Goal: Transaction & Acquisition: Purchase product/service

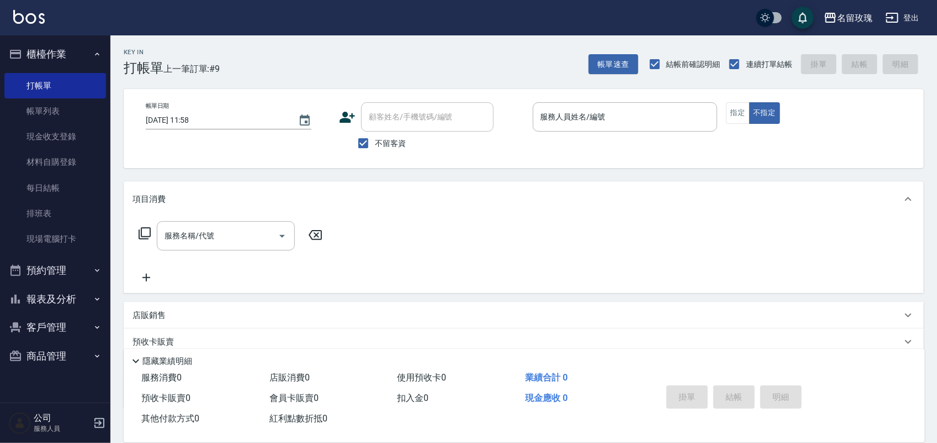
click at [454, 56] on div "Key In 打帳單 上一筆訂單:#9 帳單速查 結帳前確認明細 連續打單結帳 掛單 結帳 明細" at bounding box center [517, 55] width 814 height 40
click at [649, 112] on input "服務人員姓名/編號" at bounding box center [625, 116] width 175 height 19
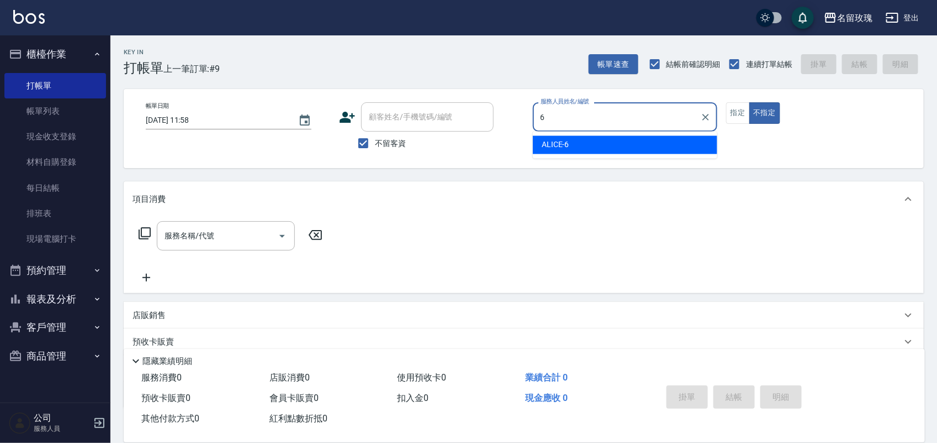
type input "6"
type button "false"
type input "ALICE-6"
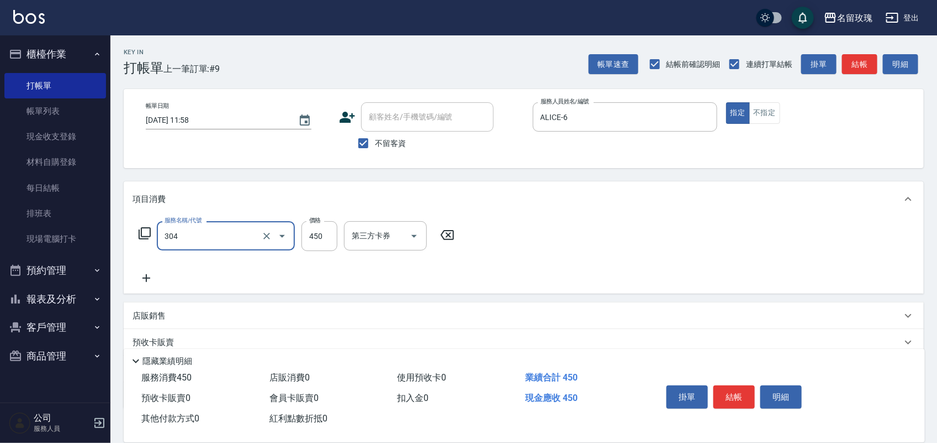
type input "剪髮(304)"
drag, startPoint x: 758, startPoint y: 401, endPoint x: 752, endPoint y: 398, distance: 6.2
click at [755, 398] on div "掛單 結帳 明細" at bounding box center [734, 398] width 144 height 35
drag, startPoint x: 745, startPoint y: 388, endPoint x: 736, endPoint y: 384, distance: 9.9
click at [744, 387] on button "結帳" at bounding box center [734, 396] width 41 height 23
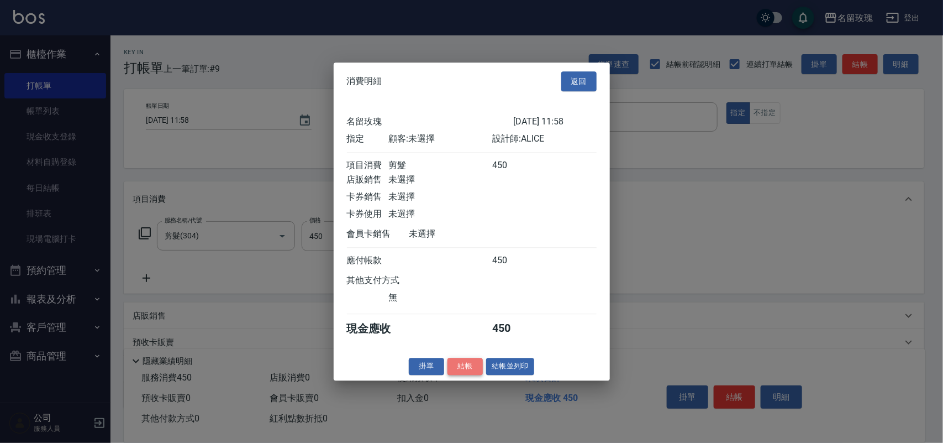
click at [474, 375] on button "結帳" at bounding box center [464, 365] width 35 height 17
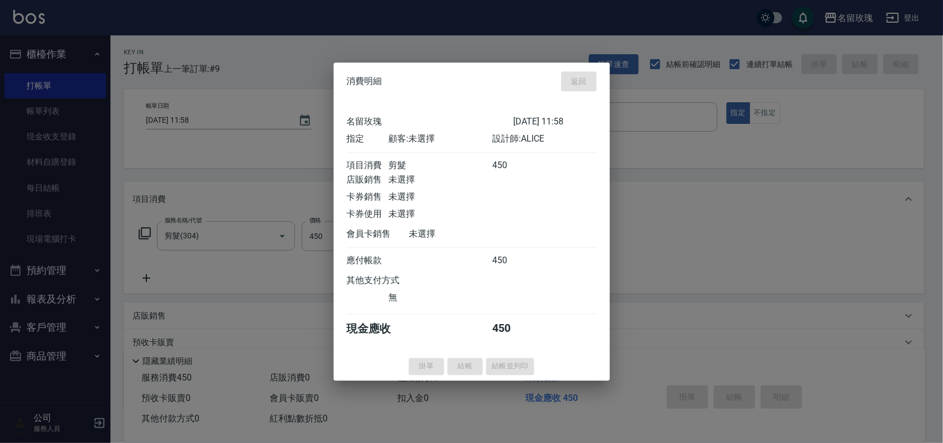
type input "2025/10/09 13:33"
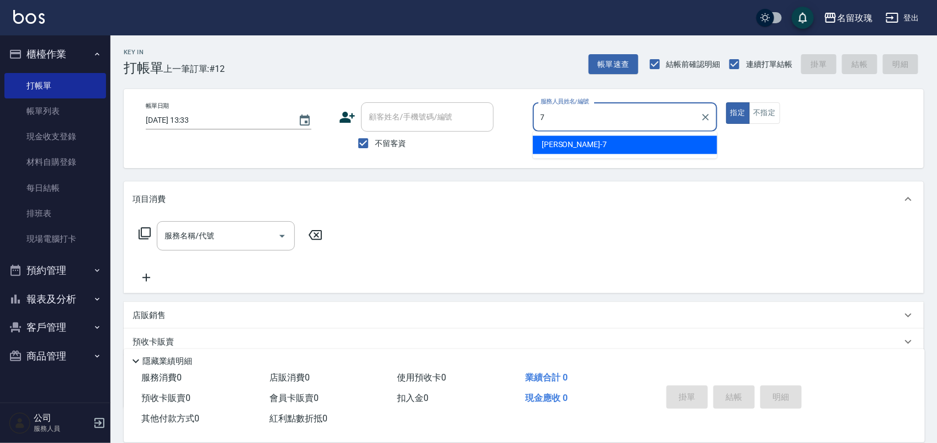
click at [682, 142] on div "[PERSON_NAME] -7" at bounding box center [625, 145] width 185 height 18
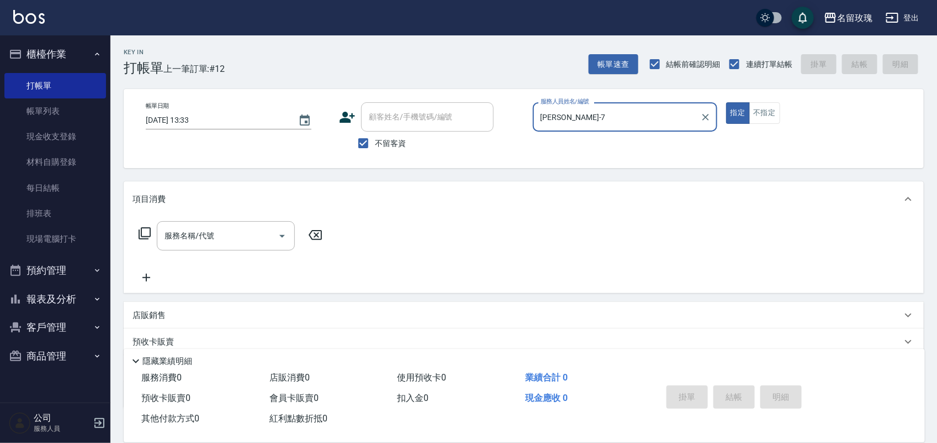
type input "[PERSON_NAME]-7"
click at [144, 230] on icon at bounding box center [144, 232] width 13 height 13
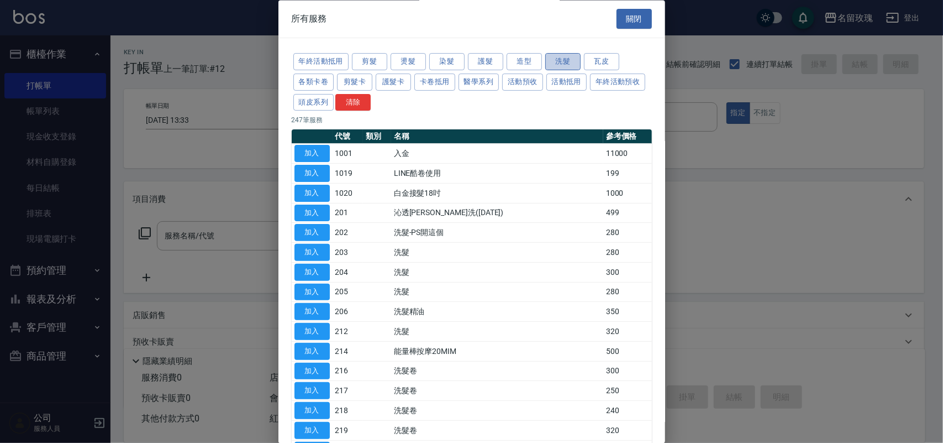
click at [570, 65] on button "洗髮" at bounding box center [562, 62] width 35 height 17
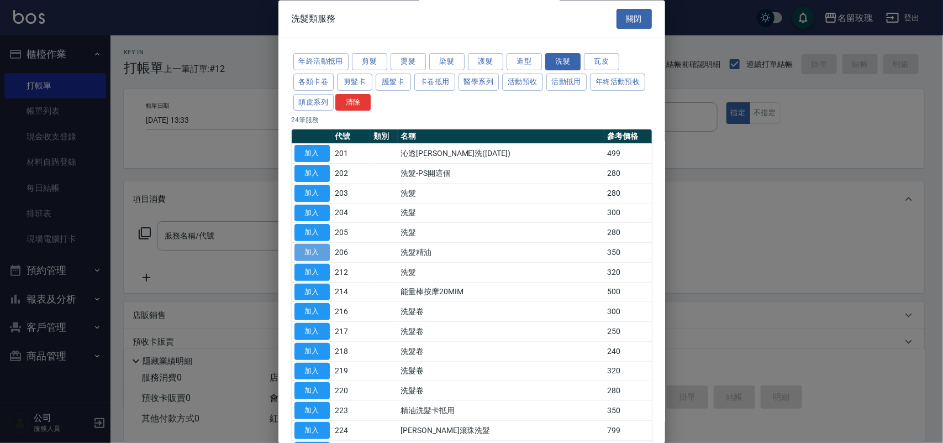
click at [325, 253] on button "加入" at bounding box center [311, 252] width 35 height 17
type input "洗髮精油(206)"
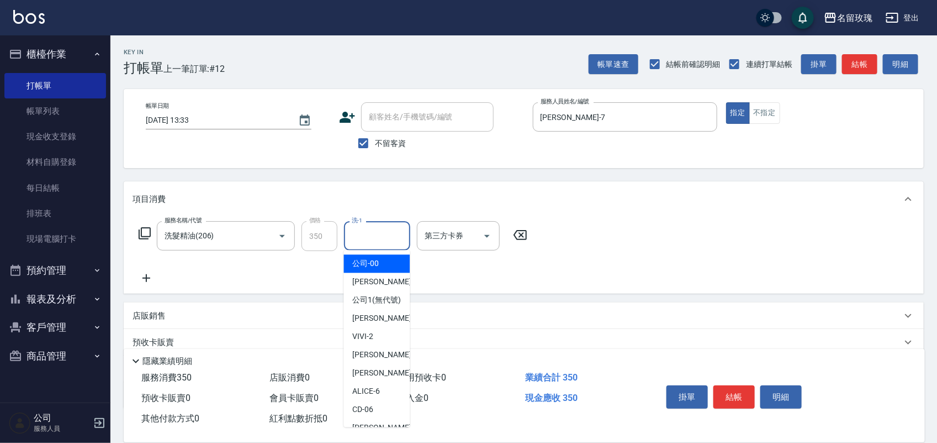
drag, startPoint x: 357, startPoint y: 236, endPoint x: 402, endPoint y: 197, distance: 59.5
click at [358, 236] on input "洗-1" at bounding box center [377, 235] width 56 height 19
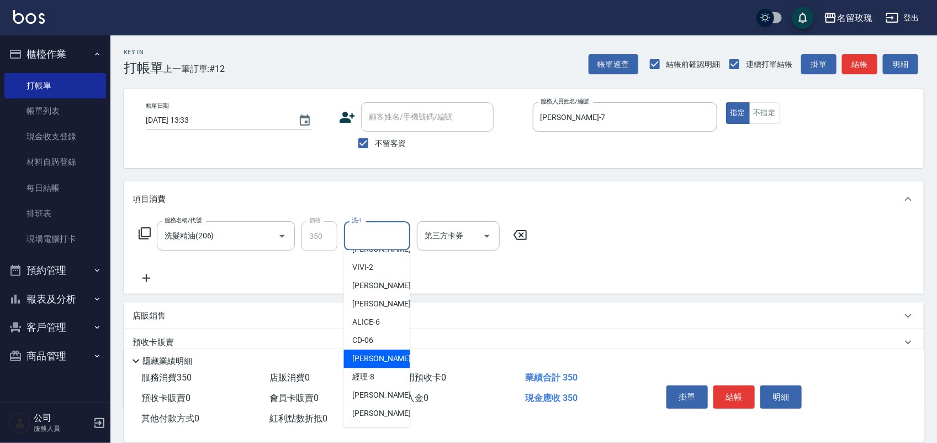
drag, startPoint x: 377, startPoint y: 368, endPoint x: 357, endPoint y: 365, distance: 19.7
click at [376, 365] on span "[PERSON_NAME] -7" at bounding box center [385, 359] width 65 height 12
type input "[PERSON_NAME]-7"
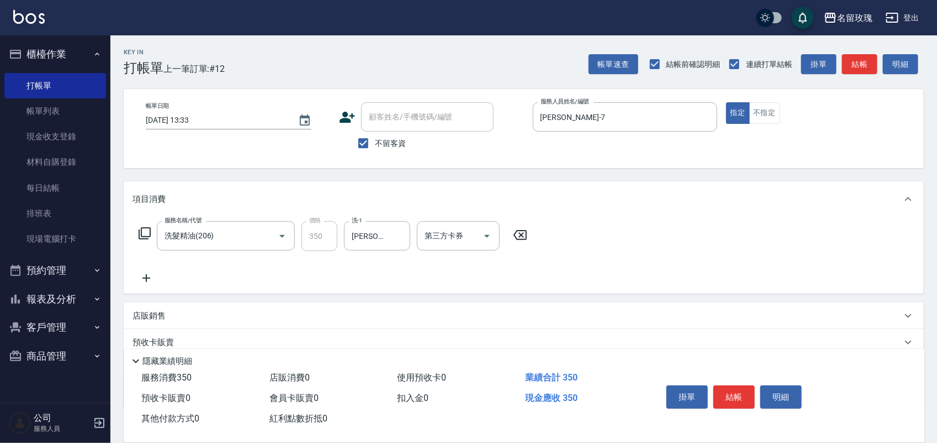
click at [145, 235] on icon at bounding box center [144, 232] width 13 height 13
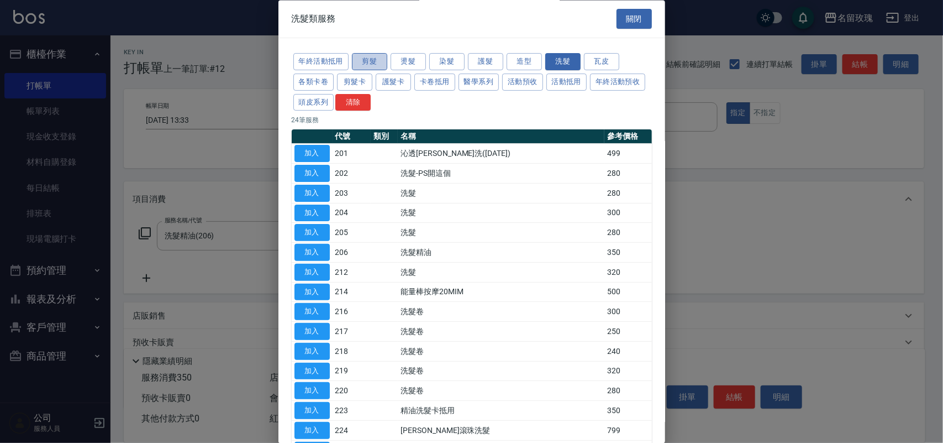
click at [380, 65] on button "剪髮" at bounding box center [369, 62] width 35 height 17
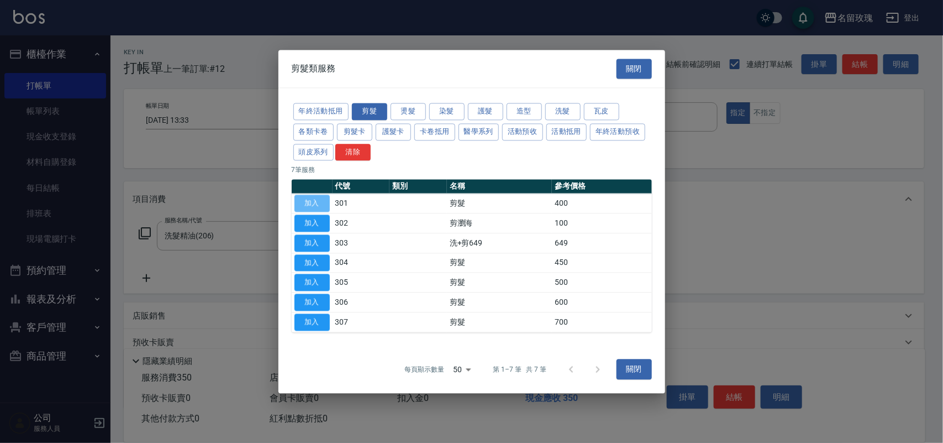
click at [323, 206] on button "加入" at bounding box center [311, 203] width 35 height 17
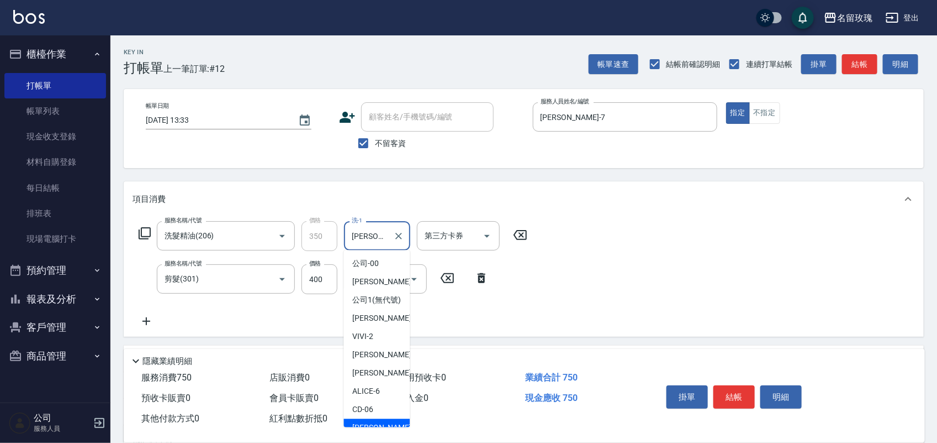
click at [378, 242] on input "[PERSON_NAME]-7" at bounding box center [369, 235] width 40 height 19
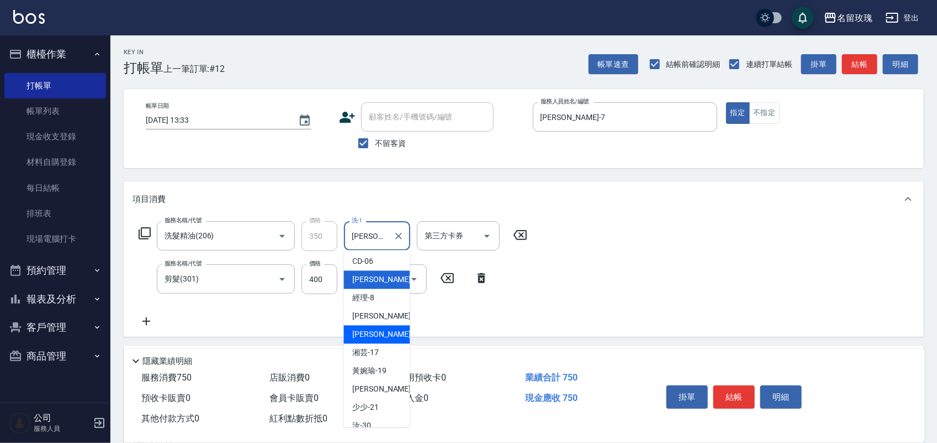
scroll to position [159, 0]
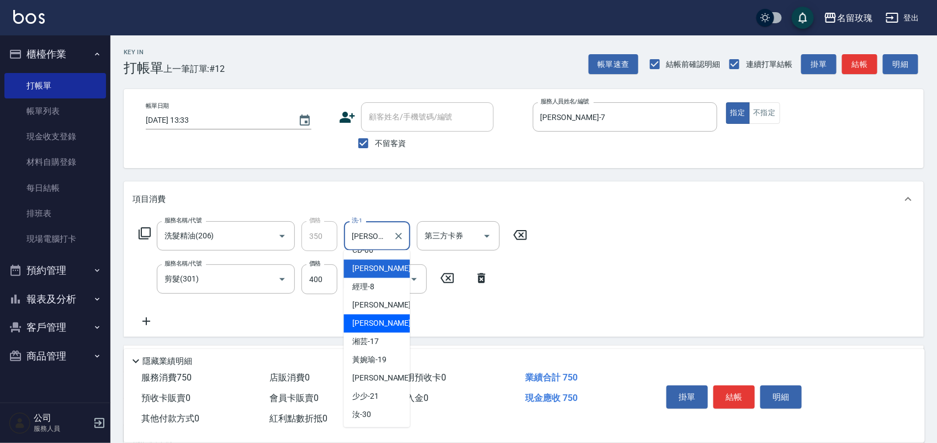
click at [376, 329] on span "佩蓉 -16" at bounding box center [388, 324] width 70 height 12
type input "佩蓉-16"
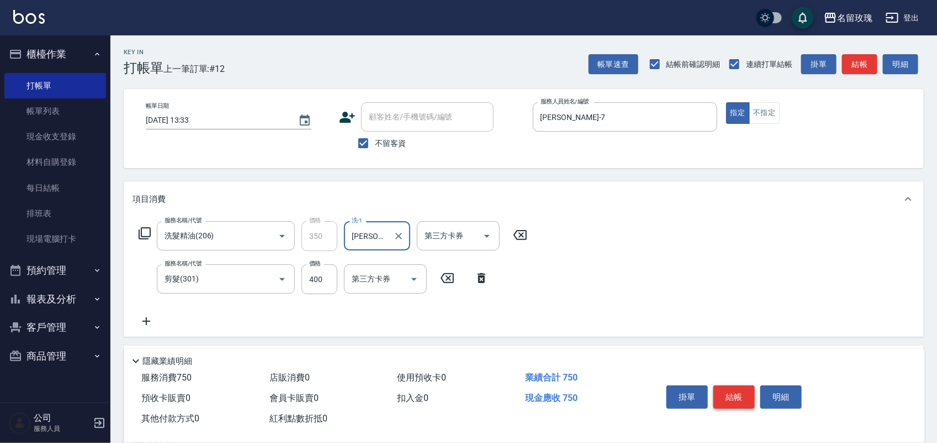
click at [735, 388] on button "結帳" at bounding box center [734, 396] width 41 height 23
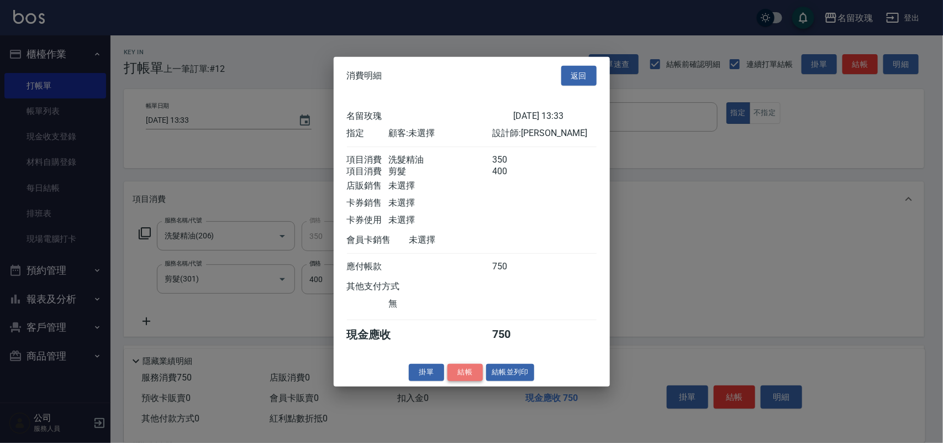
click at [449, 380] on button "結帳" at bounding box center [464, 372] width 35 height 17
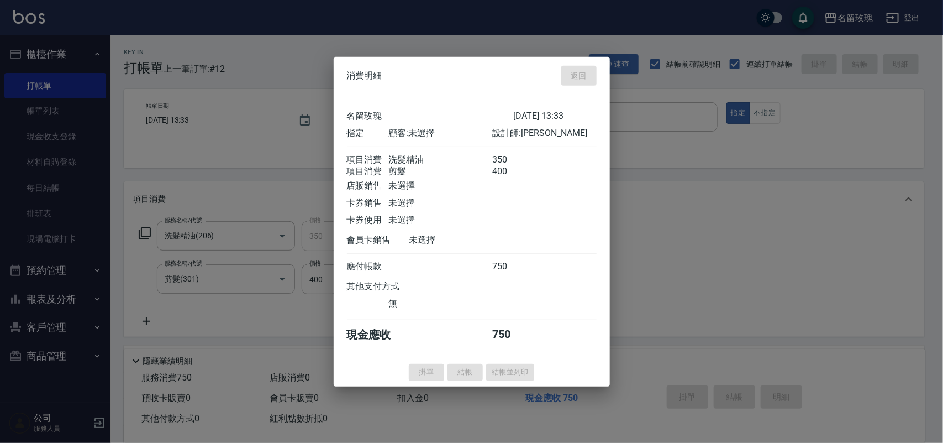
type input "2025/10/09 14:00"
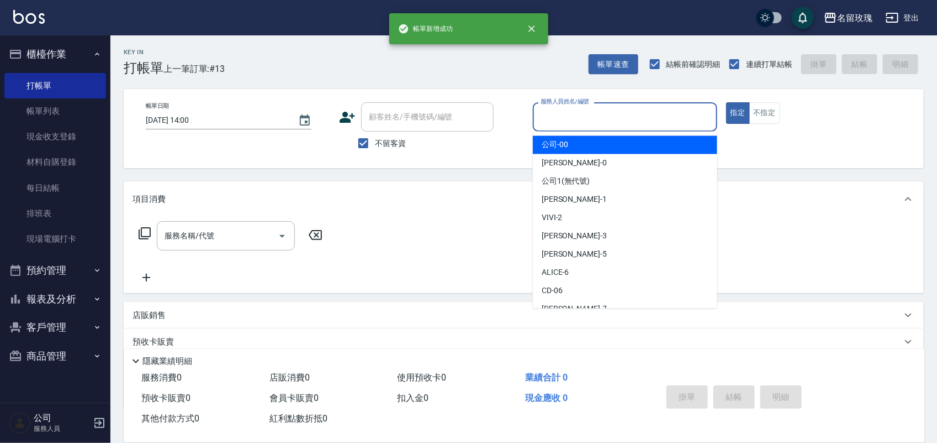
click at [628, 125] on input "服務人員姓名/編號" at bounding box center [625, 116] width 175 height 19
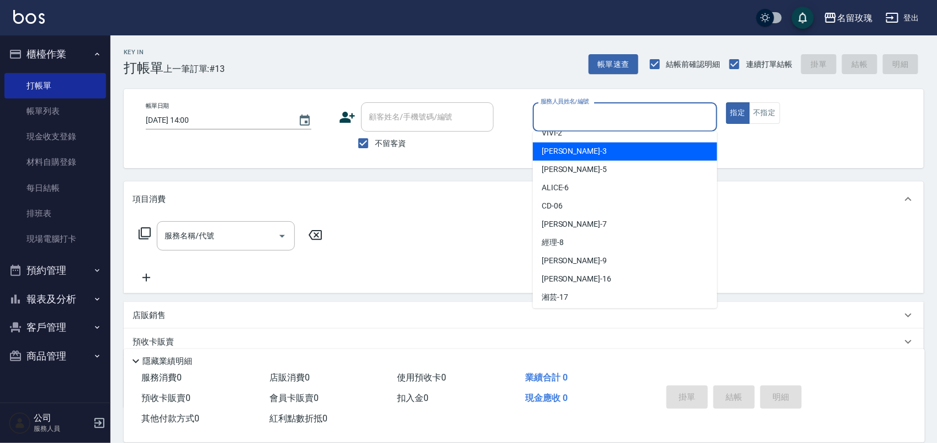
scroll to position [138, 0]
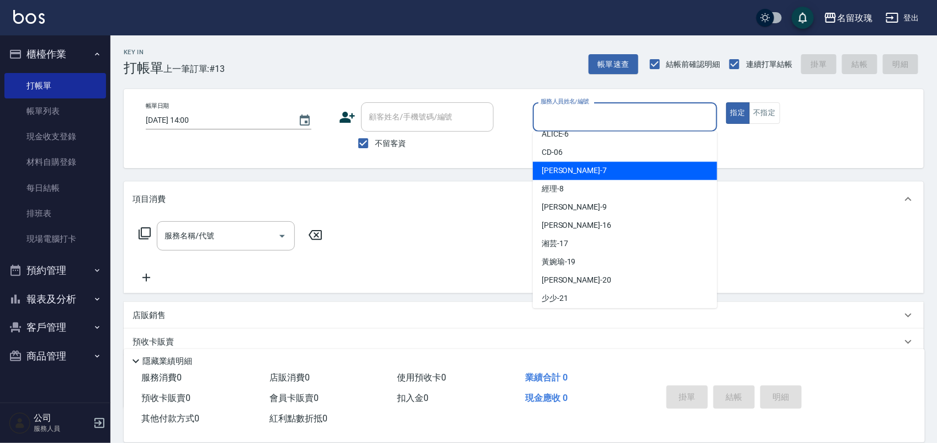
click at [629, 177] on div "[PERSON_NAME] -7" at bounding box center [625, 171] width 185 height 18
type input "[PERSON_NAME]-7"
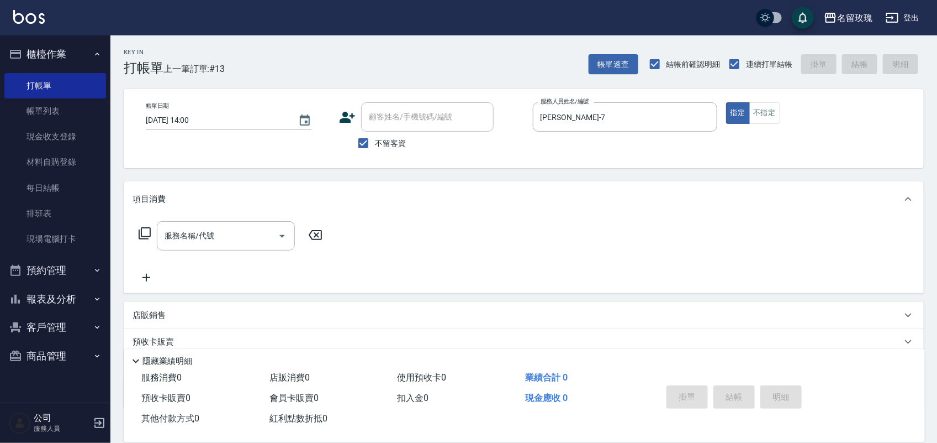
click at [150, 233] on icon at bounding box center [145, 233] width 12 height 12
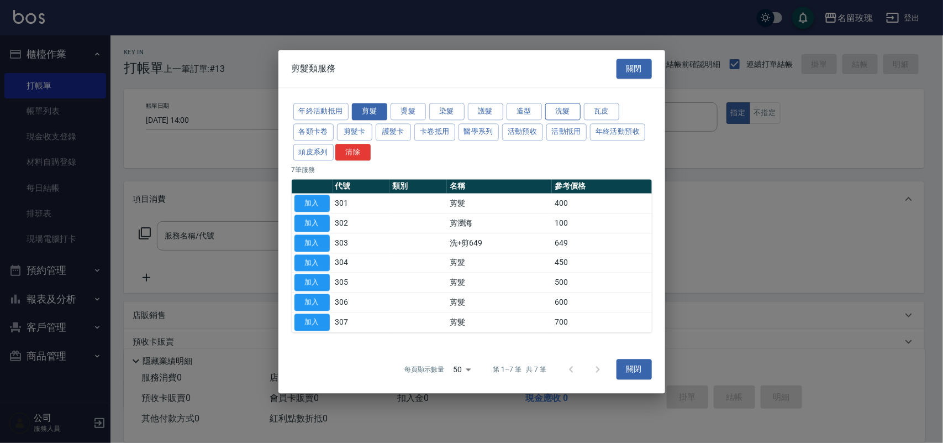
click at [556, 107] on button "洗髮" at bounding box center [562, 111] width 35 height 17
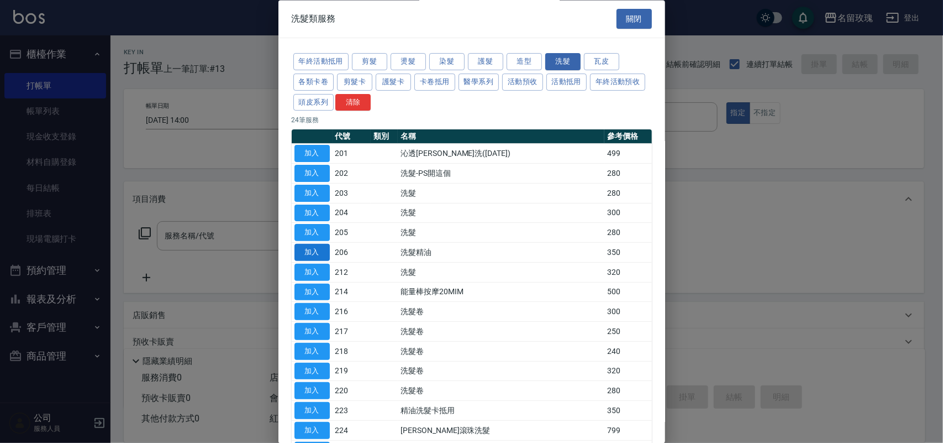
click at [314, 255] on button "加入" at bounding box center [311, 252] width 35 height 17
type input "洗髮精油(206)"
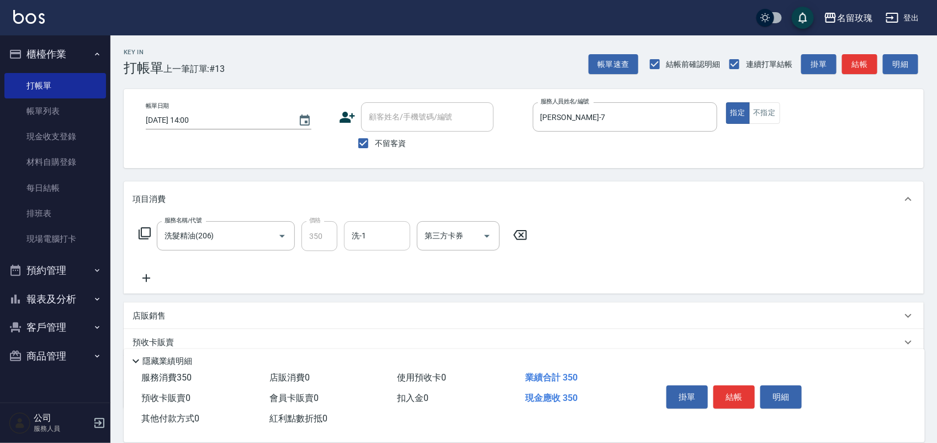
click at [354, 236] on input "洗-1" at bounding box center [377, 235] width 56 height 19
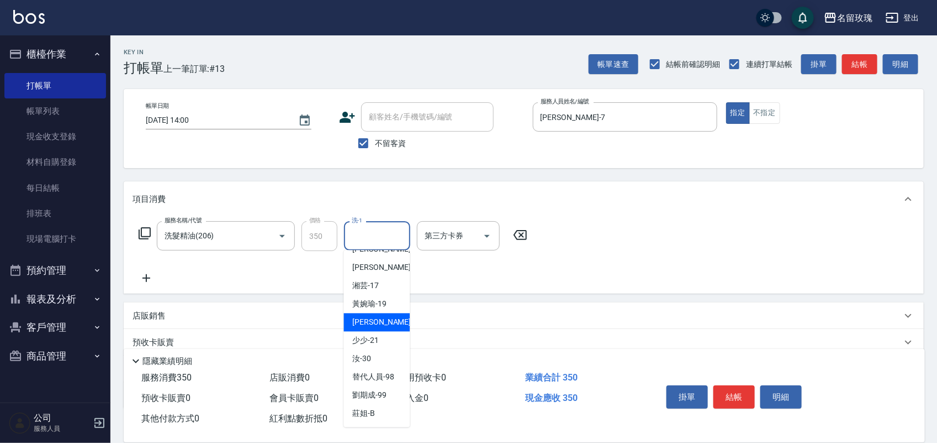
scroll to position [226, 0]
click at [378, 266] on span "佩蓉 -16" at bounding box center [388, 268] width 70 height 12
type input "佩蓉-16"
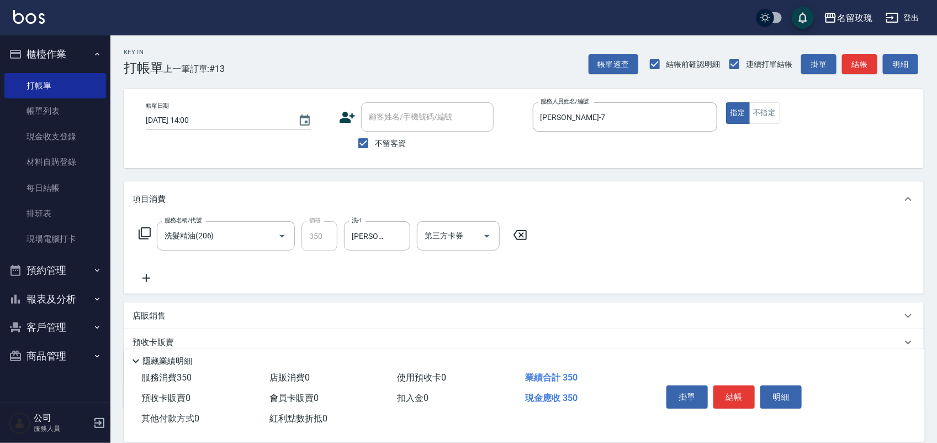
click at [145, 228] on icon at bounding box center [144, 232] width 13 height 13
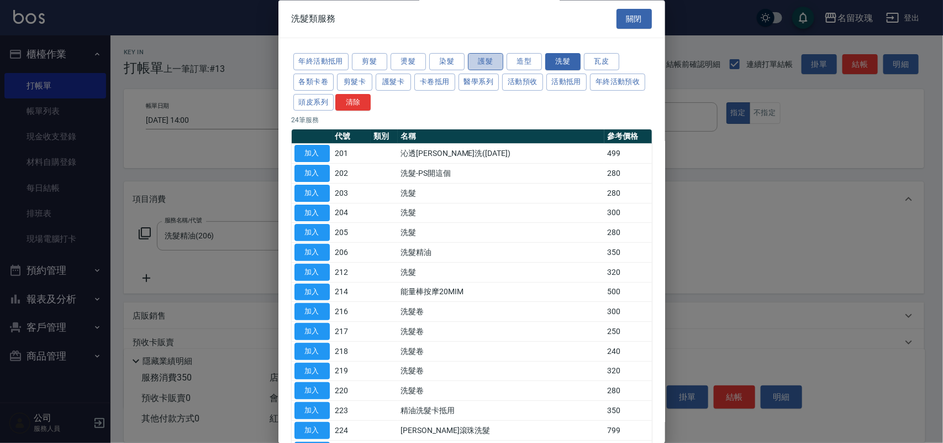
click at [496, 62] on button "護髮" at bounding box center [485, 62] width 35 height 17
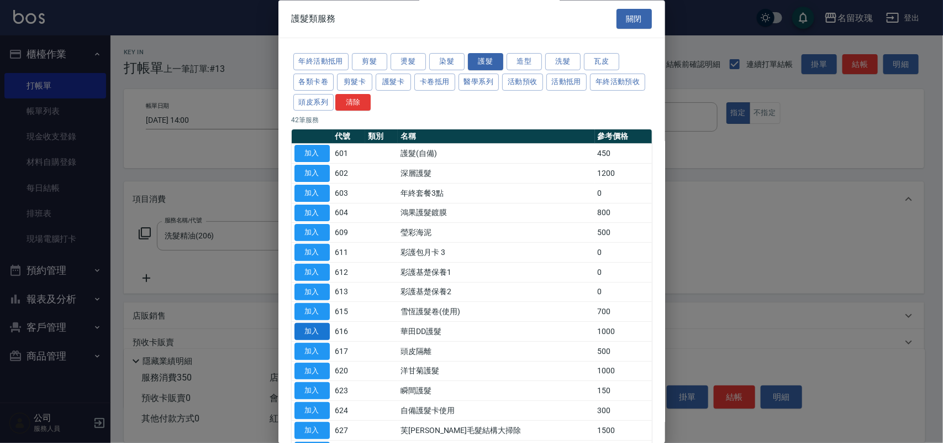
click at [316, 337] on button "加入" at bounding box center [311, 331] width 35 height 17
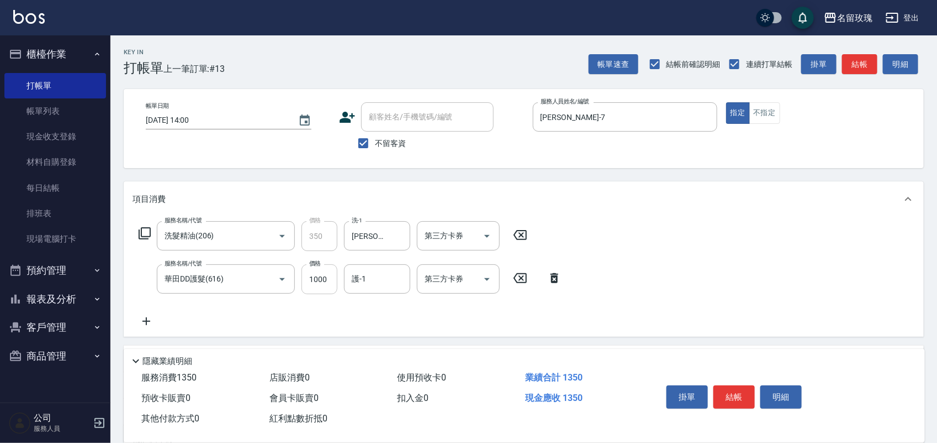
click at [335, 283] on input "1000" at bounding box center [320, 279] width 36 height 30
type input "800"
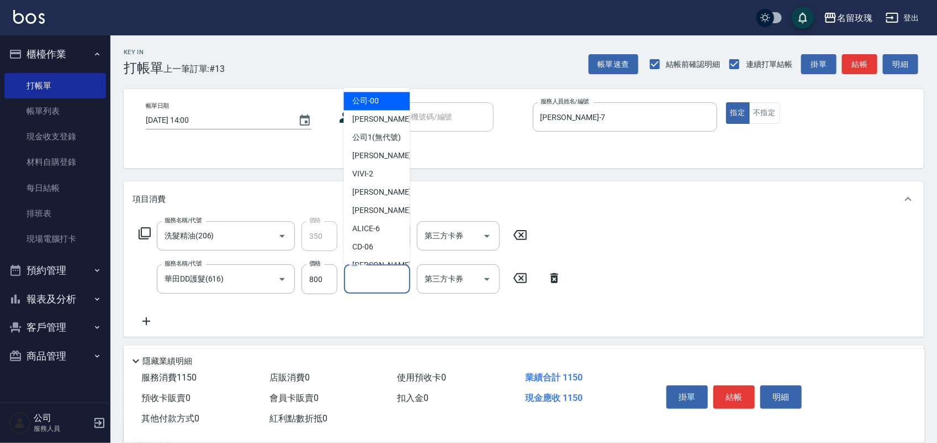
click at [356, 287] on input "護-1" at bounding box center [377, 278] width 56 height 19
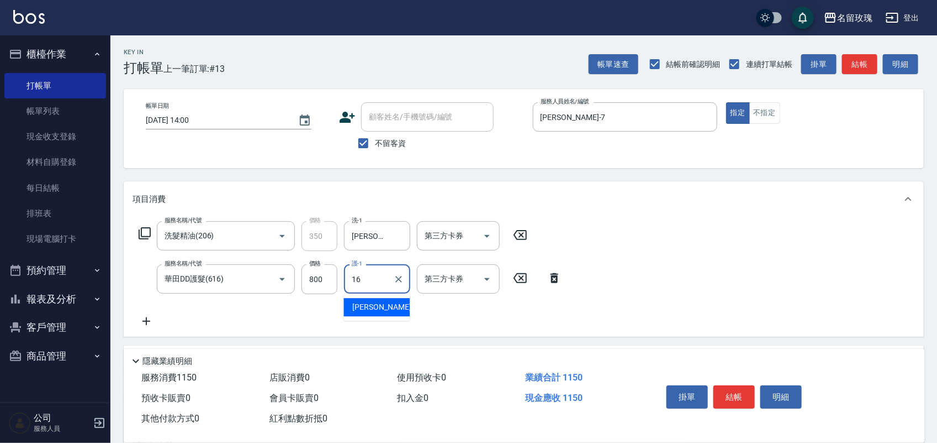
click at [390, 308] on div "佩蓉 -16" at bounding box center [377, 307] width 66 height 18
type input "佩蓉-16"
click at [738, 391] on button "結帳" at bounding box center [734, 396] width 41 height 23
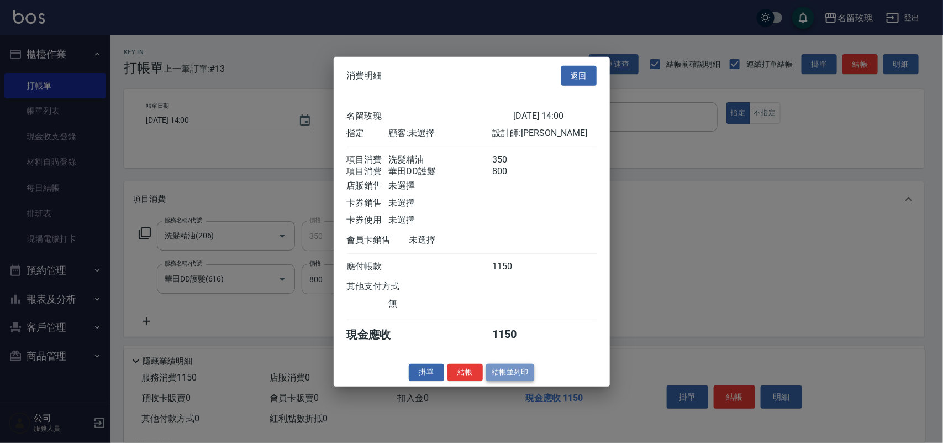
click at [512, 381] on button "結帳並列印" at bounding box center [510, 372] width 48 height 17
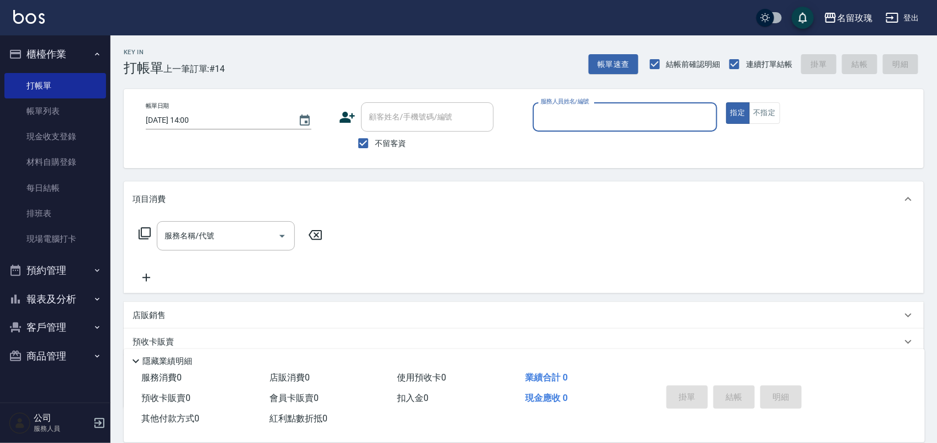
click at [35, 297] on button "報表及分析" at bounding box center [55, 299] width 102 height 29
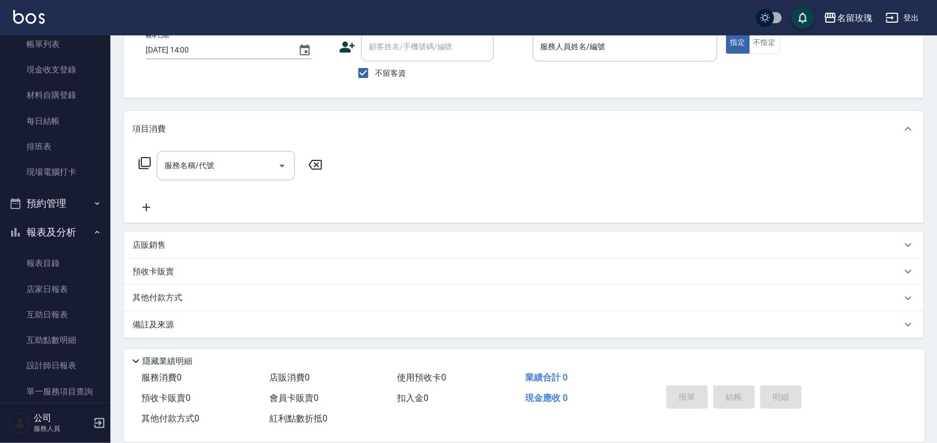
scroll to position [138, 0]
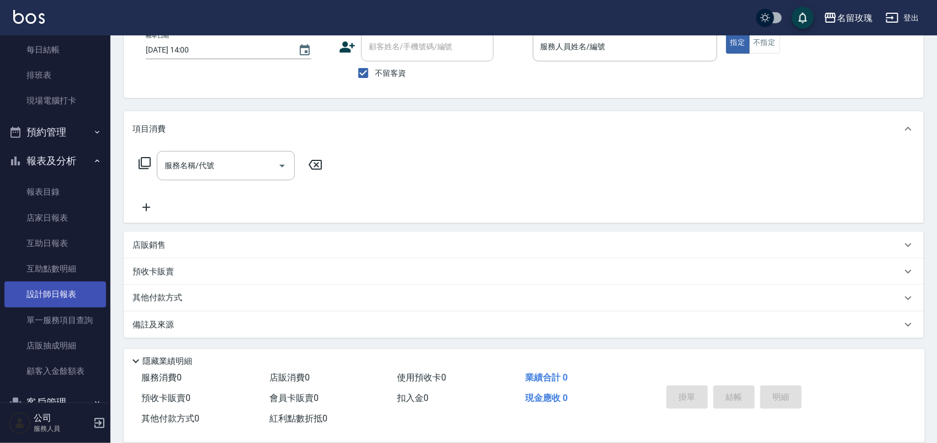
click at [61, 298] on link "設計師日報表" at bounding box center [55, 293] width 102 height 25
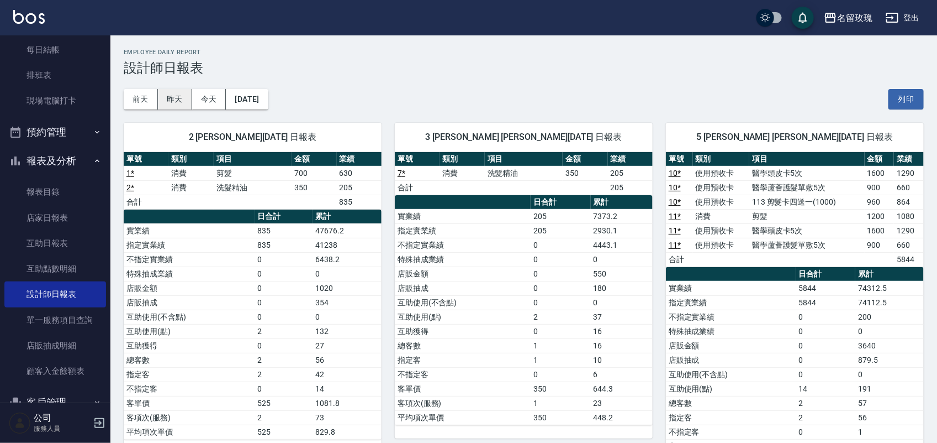
click at [181, 106] on button "昨天" at bounding box center [175, 99] width 34 height 20
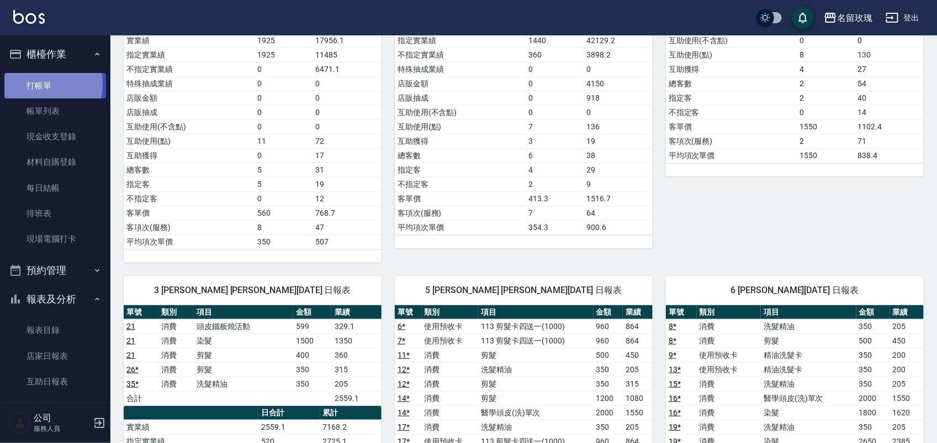
click at [42, 84] on link "打帳單" at bounding box center [55, 85] width 102 height 25
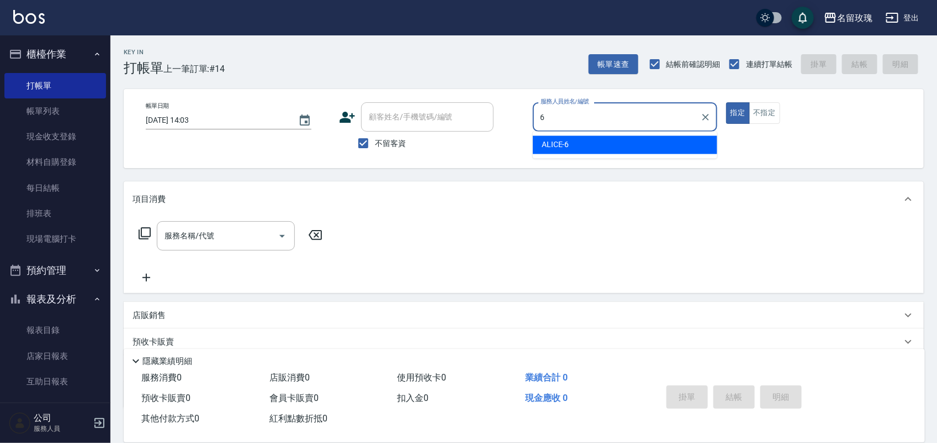
type input "ALICE-6"
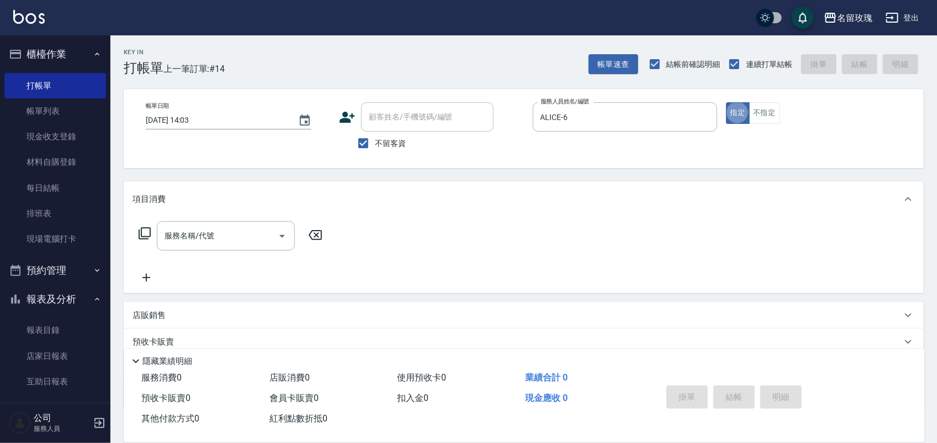
type button "true"
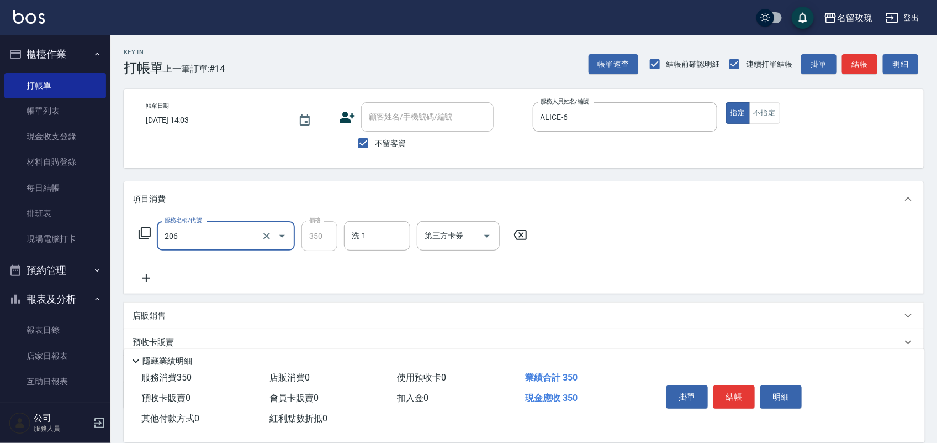
type input "洗髮精油(206)"
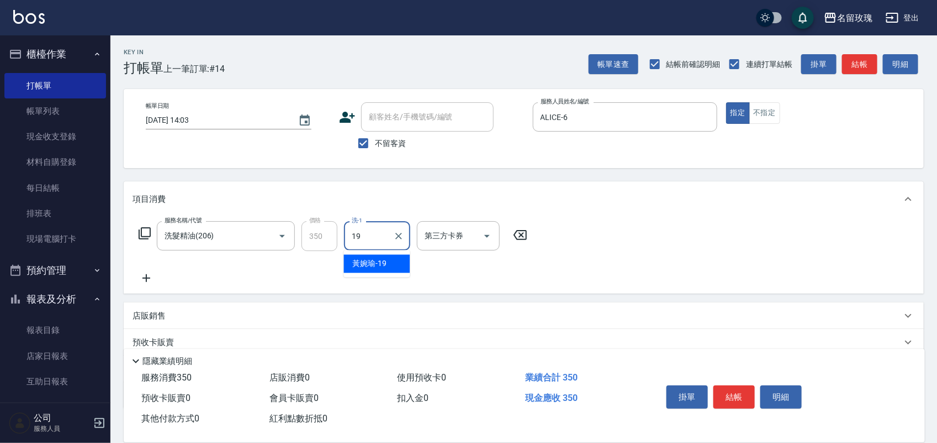
type input "[PERSON_NAME]-19"
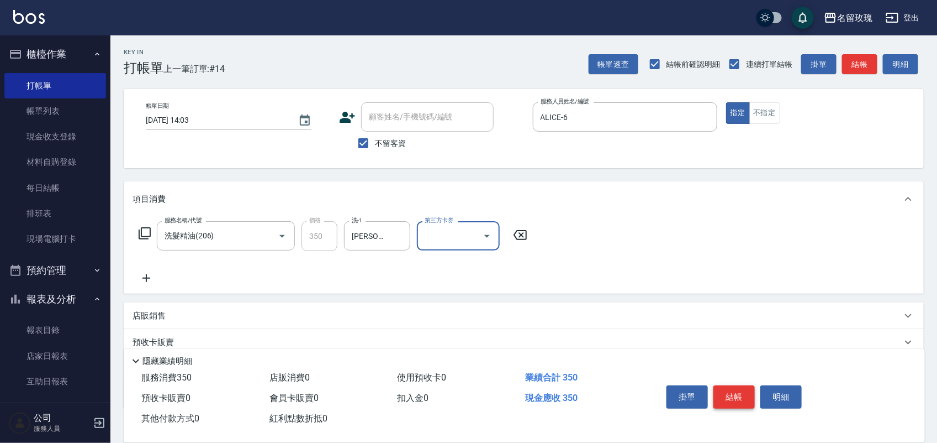
click at [725, 385] on button "結帳" at bounding box center [734, 396] width 41 height 23
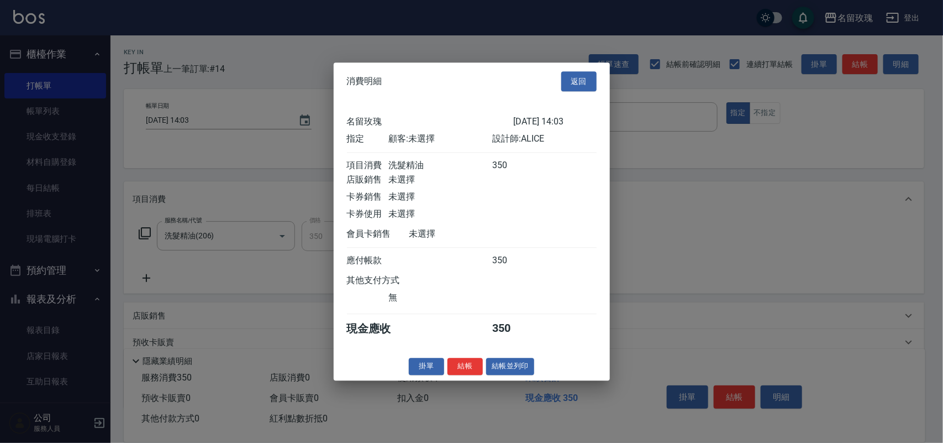
click at [504, 373] on button "結帳並列印" at bounding box center [510, 365] width 48 height 17
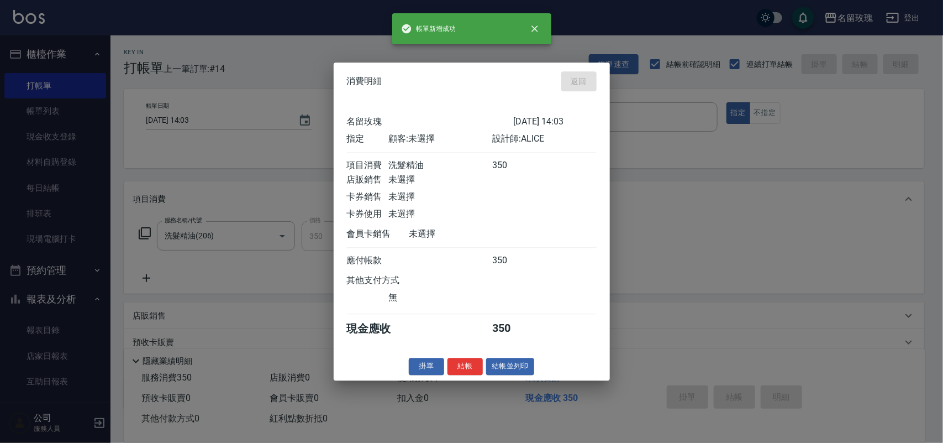
type input "2025/10/09 14:33"
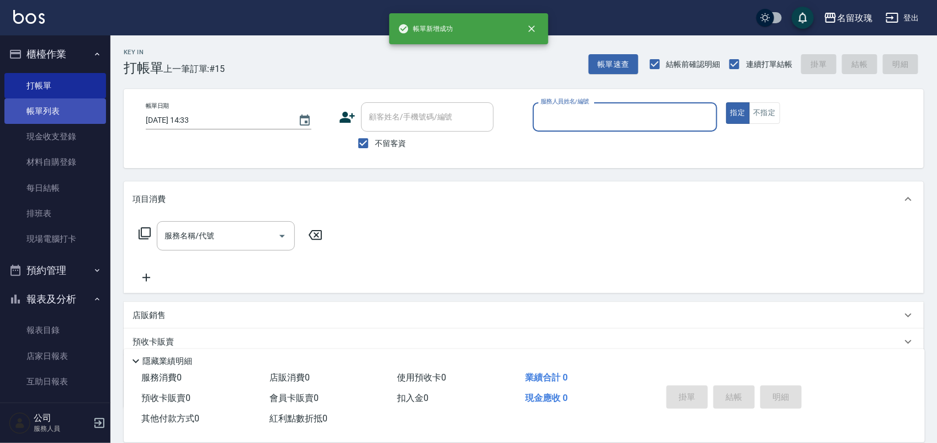
click at [44, 102] on link "帳單列表" at bounding box center [55, 110] width 102 height 25
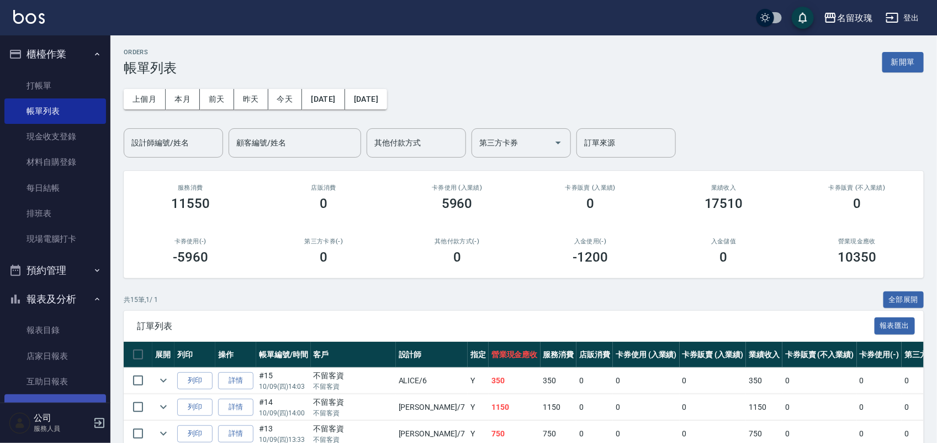
scroll to position [194, 0]
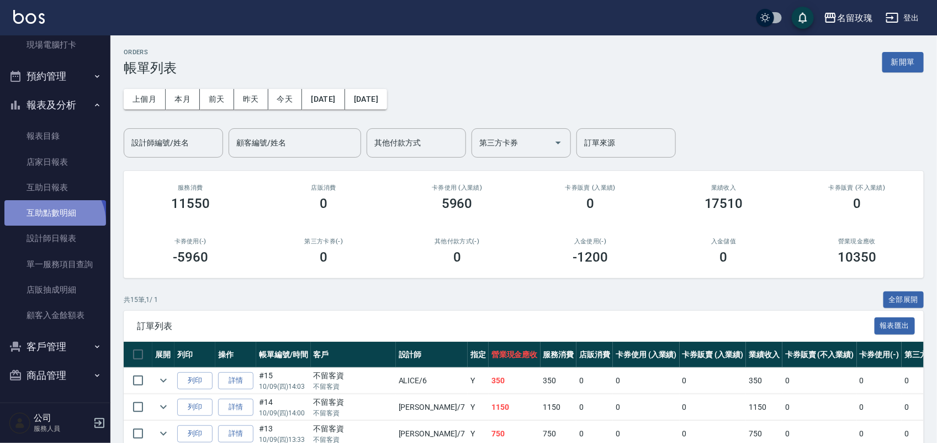
drag, startPoint x: 52, startPoint y: 222, endPoint x: 47, endPoint y: 213, distance: 10.4
click at [50, 221] on link "互助點數明細" at bounding box center [55, 212] width 102 height 25
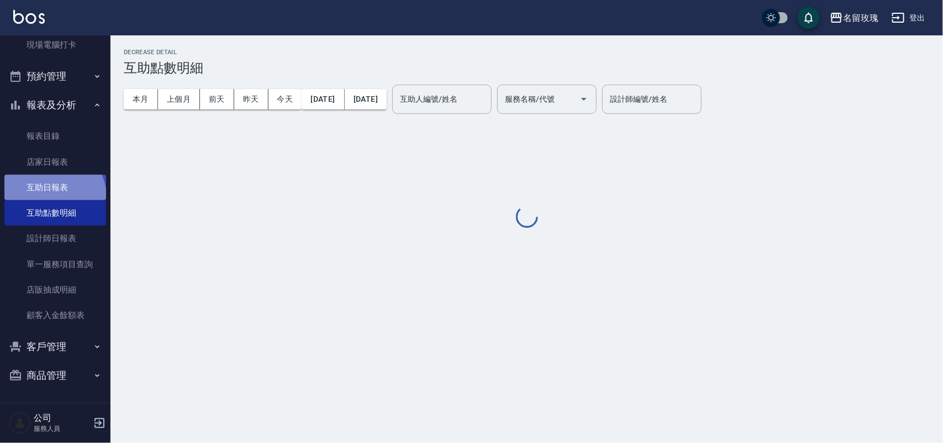
click at [53, 196] on link "互助日報表" at bounding box center [55, 187] width 102 height 25
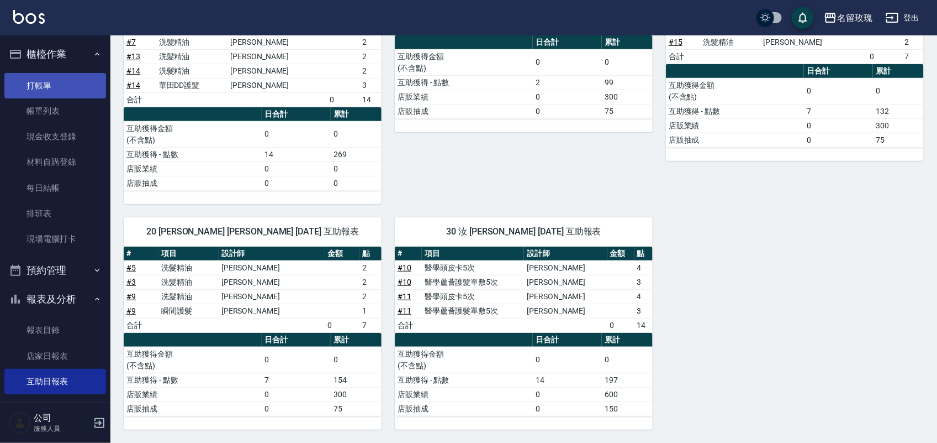
click at [81, 86] on link "打帳單" at bounding box center [55, 85] width 102 height 25
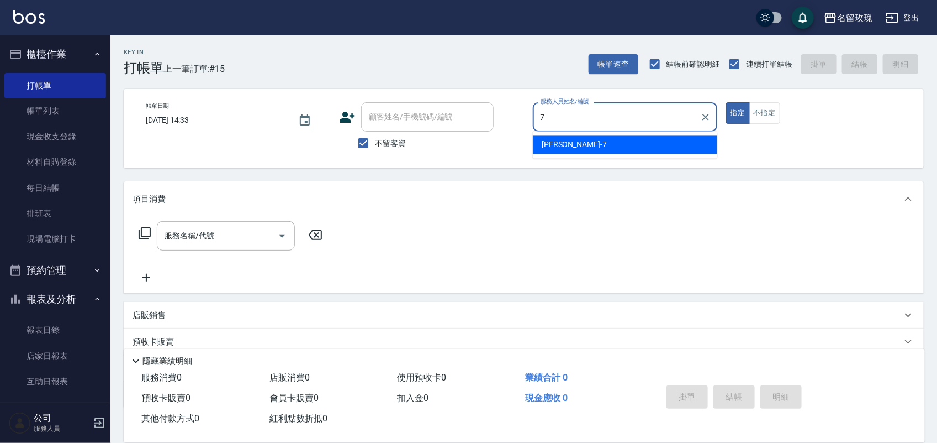
drag, startPoint x: 700, startPoint y: 148, endPoint x: 685, endPoint y: 149, distance: 15.6
click at [699, 143] on div "[PERSON_NAME] -7" at bounding box center [625, 145] width 185 height 18
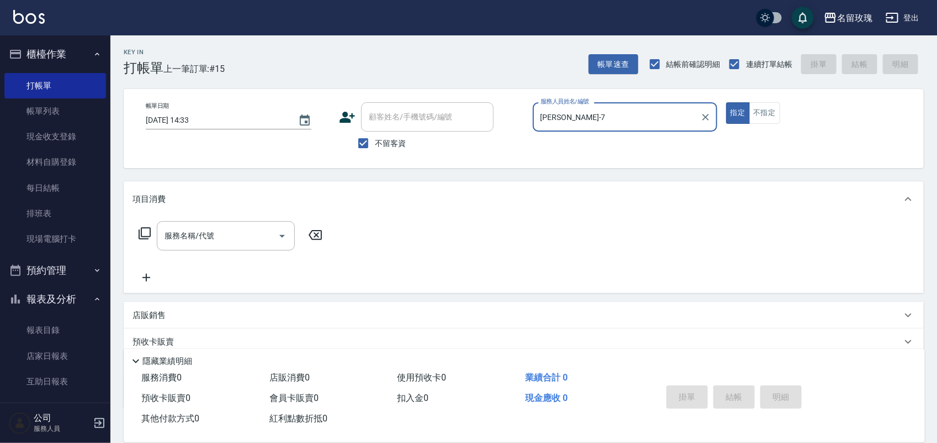
type input "[PERSON_NAME]-7"
click at [143, 232] on icon at bounding box center [144, 232] width 13 height 13
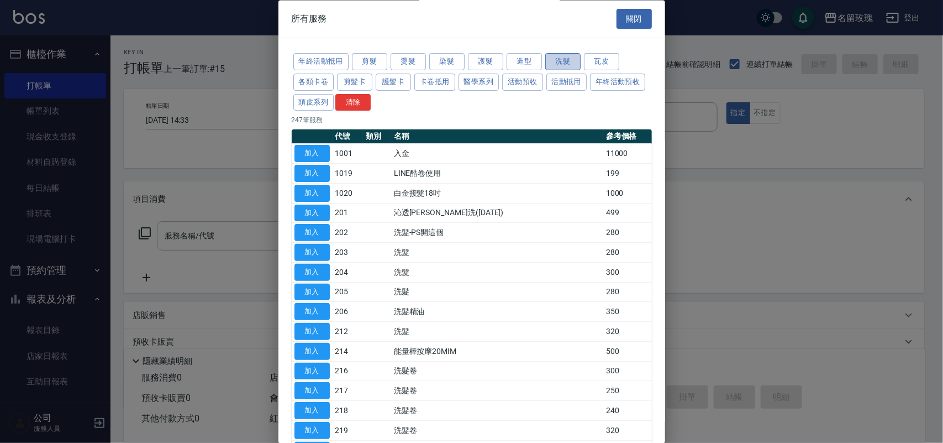
click at [576, 62] on button "洗髮" at bounding box center [562, 62] width 35 height 17
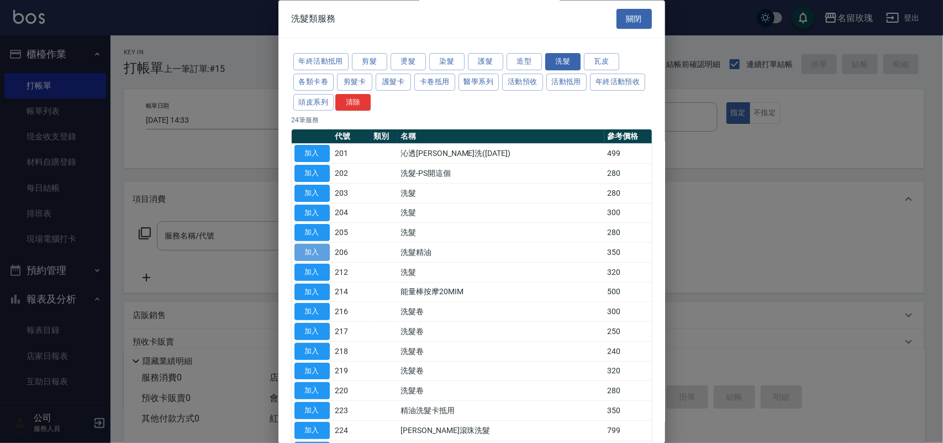
click at [319, 256] on button "加入" at bounding box center [311, 252] width 35 height 17
type input "洗髮精油(206)"
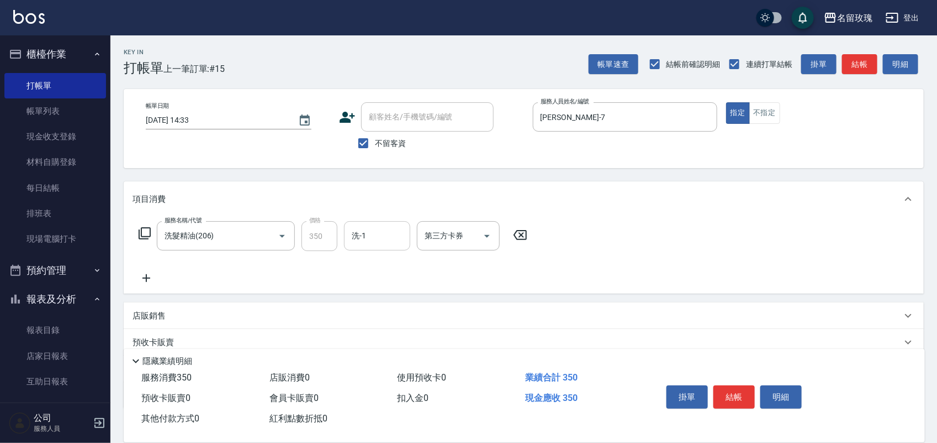
click at [393, 236] on input "洗-1" at bounding box center [377, 235] width 56 height 19
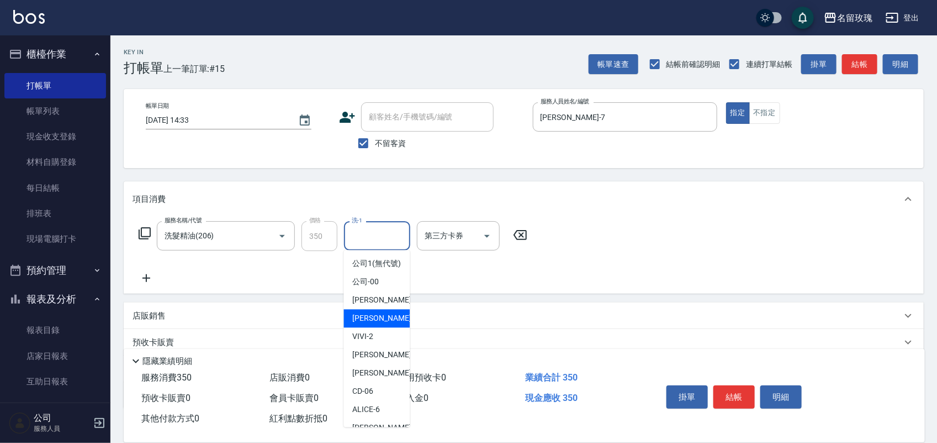
scroll to position [69, 0]
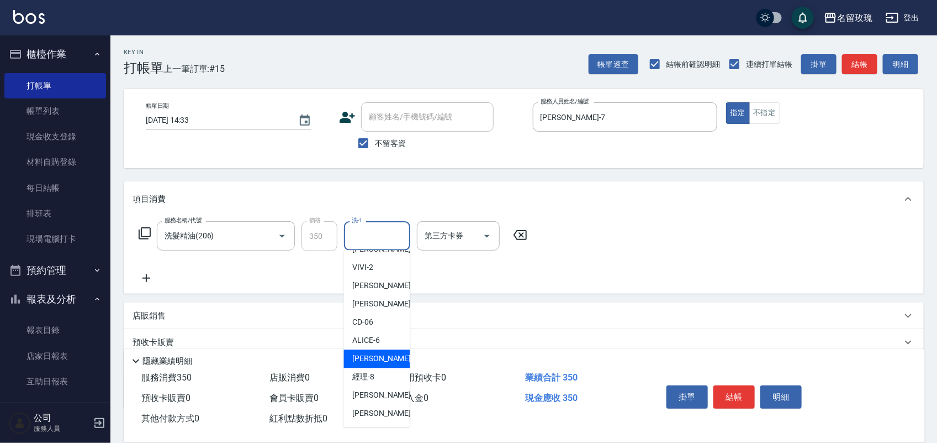
click at [382, 364] on div "[PERSON_NAME] -7" at bounding box center [377, 359] width 66 height 18
type input "[PERSON_NAME]-7"
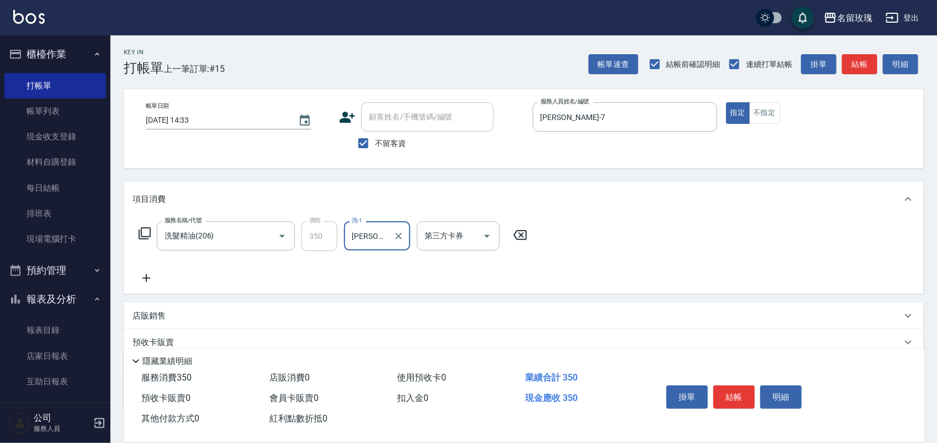
click at [144, 228] on icon at bounding box center [144, 232] width 13 height 13
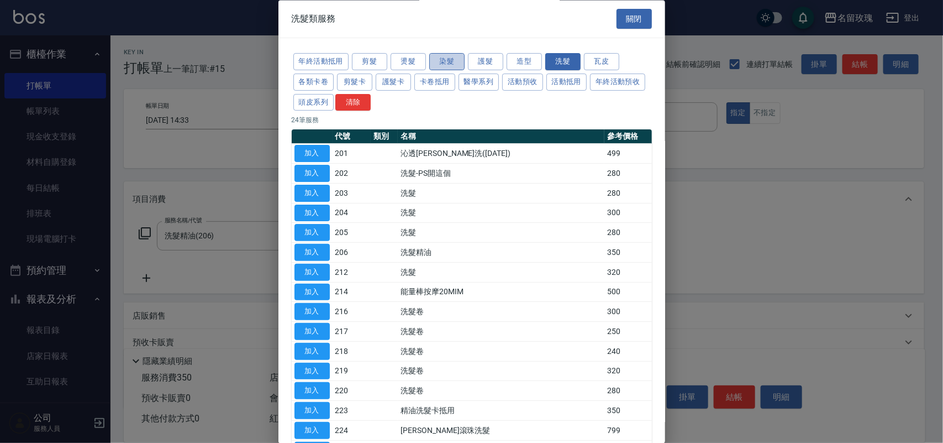
click at [439, 61] on button "染髮" at bounding box center [446, 62] width 35 height 17
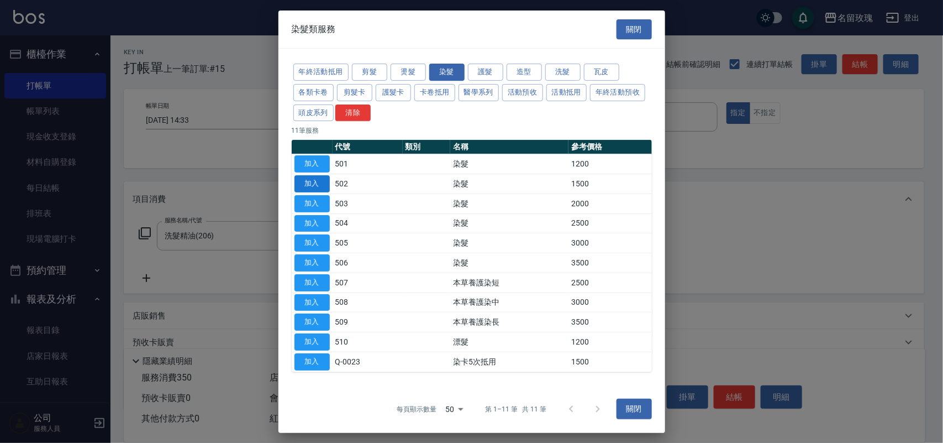
click at [313, 185] on button "加入" at bounding box center [311, 183] width 35 height 17
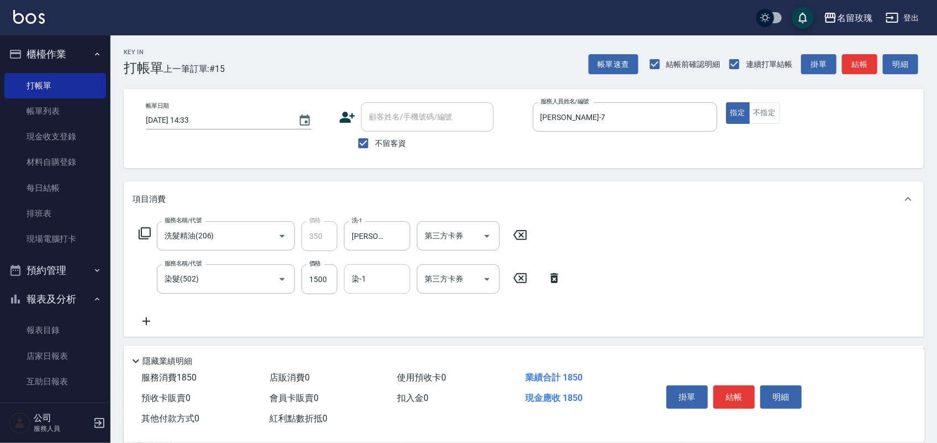
click at [393, 271] on input "染-1" at bounding box center [377, 278] width 56 height 19
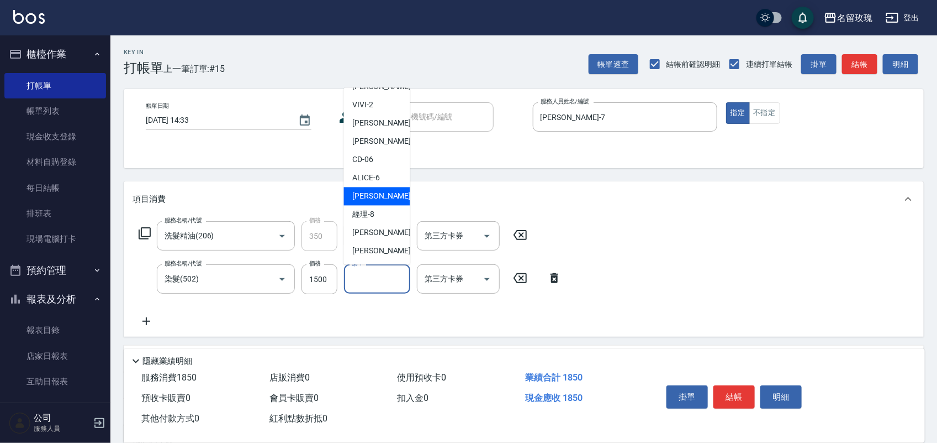
click at [383, 200] on div "[PERSON_NAME] -7" at bounding box center [377, 196] width 66 height 18
type input "[PERSON_NAME]-7"
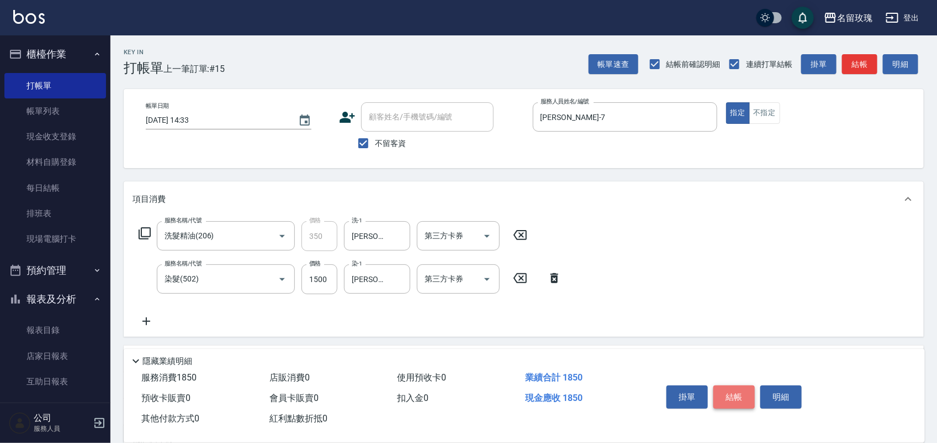
click at [739, 401] on button "結帳" at bounding box center [734, 396] width 41 height 23
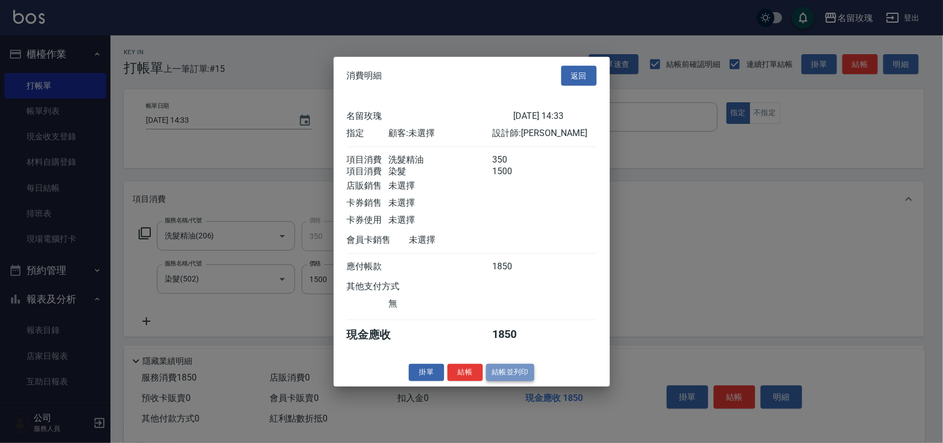
click at [517, 377] on button "結帳並列印" at bounding box center [510, 372] width 48 height 17
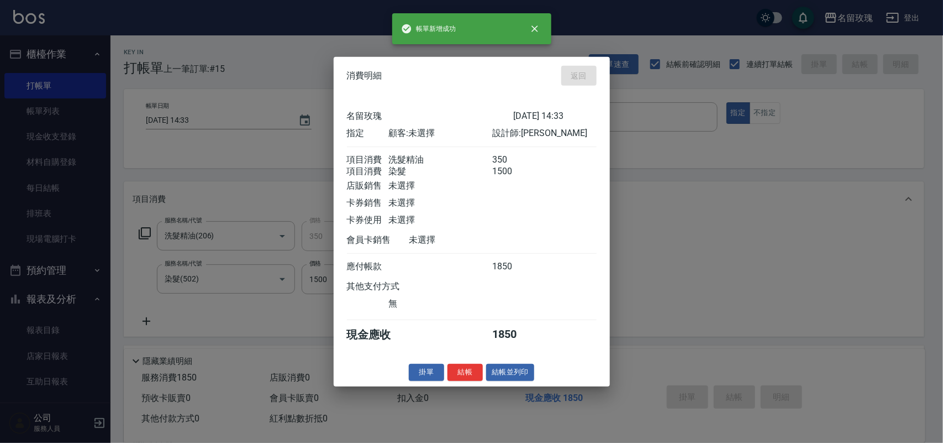
type input "2025/10/09 14:39"
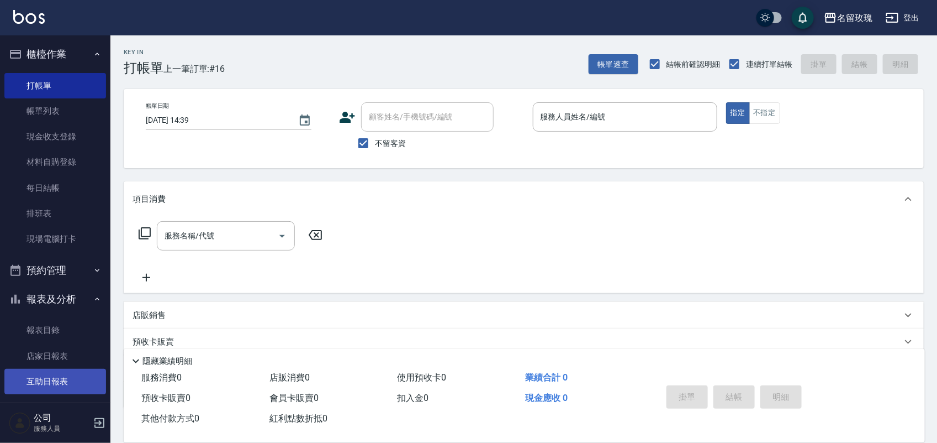
click at [46, 368] on ul "報表目錄 店家日報表 互助日報表 互助點數明細 設計師日報表 單一服務項目查詢 店販抽成明細 顧客入金餘額表" at bounding box center [55, 419] width 102 height 213
drag, startPoint x: 45, startPoint y: 368, endPoint x: 39, endPoint y: 376, distance: 9.4
click at [41, 373] on link "互助日報表" at bounding box center [55, 380] width 102 height 25
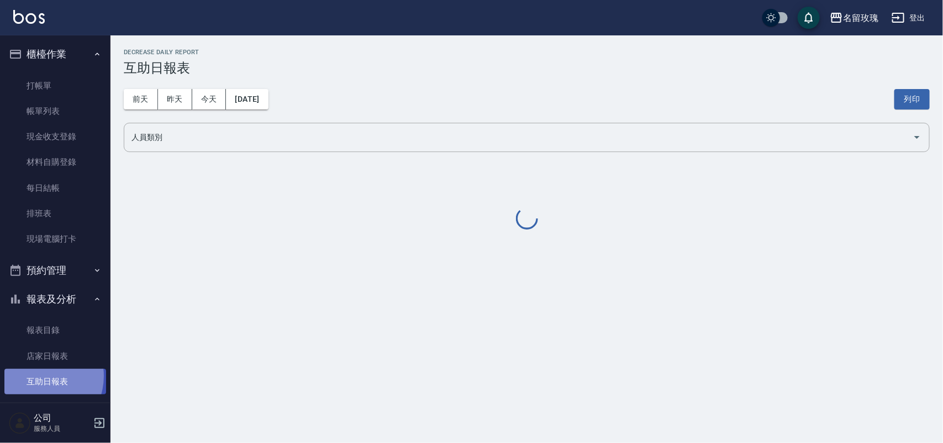
click at [39, 375] on link "互助日報表" at bounding box center [55, 380] width 102 height 25
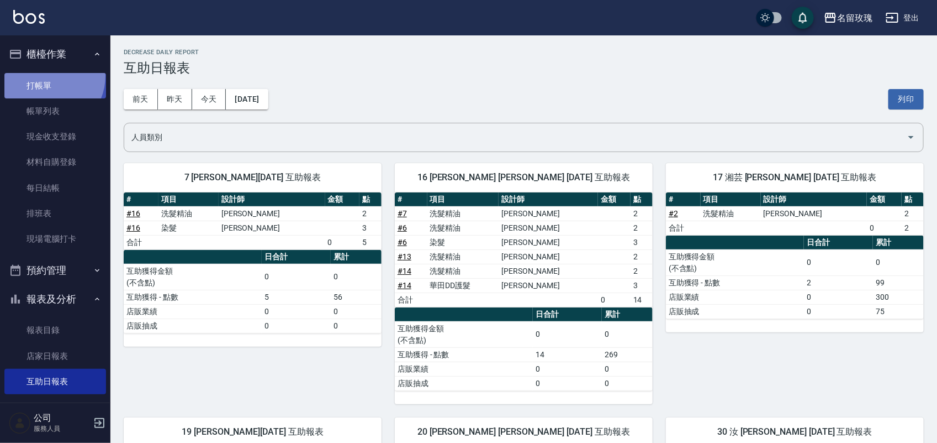
click at [45, 75] on link "打帳單" at bounding box center [55, 85] width 102 height 25
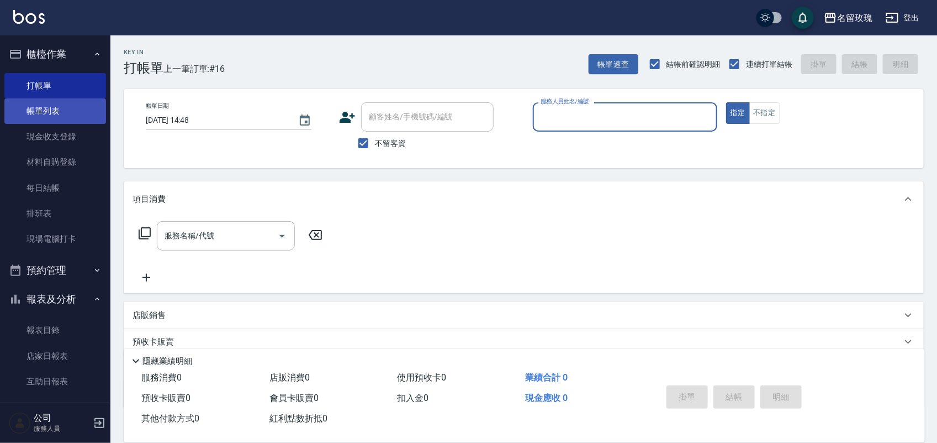
click at [23, 98] on ul "打帳單 帳單列表 現金收支登錄 材料自購登錄 每日結帳 排班表 現場電腦打卡" at bounding box center [55, 163] width 102 height 188
click at [15, 114] on link "帳單列表" at bounding box center [55, 110] width 102 height 25
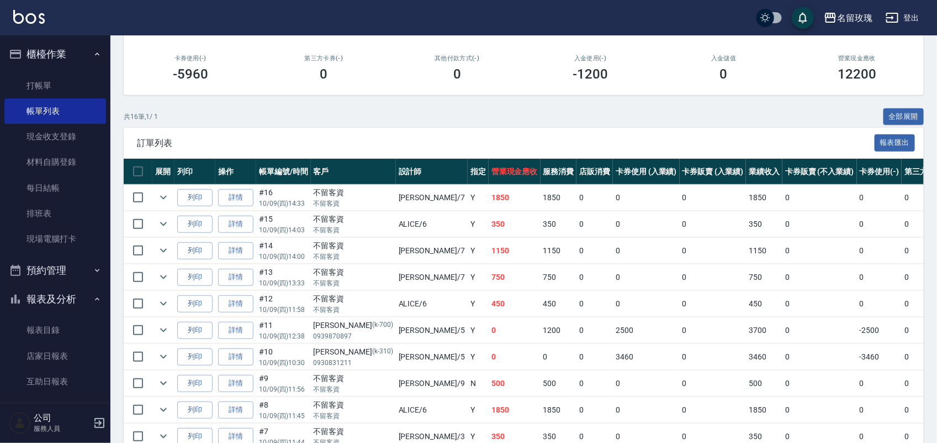
scroll to position [207, 0]
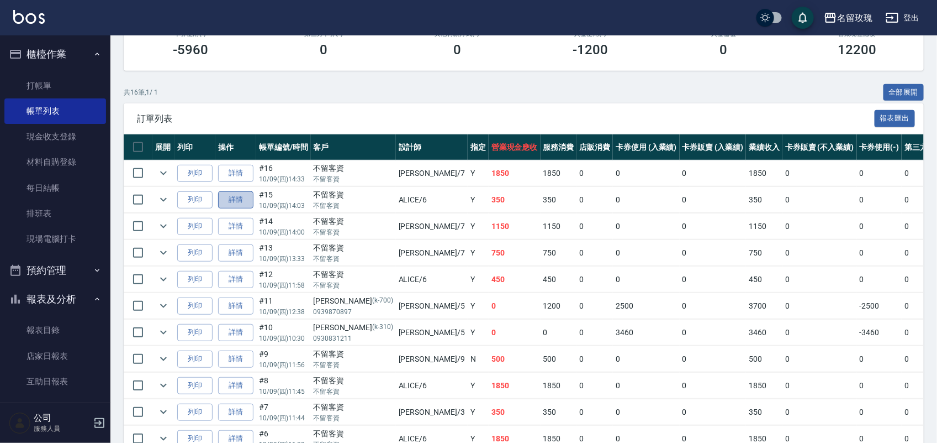
click at [239, 206] on link "詳情" at bounding box center [235, 199] width 35 height 17
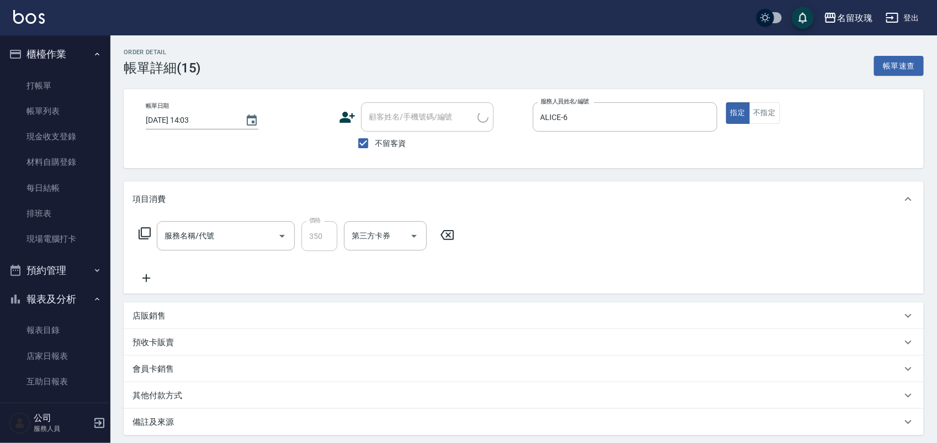
type input "2025/10/09 14:03"
checkbox input "true"
type input "ALICE-6"
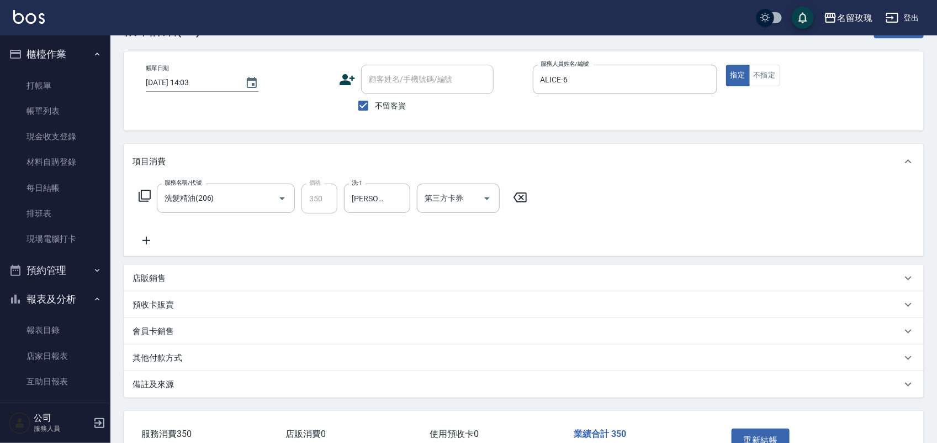
scroll to position [69, 0]
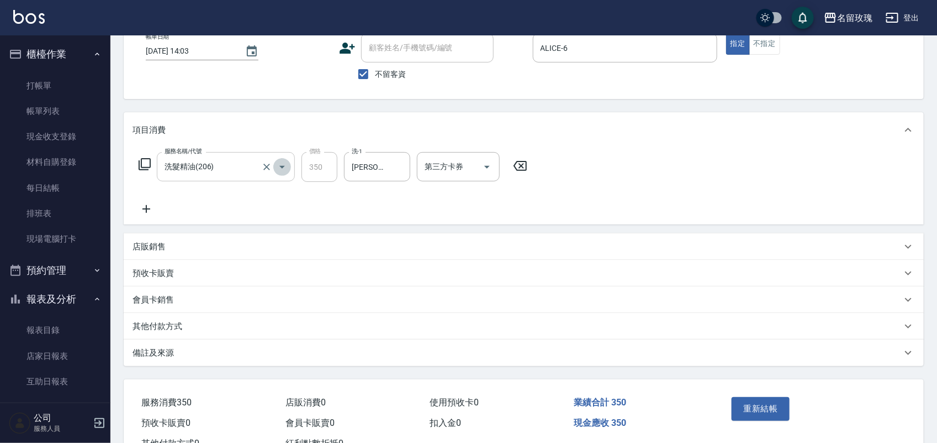
click at [277, 167] on icon "Open" at bounding box center [282, 166] width 13 height 13
type input "沁透舒柔洗(活動)(228)"
click at [670, 172] on div "服務名稱/代號 沁透舒柔洗(活動)(228) 服務名稱/代號 價格 430 價格 洗-1 黃婉瑜-19 洗-1 第三方卡券 第三方卡券" at bounding box center [524, 186] width 800 height 77
click at [763, 408] on button "重新結帳" at bounding box center [761, 408] width 59 height 23
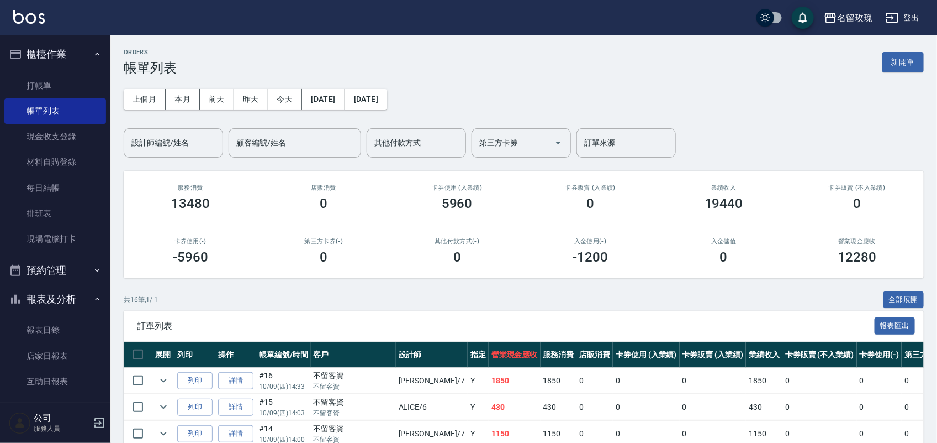
drag, startPoint x: 62, startPoint y: 304, endPoint x: 51, endPoint y: 300, distance: 11.9
click at [59, 303] on button "報表及分析" at bounding box center [55, 299] width 102 height 29
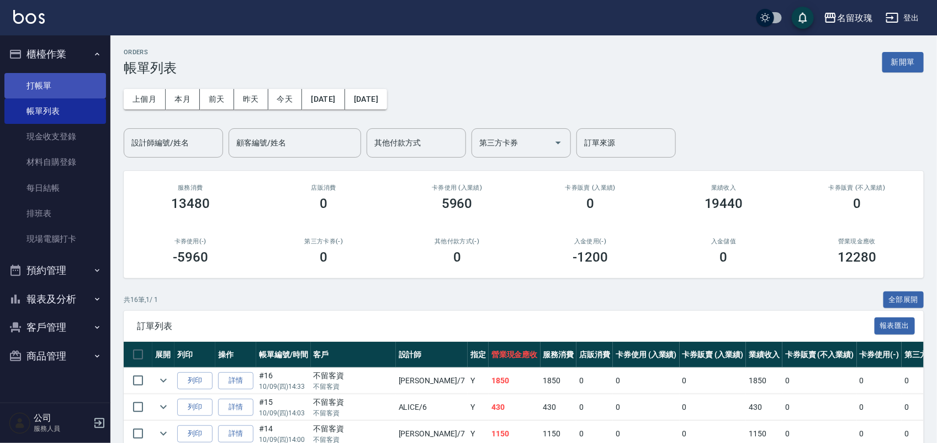
click at [62, 85] on link "打帳單" at bounding box center [55, 85] width 102 height 25
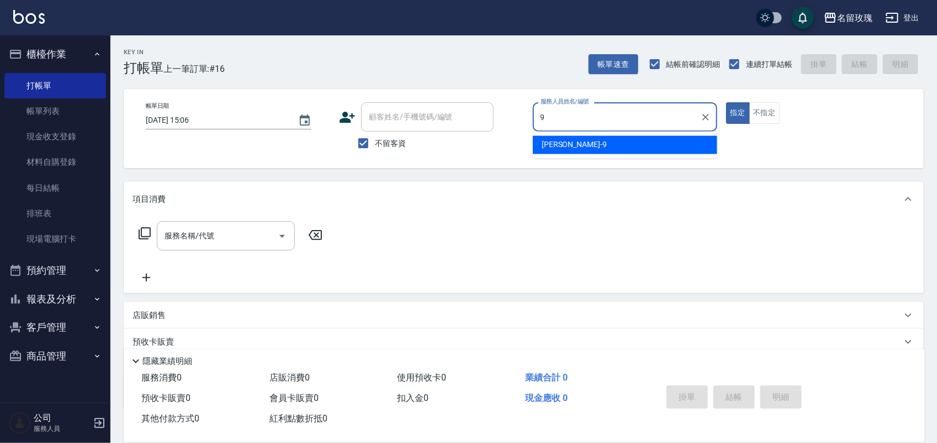
type input "詹老師-9"
type button "true"
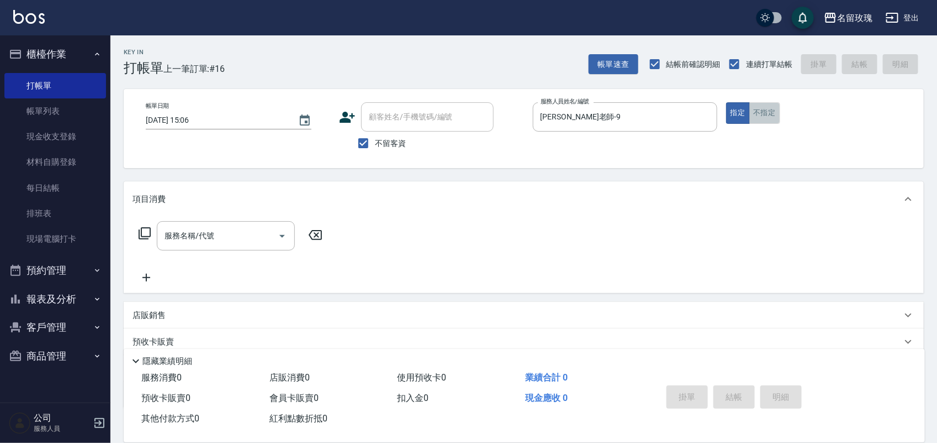
click at [765, 105] on button "不指定" at bounding box center [765, 113] width 31 height 22
drag, startPoint x: 261, startPoint y: 230, endPoint x: 224, endPoint y: 224, distance: 37.5
click at [246, 228] on input "服務名稱/代號" at bounding box center [218, 235] width 112 height 19
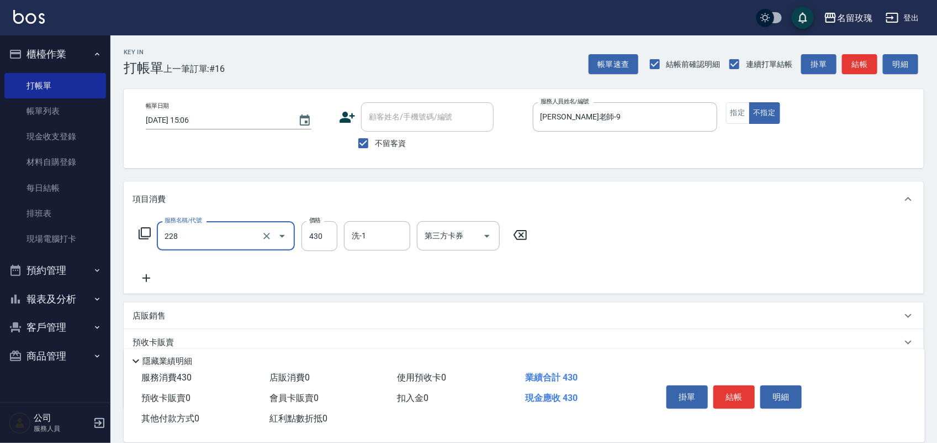
type input "沁透舒柔洗(活動)(228)"
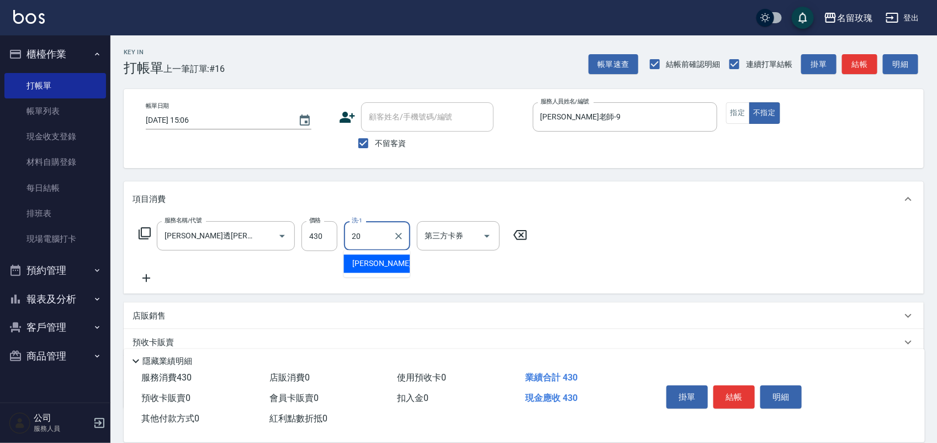
type input "[PERSON_NAME]-20"
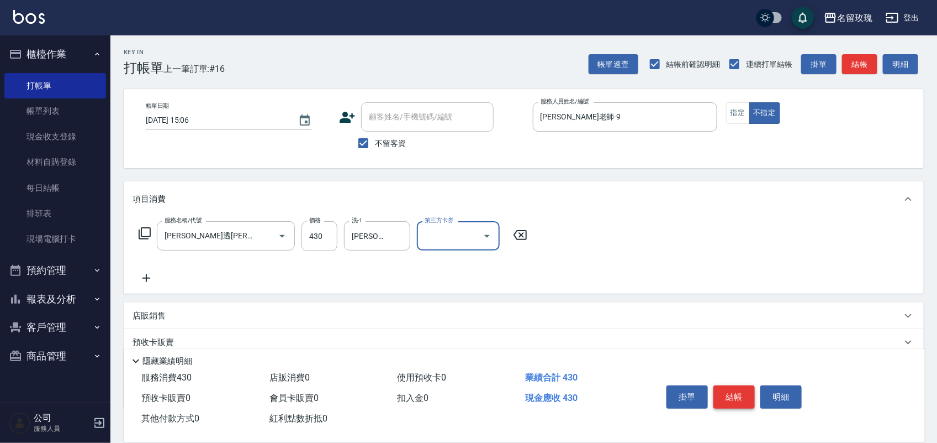
click at [725, 387] on button "結帳" at bounding box center [734, 396] width 41 height 23
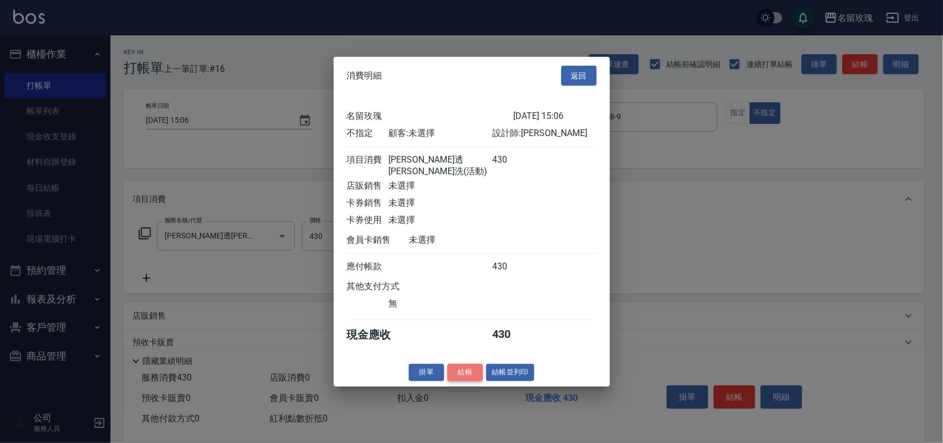
click at [467, 372] on button "結帳" at bounding box center [464, 372] width 35 height 17
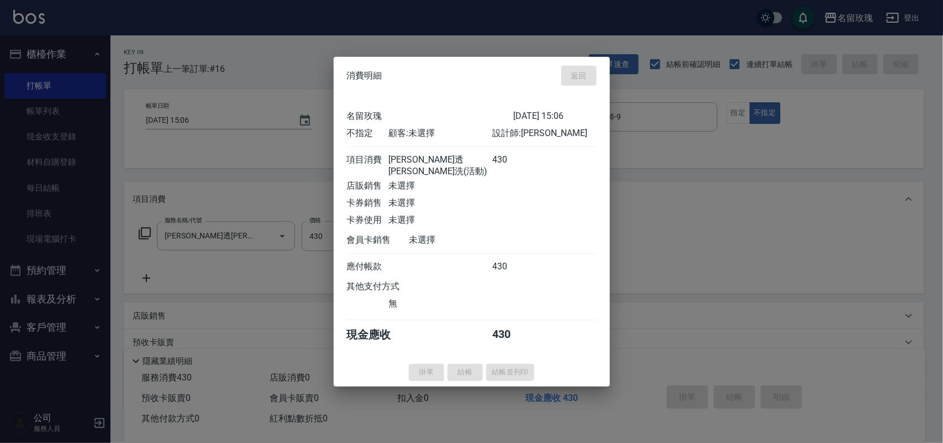
type input "2025/10/09 15:23"
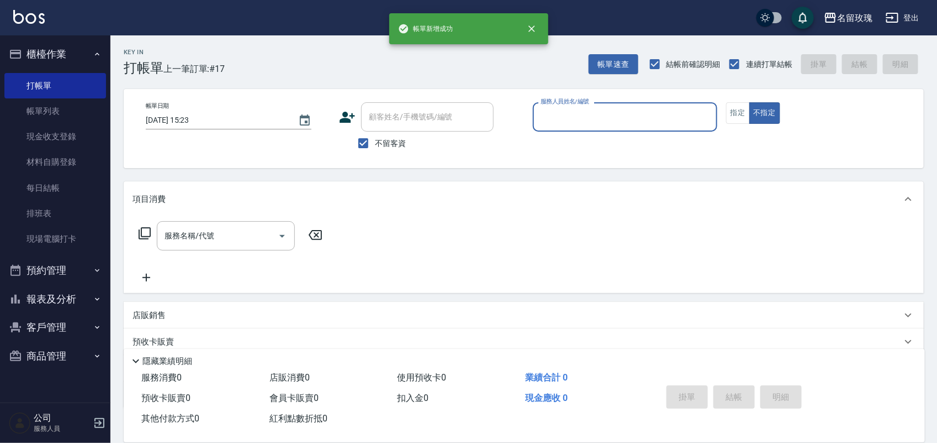
click at [376, 141] on span "不留客資" at bounding box center [390, 144] width 31 height 12
click at [375, 141] on input "不留客資" at bounding box center [363, 142] width 23 height 23
checkbox input "false"
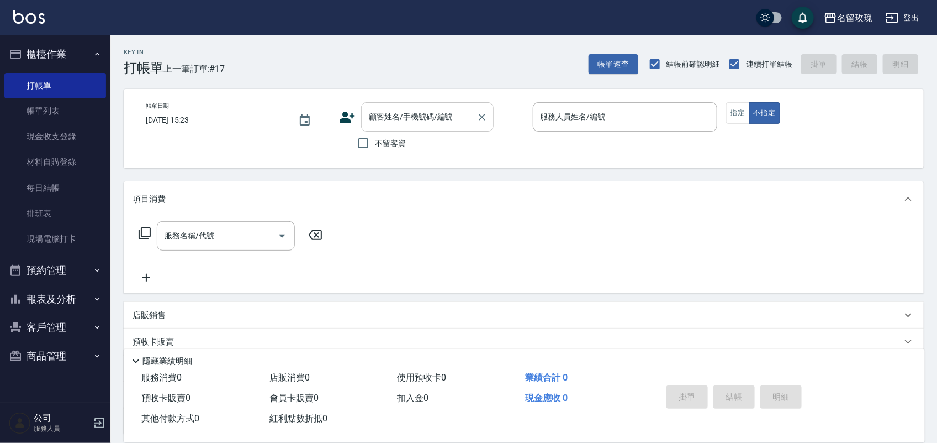
click at [387, 129] on div "顧客姓名/手機號碼/編號" at bounding box center [427, 116] width 133 height 29
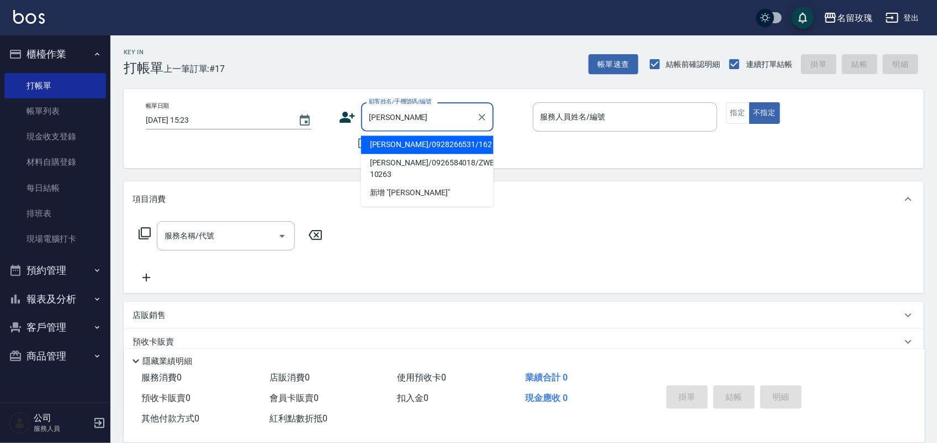
click at [417, 139] on li "吳碧綠/0928266531/162" at bounding box center [427, 145] width 133 height 18
type input "吳碧綠/0928266531/162"
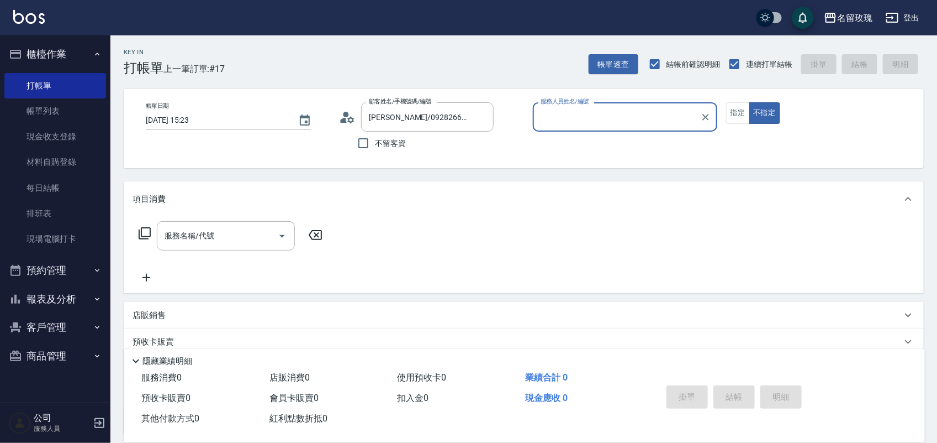
type input "詹老師-9"
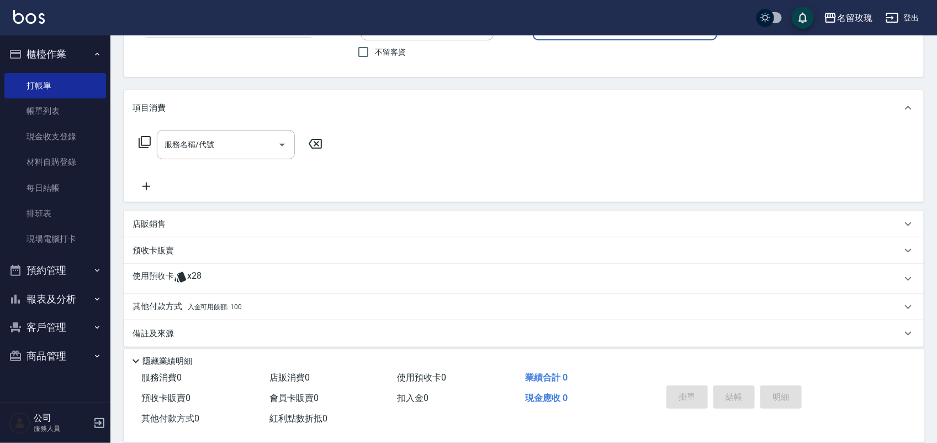
scroll to position [100, 0]
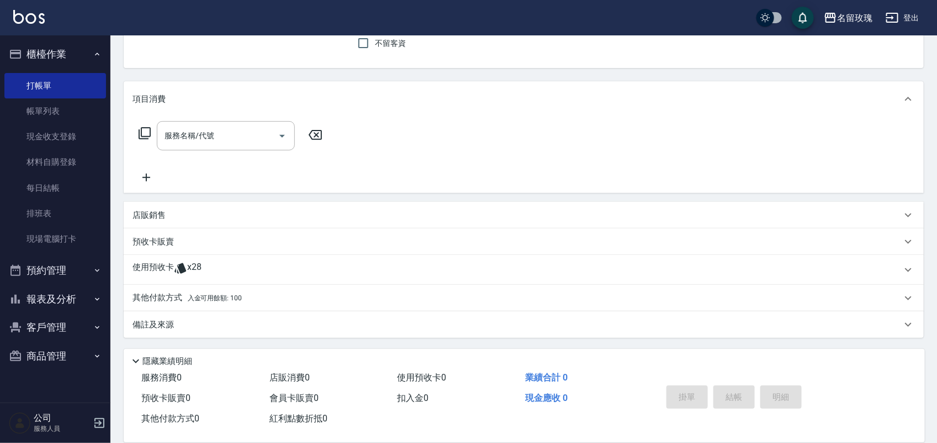
click at [189, 268] on span "x28" at bounding box center [194, 269] width 14 height 17
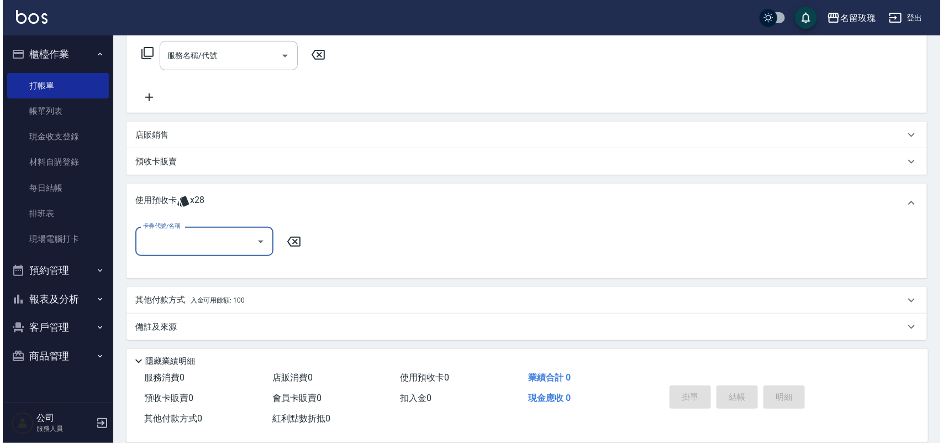
scroll to position [182, 0]
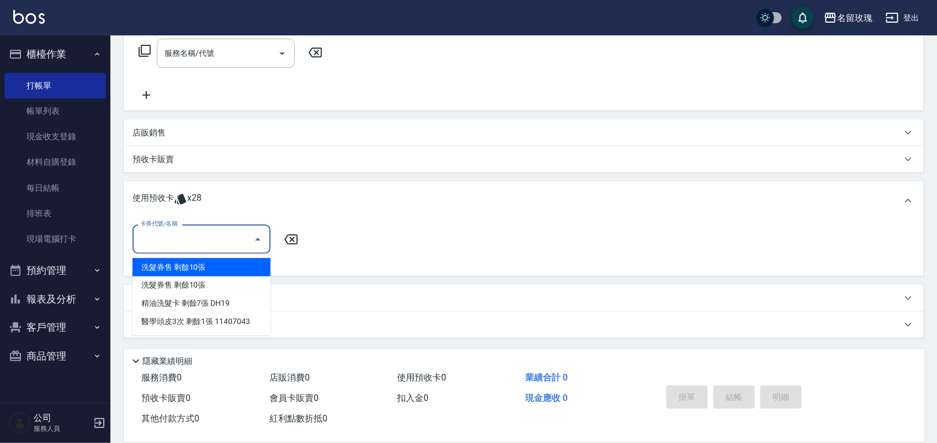
click at [202, 236] on input "卡券代號/名稱" at bounding box center [194, 238] width 112 height 19
click at [204, 263] on div "洗髮券售 剩餘10張" at bounding box center [202, 267] width 138 height 18
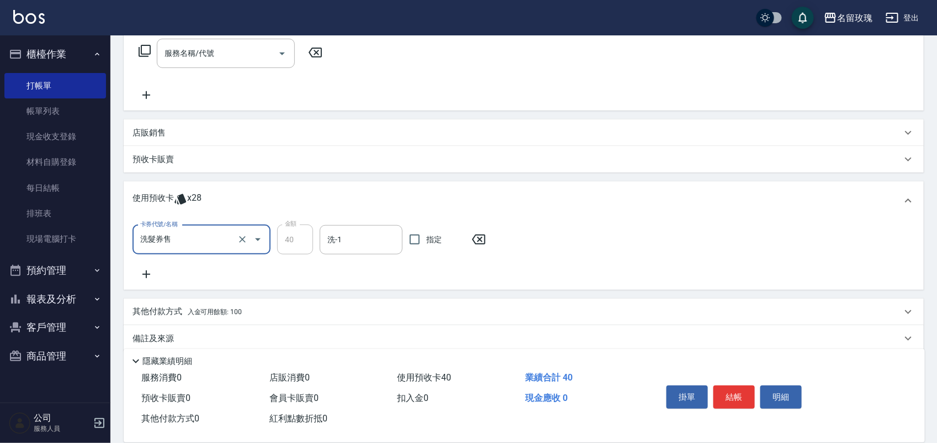
click at [261, 234] on icon "Open" at bounding box center [257, 239] width 13 height 13
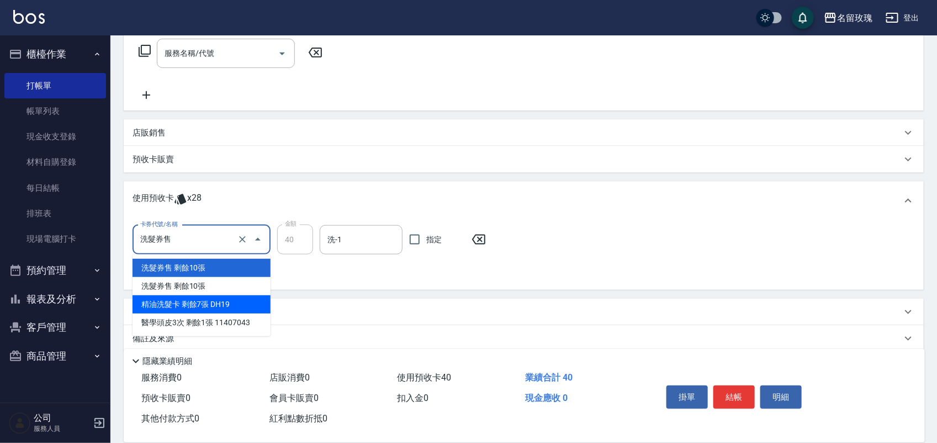
drag, startPoint x: 232, startPoint y: 301, endPoint x: 244, endPoint y: 290, distance: 16.0
click at [233, 301] on div "精油洗髮卡 剩餘7張 DH19" at bounding box center [202, 304] width 138 height 18
type input "精油洗髮卡 DH19"
type input "350"
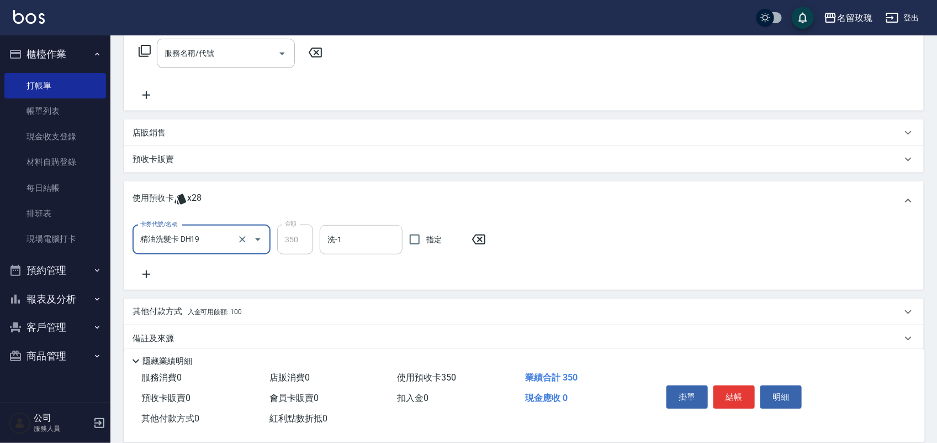
click at [343, 227] on div "洗-1" at bounding box center [361, 239] width 83 height 29
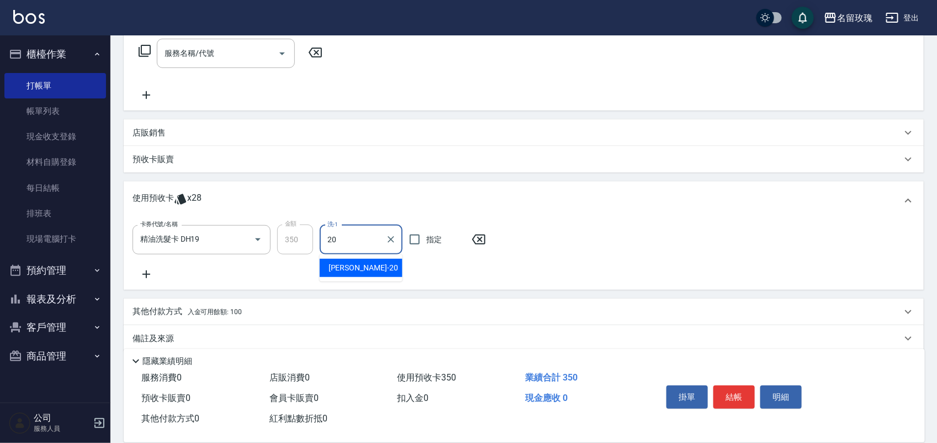
type input "[PERSON_NAME]-20"
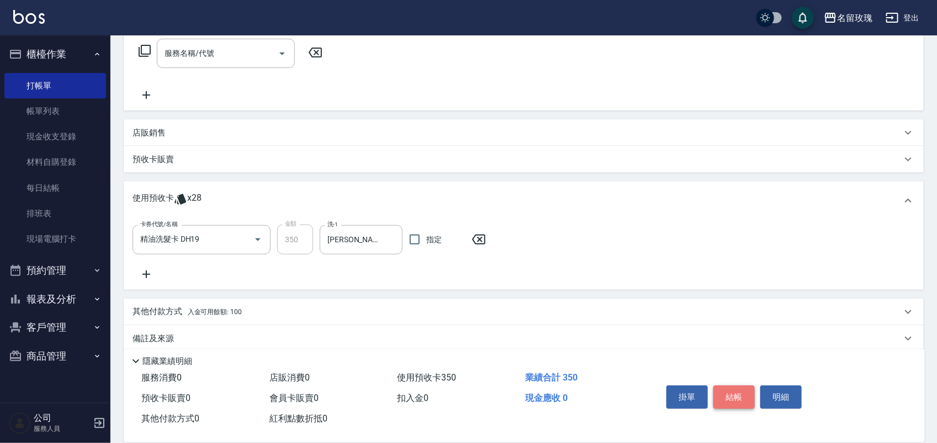
click at [728, 386] on button "結帳" at bounding box center [734, 396] width 41 height 23
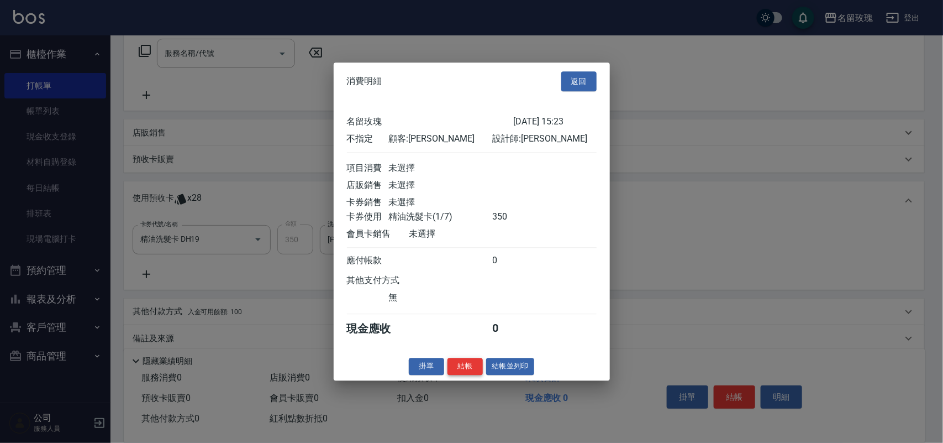
click at [473, 375] on button "結帳" at bounding box center [464, 365] width 35 height 17
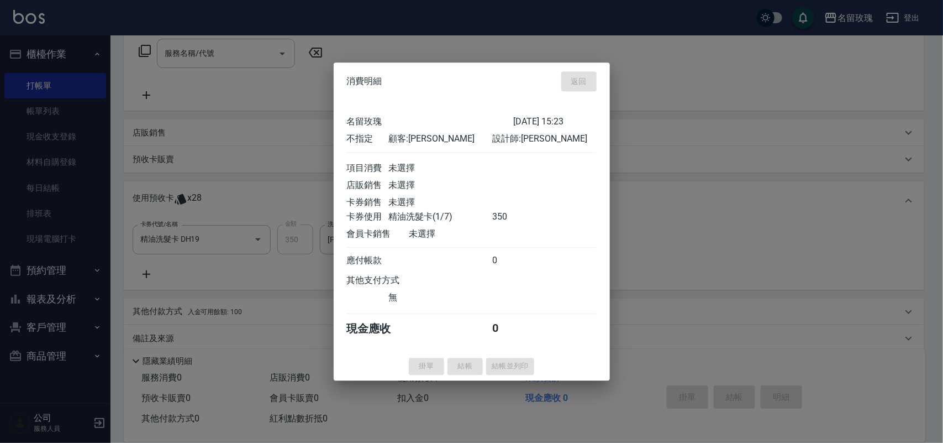
type input "2025/10/09 15:24"
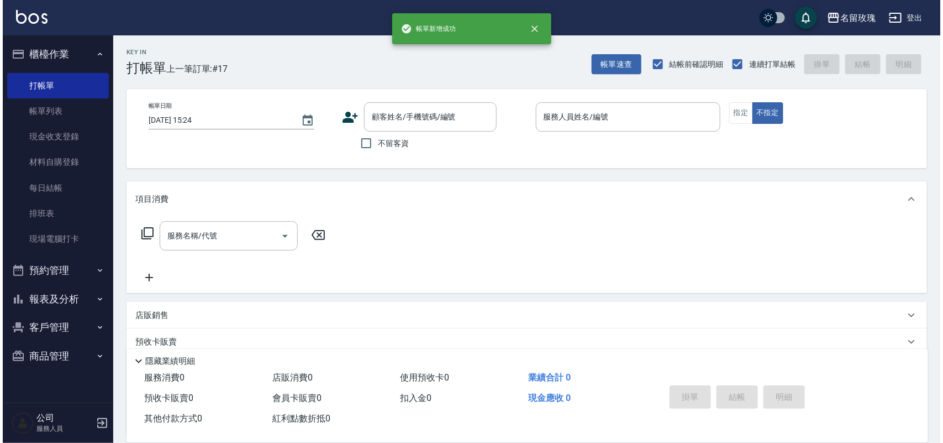
scroll to position [0, 0]
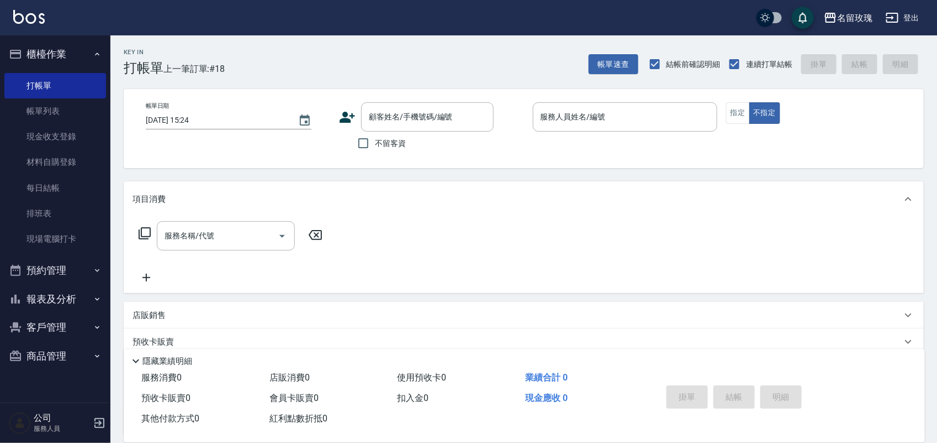
click at [883, 12] on button "登出" at bounding box center [903, 18] width 43 height 20
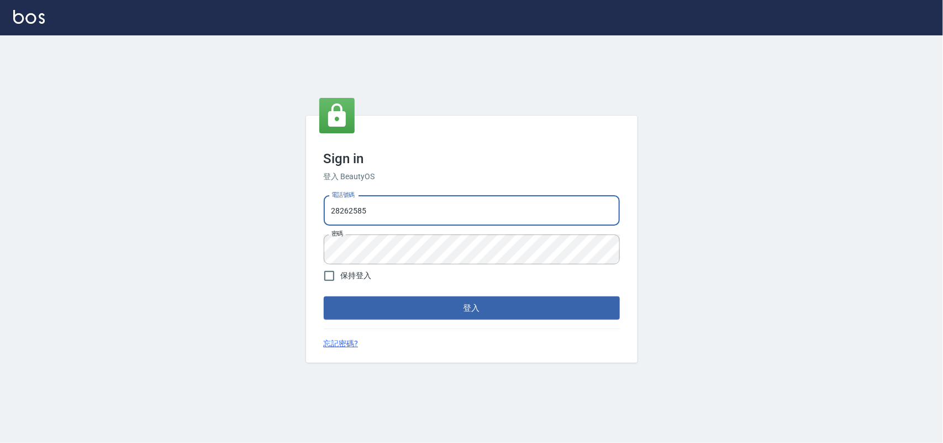
drag, startPoint x: 0, startPoint y: 0, endPoint x: 221, endPoint y: 219, distance: 311.3
click at [236, 217] on div "Sign in 登入 BeautyOS 電話號碼 28262585 電話號碼 密碼 密碼 保持登入 登入 忘記密碼?" at bounding box center [471, 238] width 943 height 407
type input "+"
type input "0955582961"
click at [214, 255] on div "Sign in 登入 BeautyOS 電話號碼 0955582961 電話號碼 密碼 密碼 保持登入 登入 忘記密碼?" at bounding box center [471, 238] width 943 height 407
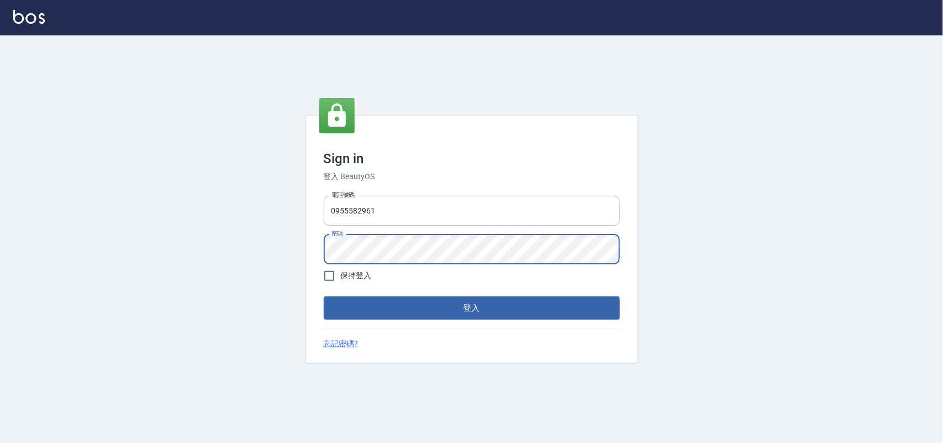
click at [324, 296] on button "登入" at bounding box center [472, 307] width 296 height 23
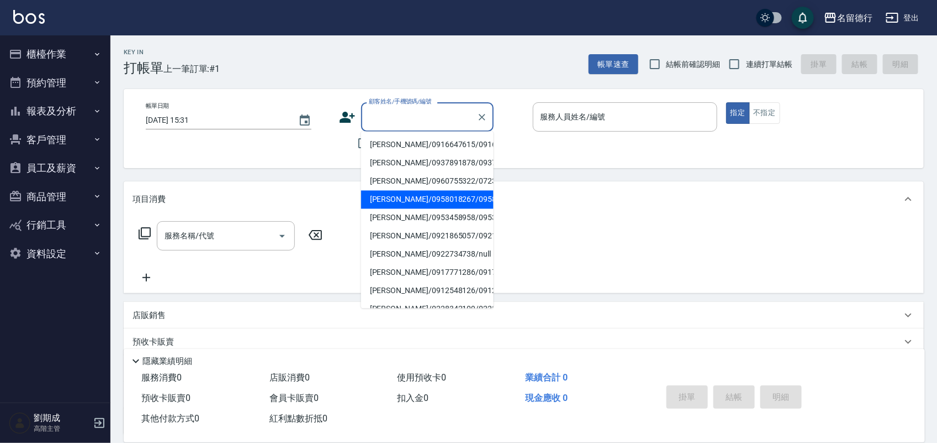
click at [402, 50] on div "Key In 打帳單 上一筆訂單:#1 帳單速查 結帳前確認明細 連續打單結帳 掛單 結帳 明細" at bounding box center [517, 55] width 814 height 40
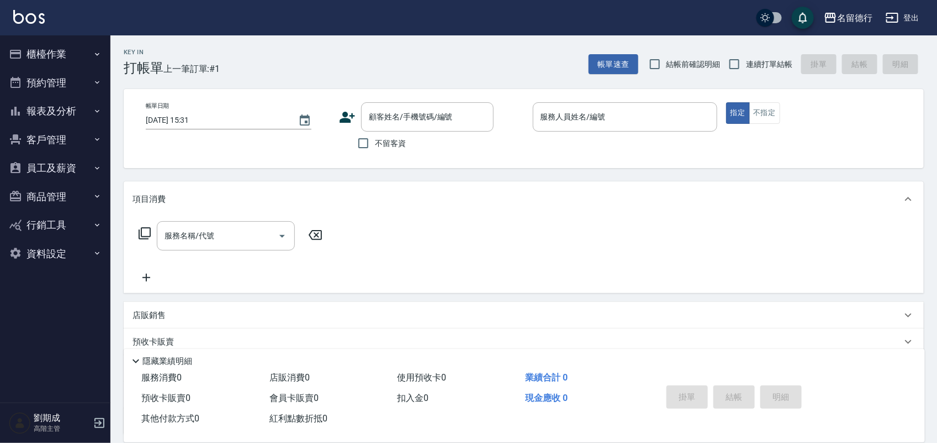
click at [39, 67] on button "櫃檯作業" at bounding box center [55, 54] width 102 height 29
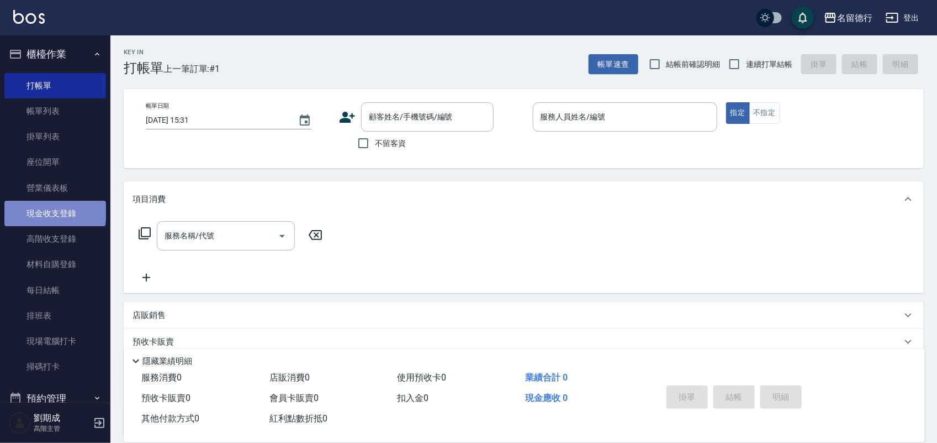
click at [54, 212] on link "現金收支登錄" at bounding box center [55, 213] width 102 height 25
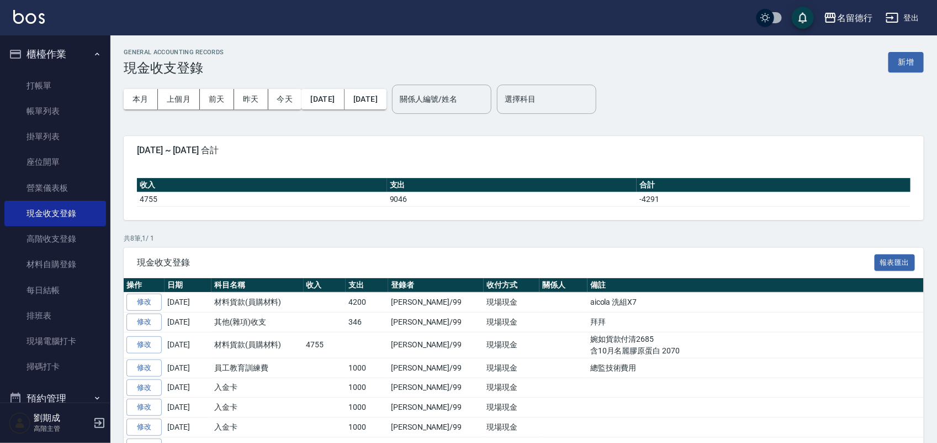
click at [899, 62] on button "新增" at bounding box center [906, 62] width 35 height 20
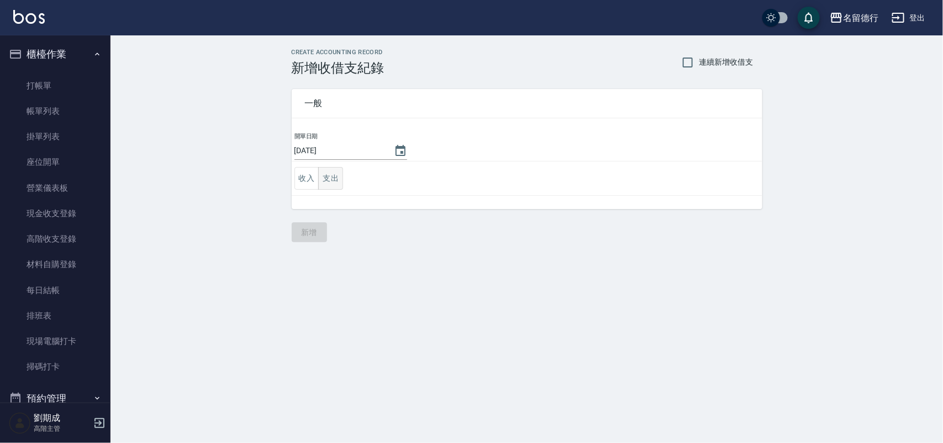
click at [339, 175] on button "支出" at bounding box center [330, 178] width 25 height 23
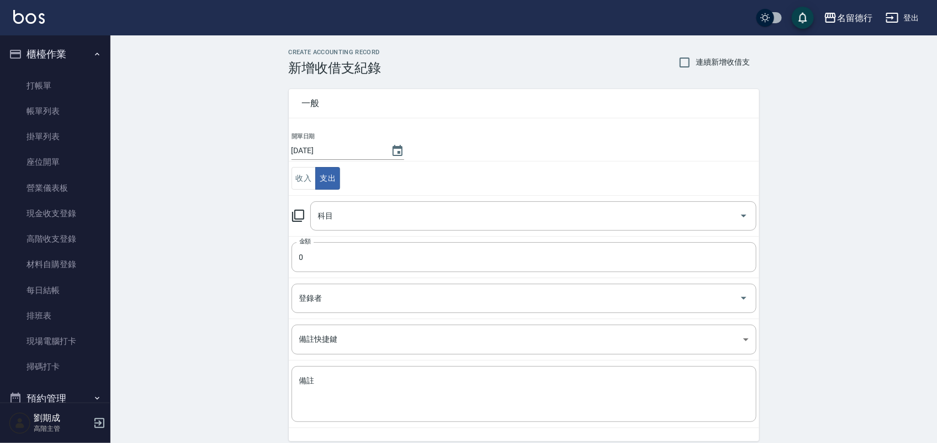
click at [298, 216] on icon at bounding box center [298, 215] width 13 height 13
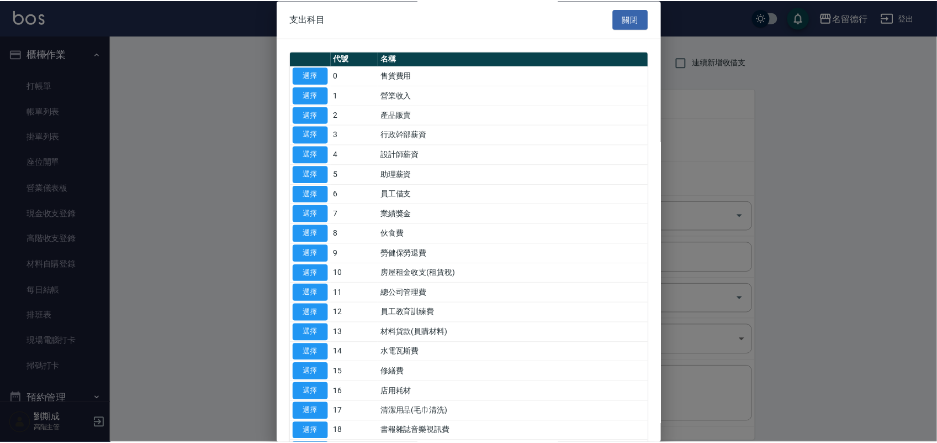
scroll to position [345, 0]
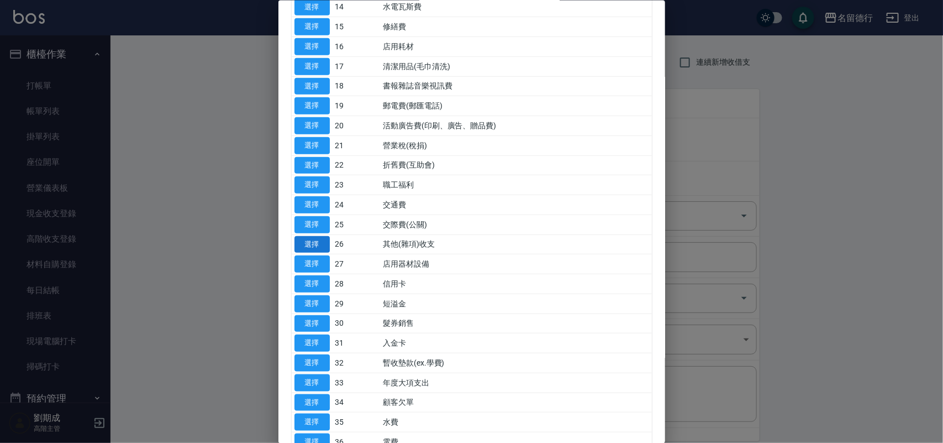
click at [308, 244] on button "選擇" at bounding box center [311, 243] width 35 height 17
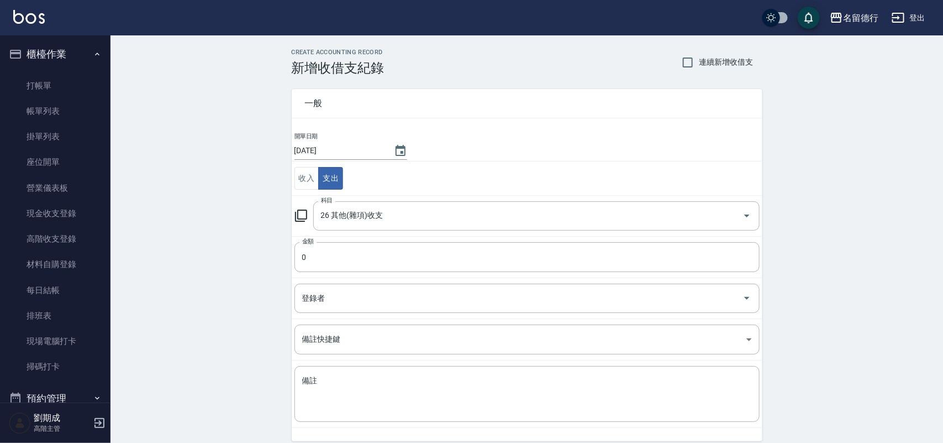
type input "26 其他(雜項)收支"
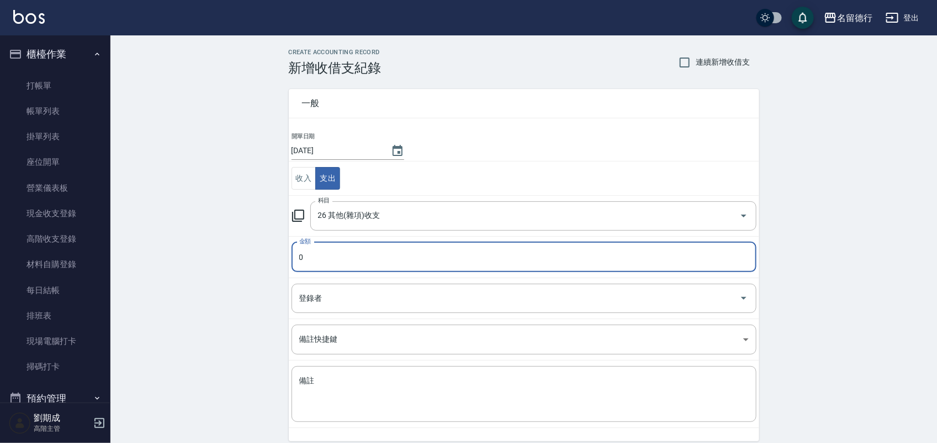
click at [315, 255] on input "0" at bounding box center [524, 257] width 465 height 30
type input "300"
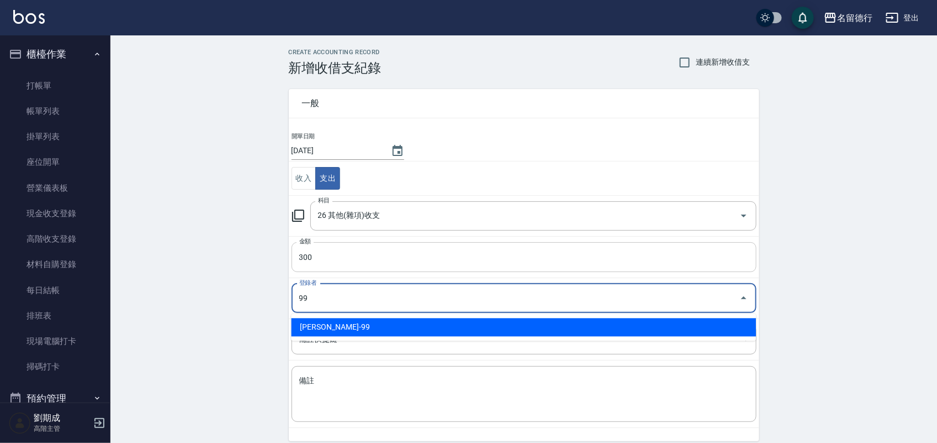
type input "劉期成-99"
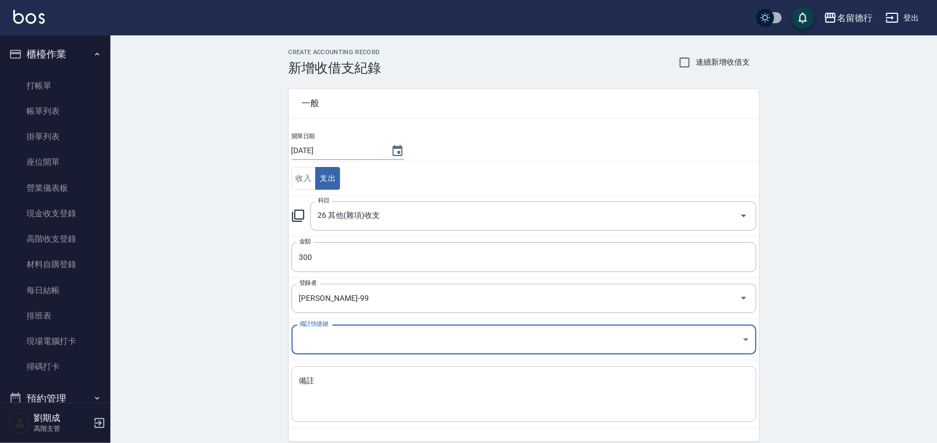
click at [364, 401] on textarea "備註" at bounding box center [524, 394] width 450 height 38
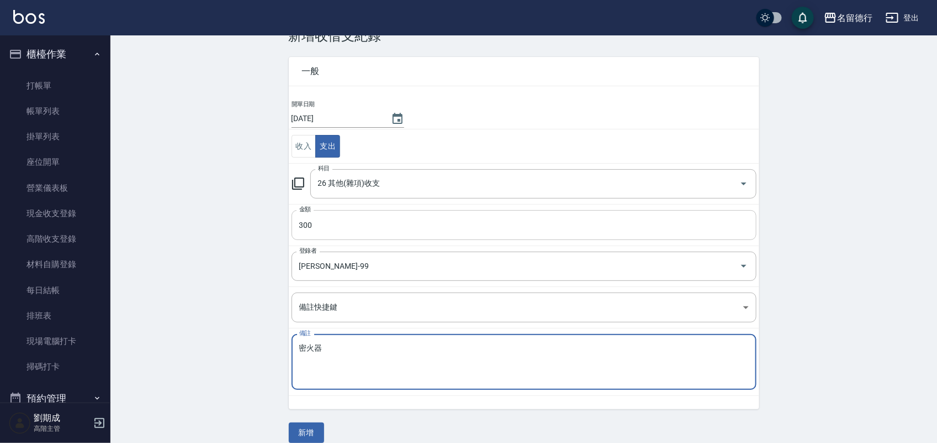
type textarea "密火器"
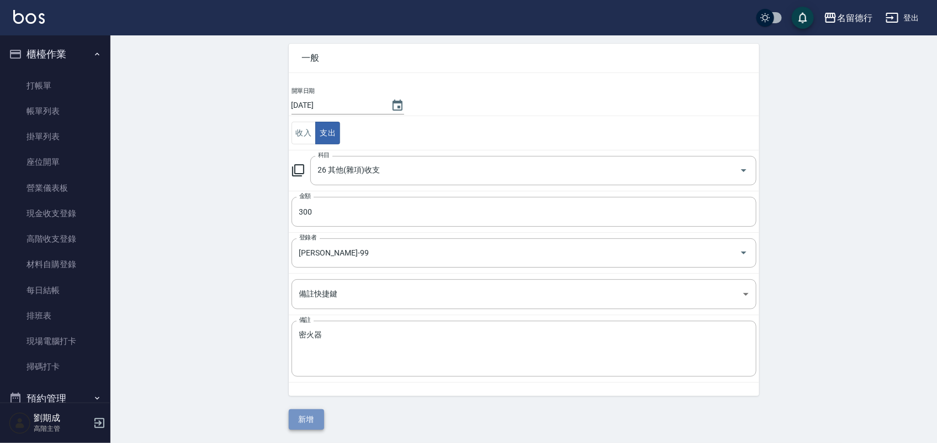
click at [313, 424] on button "新增" at bounding box center [306, 419] width 35 height 20
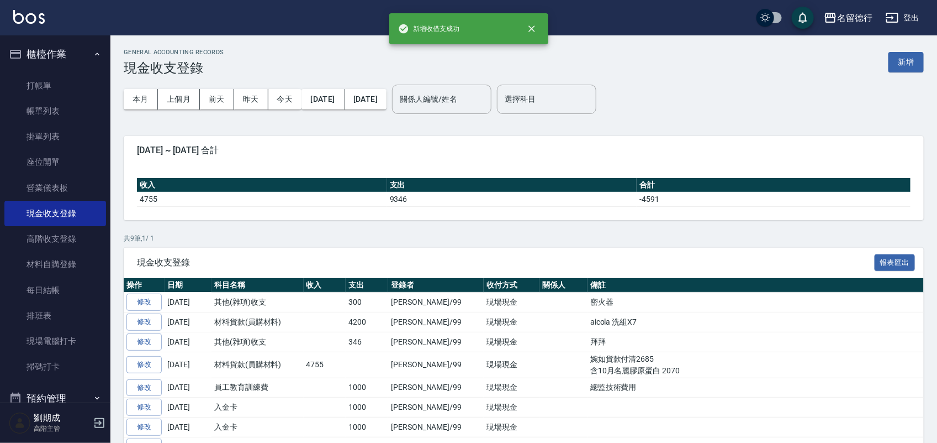
click at [923, 20] on button "登出" at bounding box center [903, 18] width 43 height 20
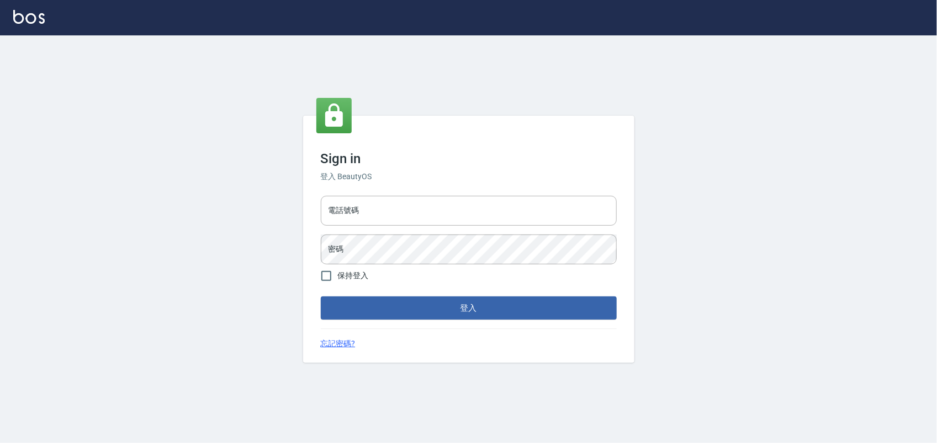
type input "28262585"
click at [461, 313] on button "登入" at bounding box center [472, 307] width 296 height 23
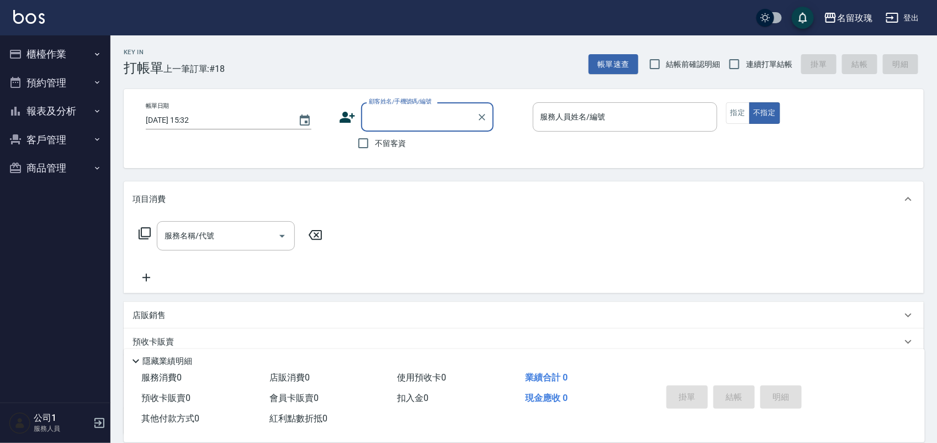
click at [685, 59] on span "結帳前確認明細" at bounding box center [694, 65] width 54 height 12
click at [667, 59] on input "結帳前確認明細" at bounding box center [655, 63] width 23 height 23
checkbox input "true"
click at [757, 61] on span "連續打單結帳" at bounding box center [769, 65] width 46 height 12
click at [746, 61] on input "連續打單結帳" at bounding box center [734, 63] width 23 height 23
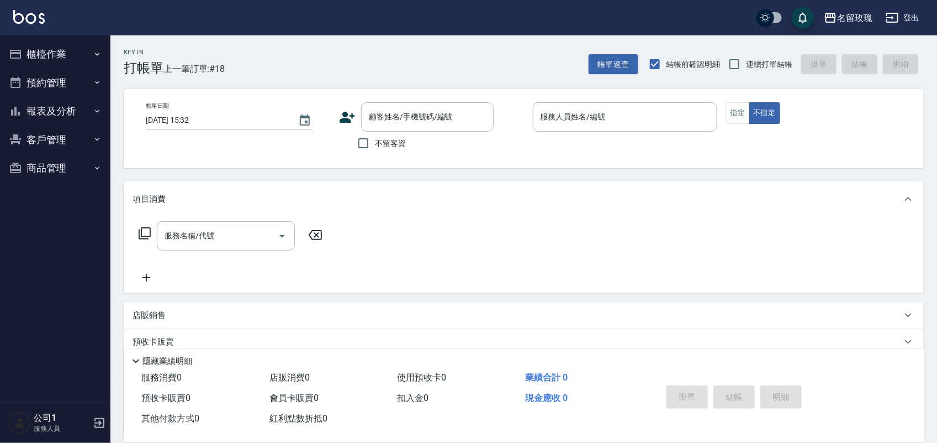
checkbox input "true"
click at [385, 142] on span "不留客資" at bounding box center [390, 144] width 31 height 12
click at [375, 142] on input "不留客資" at bounding box center [363, 142] width 23 height 23
checkbox input "true"
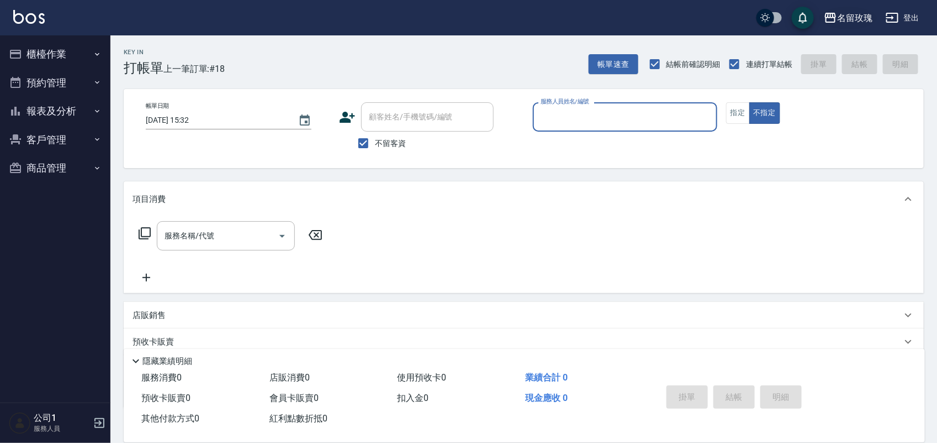
click at [855, 15] on div "名留玫瑰" at bounding box center [854, 18] width 35 height 14
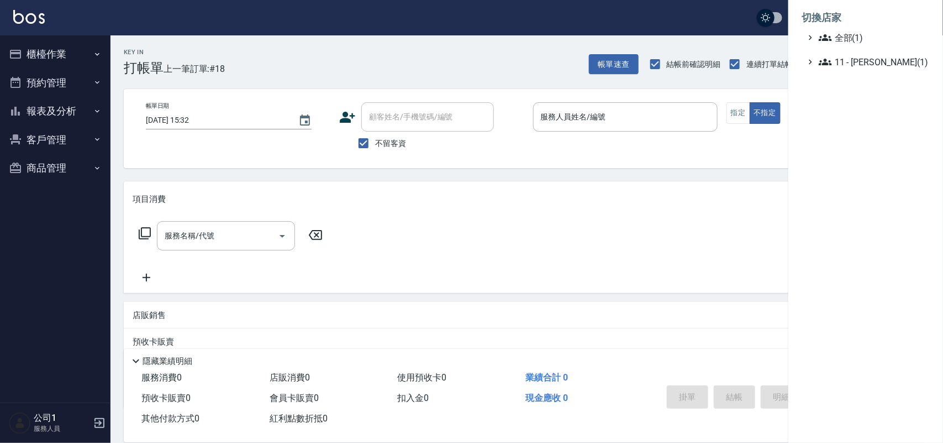
drag, startPoint x: 650, startPoint y: 39, endPoint x: 672, endPoint y: 31, distance: 23.4
click at [659, 34] on div at bounding box center [471, 221] width 943 height 443
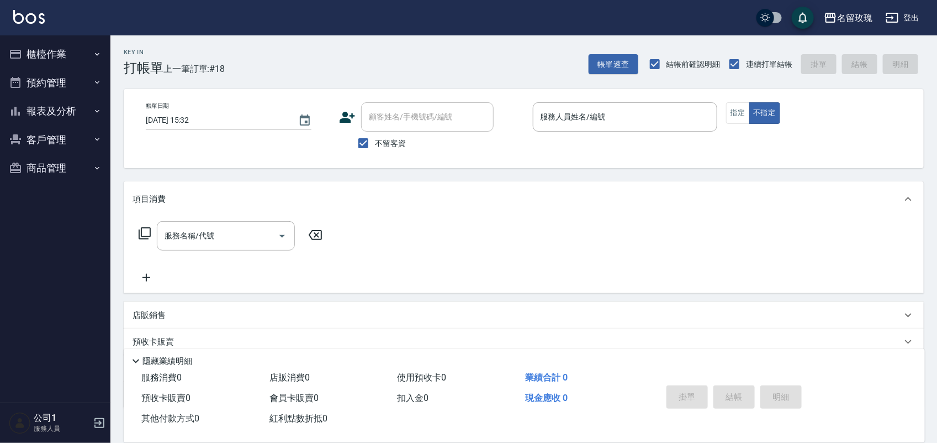
click at [926, 11] on div "名留玫瑰 登出" at bounding box center [468, 17] width 937 height 35
click at [909, 12] on button "登出" at bounding box center [903, 18] width 43 height 20
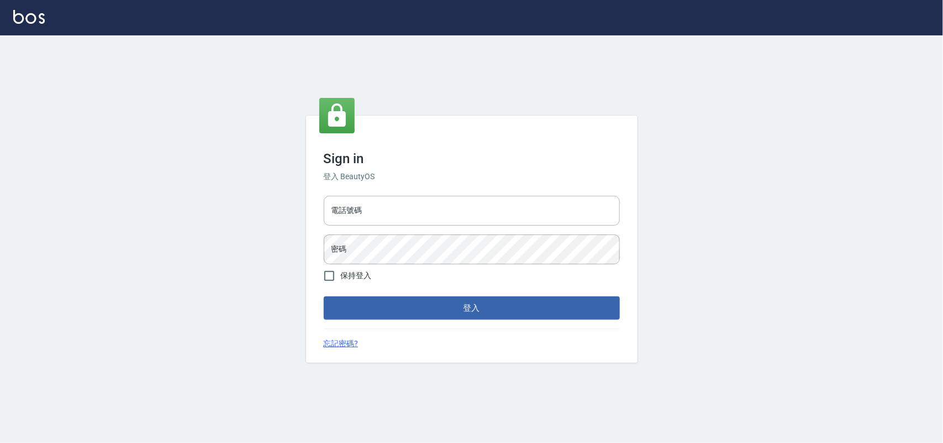
type input "28262585"
click at [402, 198] on input "28262585" at bounding box center [472, 211] width 296 height 30
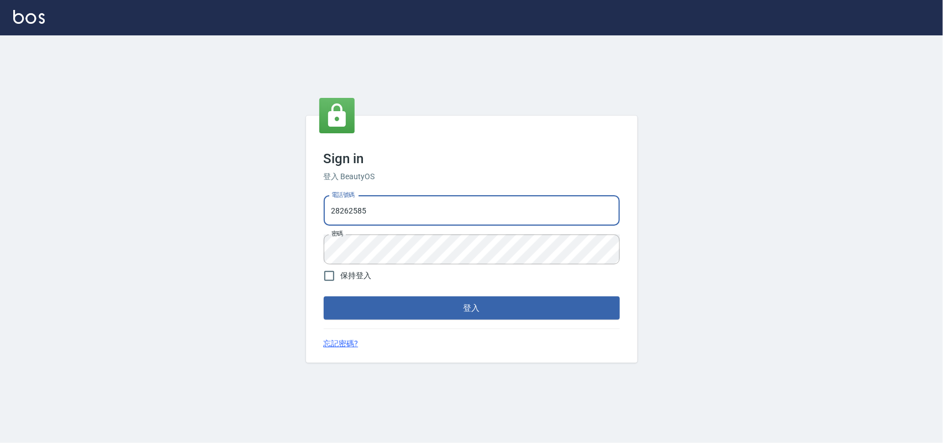
type input "28261007"
click at [466, 291] on form "電話號碼 [PHONE_NUMBER] 電話號碼 密碼 密碼 保持登入 登入" at bounding box center [472, 255] width 296 height 128
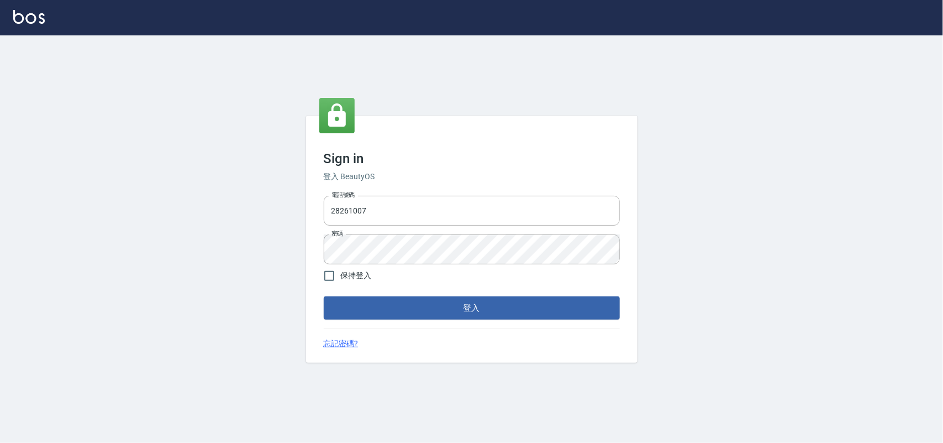
click at [344, 285] on label "保持登入" at bounding box center [345, 275] width 54 height 23
click at [341, 285] on input "保持登入" at bounding box center [329, 275] width 23 height 23
checkbox input "true"
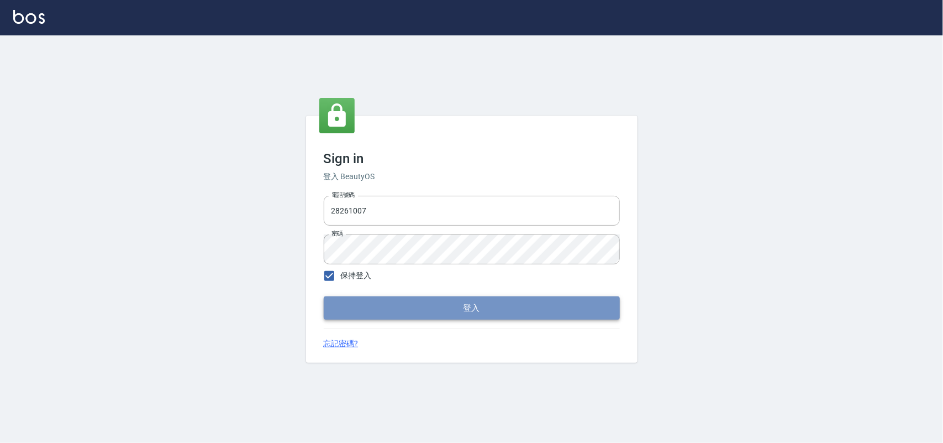
click at [504, 318] on button "登入" at bounding box center [472, 307] width 296 height 23
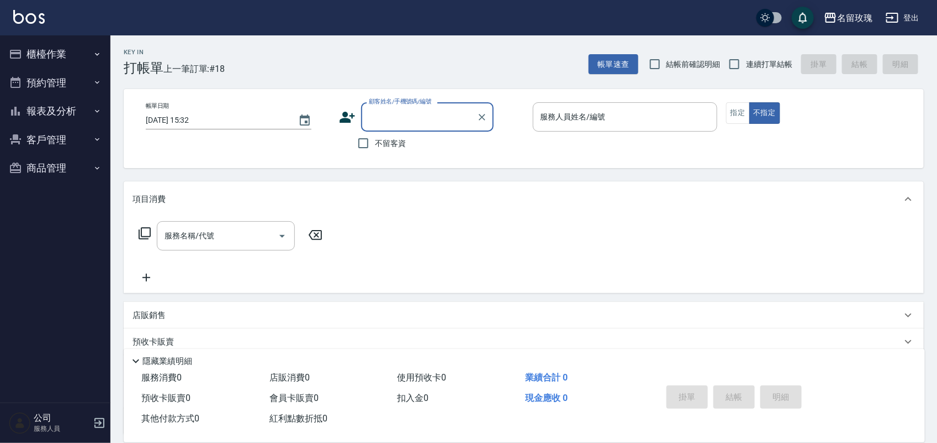
drag, startPoint x: 650, startPoint y: 59, endPoint x: 688, endPoint y: 56, distance: 38.2
click at [656, 59] on input "結帳前確認明細" at bounding box center [655, 63] width 23 height 23
checkbox input "true"
click at [762, 51] on div "Key In 打帳單 上一筆訂單:#18 帳單速查 結帳前確認明細 連續打單結帳 掛單 結帳 明細" at bounding box center [517, 55] width 814 height 40
click at [747, 66] on span "連續打單結帳" at bounding box center [769, 65] width 46 height 12
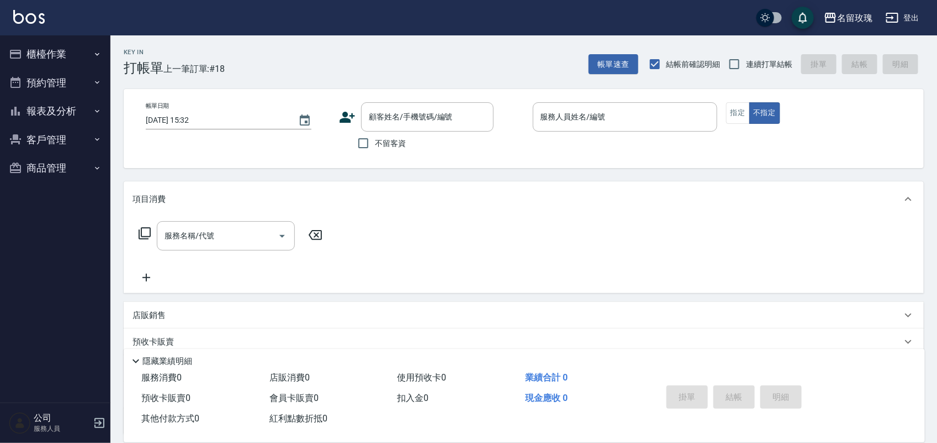
click at [746, 66] on input "連續打單結帳" at bounding box center [734, 63] width 23 height 23
checkbox input "true"
click at [393, 151] on label "不留客資" at bounding box center [379, 142] width 54 height 23
click at [375, 151] on input "不留客資" at bounding box center [363, 142] width 23 height 23
checkbox input "true"
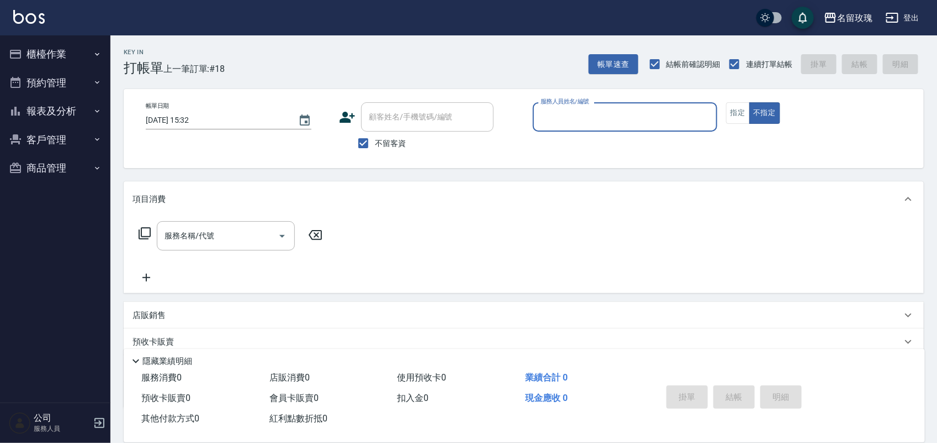
click at [608, 122] on input "服務人員姓名/編號" at bounding box center [625, 116] width 175 height 19
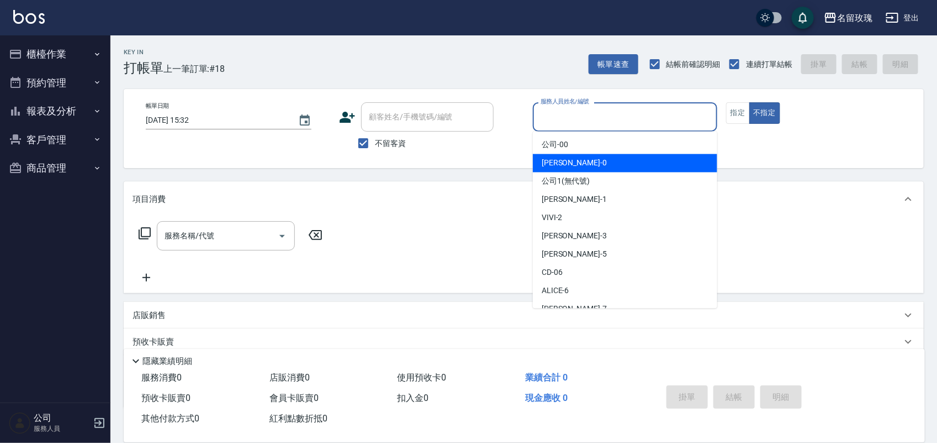
scroll to position [69, 0]
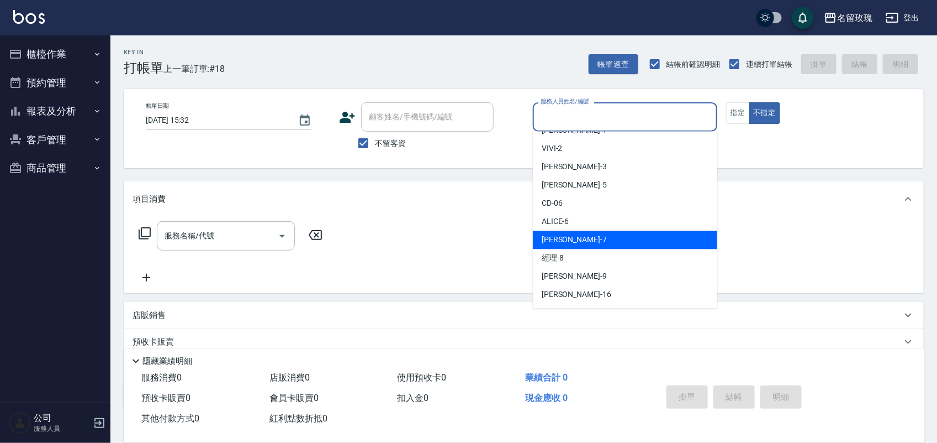
click at [596, 242] on div "[PERSON_NAME] -7" at bounding box center [625, 240] width 185 height 18
type input "[PERSON_NAME]-7"
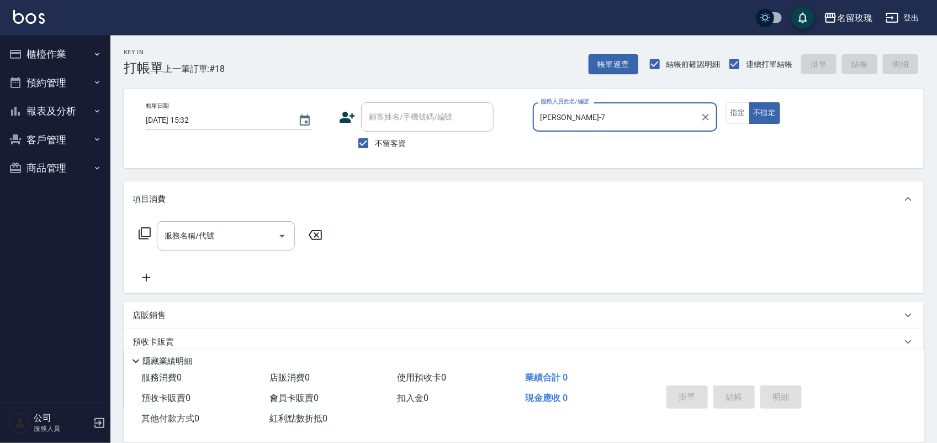
drag, startPoint x: 742, startPoint y: 112, endPoint x: 403, endPoint y: 126, distance: 338.9
click at [738, 114] on button "指定" at bounding box center [738, 113] width 24 height 22
click at [145, 227] on icon at bounding box center [145, 233] width 12 height 12
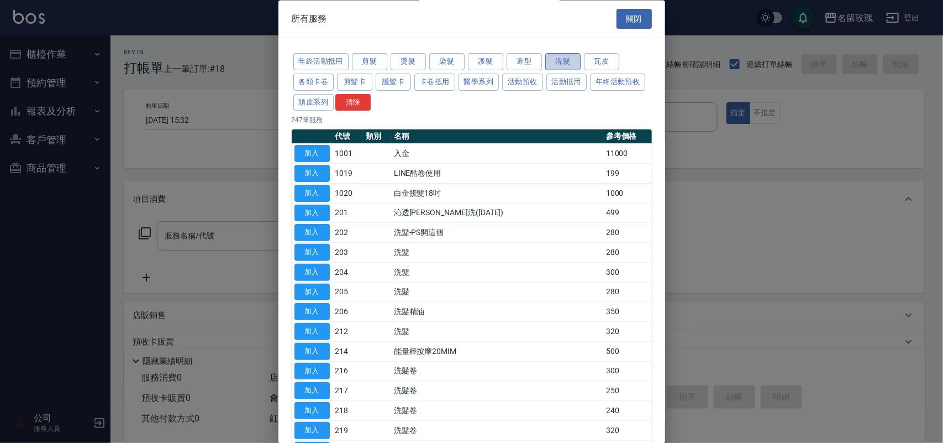
click at [567, 64] on button "洗髮" at bounding box center [562, 62] width 35 height 17
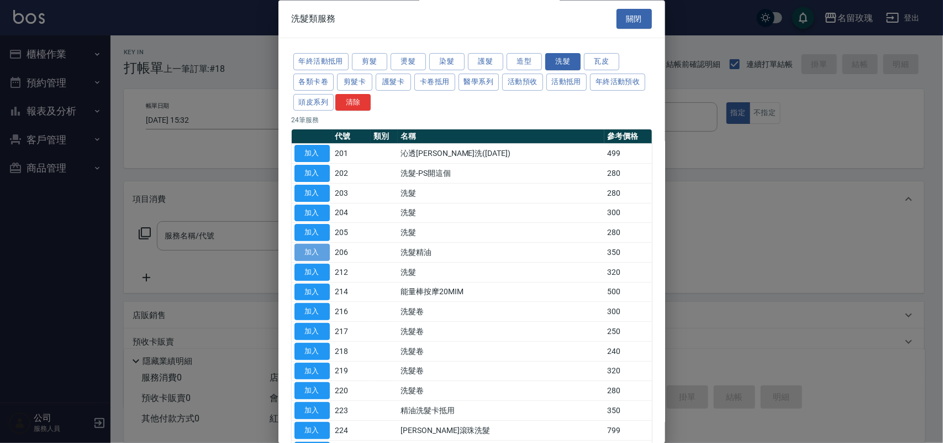
click at [302, 252] on button "加入" at bounding box center [311, 252] width 35 height 17
type input "洗髮精油(206)"
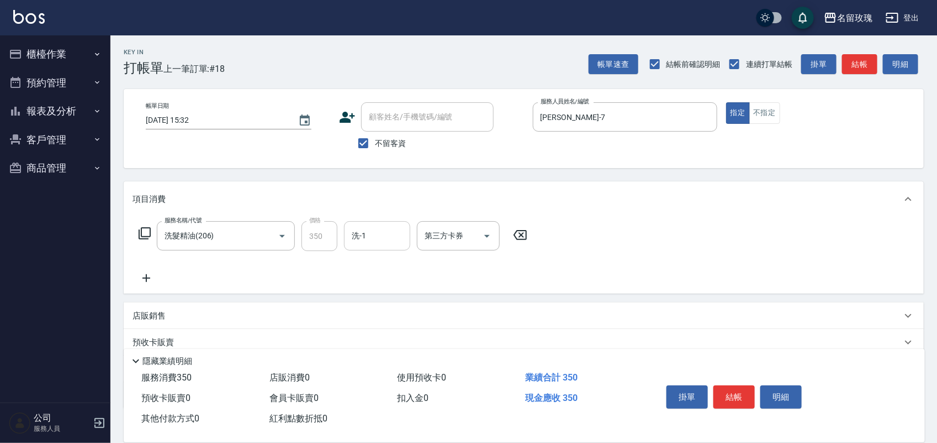
click at [371, 242] on input "洗-1" at bounding box center [377, 235] width 56 height 19
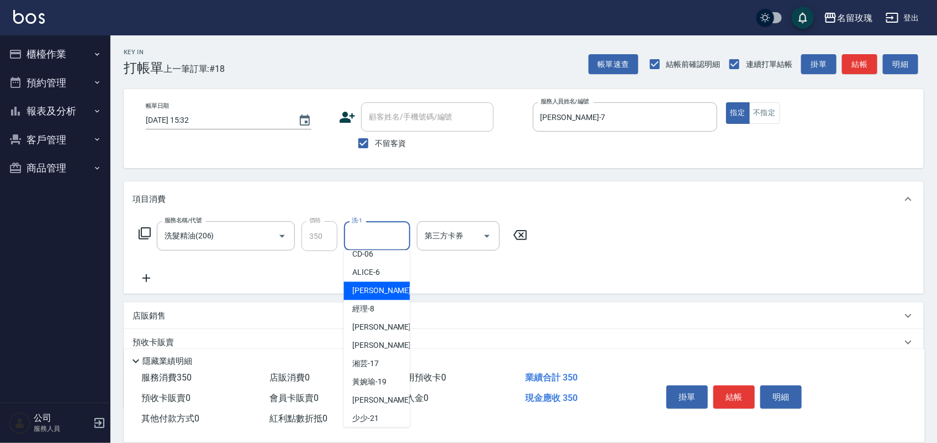
scroll to position [138, 0]
click at [374, 350] on span "佩蓉 -16" at bounding box center [388, 345] width 70 height 12
type input "佩蓉-16"
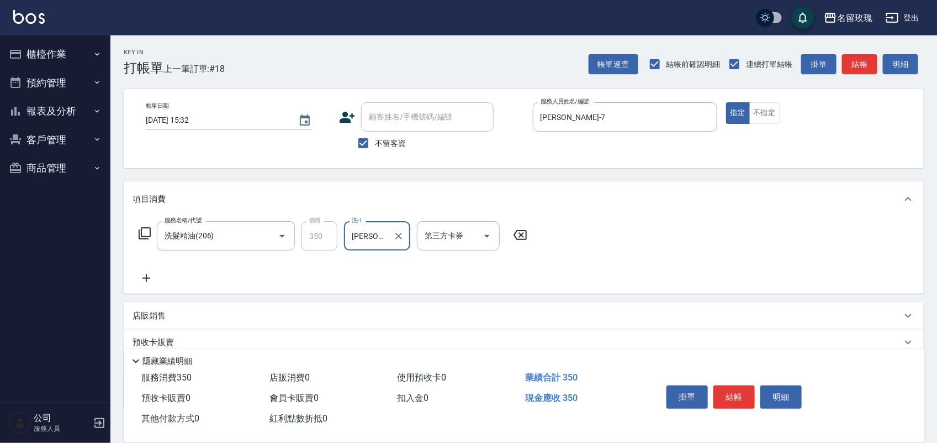
click at [151, 227] on icon at bounding box center [144, 232] width 13 height 13
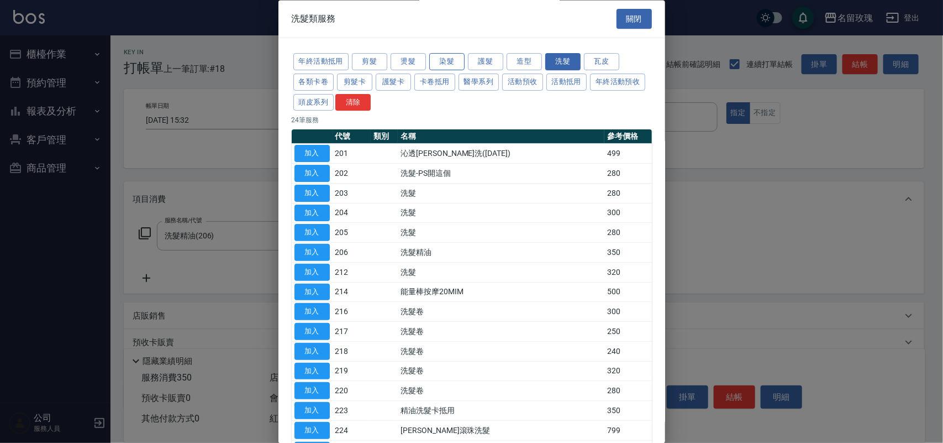
click at [433, 62] on button "染髮" at bounding box center [446, 62] width 35 height 17
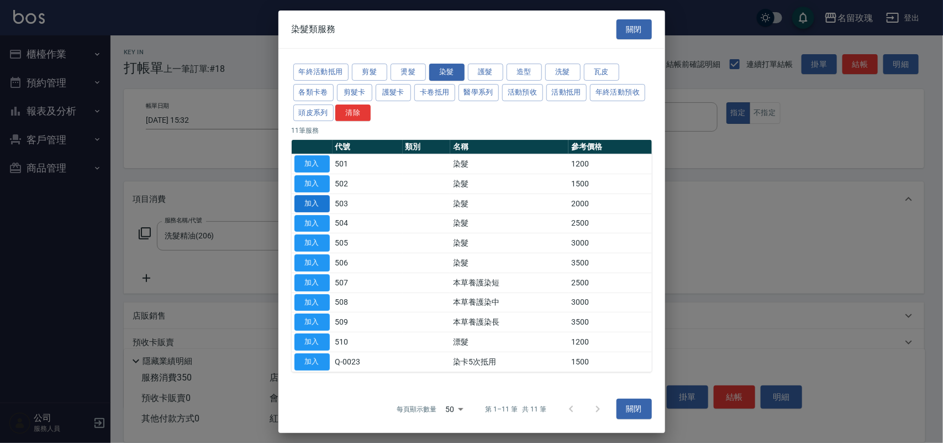
click at [322, 205] on button "加入" at bounding box center [311, 203] width 35 height 17
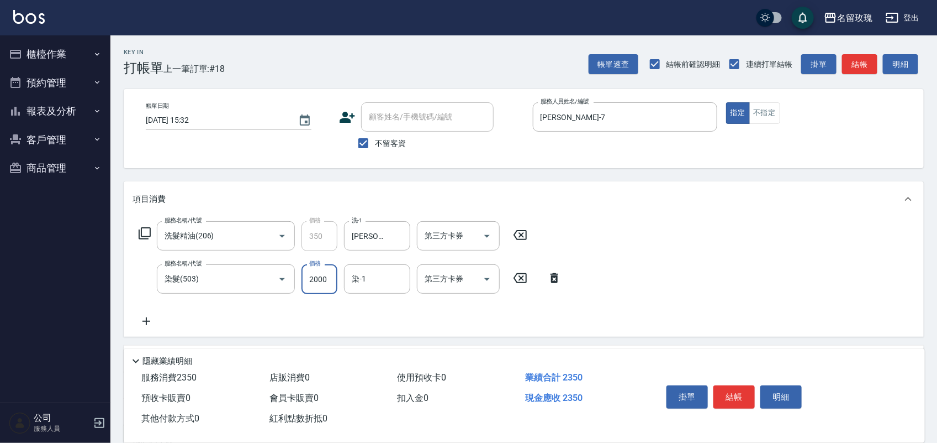
click at [325, 288] on input "2000" at bounding box center [320, 279] width 36 height 30
click at [349, 289] on div "染-1" at bounding box center [377, 278] width 66 height 29
type input "1440"
click at [361, 305] on span "佩蓉 -16" at bounding box center [388, 307] width 70 height 12
type input "佩蓉-16"
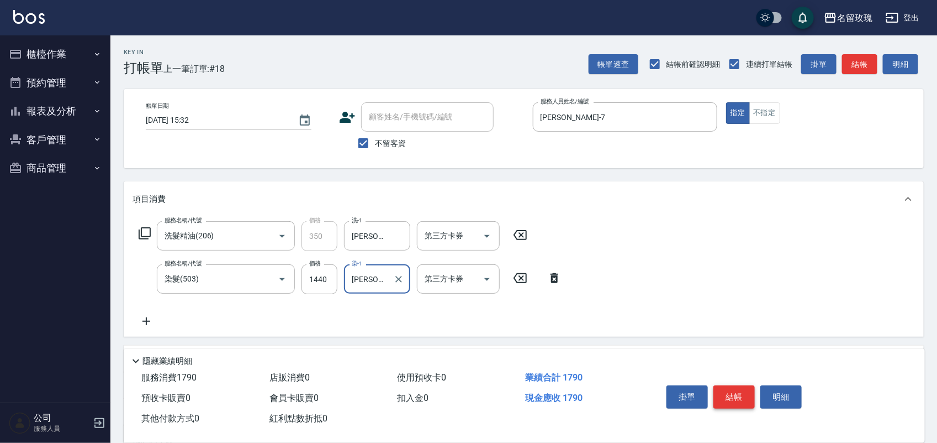
click at [731, 398] on button "結帳" at bounding box center [734, 396] width 41 height 23
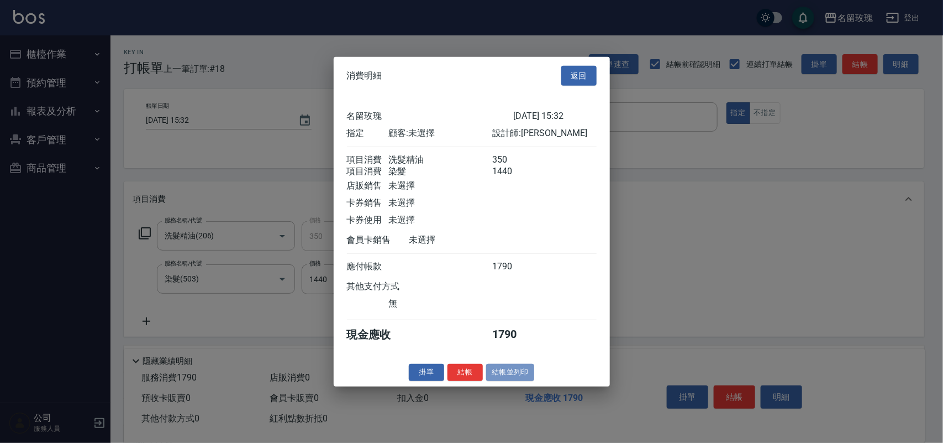
click at [520, 381] on button "結帳並列印" at bounding box center [510, 372] width 48 height 17
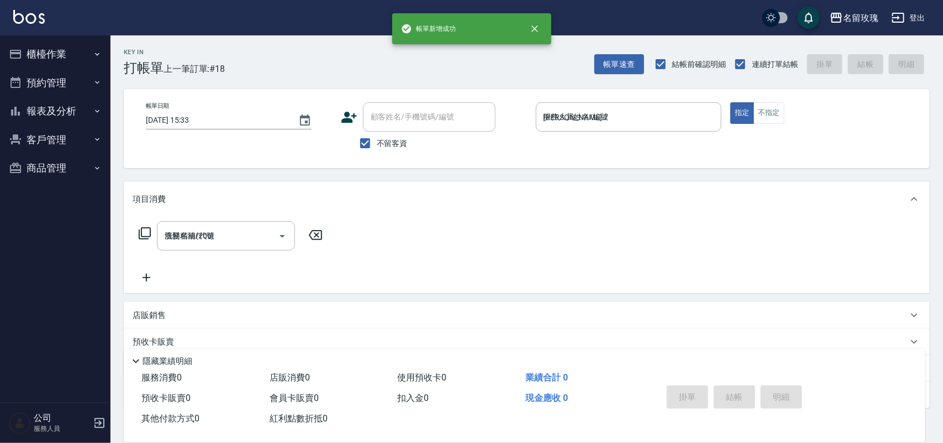
type input "2025/10/09 15:33"
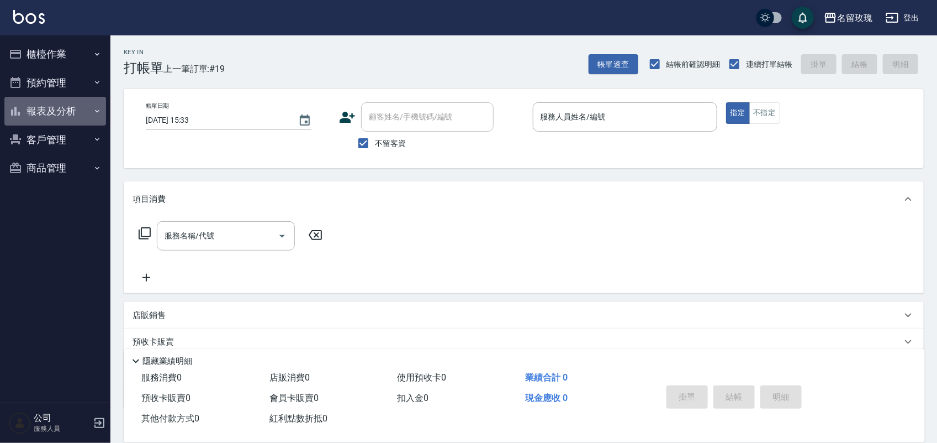
click at [89, 106] on button "報表及分析" at bounding box center [55, 111] width 102 height 29
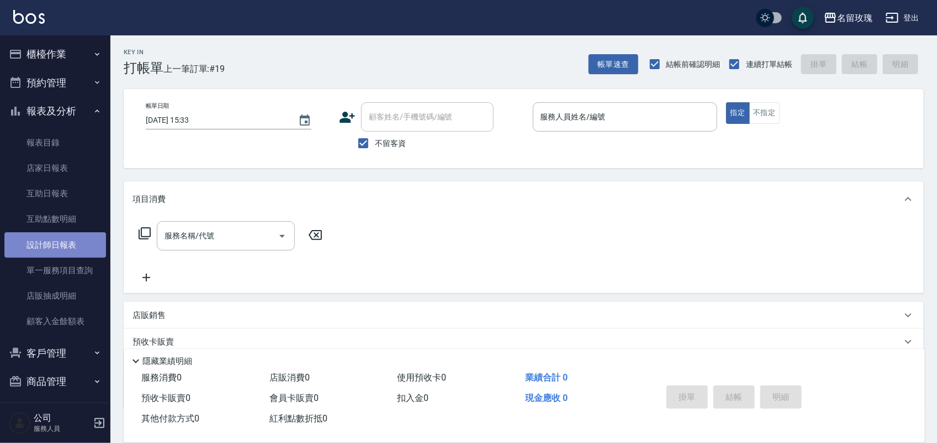
click at [65, 243] on link "設計師日報表" at bounding box center [55, 244] width 102 height 25
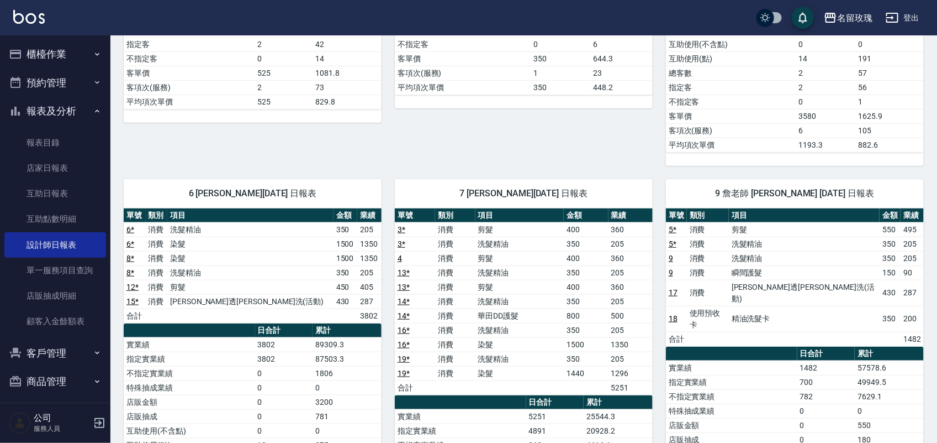
scroll to position [414, 0]
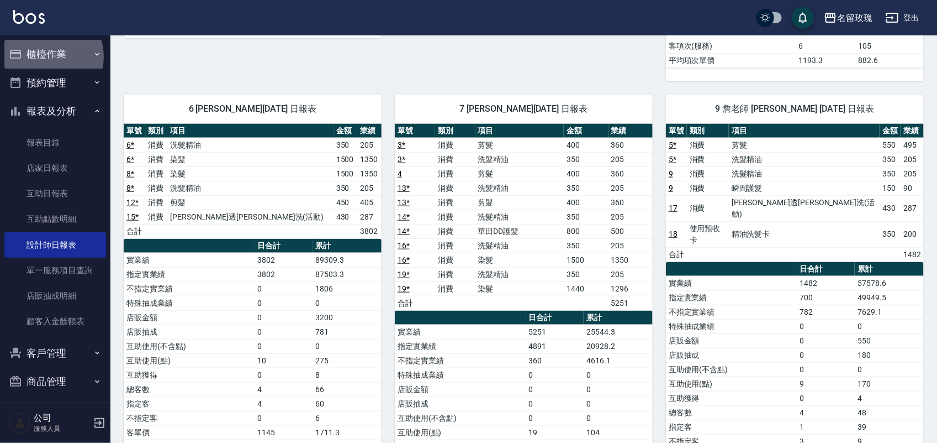
click at [48, 57] on button "櫃檯作業" at bounding box center [55, 54] width 102 height 29
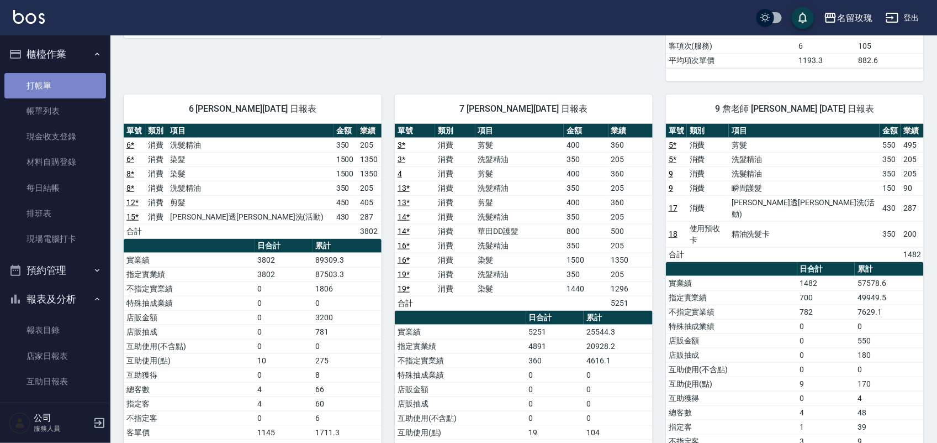
click at [73, 85] on link "打帳單" at bounding box center [55, 85] width 102 height 25
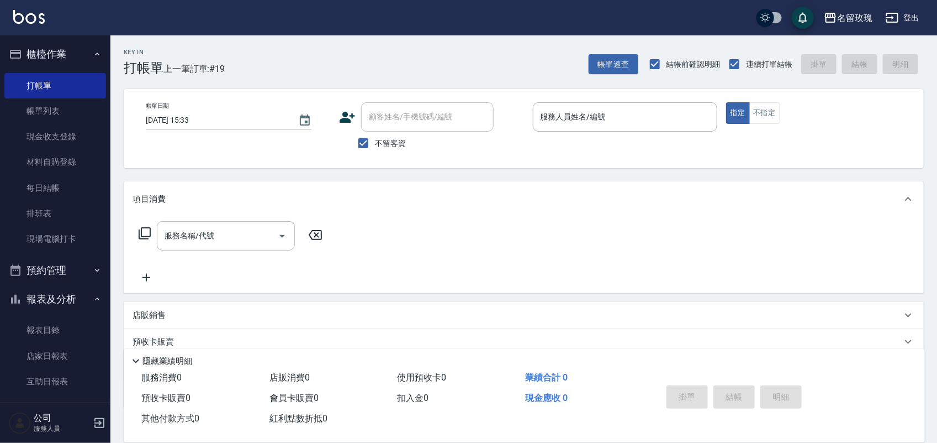
click at [288, 41] on div "Key In 打帳單 上一筆訂單:#19 帳單速查 結帳前確認明細 連續打單結帳 掛單 結帳 明細" at bounding box center [517, 55] width 814 height 40
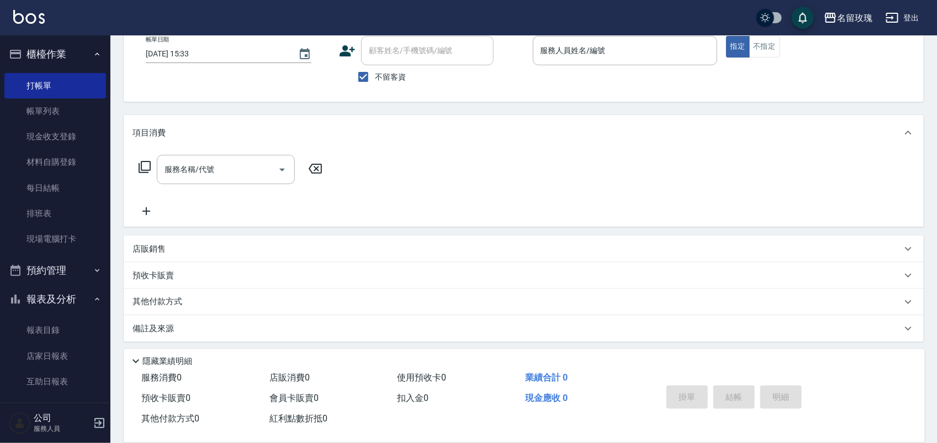
scroll to position [70, 0]
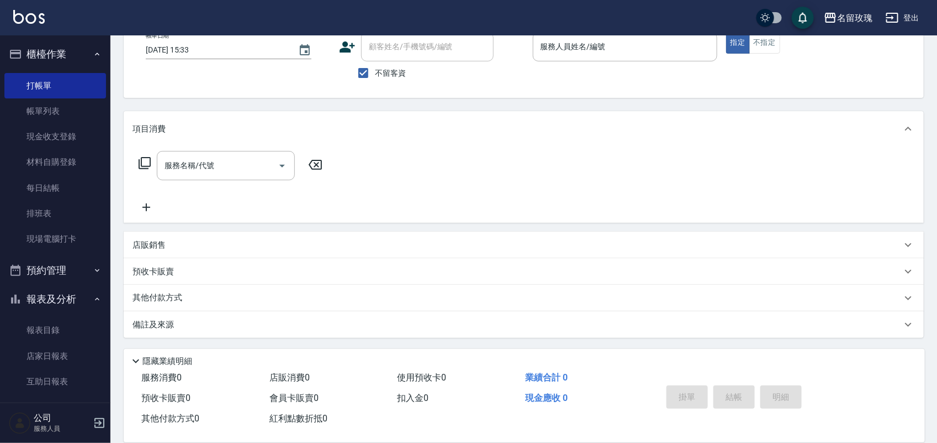
click at [138, 254] on div "店販銷售" at bounding box center [524, 244] width 800 height 27
click at [275, 286] on div "商品代號/名稱 商品代號/名稱" at bounding box center [315, 285] width 138 height 29
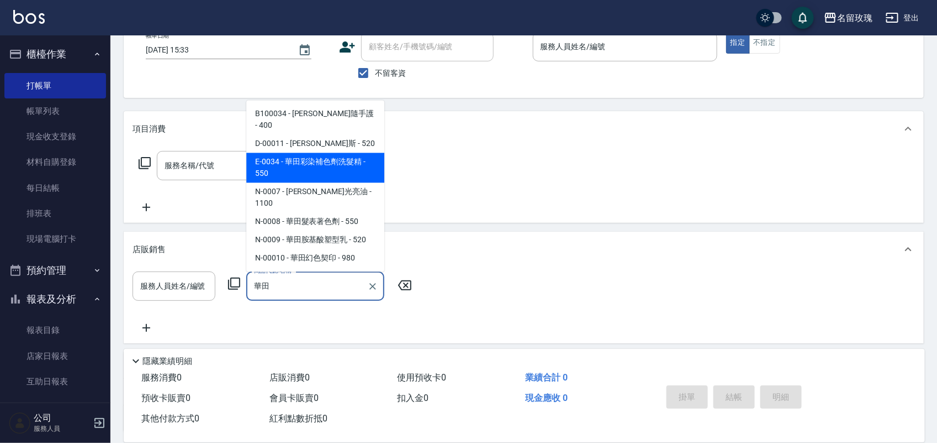
click at [354, 177] on span "E-0034 - 華田彩染補色劑洗髮精 - 550" at bounding box center [315, 168] width 138 height 30
type input "華田彩染補色劑洗髮精"
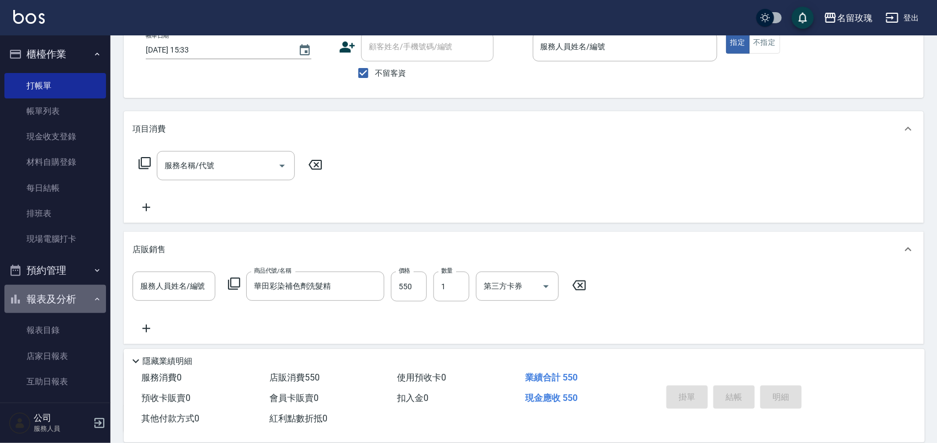
click at [62, 300] on button "報表及分析" at bounding box center [55, 299] width 102 height 29
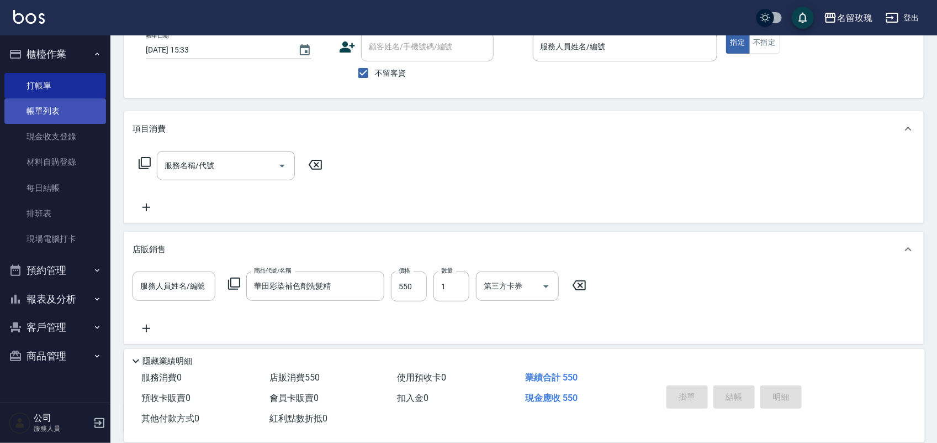
click at [85, 111] on link "帳單列表" at bounding box center [55, 110] width 102 height 25
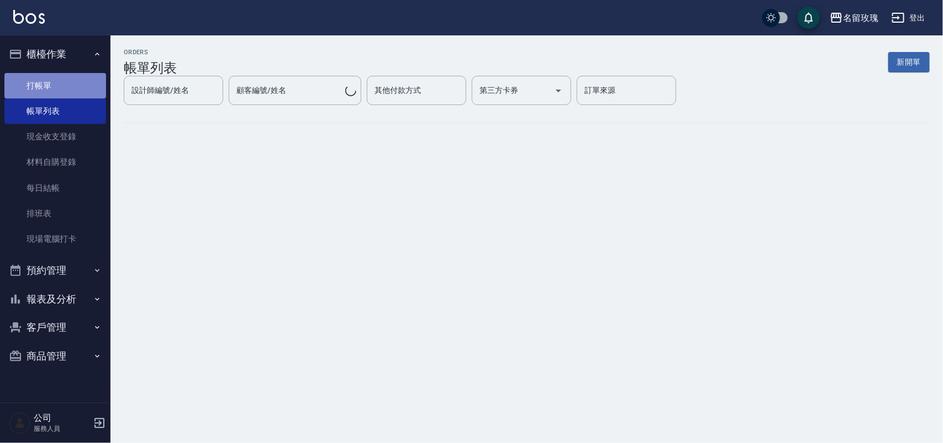
click at [80, 84] on link "打帳單" at bounding box center [55, 85] width 102 height 25
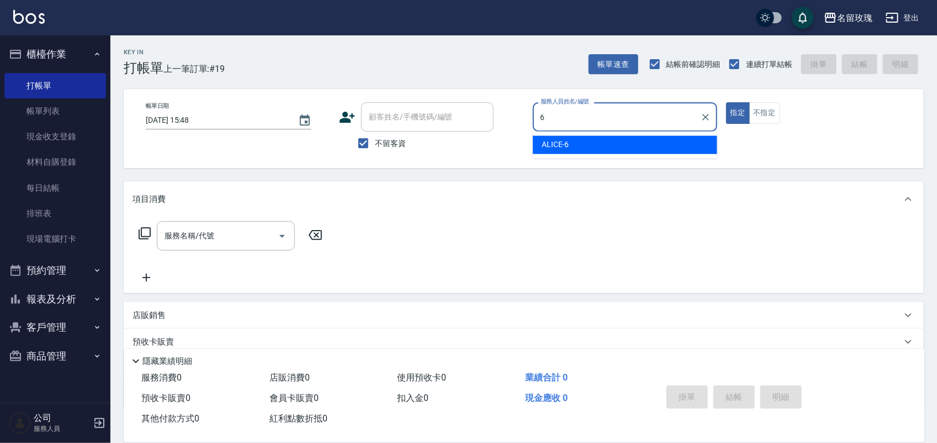
type input "ALICE-6"
type button "true"
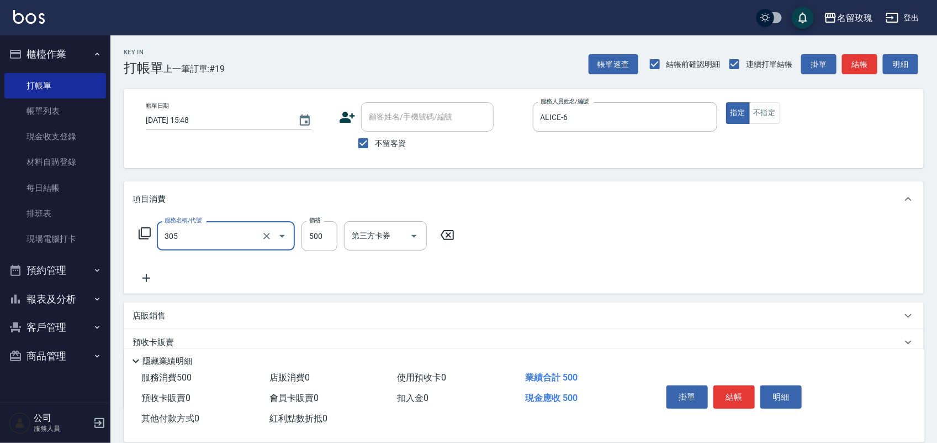
type input "剪髮(305)"
click at [732, 393] on button "結帳" at bounding box center [734, 396] width 41 height 23
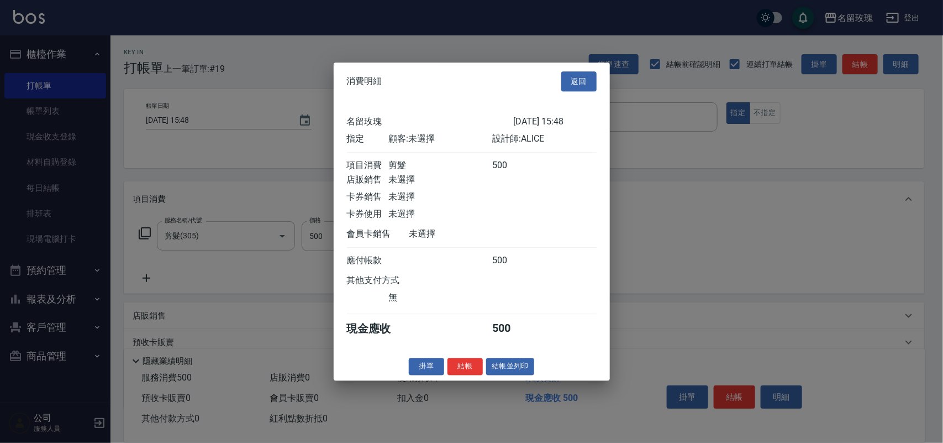
click at [468, 375] on button "結帳" at bounding box center [464, 365] width 35 height 17
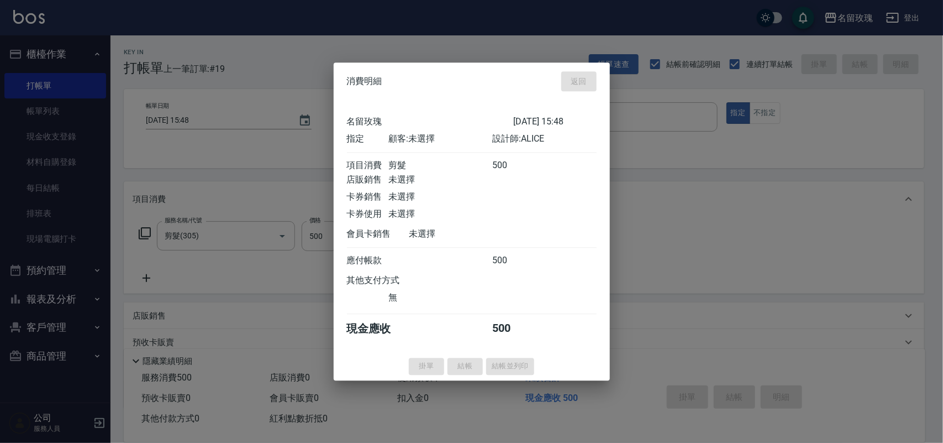
type input "2025/10/09 15:49"
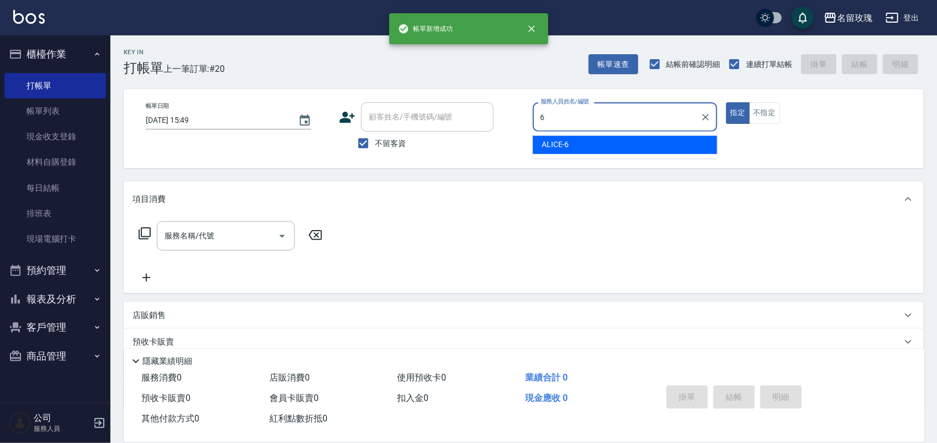
type input "ALICE-6"
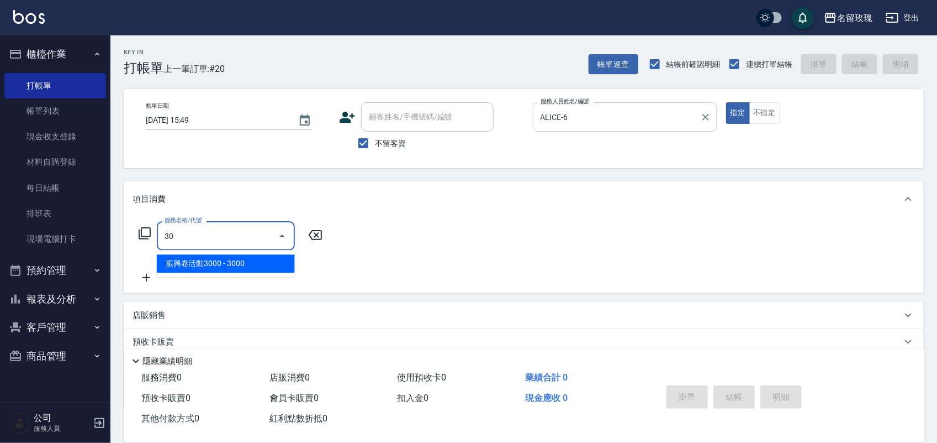
type input "3"
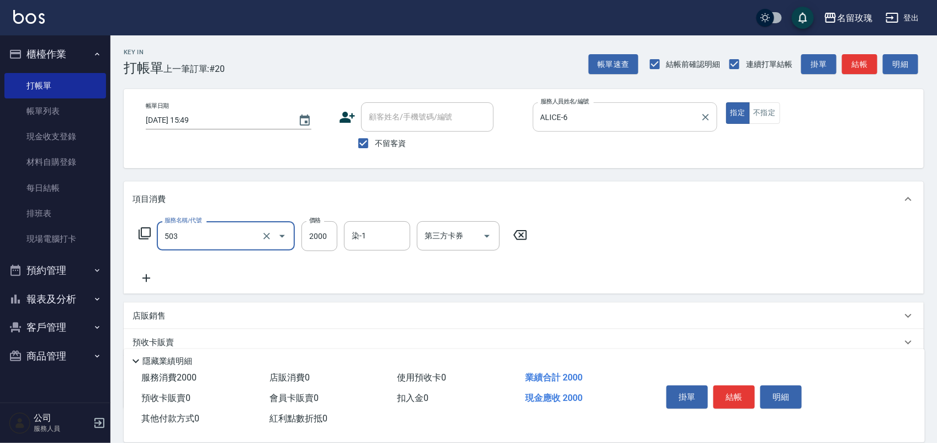
type input "染髮(503)"
type input "2400"
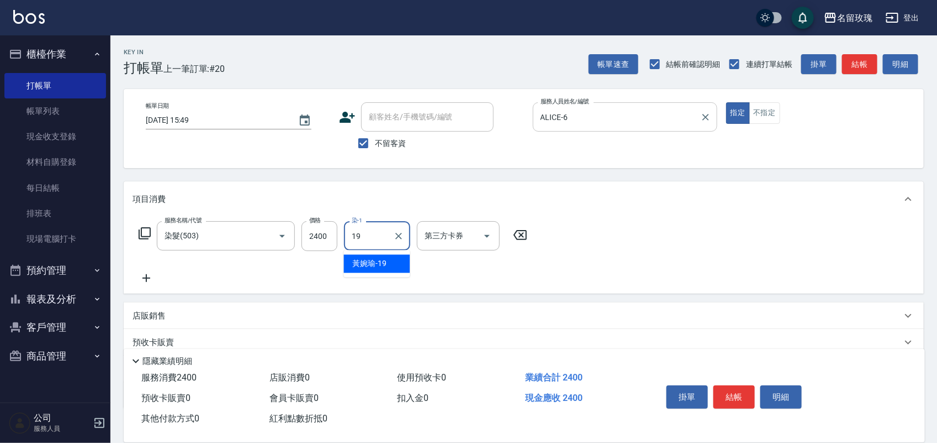
type input "[PERSON_NAME]-19"
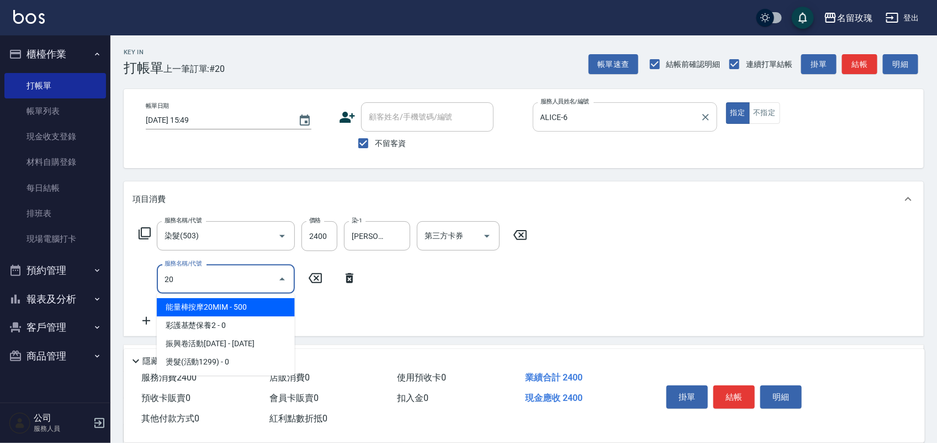
type input "206"
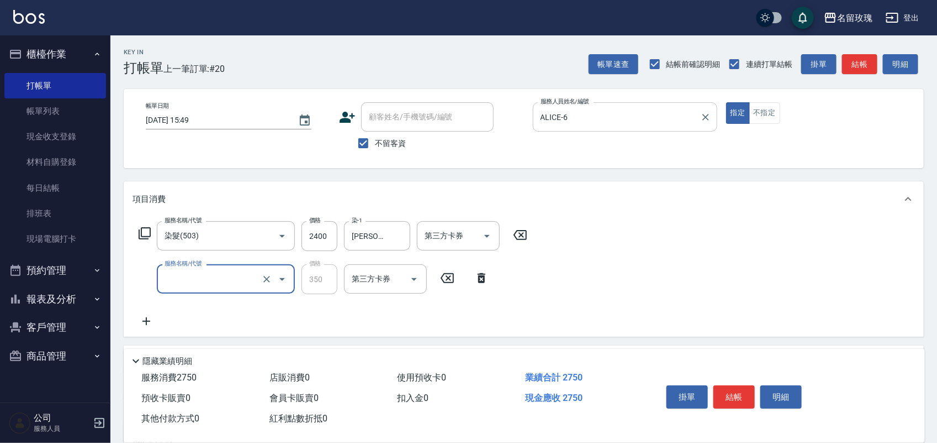
type input "沁透舒柔洗(除夕)(201)"
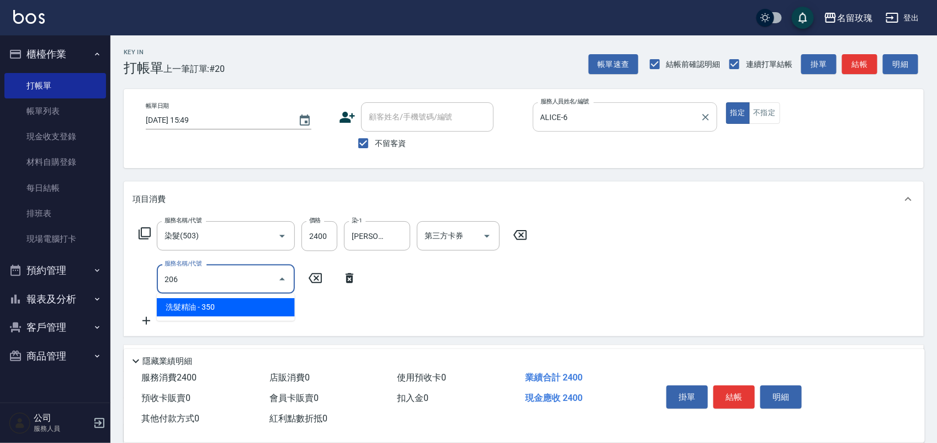
type input "洗髮精油(206)"
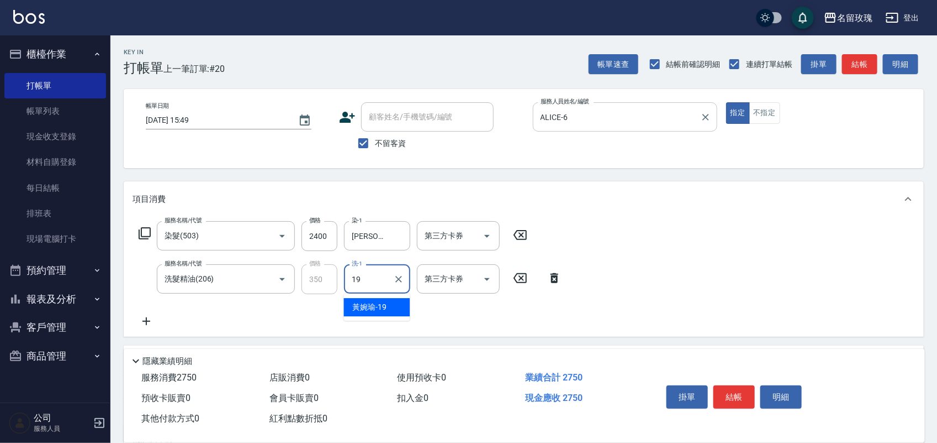
type input "[PERSON_NAME]-19"
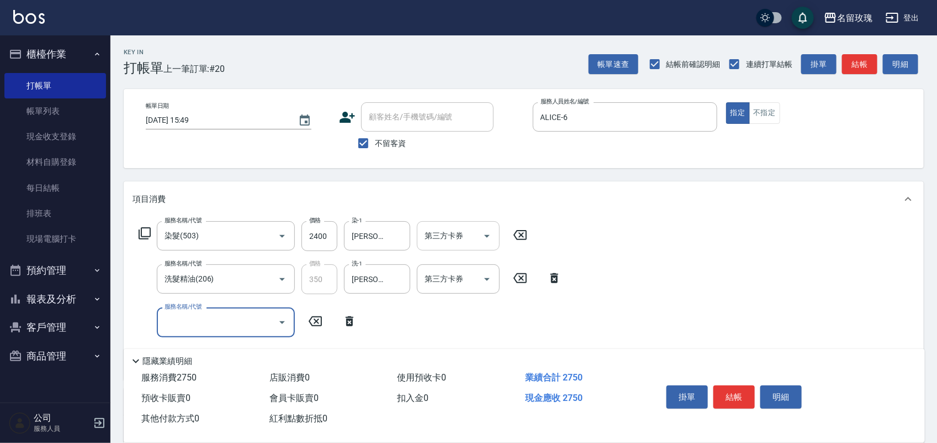
scroll to position [69, 0]
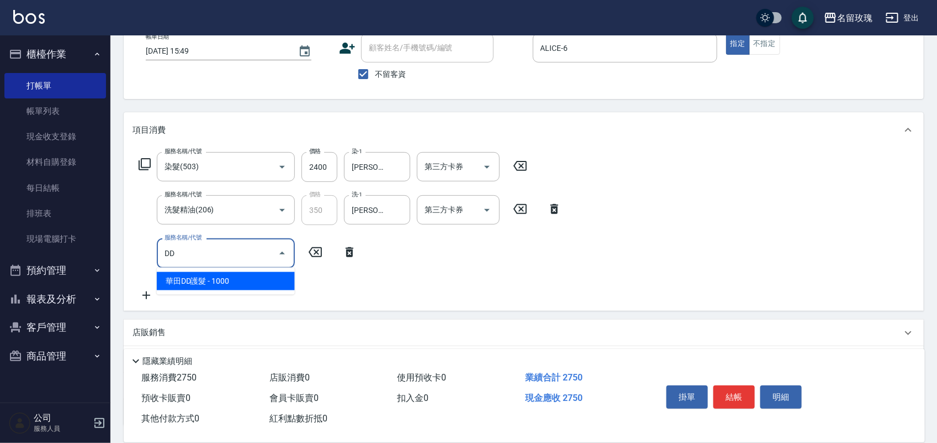
click at [216, 286] on span "華田DD護髮 - 1000" at bounding box center [226, 281] width 138 height 18
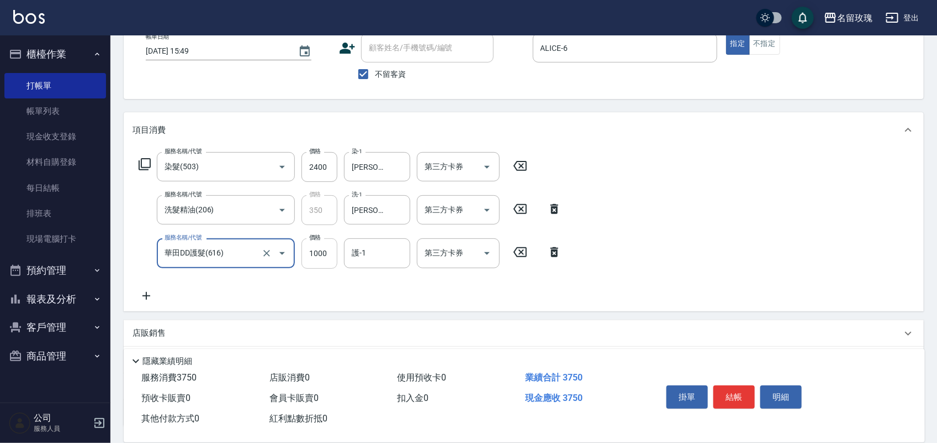
type input "華田DD護髮(616)"
click at [334, 250] on input "1000" at bounding box center [320, 253] width 36 height 30
type input "800"
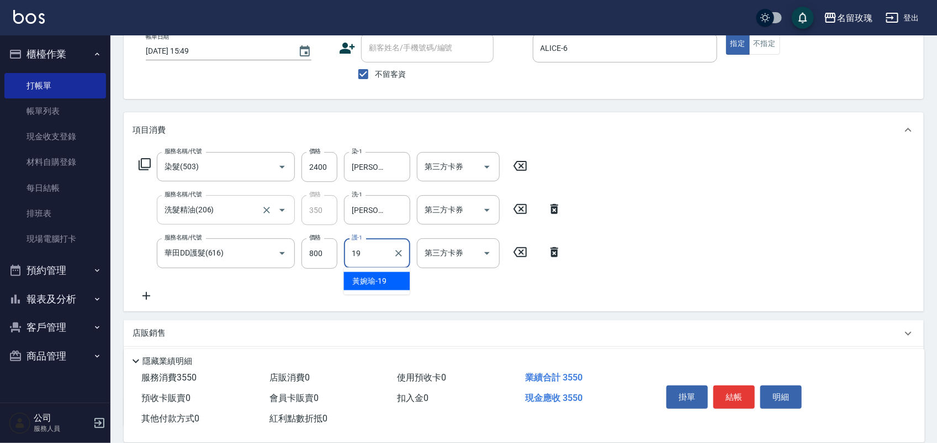
type input "[PERSON_NAME]-19"
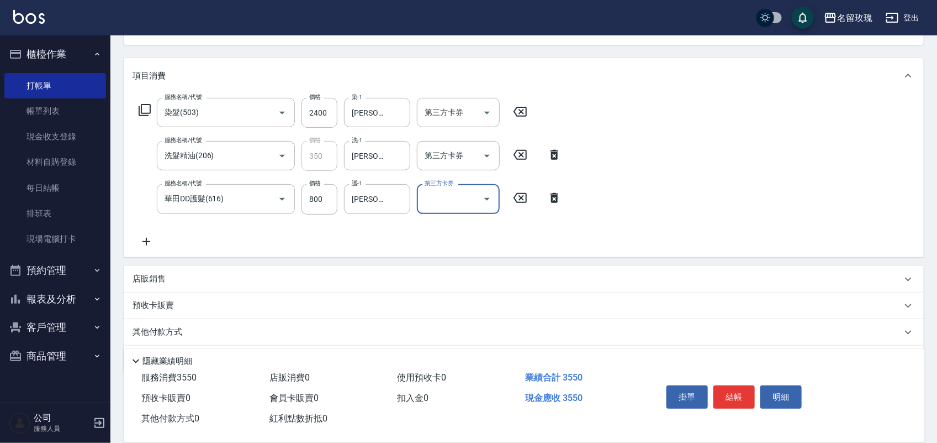
scroll to position [157, 0]
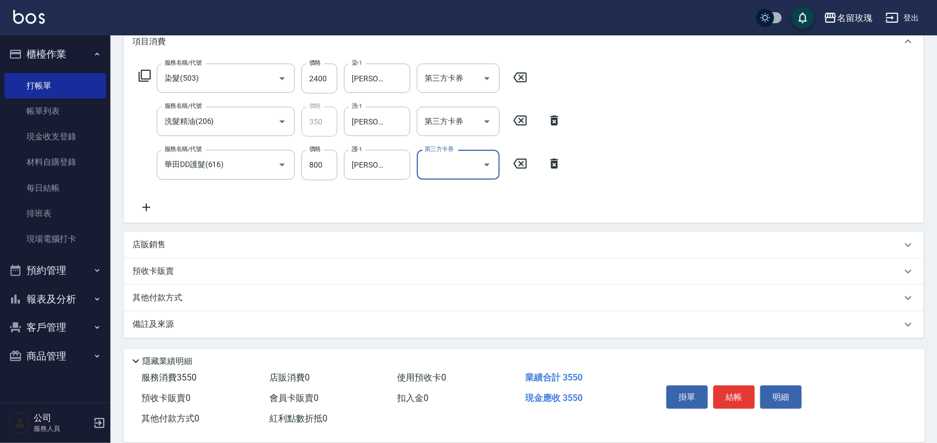
click at [164, 247] on p "店販銷售" at bounding box center [149, 245] width 33 height 12
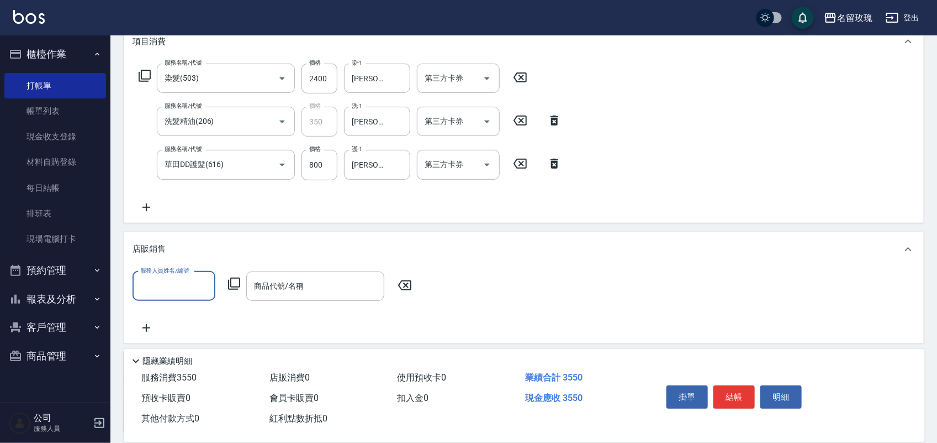
scroll to position [0, 0]
type input "ALICE-6"
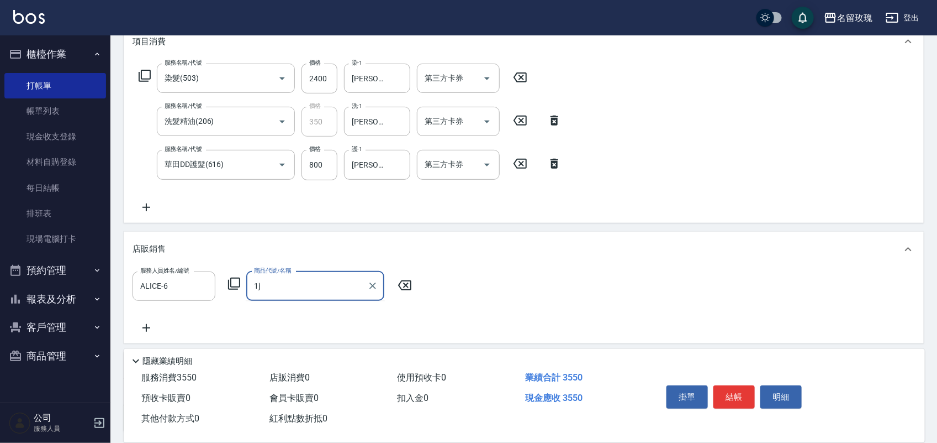
type input "1"
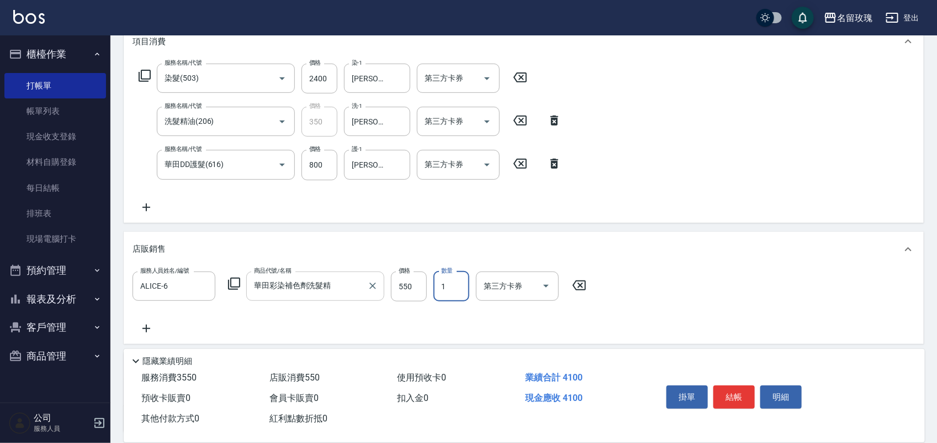
click at [335, 291] on input "華田彩染補色劑洗髮精" at bounding box center [307, 285] width 112 height 19
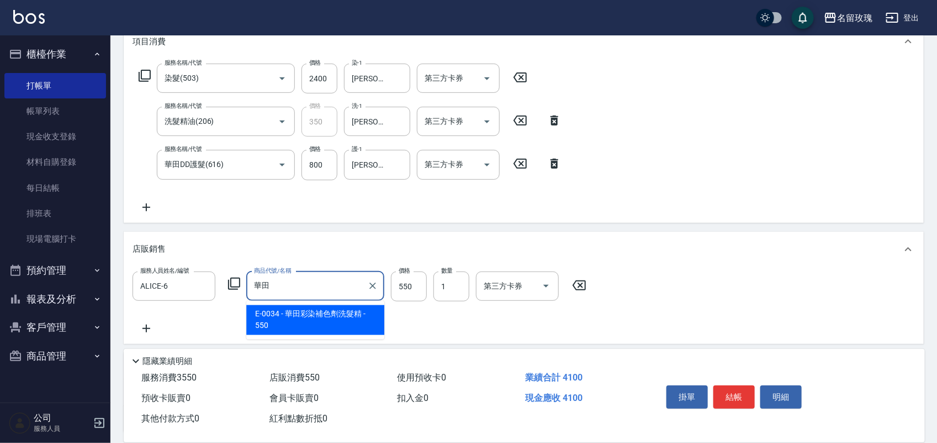
type input "華"
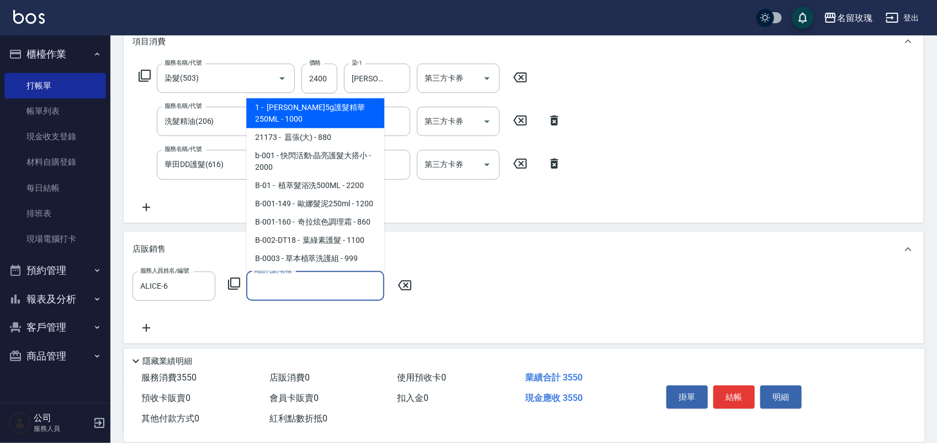
scroll to position [4, 0]
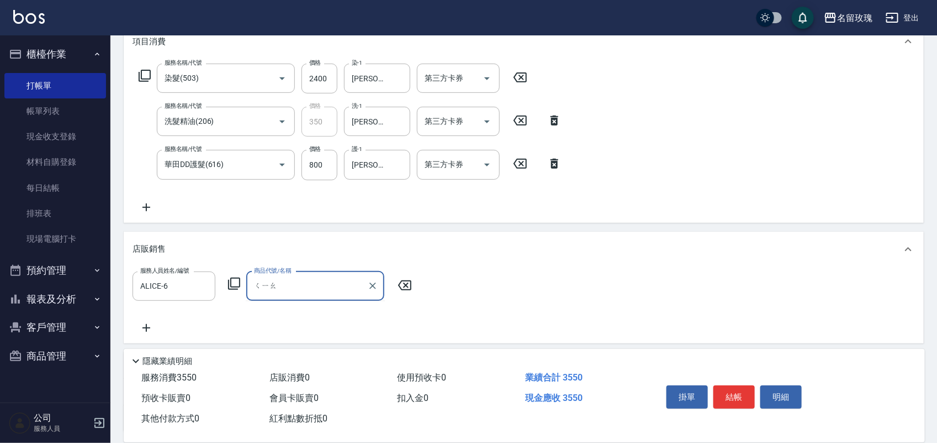
type input "巧"
type input "繳"
type input "嚼"
type input "交"
type input "矯"
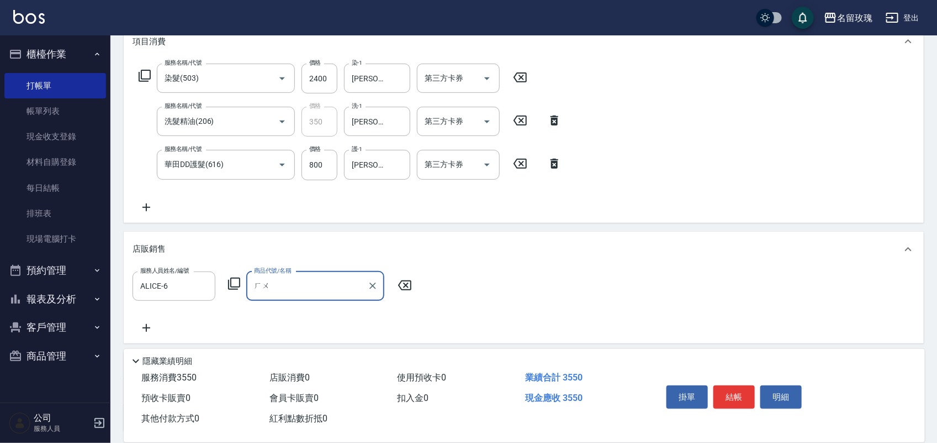
type input "ㄏ"
type input "去黃洗髮精"
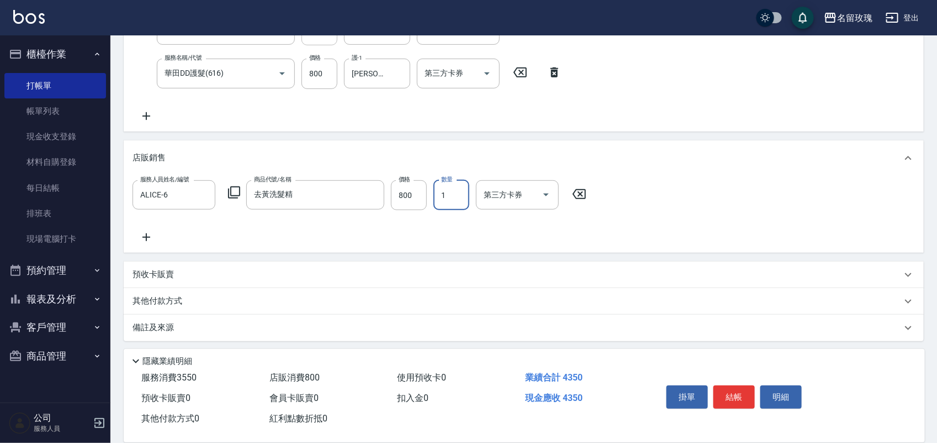
scroll to position [252, 0]
click at [183, 277] on div "項目消費 服務名稱/代號 染髮(503) 服務名稱/代號 價格 2400 價格 染-1 黃婉瑜-19 染-1 第三方卡券 第三方卡券 服務名稱/代號 洗髮精油…" at bounding box center [524, 133] width 800 height 408
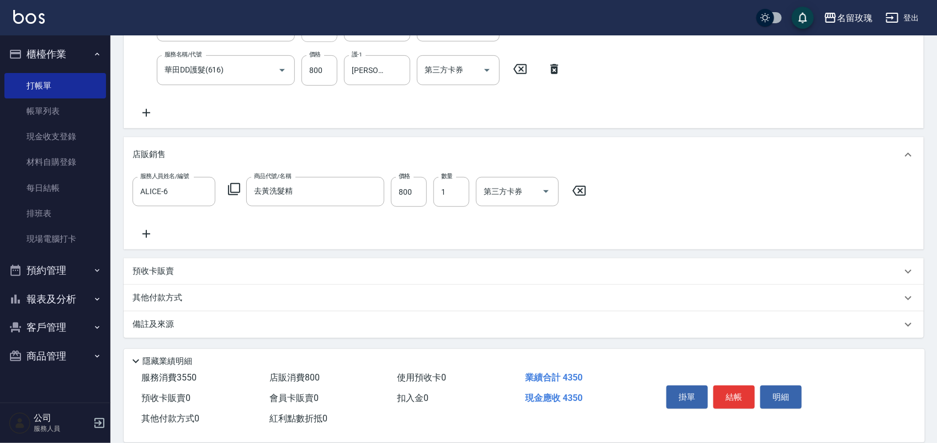
click at [149, 275] on p "預收卡販賣" at bounding box center [153, 271] width 41 height 12
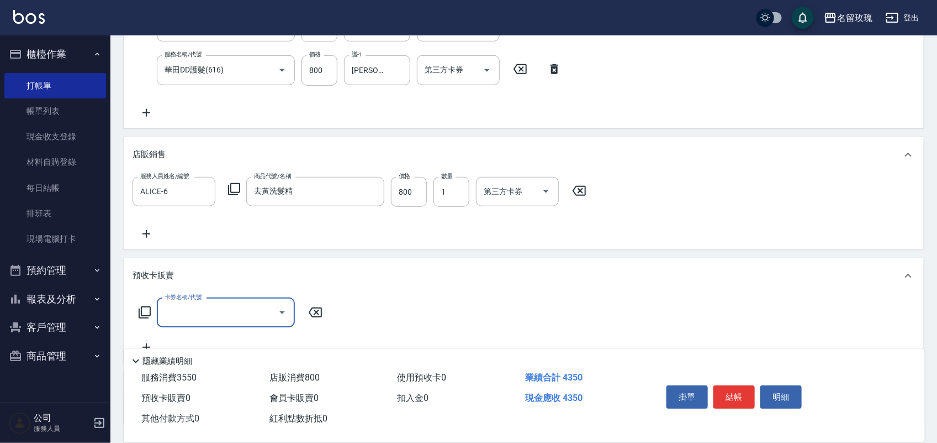
scroll to position [1, 0]
click at [156, 286] on div "預收卡販賣" at bounding box center [524, 275] width 800 height 35
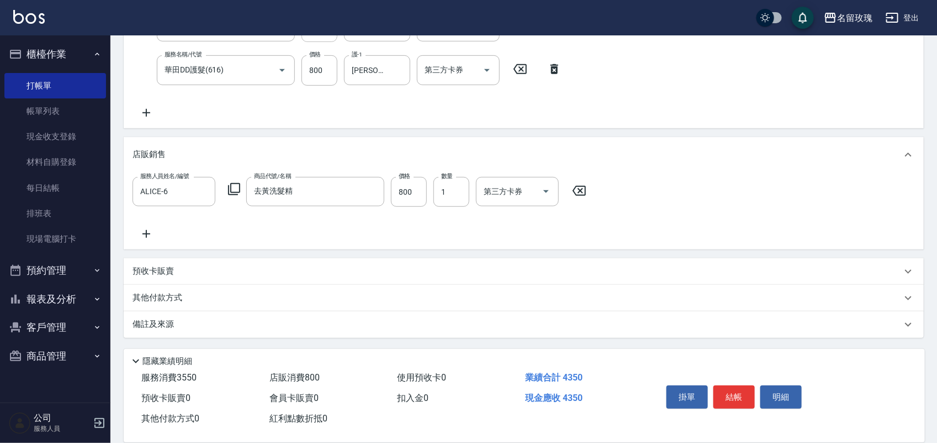
click at [153, 293] on p "其他付款方式" at bounding box center [160, 298] width 55 height 12
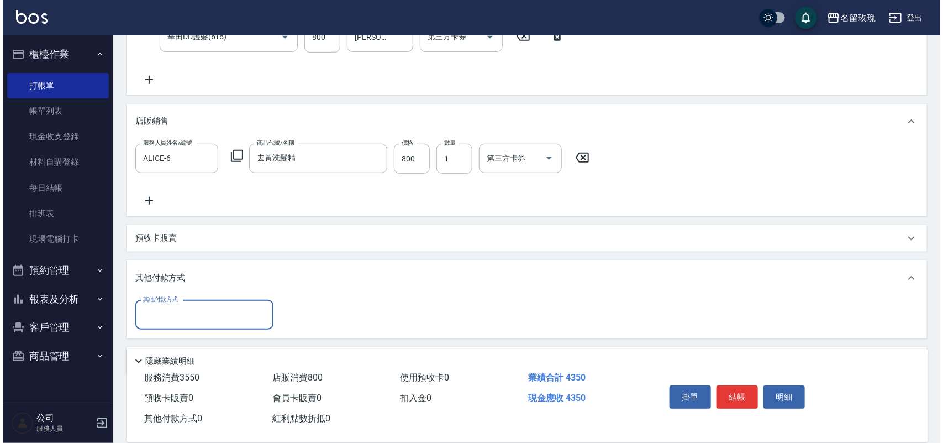
scroll to position [321, 0]
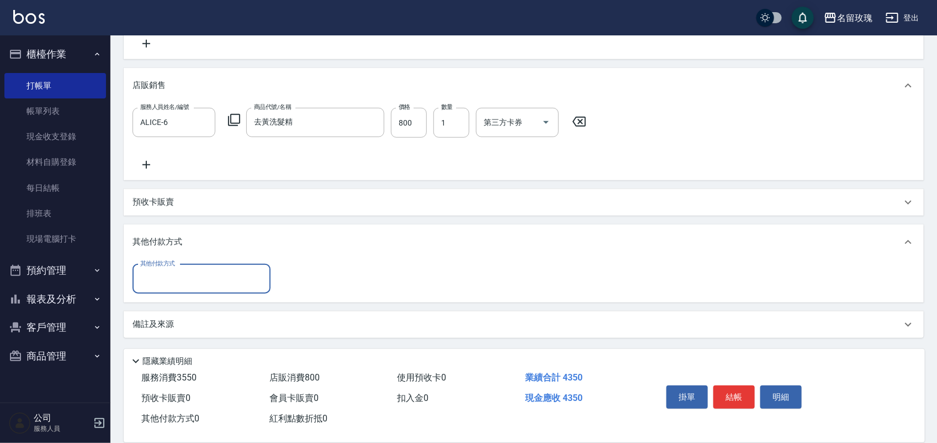
click at [215, 282] on input "其他付款方式" at bounding box center [202, 278] width 128 height 19
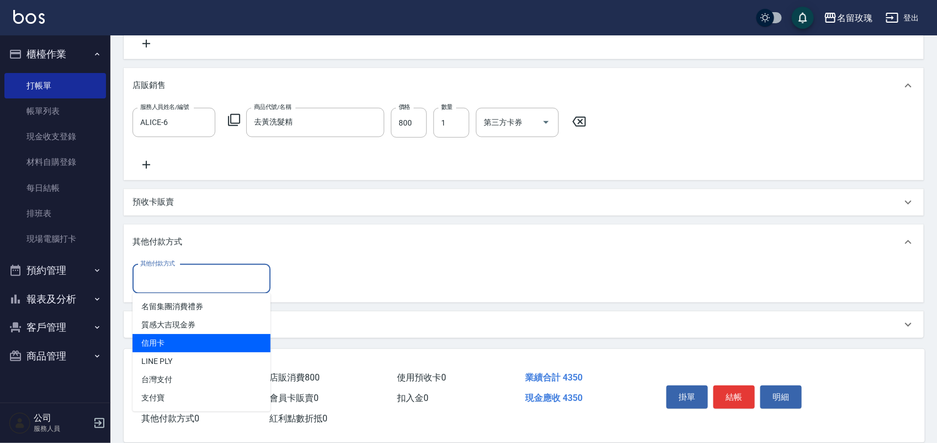
click at [201, 337] on span "信用卡" at bounding box center [202, 343] width 138 height 18
type input "信用卡"
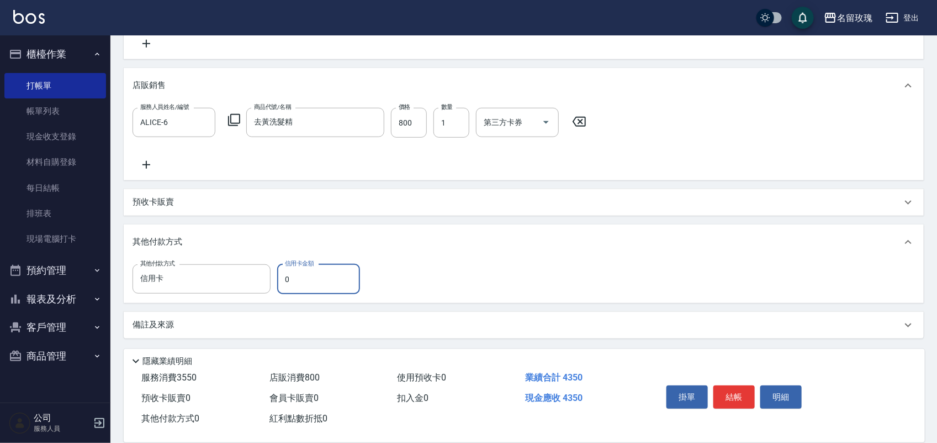
click at [297, 279] on input "0" at bounding box center [318, 279] width 83 height 30
type input "4350"
click at [777, 371] on div "掛單 結帳 明細" at bounding box center [780, 397] width 263 height 61
click at [778, 387] on button "明細" at bounding box center [781, 396] width 41 height 23
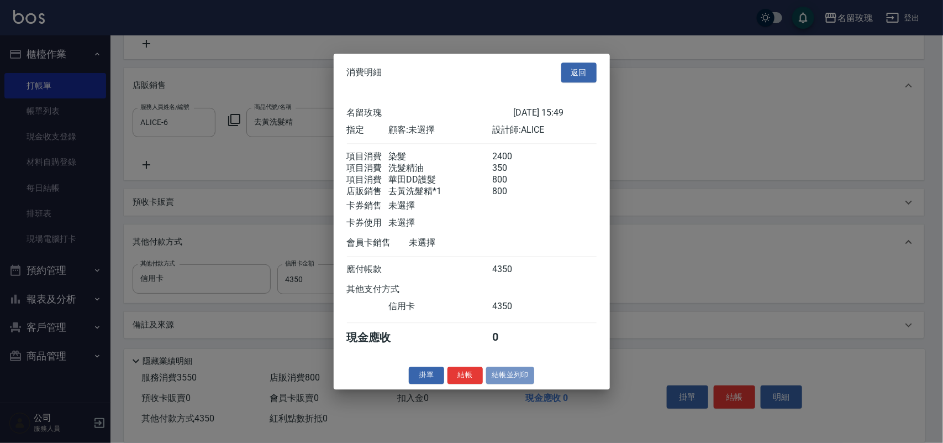
click at [515, 383] on button "結帳並列印" at bounding box center [510, 374] width 48 height 17
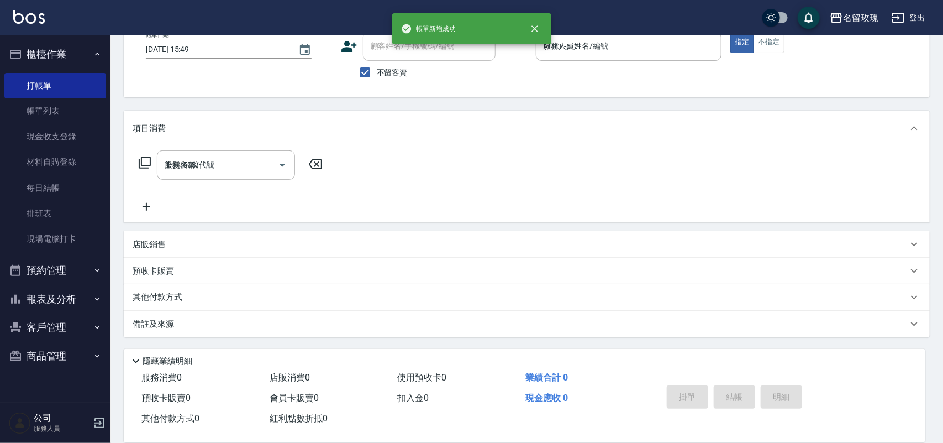
type input "2025/10/09 15:51"
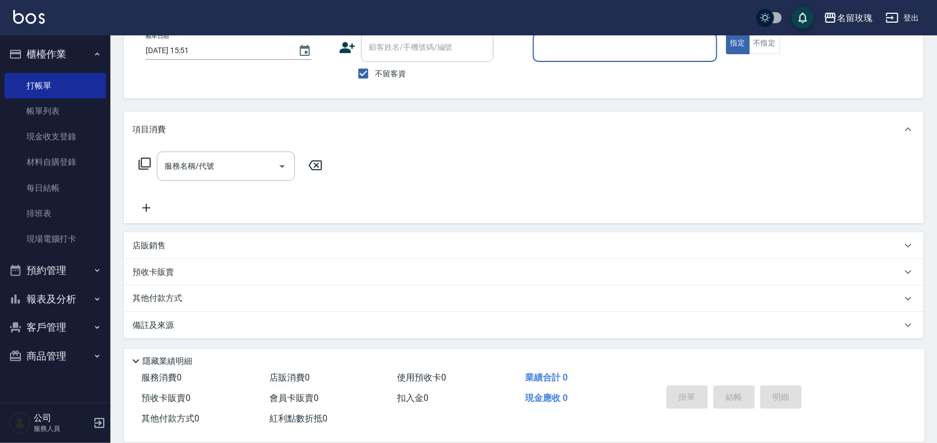
scroll to position [70, 0]
click at [48, 299] on button "報表及分析" at bounding box center [55, 299] width 102 height 29
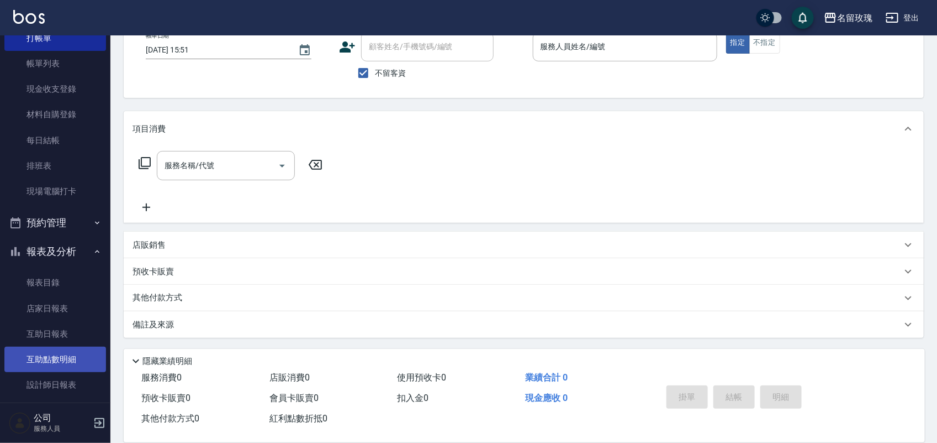
scroll to position [108, 0]
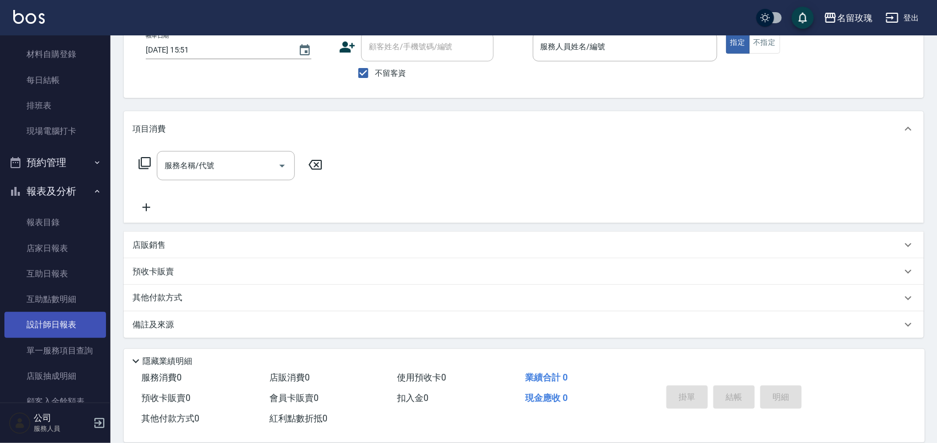
click at [65, 329] on link "設計師日報表" at bounding box center [55, 324] width 102 height 25
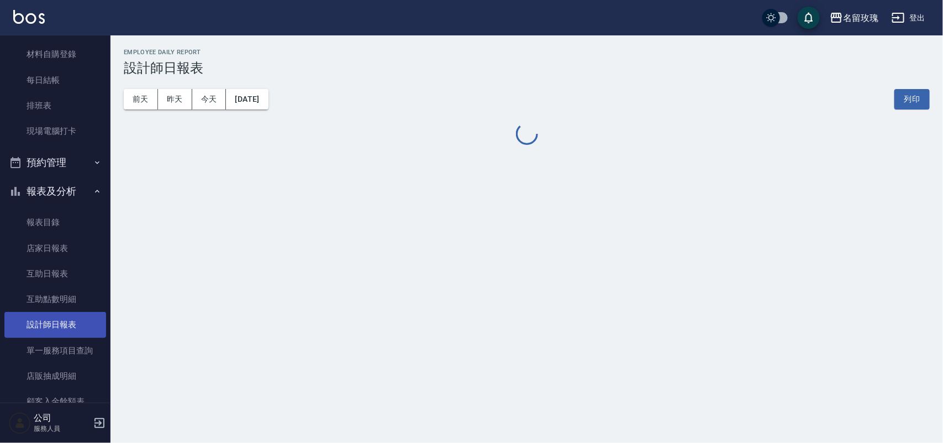
click at [65, 329] on link "設計師日報表" at bounding box center [55, 324] width 102 height 25
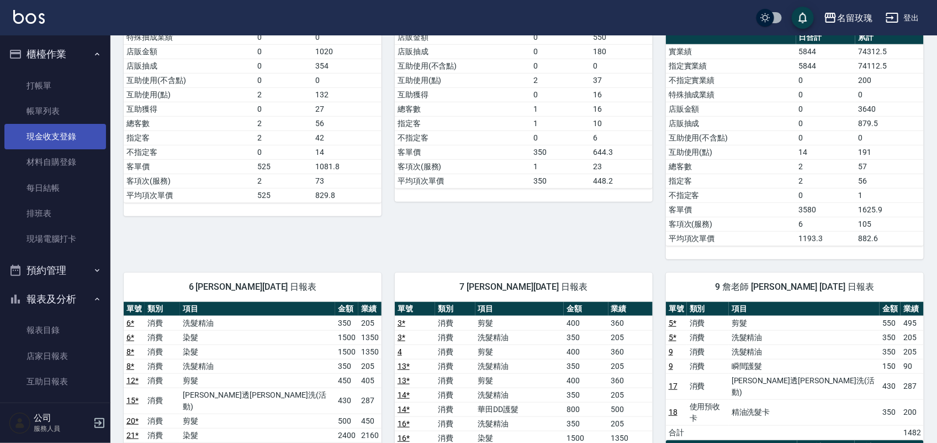
scroll to position [61, 0]
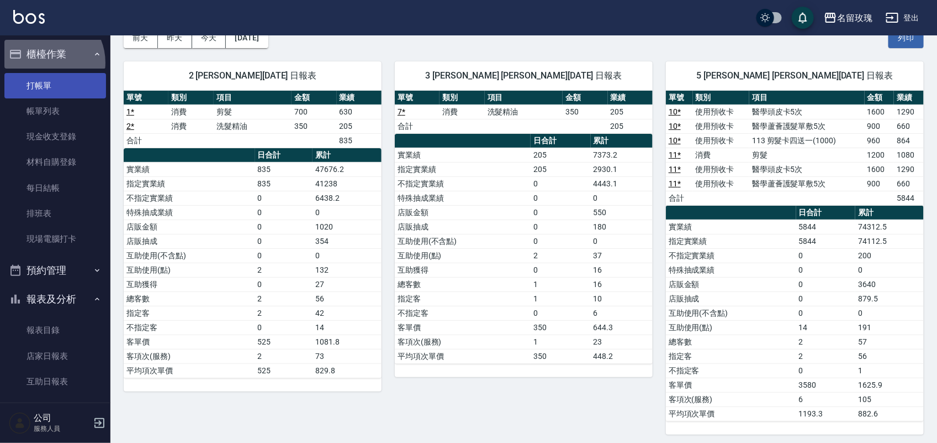
drag, startPoint x: 45, startPoint y: 62, endPoint x: 26, endPoint y: 78, distance: 25.1
click at [38, 73] on li "櫃檯作業 打帳單 帳單列表 現金收支登錄 材料自購登錄 每日結帳 排班表 現場電腦打卡" at bounding box center [55, 148] width 102 height 216
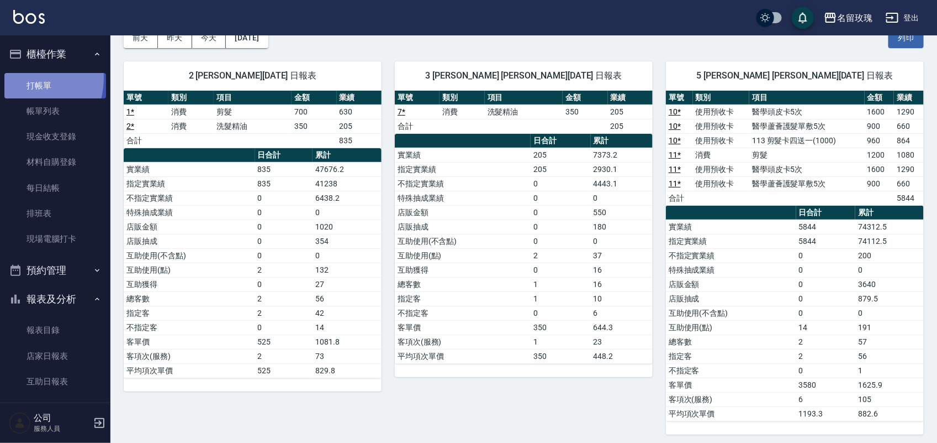
click at [21, 78] on link "打帳單" at bounding box center [55, 85] width 102 height 25
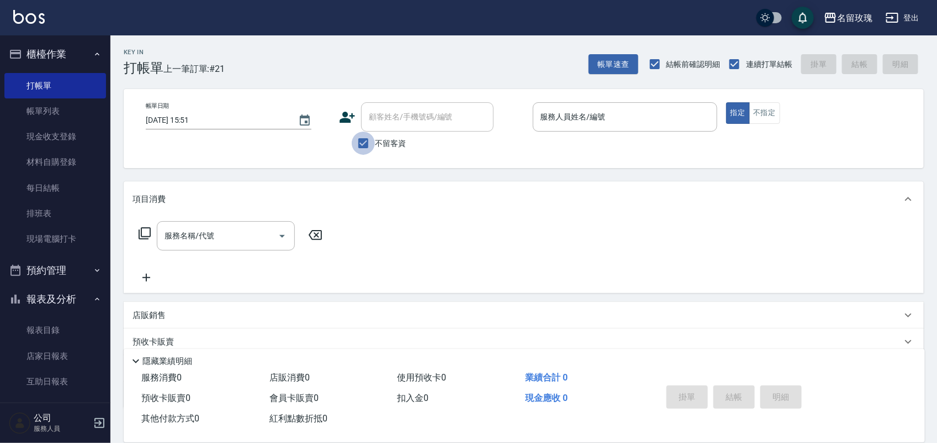
click at [372, 136] on input "不留客資" at bounding box center [363, 142] width 23 height 23
click at [386, 136] on label "不留客資" at bounding box center [379, 142] width 54 height 23
click at [375, 136] on input "不留客資" at bounding box center [363, 142] width 23 height 23
checkbox input "true"
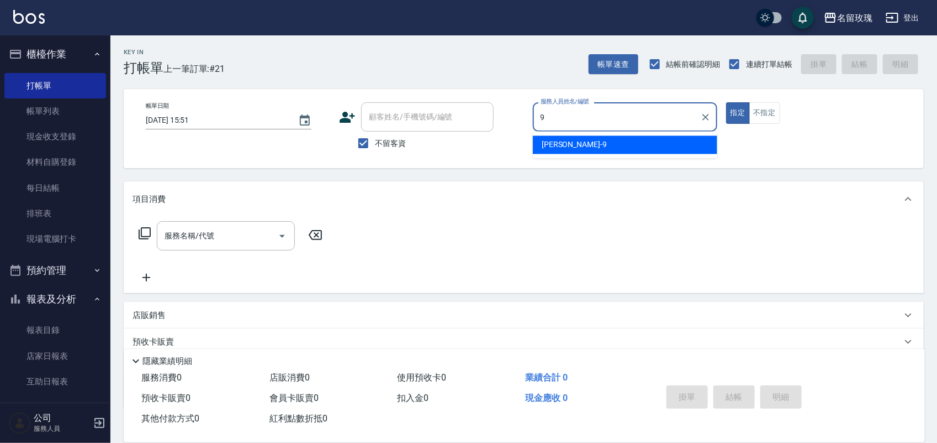
type input "詹老師-9"
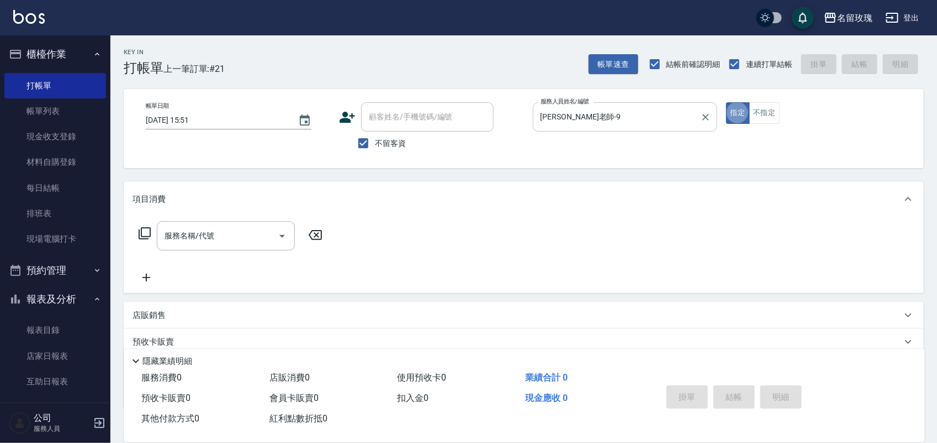
type button "true"
type input "."
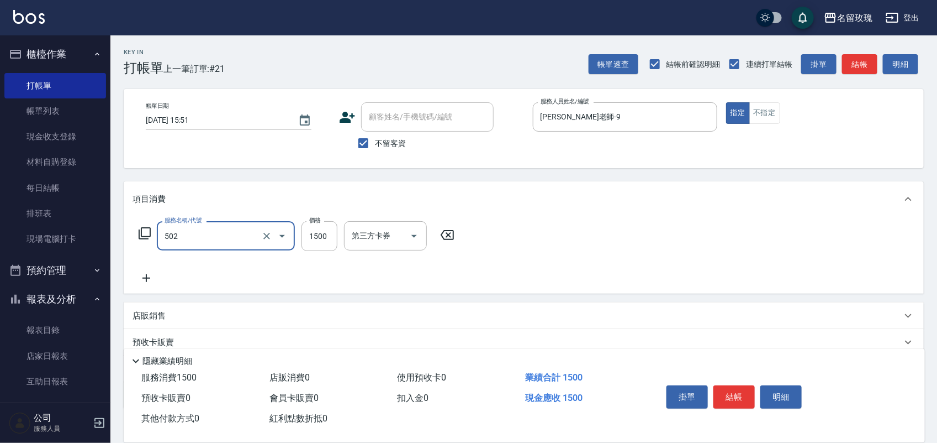
type input "染髮(502)"
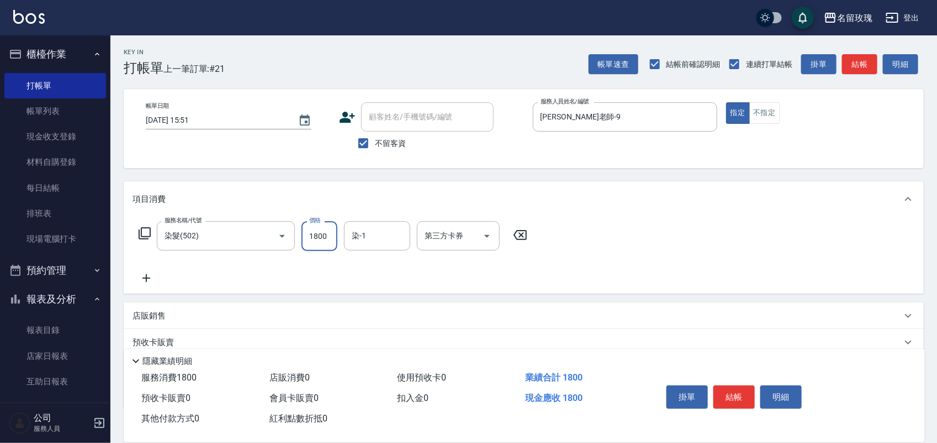
type input "1800"
type input "[PERSON_NAME]-20"
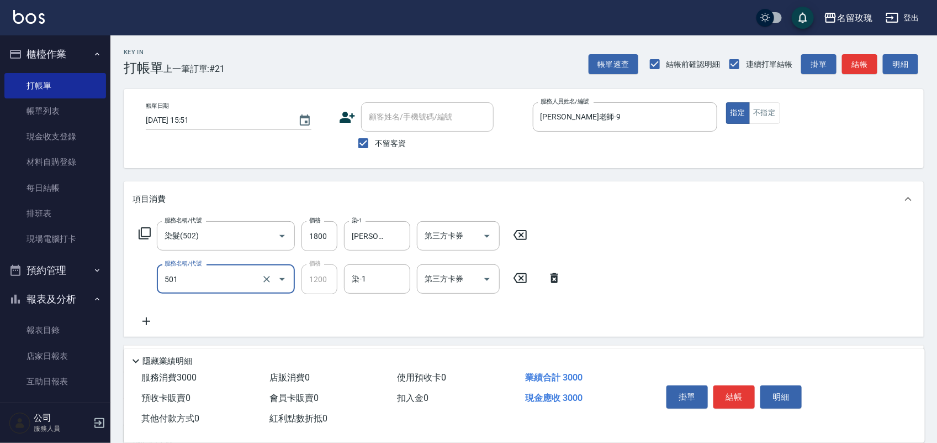
type input "染髮(501)"
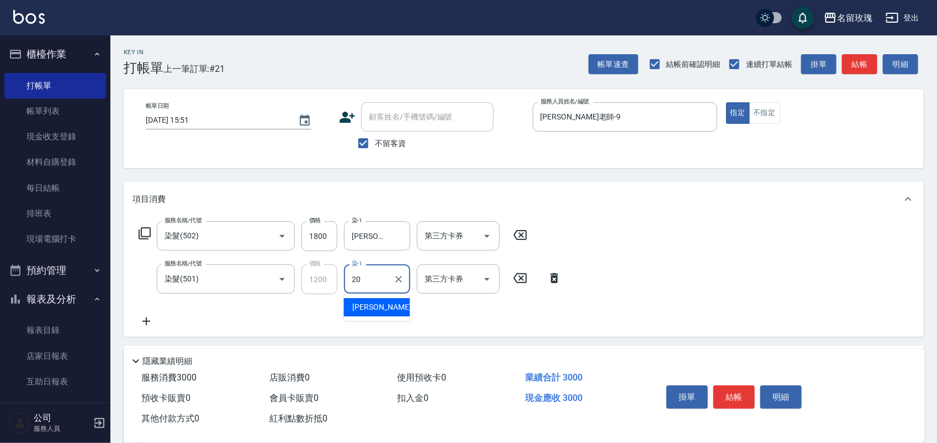
type input "[PERSON_NAME]-20"
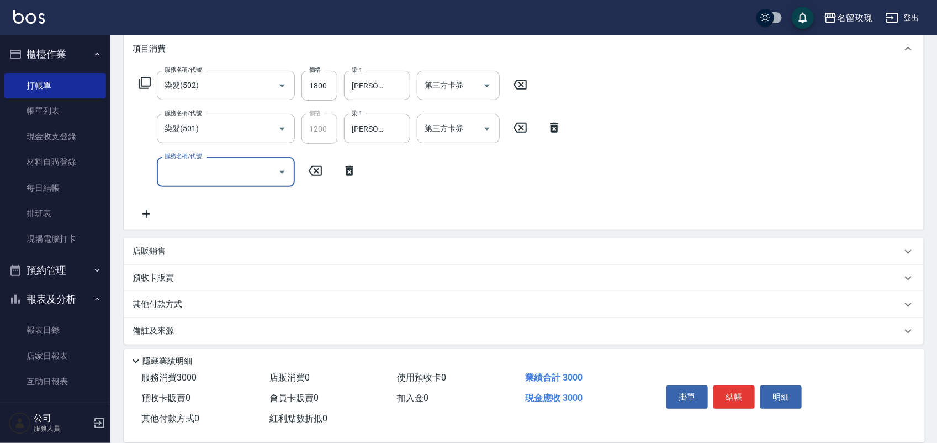
scroll to position [156, 0]
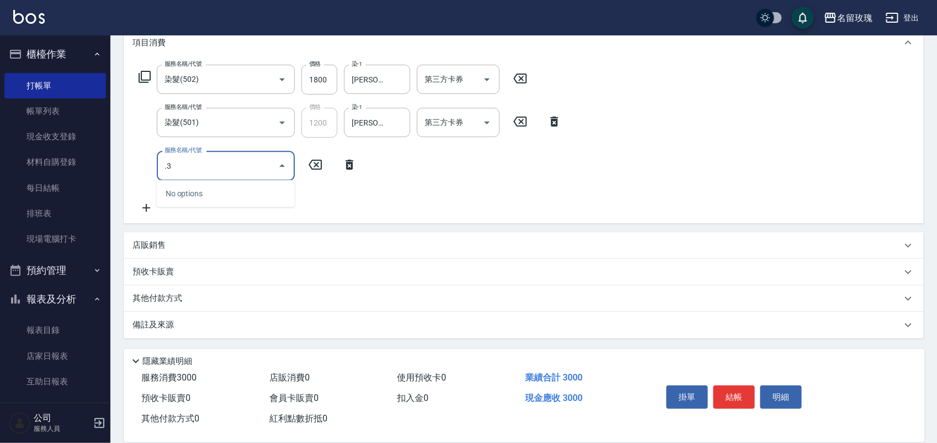
type input "."
type input "洗髮精油(206)"
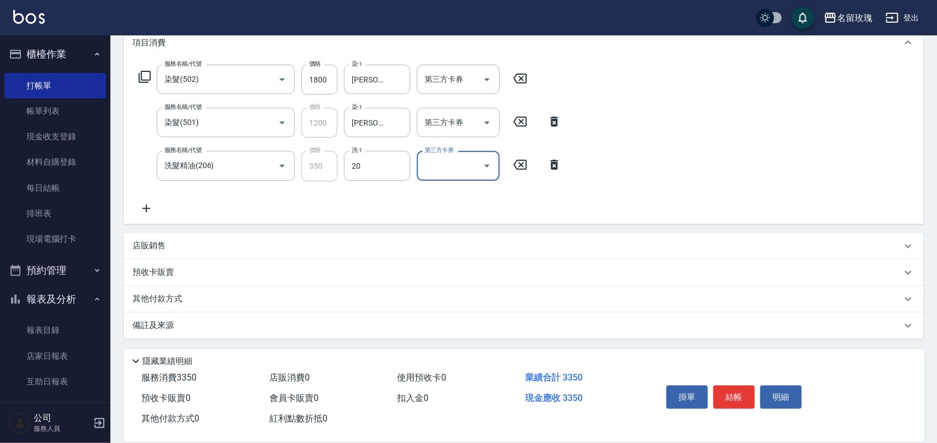
type input "[PERSON_NAME]-20"
click at [202, 244] on div "店販銷售" at bounding box center [518, 245] width 770 height 12
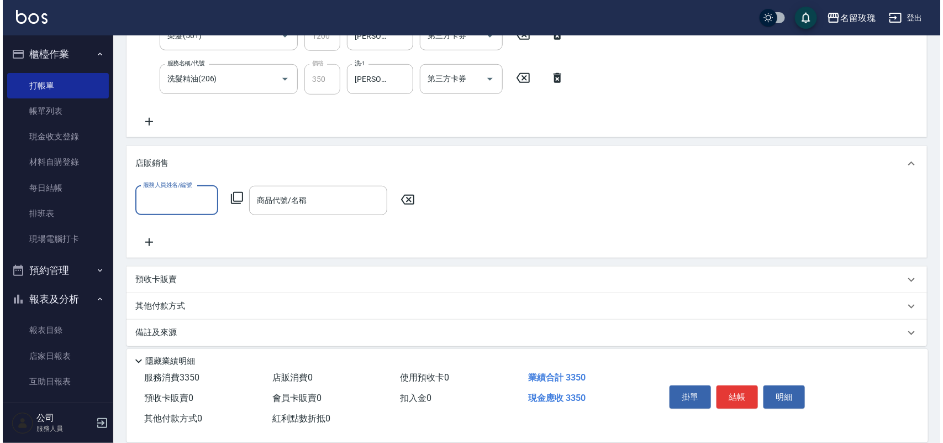
scroll to position [244, 0]
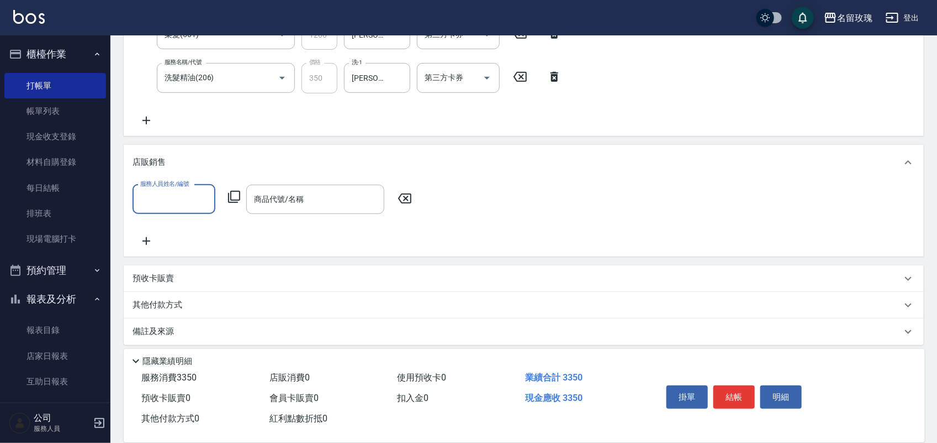
click at [189, 211] on div "服務人員姓名/編號" at bounding box center [174, 199] width 83 height 29
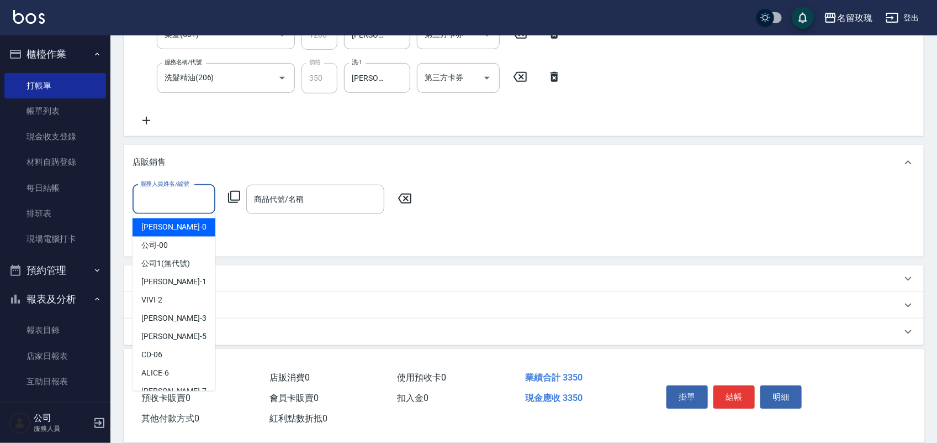
type input "2"
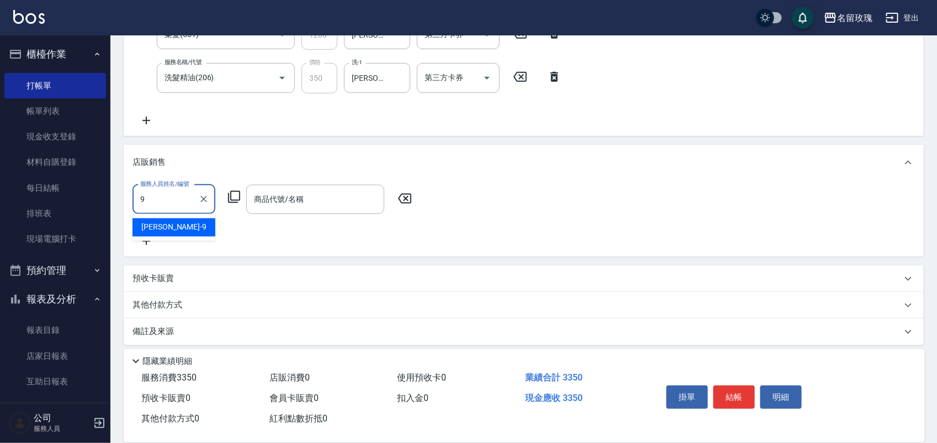
click at [170, 235] on div "詹老師 -9" at bounding box center [174, 227] width 83 height 18
type input "詹老師-9"
click at [233, 192] on icon at bounding box center [234, 196] width 13 height 13
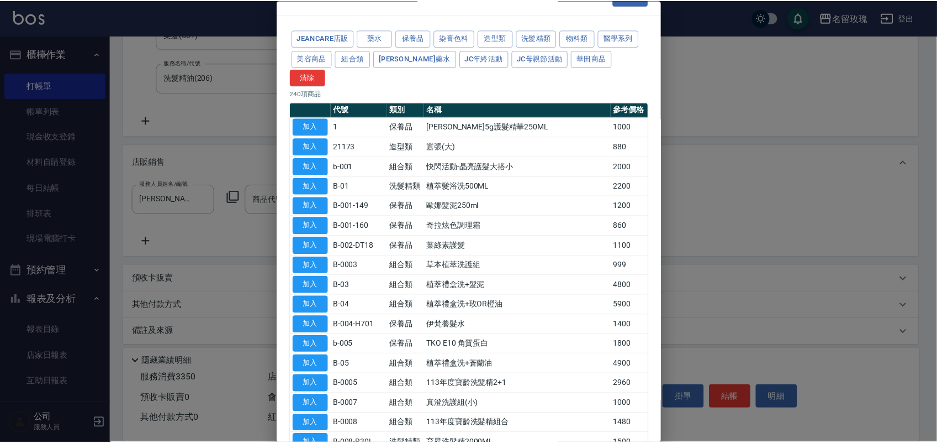
scroll to position [0, 0]
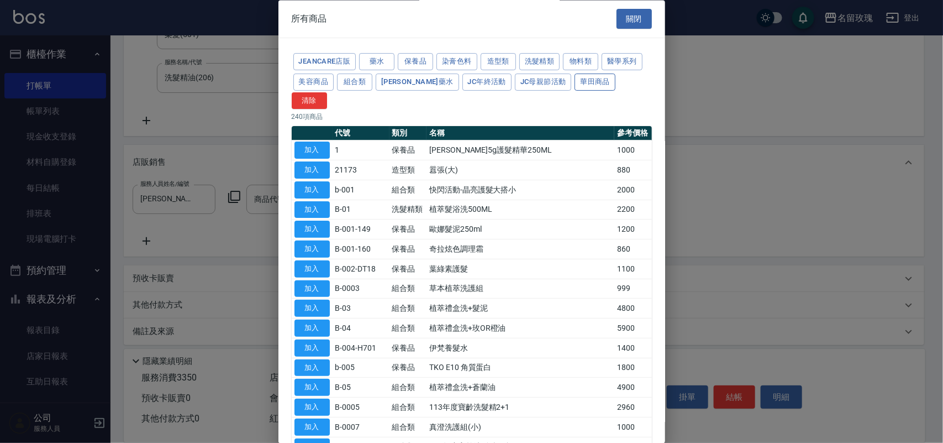
click at [575, 88] on button "華田商品" at bounding box center [595, 81] width 41 height 17
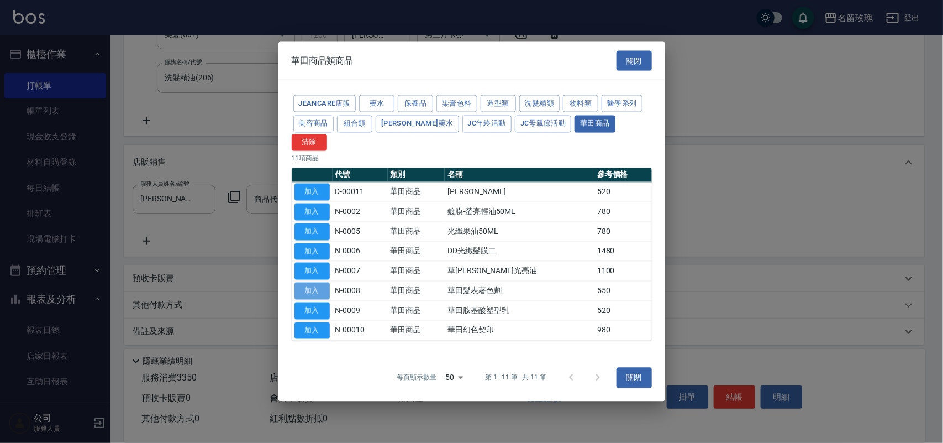
drag, startPoint x: 327, startPoint y: 283, endPoint x: 312, endPoint y: 282, distance: 15.0
click at [326, 283] on button "加入" at bounding box center [311, 290] width 35 height 17
type input "華田髮表著色劑"
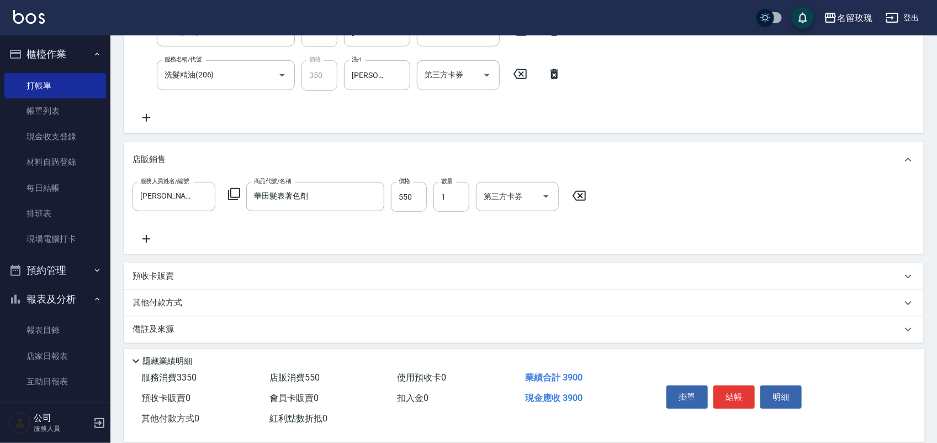
scroll to position [252, 0]
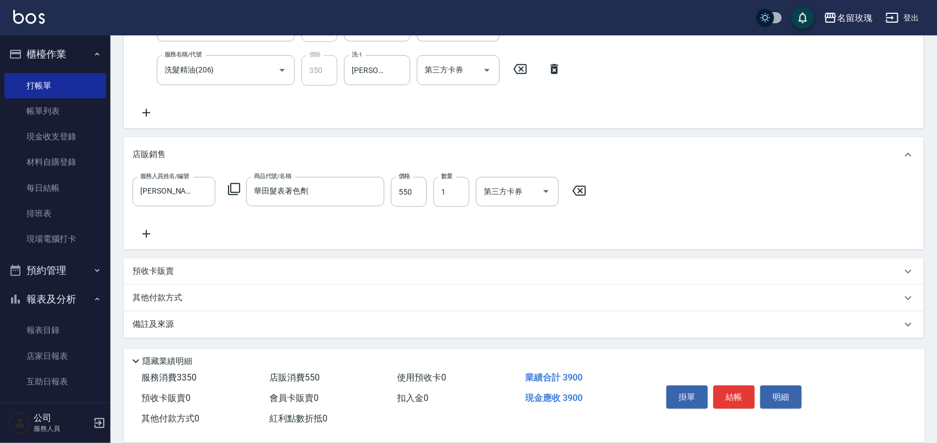
click at [200, 288] on div "其他付款方式" at bounding box center [524, 298] width 800 height 27
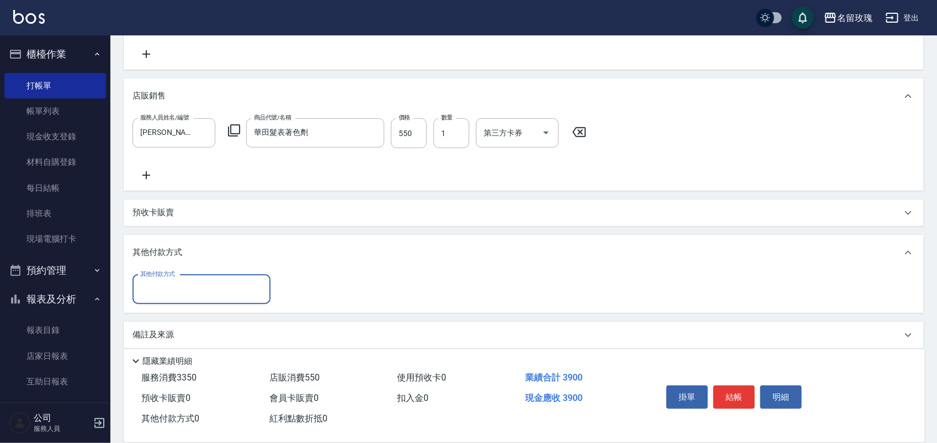
scroll to position [321, 0]
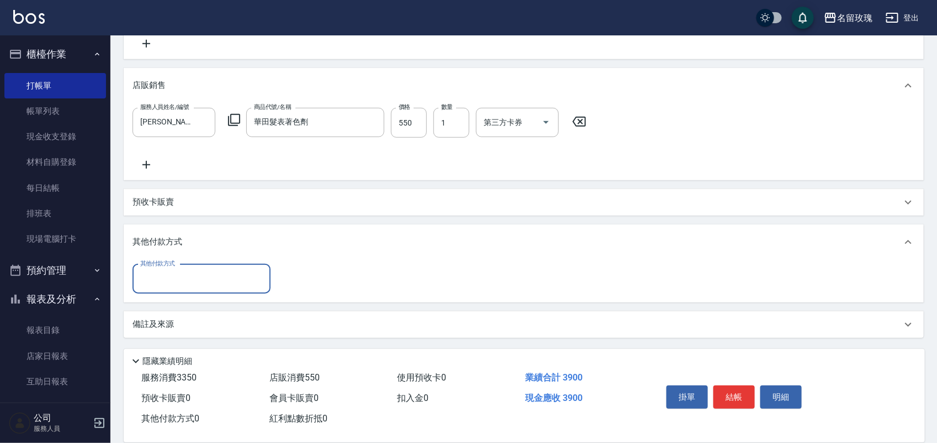
click at [201, 279] on input "其他付款方式" at bounding box center [202, 278] width 128 height 19
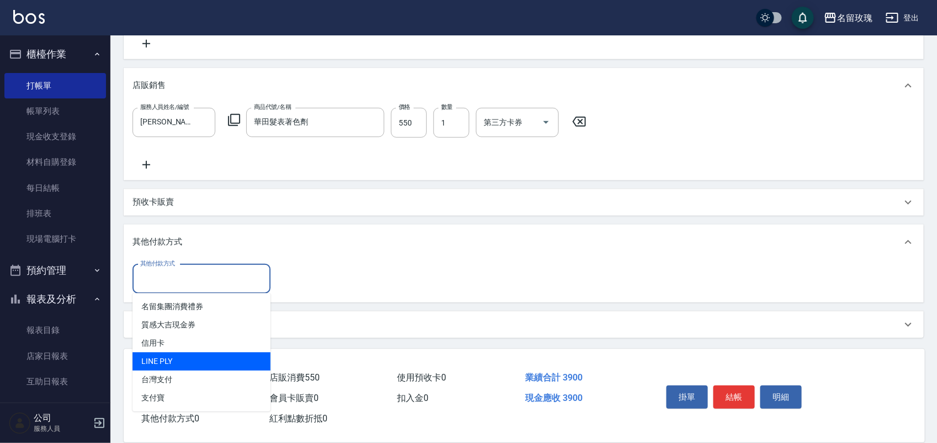
click at [196, 354] on span "LINE PLY" at bounding box center [202, 361] width 138 height 18
type input "LINE PLY"
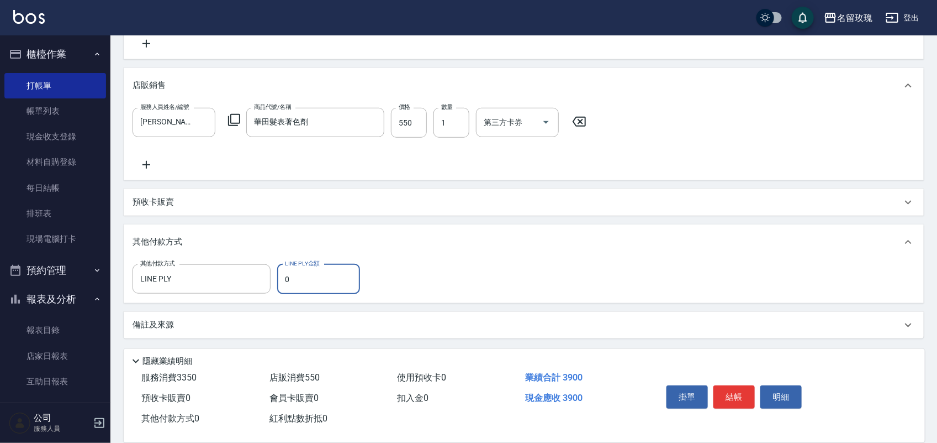
click at [288, 279] on input "0" at bounding box center [318, 279] width 83 height 30
click at [289, 279] on input "0" at bounding box center [318, 279] width 83 height 30
type input "3900"
click at [382, 399] on div "會員卡販賣 0" at bounding box center [329, 398] width 128 height 20
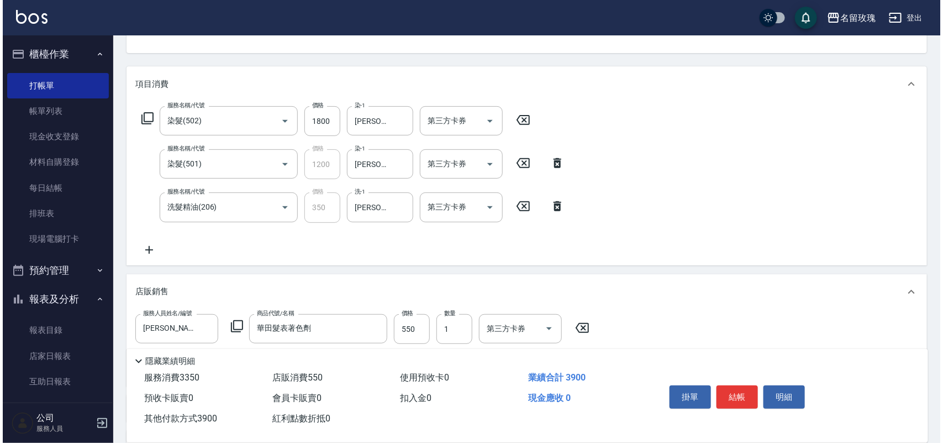
scroll to position [114, 0]
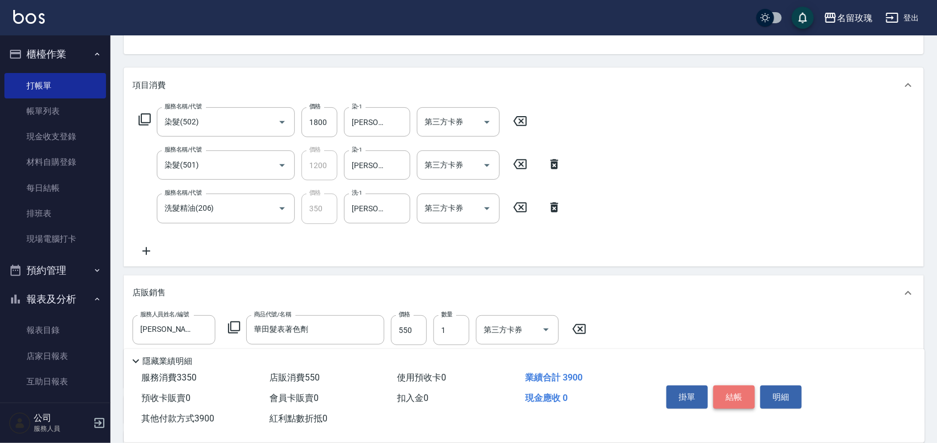
click at [728, 387] on button "結帳" at bounding box center [734, 396] width 41 height 23
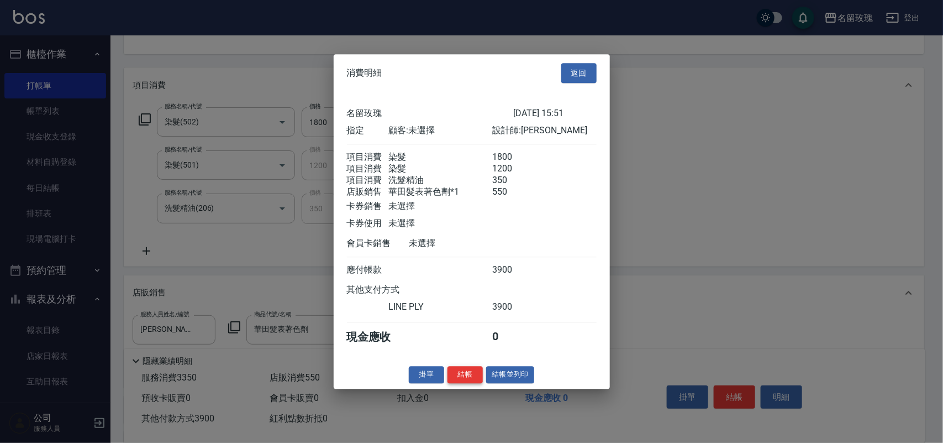
click at [468, 383] on button "結帳" at bounding box center [464, 374] width 35 height 17
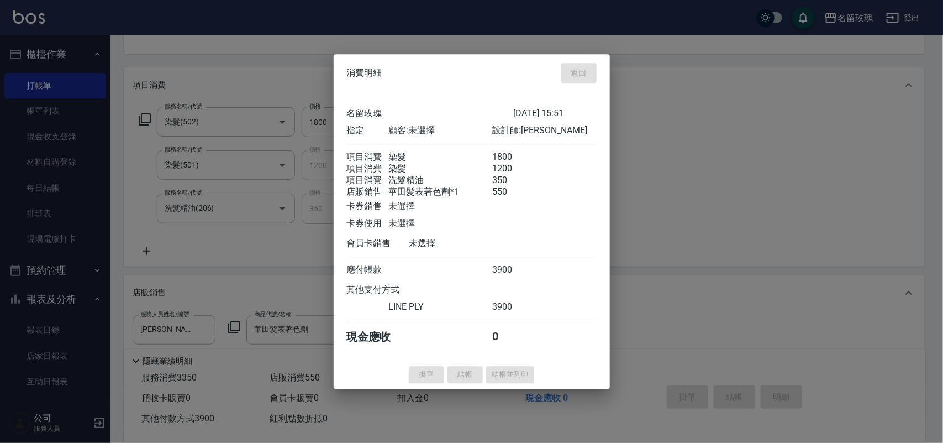
type input "2025/10/09 15:54"
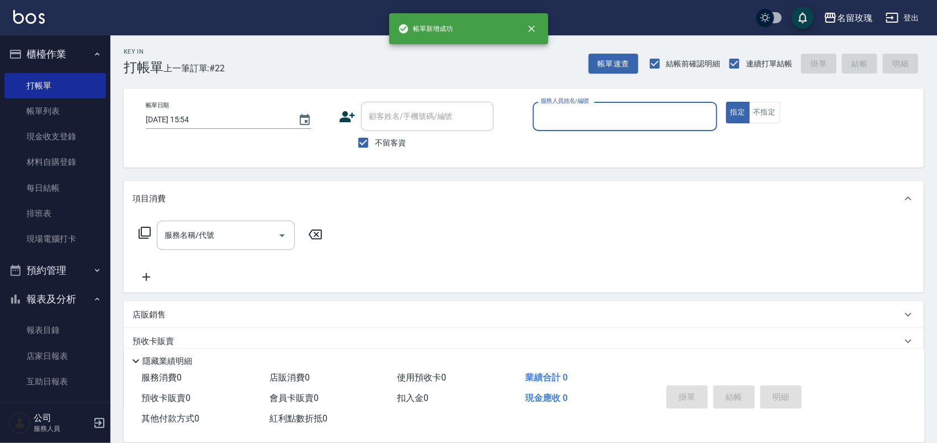
scroll to position [0, 0]
drag, startPoint x: 387, startPoint y: 145, endPoint x: 394, endPoint y: 104, distance: 41.4
click at [387, 144] on span "不留客資" at bounding box center [390, 144] width 31 height 12
click at [375, 144] on input "不留客資" at bounding box center [363, 142] width 23 height 23
checkbox input "false"
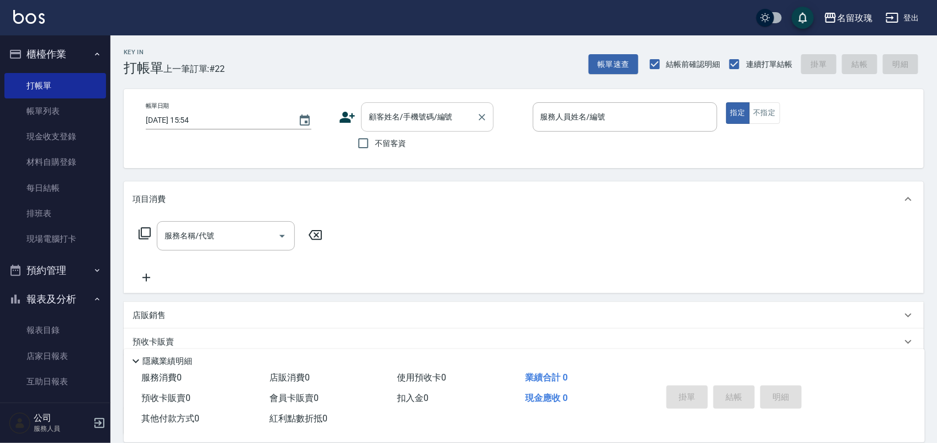
click at [396, 102] on div "顧客姓名/手機號碼/編號" at bounding box center [427, 116] width 133 height 29
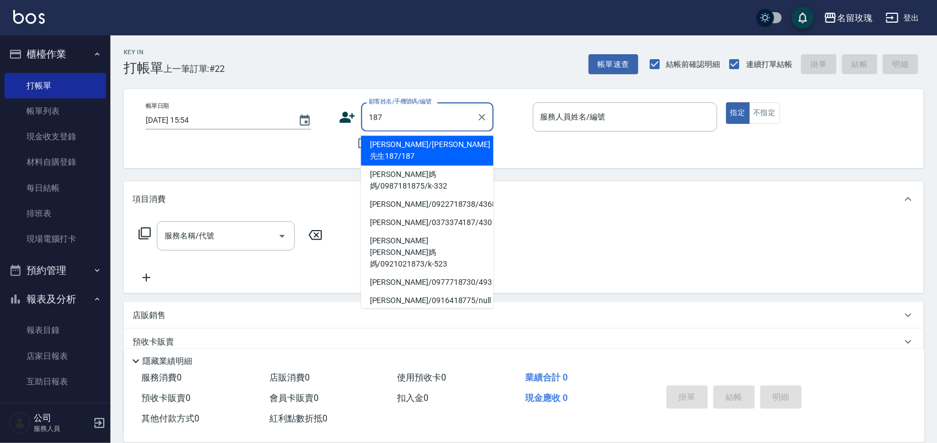
click at [399, 144] on li "陳先生/陳先生187/187" at bounding box center [427, 151] width 133 height 30
type input "陳先生/陳先生187/187"
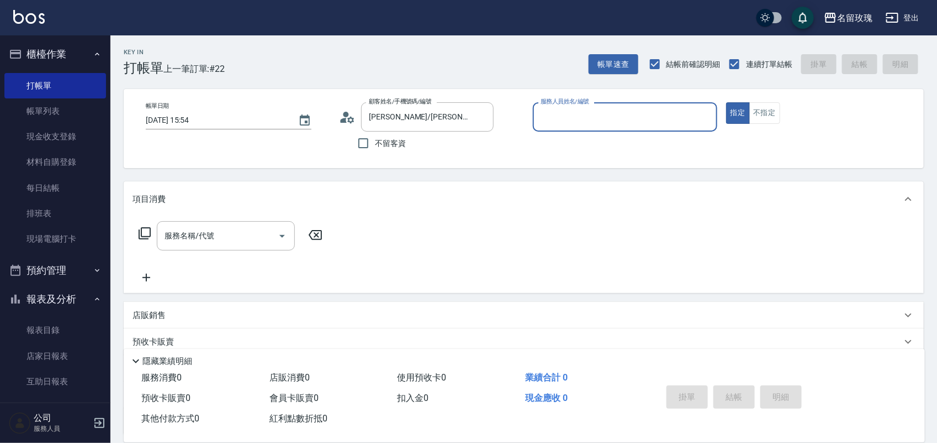
type input "詹老師-9"
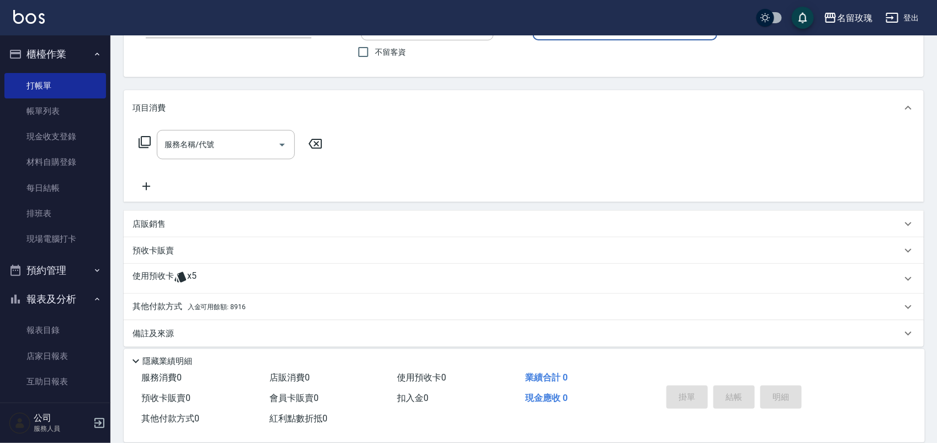
scroll to position [100, 0]
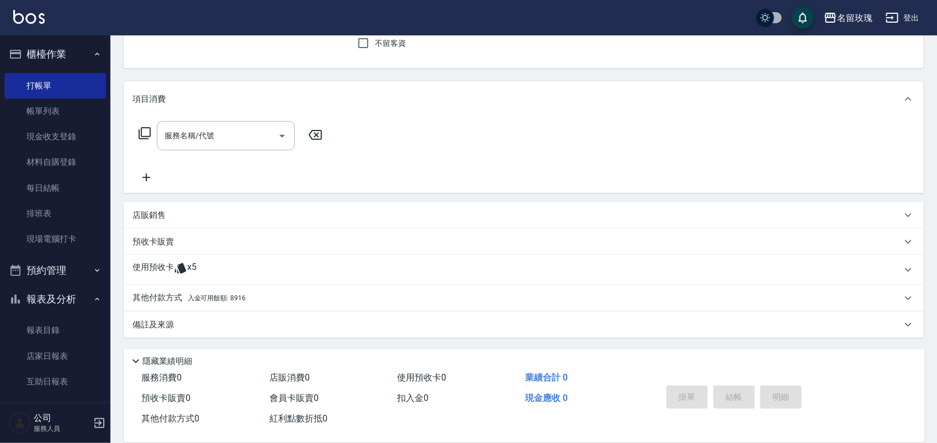
click at [233, 256] on div "使用預收卡 x5" at bounding box center [524, 270] width 800 height 30
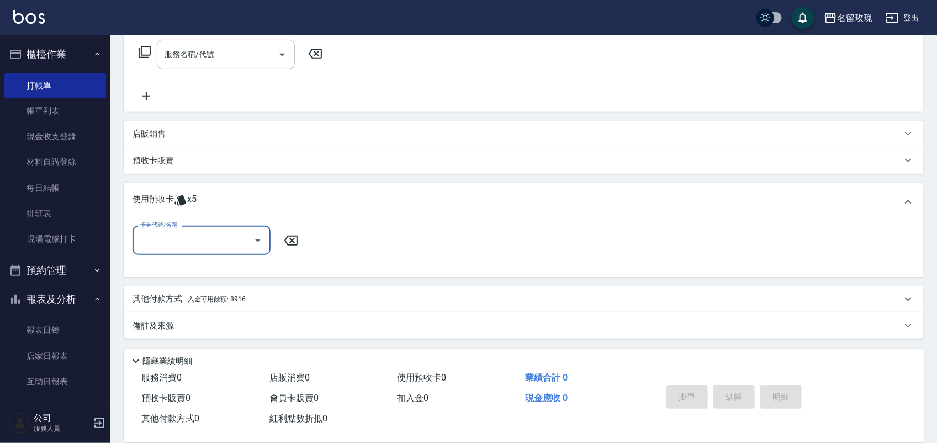
scroll to position [182, 0]
click at [232, 245] on input "卡券代號/名稱" at bounding box center [194, 238] width 112 height 19
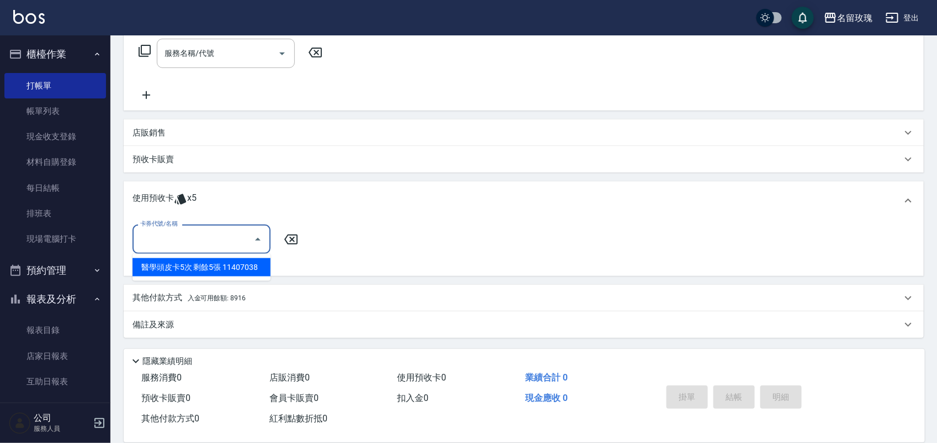
click at [241, 235] on input "卡券代號/名稱" at bounding box center [194, 238] width 112 height 19
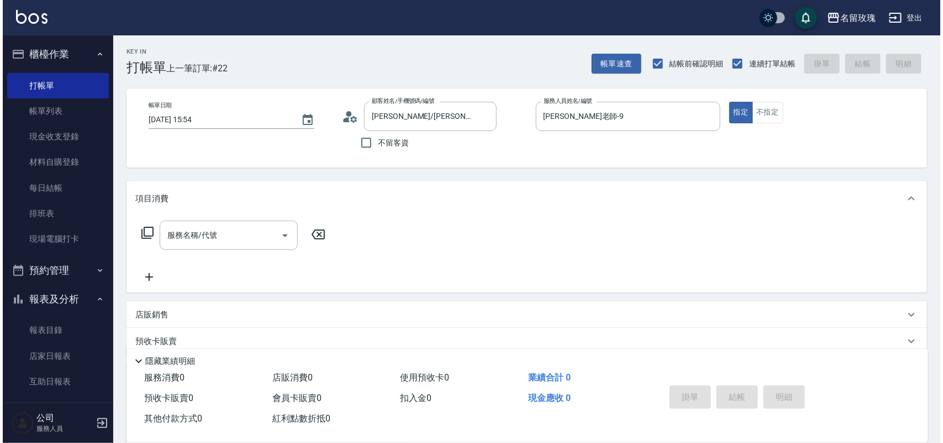
scroll to position [0, 0]
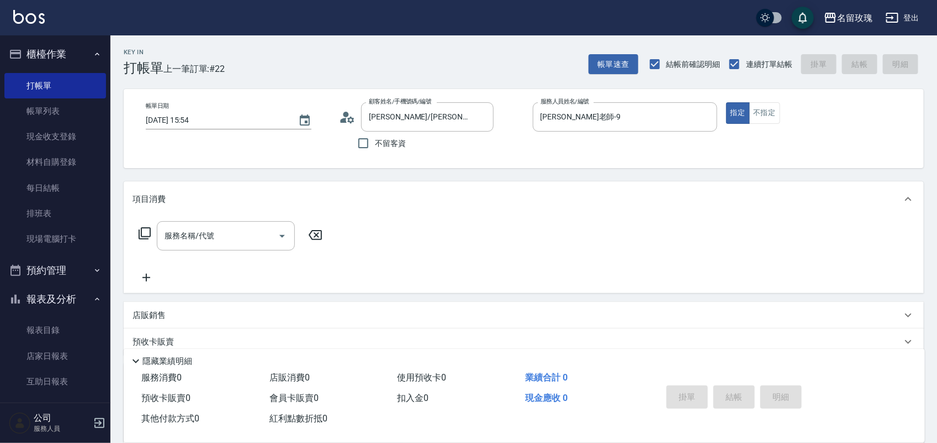
click at [141, 229] on icon at bounding box center [145, 233] width 12 height 12
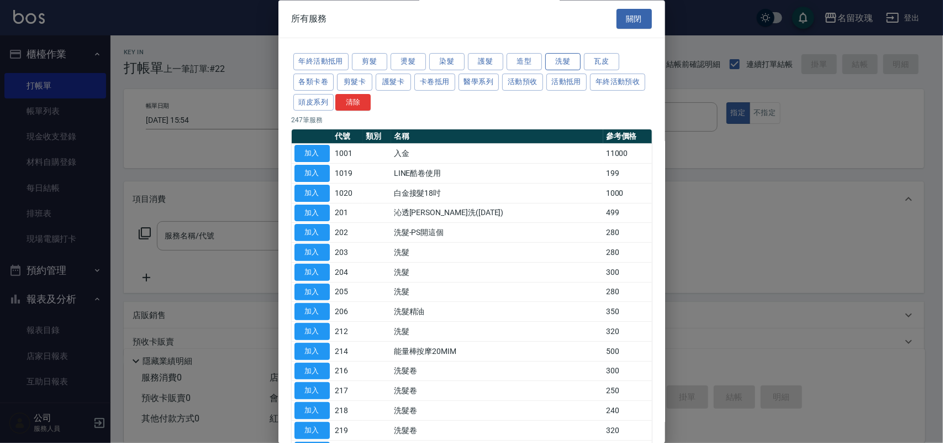
click at [556, 61] on button "洗髮" at bounding box center [562, 62] width 35 height 17
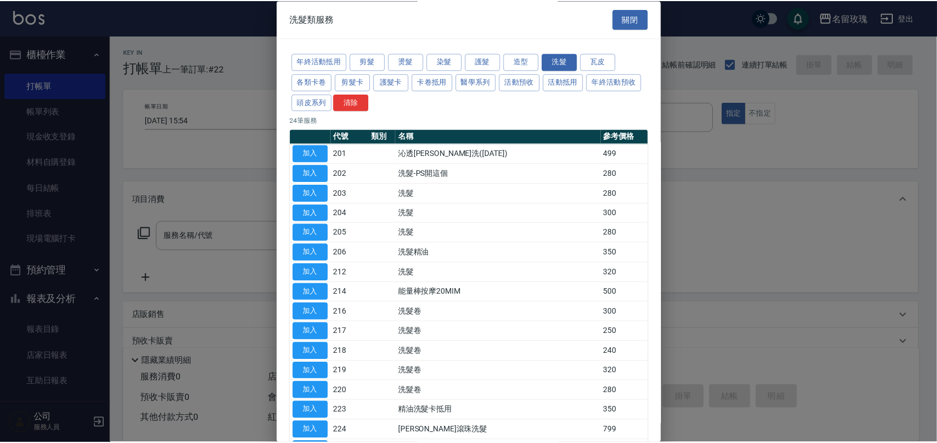
scroll to position [69, 0]
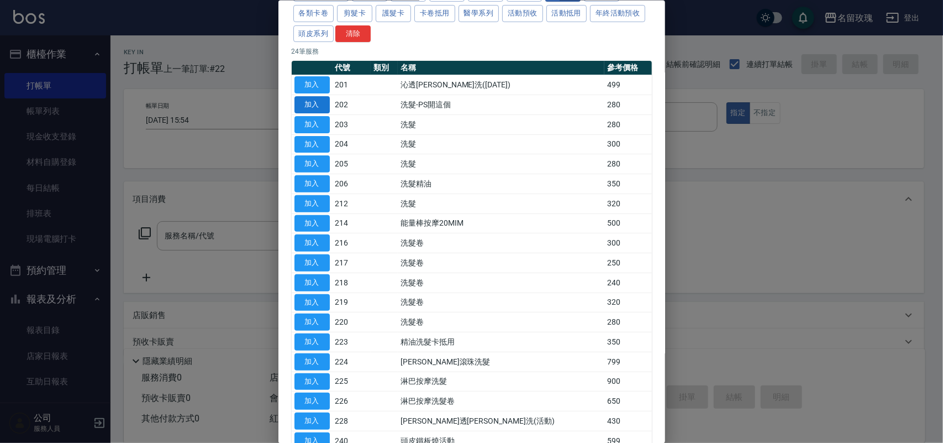
click at [305, 99] on button "加入" at bounding box center [311, 104] width 35 height 17
type input "洗髮-PS開這個(202)"
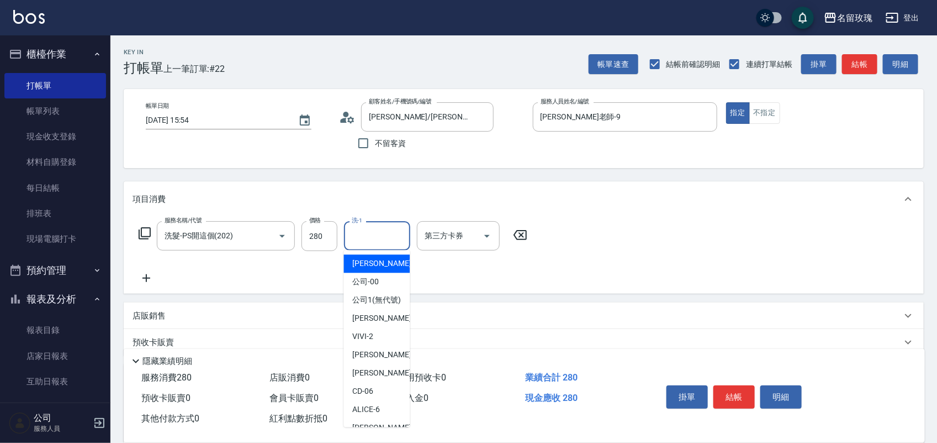
click at [378, 227] on input "洗-1" at bounding box center [377, 235] width 56 height 19
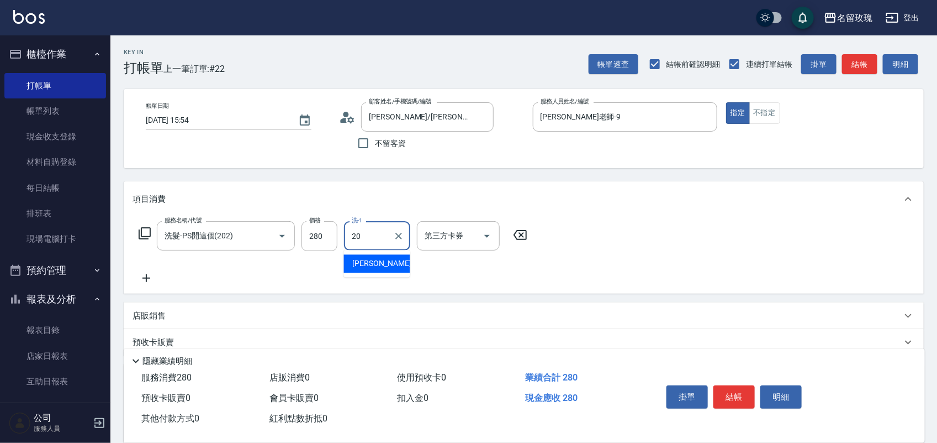
type input "[PERSON_NAME]-20"
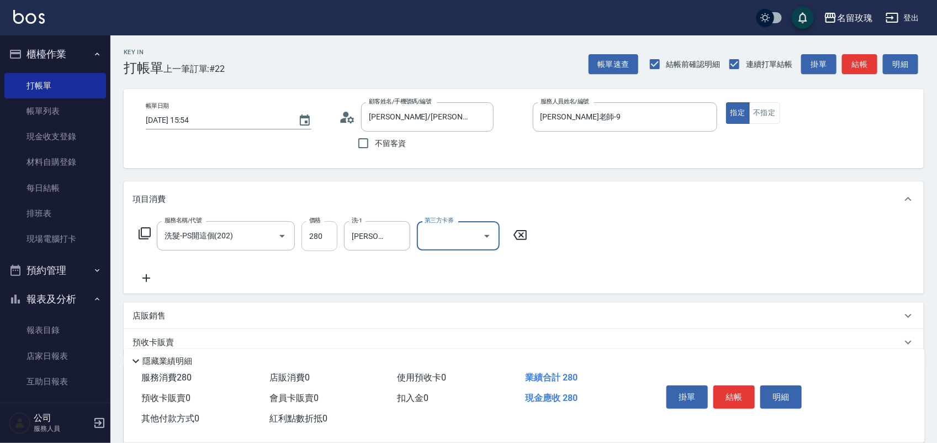
click at [316, 235] on input "280" at bounding box center [320, 236] width 36 height 30
drag, startPoint x: 445, startPoint y: 222, endPoint x: 445, endPoint y: 235, distance: 13.8
click at [445, 224] on div "第三方卡券" at bounding box center [458, 235] width 83 height 29
type input "260"
click at [448, 280] on span "舊有卡券" at bounding box center [458, 282] width 83 height 18
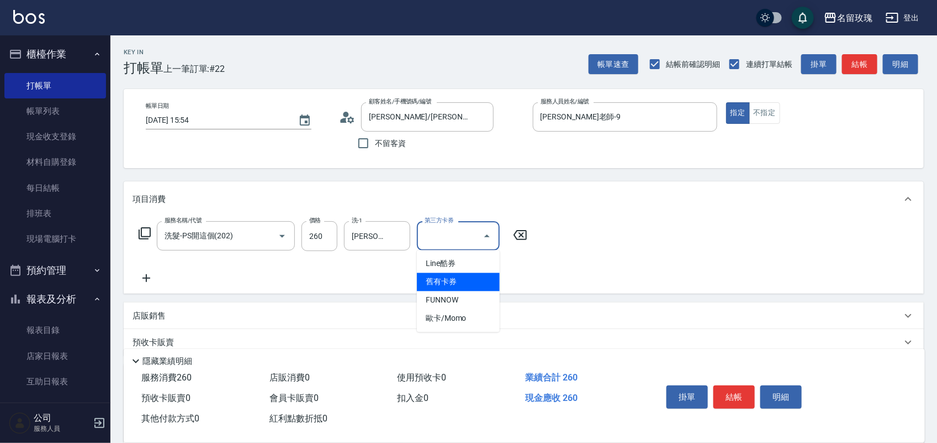
type input "舊有卡券"
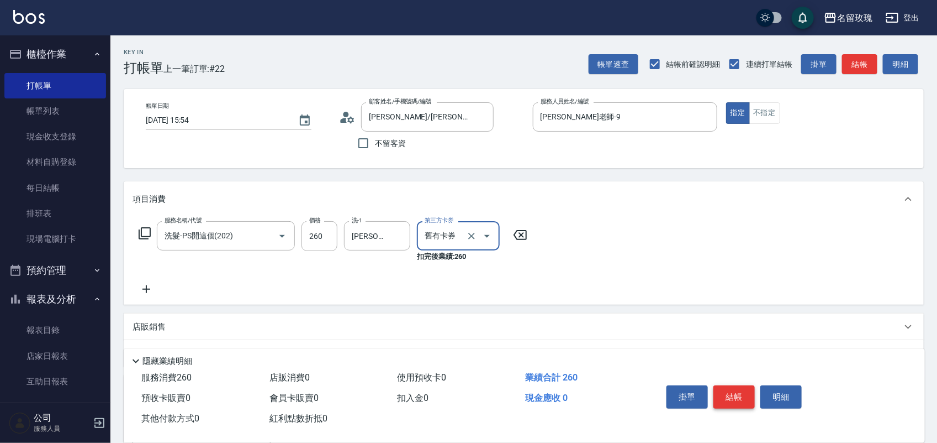
drag, startPoint x: 735, startPoint y: 388, endPoint x: 686, endPoint y: 286, distance: 113.2
click at [735, 387] on button "結帳" at bounding box center [734, 396] width 41 height 23
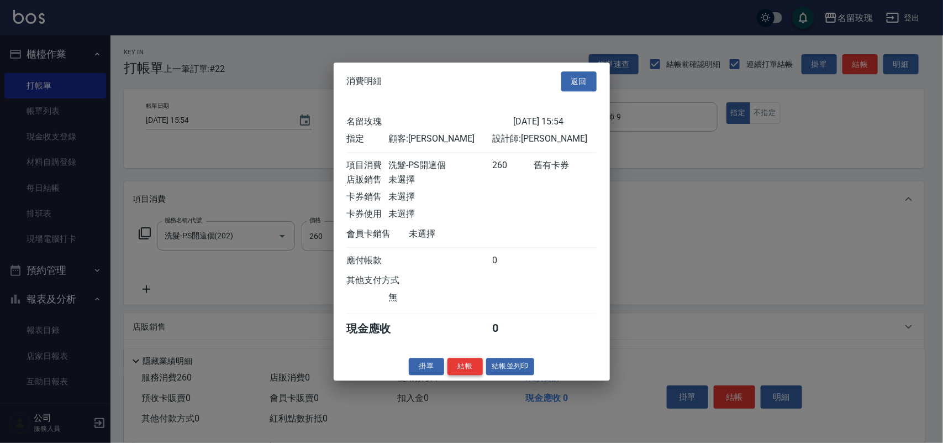
drag, startPoint x: 468, startPoint y: 367, endPoint x: 483, endPoint y: 368, distance: 14.9
click at [468, 368] on button "結帳" at bounding box center [464, 365] width 35 height 17
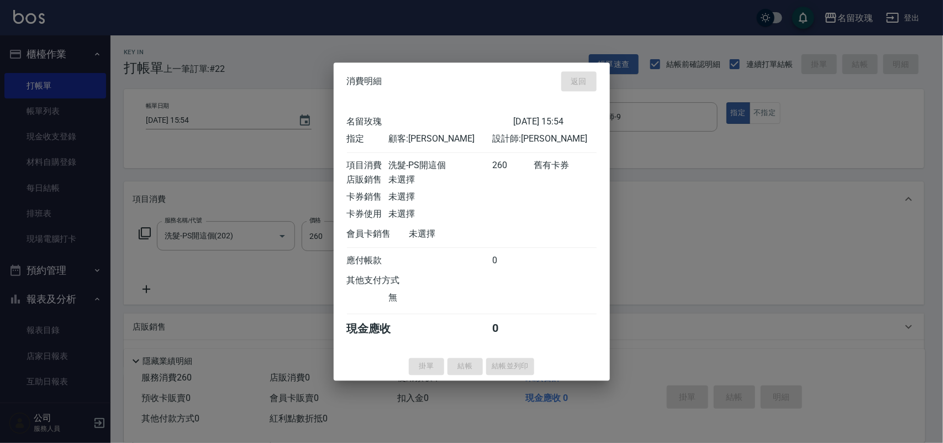
type input "2025/10/09 15:55"
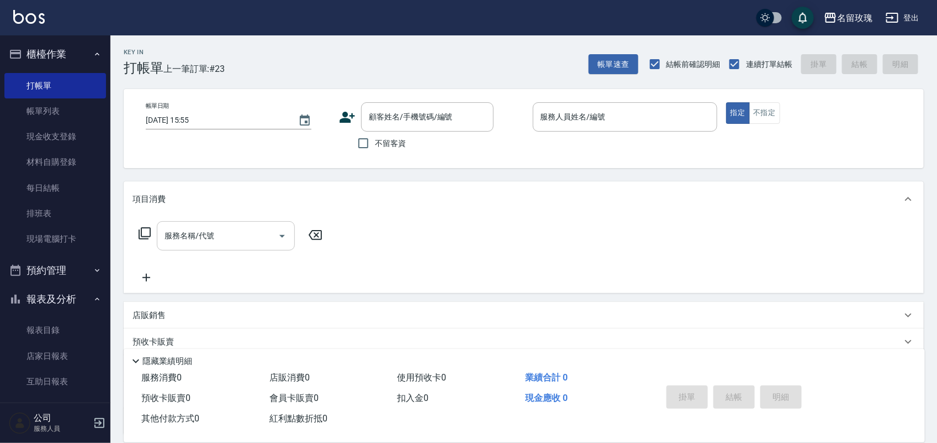
scroll to position [97, 0]
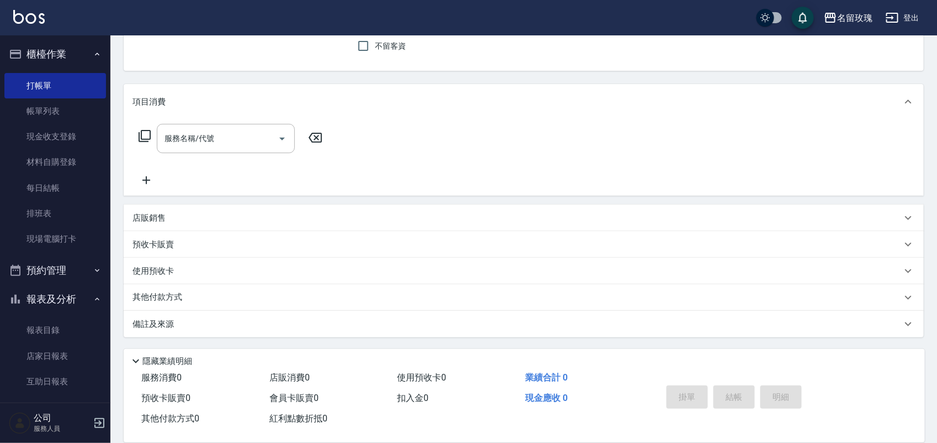
click at [163, 224] on div "店販銷售" at bounding box center [524, 217] width 800 height 27
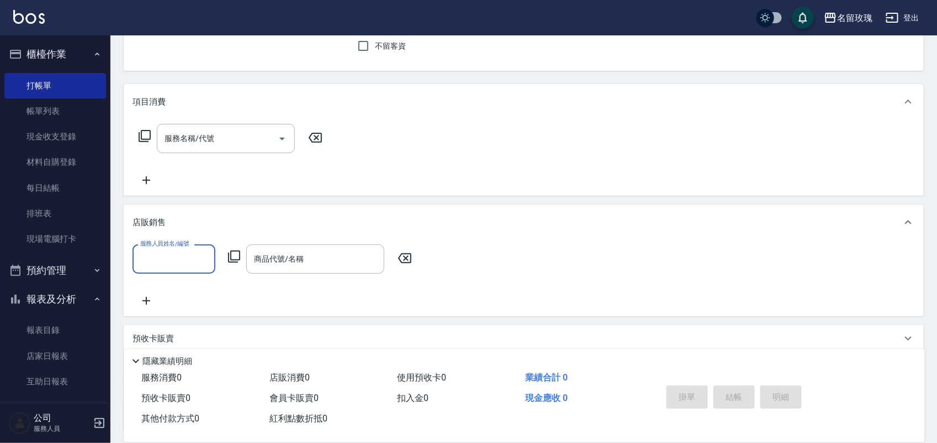
scroll to position [0, 0]
click at [298, 259] on input "商品代號/名稱" at bounding box center [315, 258] width 128 height 19
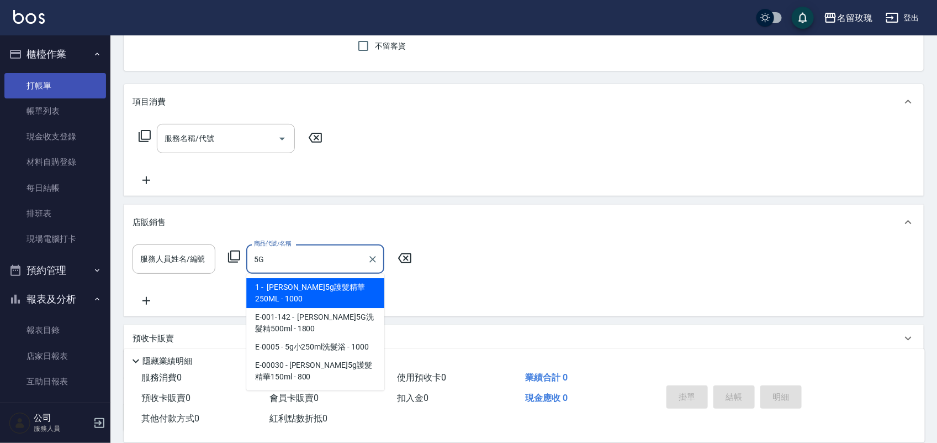
type input "5G"
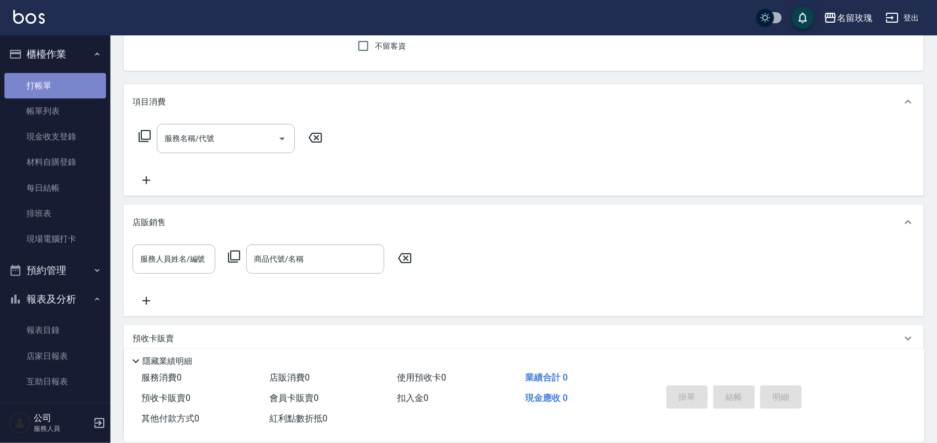
click at [68, 84] on link "打帳單" at bounding box center [55, 85] width 102 height 25
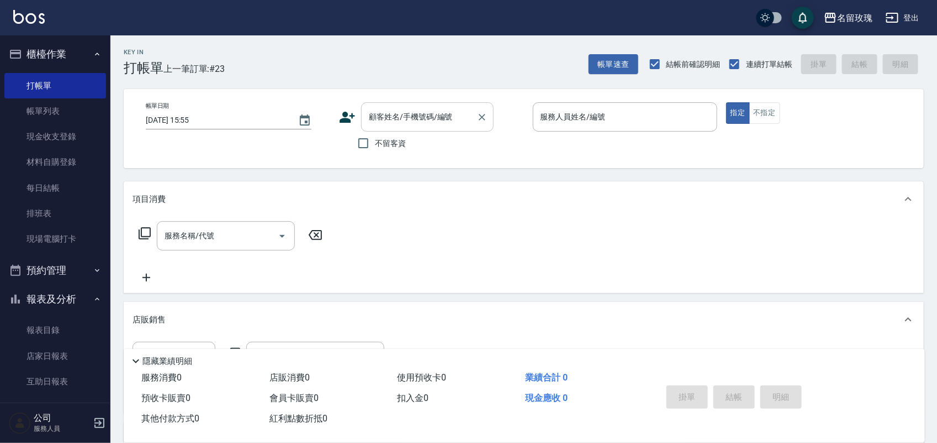
click at [362, 127] on div "顧客姓名/手機號碼/編號" at bounding box center [427, 116] width 133 height 29
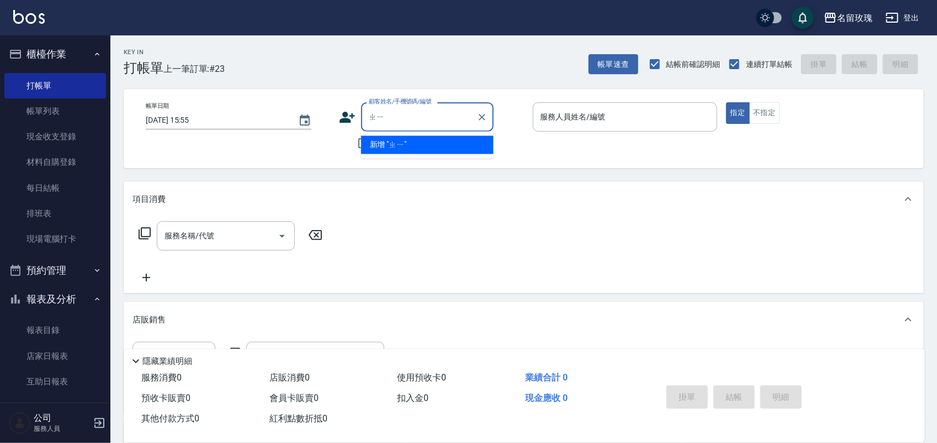
type input "ㄓ"
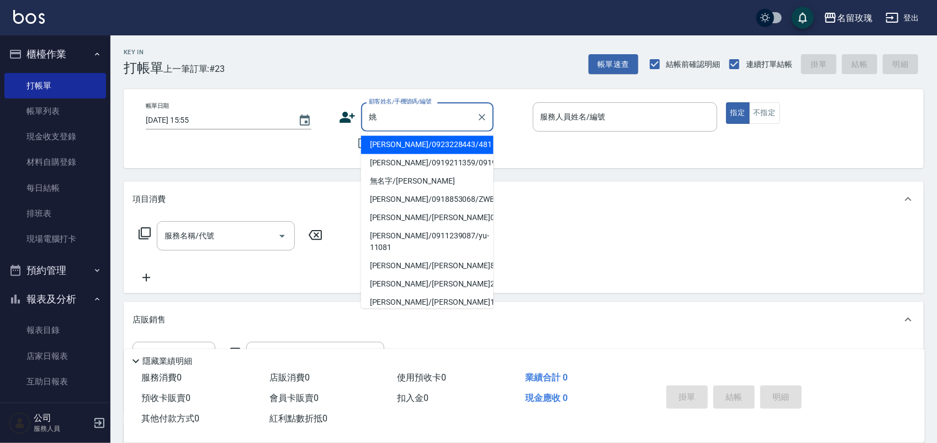
type input "姚良慧/0923228443/481"
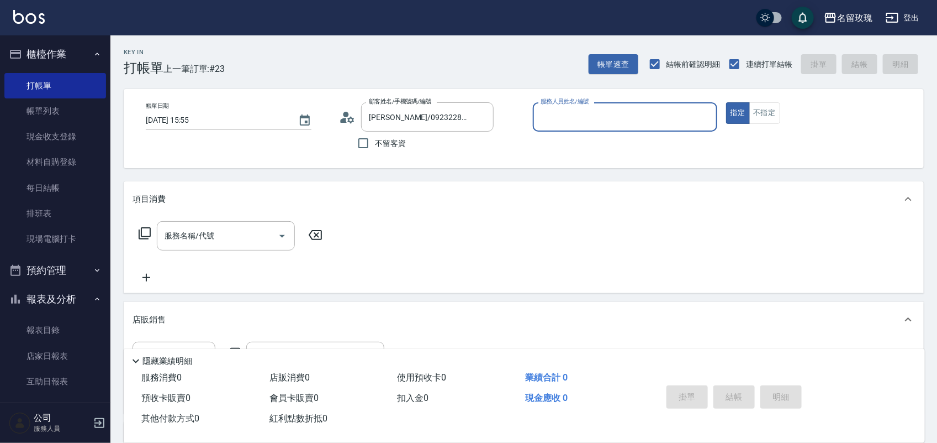
type input "[PERSON_NAME]-7"
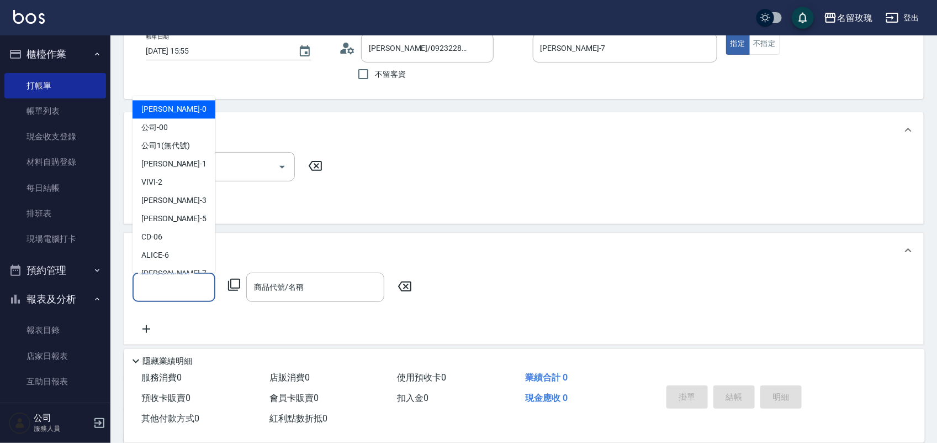
click at [194, 294] on input "服務人員姓名/編號" at bounding box center [174, 286] width 73 height 19
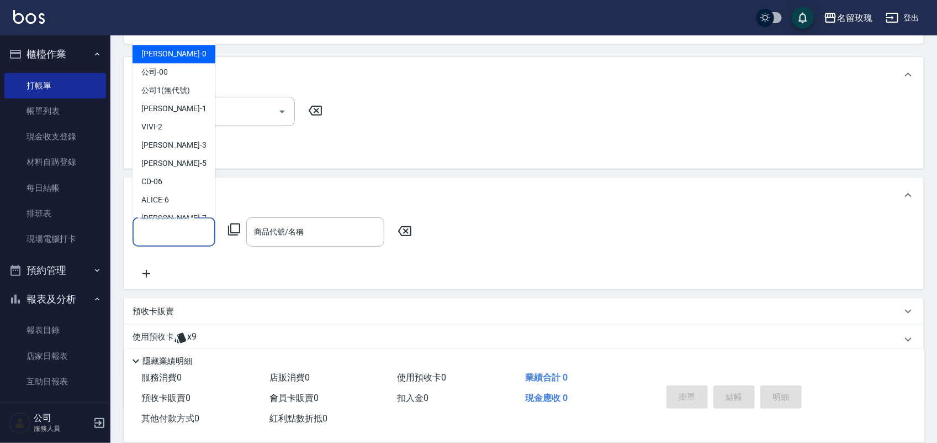
scroll to position [194, 0]
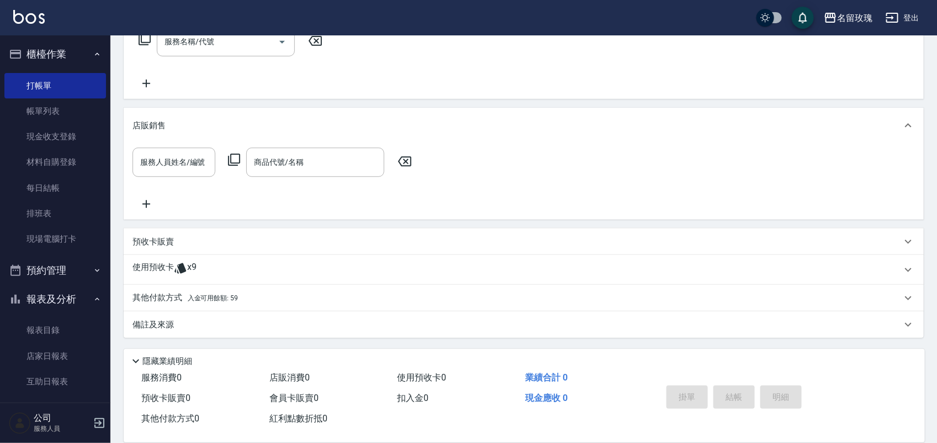
click at [299, 285] on div "其他付款方式 入金可用餘額: 59 其他付款方式 其他付款方式 入金剩餘： 59元 0 ​ 整筆扣入金 59元 異動入金" at bounding box center [524, 298] width 800 height 27
click at [268, 280] on div "使用預收卡 x9" at bounding box center [524, 270] width 800 height 30
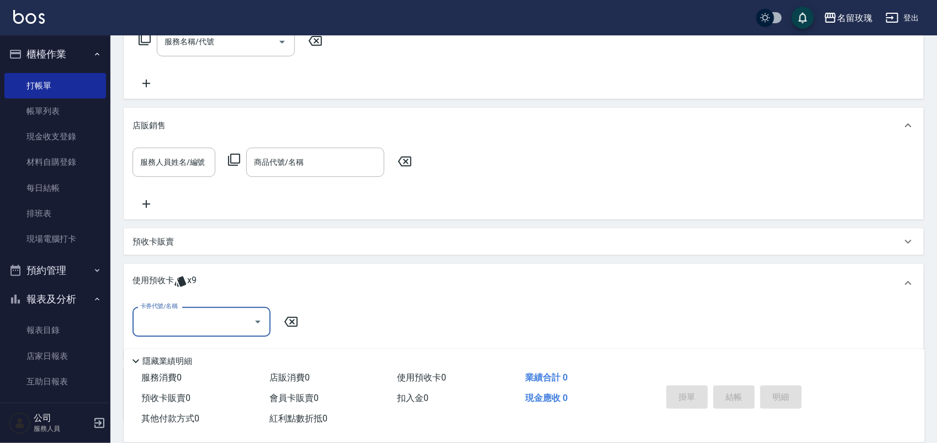
scroll to position [0, 0]
click at [144, 312] on input "卡券代號/名稱" at bounding box center [194, 321] width 112 height 19
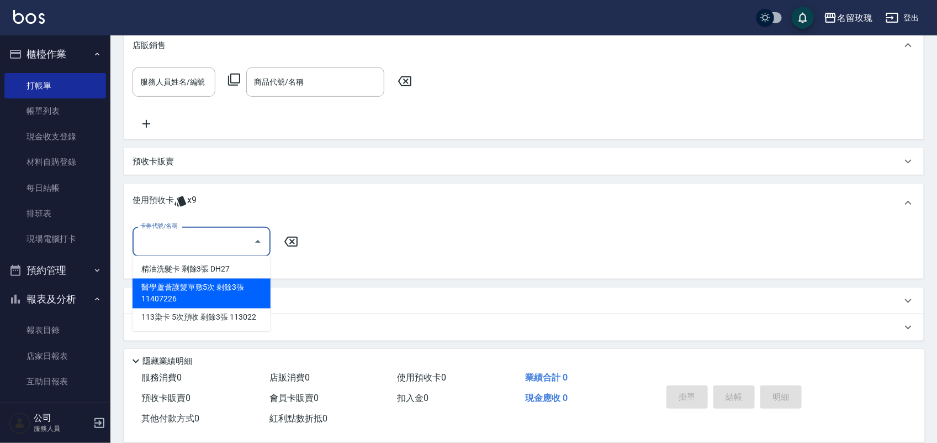
scroll to position [277, 0]
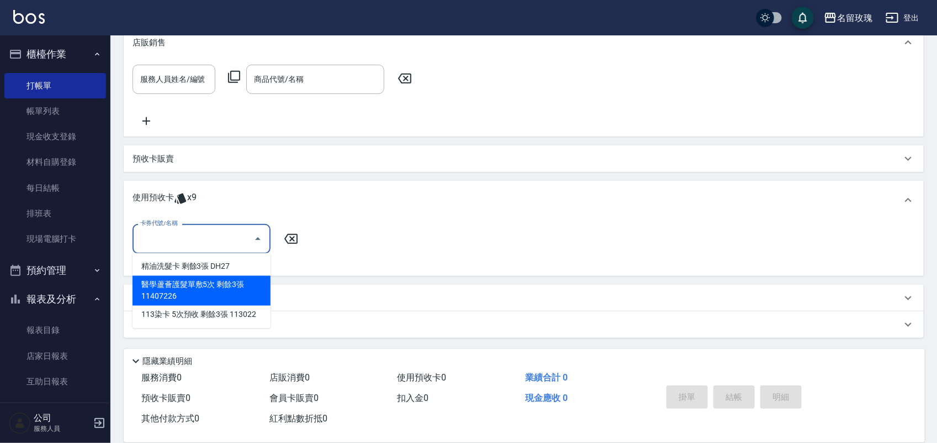
drag, startPoint x: 180, startPoint y: 291, endPoint x: 187, endPoint y: 282, distance: 11.0
click at [180, 290] on div "醫學蘆薈護髮單敷5次 剩餘3張 11407226" at bounding box center [202, 291] width 138 height 30
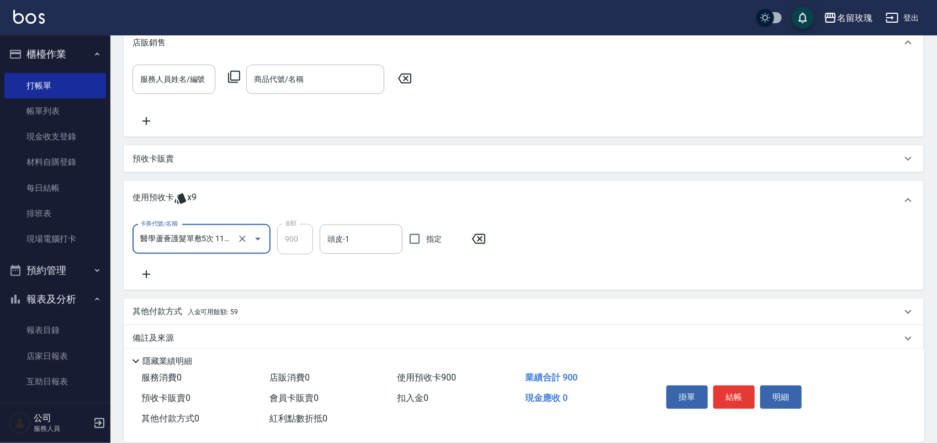
drag, startPoint x: 253, startPoint y: 245, endPoint x: 246, endPoint y: 247, distance: 7.5
click at [252, 245] on button "Open" at bounding box center [258, 239] width 18 height 18
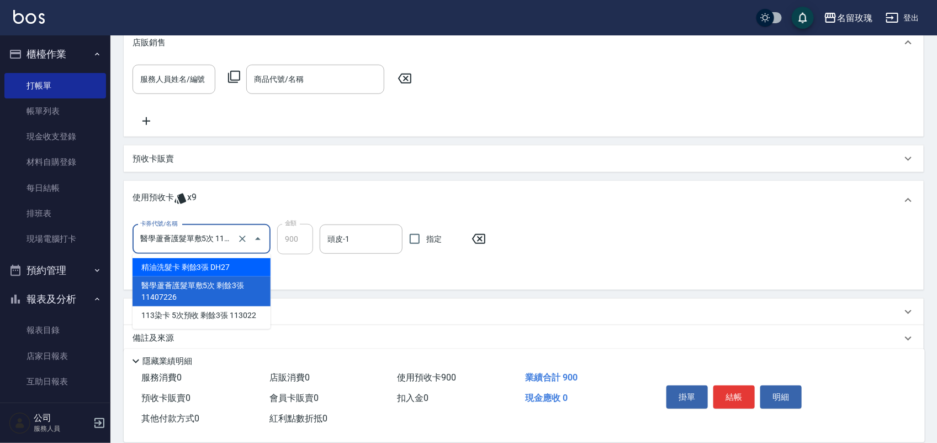
click at [219, 262] on div "精油洗髮卡 剩餘3張 DH27" at bounding box center [202, 267] width 138 height 18
type input "精油洗髮卡 DH27"
type input "318"
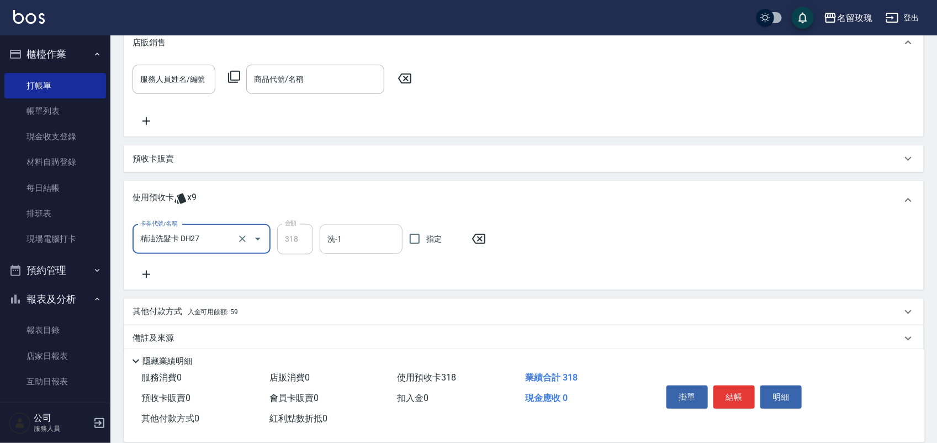
click at [340, 244] on input "洗-1" at bounding box center [361, 238] width 73 height 19
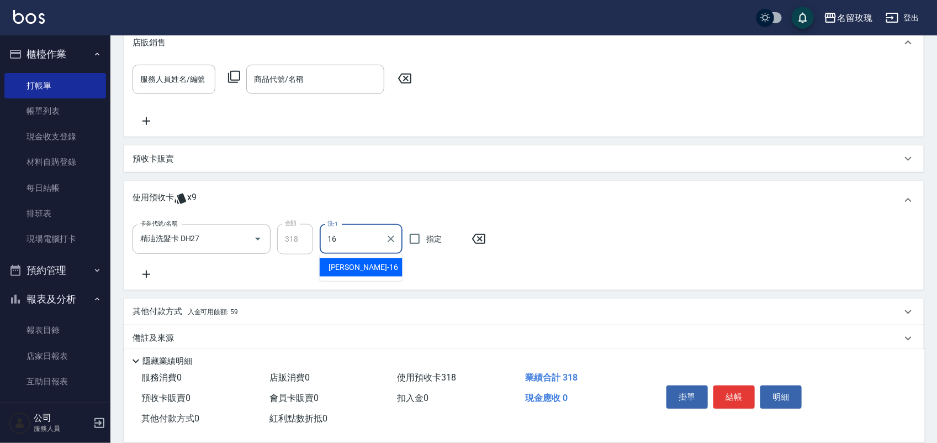
type input "佩蓉-16"
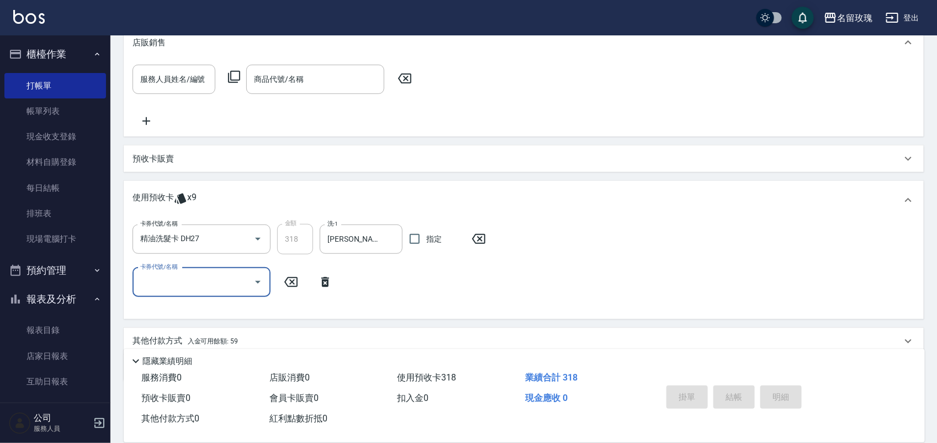
type input "2025/10/09 16:01"
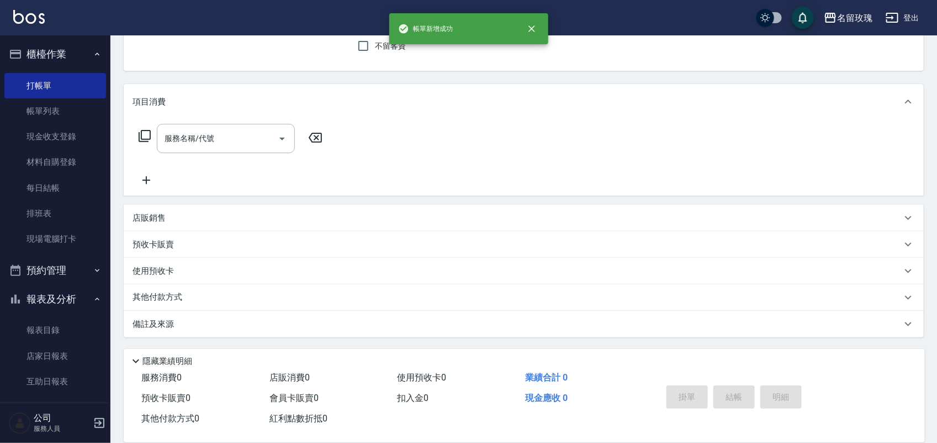
scroll to position [0, 0]
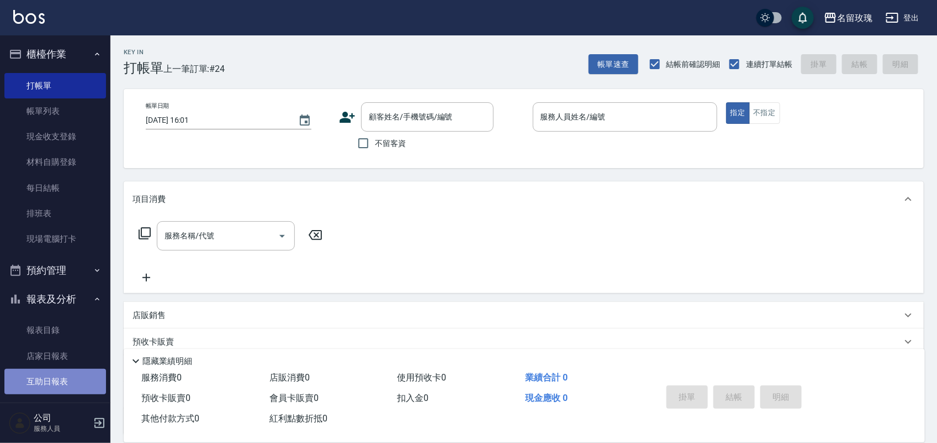
click at [73, 385] on link "互助日報表" at bounding box center [55, 380] width 102 height 25
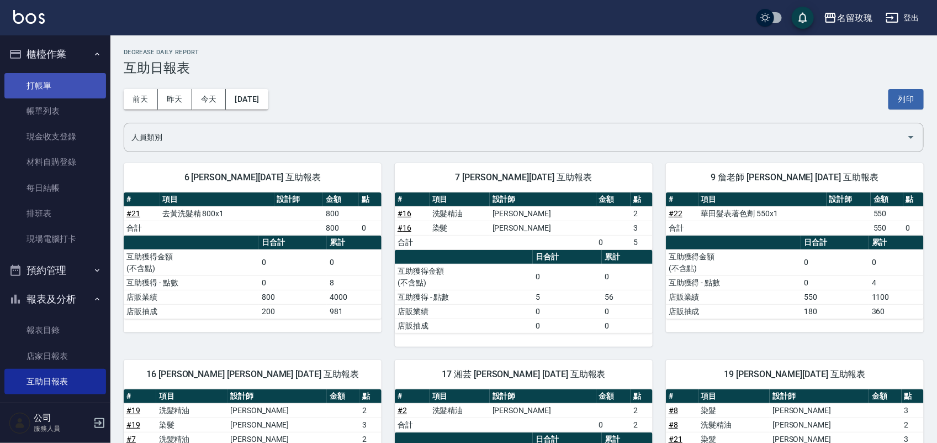
click at [73, 81] on link "打帳單" at bounding box center [55, 85] width 102 height 25
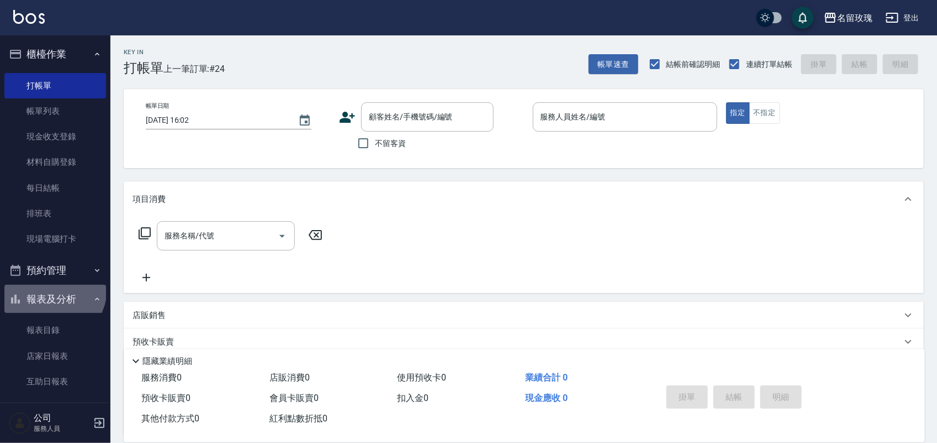
click at [50, 288] on button "報表及分析" at bounding box center [55, 299] width 102 height 29
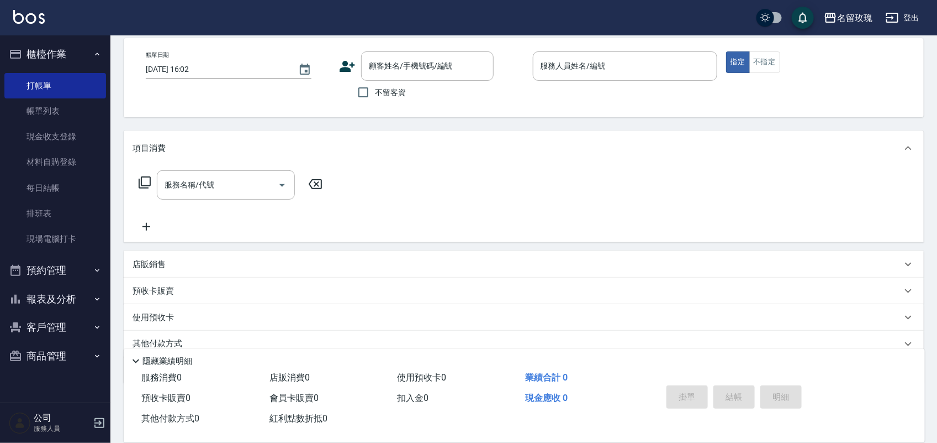
scroll to position [97, 0]
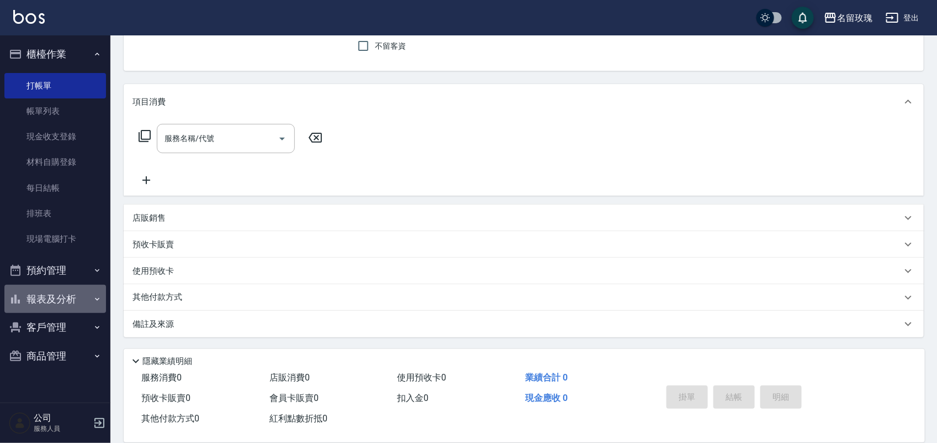
click at [53, 291] on button "報表及分析" at bounding box center [55, 299] width 102 height 29
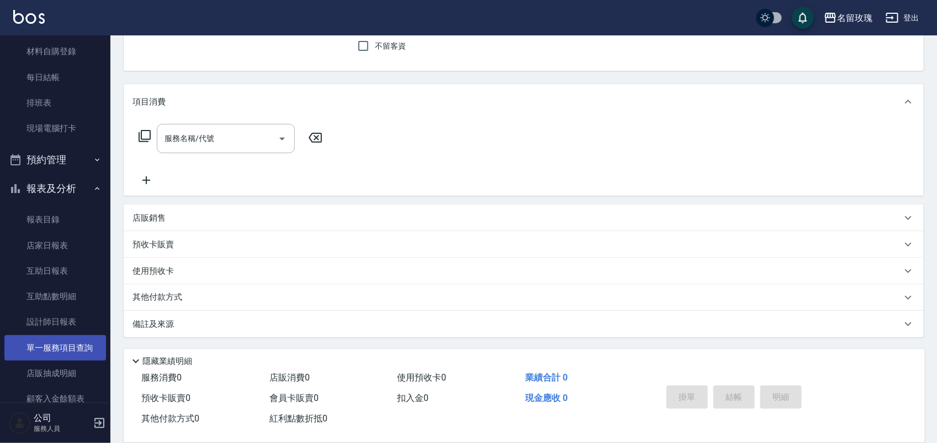
scroll to position [192, 0]
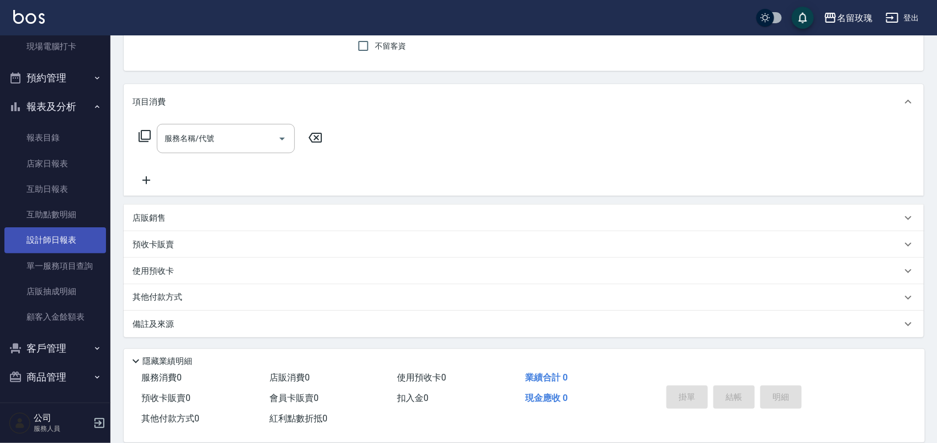
click at [65, 240] on link "設計師日報表" at bounding box center [55, 239] width 102 height 25
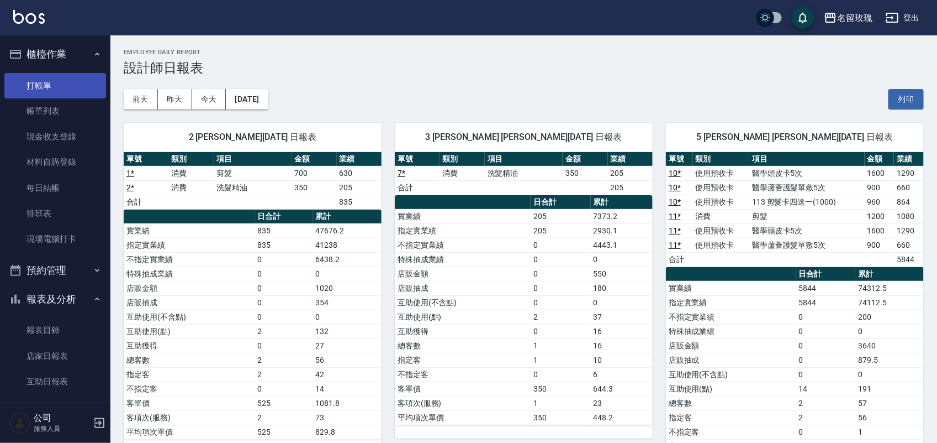
click at [52, 91] on link "打帳單" at bounding box center [55, 85] width 102 height 25
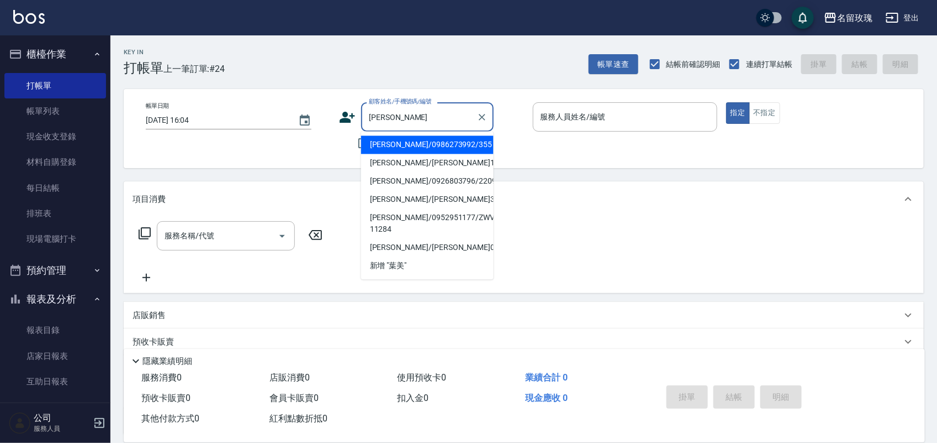
click at [448, 148] on li "葉美瑞/0986273992/355" at bounding box center [427, 145] width 133 height 18
type input "葉美瑞/0986273992/355"
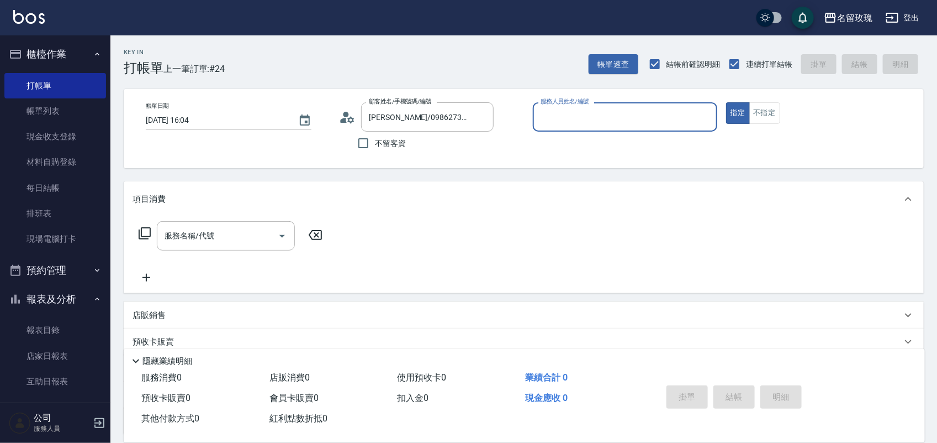
type input "ALICE-6"
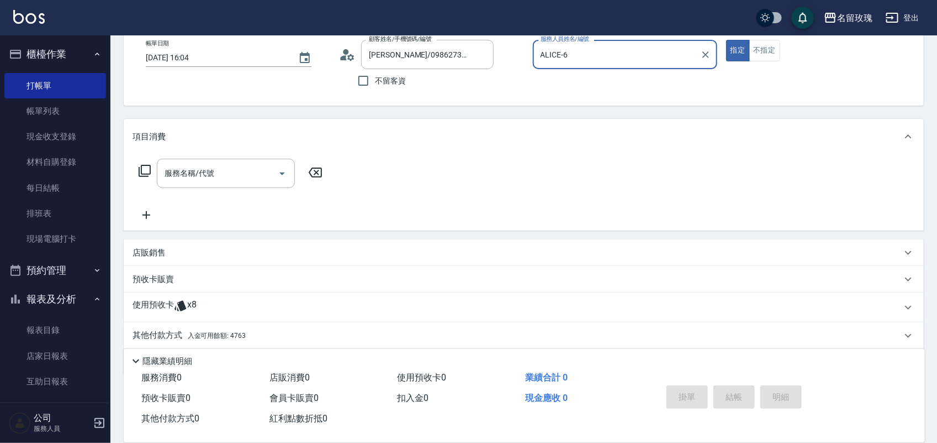
scroll to position [100, 0]
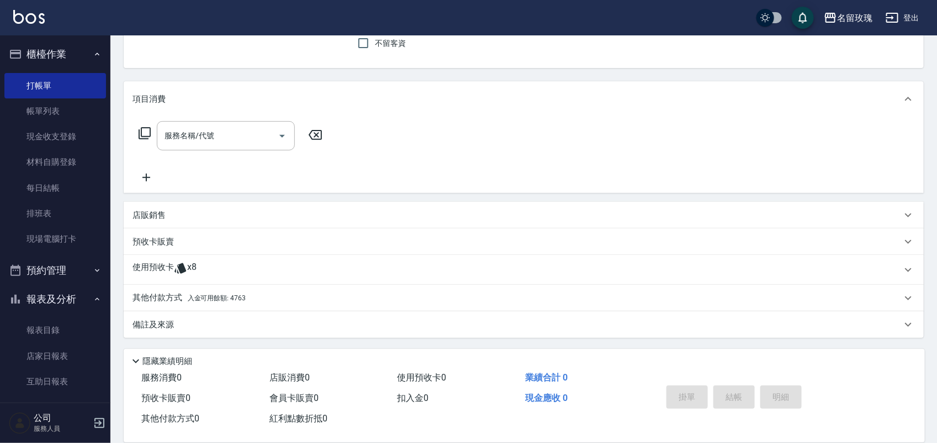
click at [236, 265] on div "使用預收卡 x8" at bounding box center [518, 269] width 770 height 17
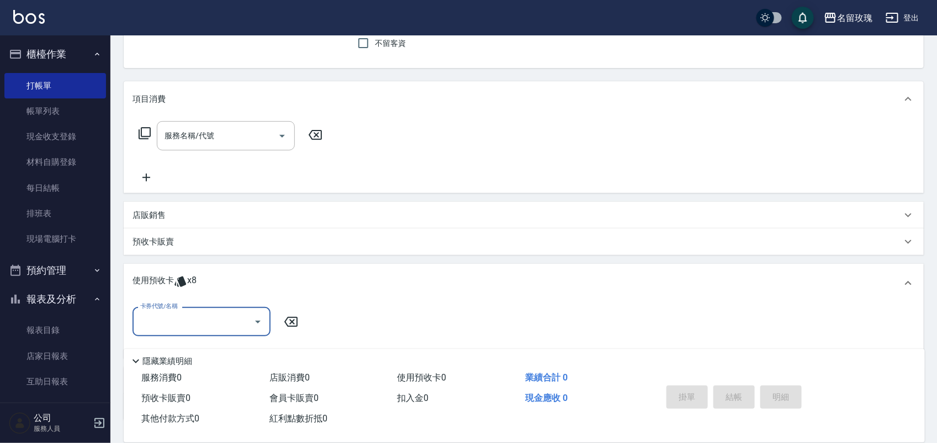
scroll to position [0, 0]
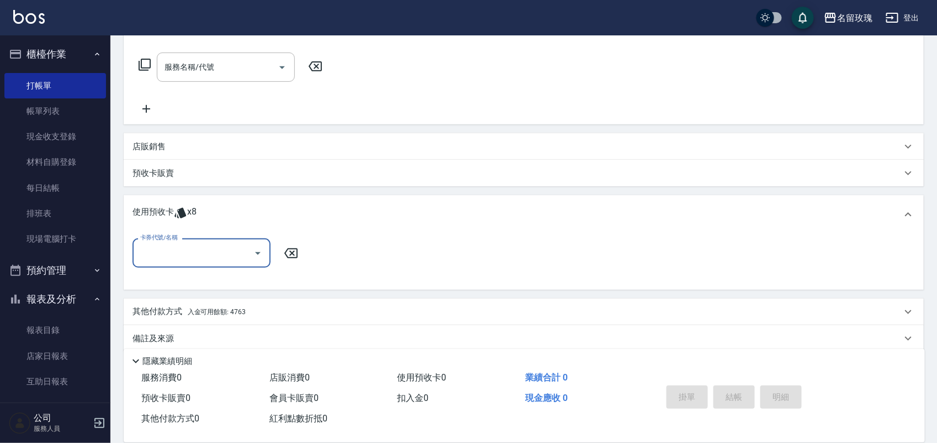
click at [233, 261] on div "卡券代號/名稱" at bounding box center [202, 252] width 138 height 29
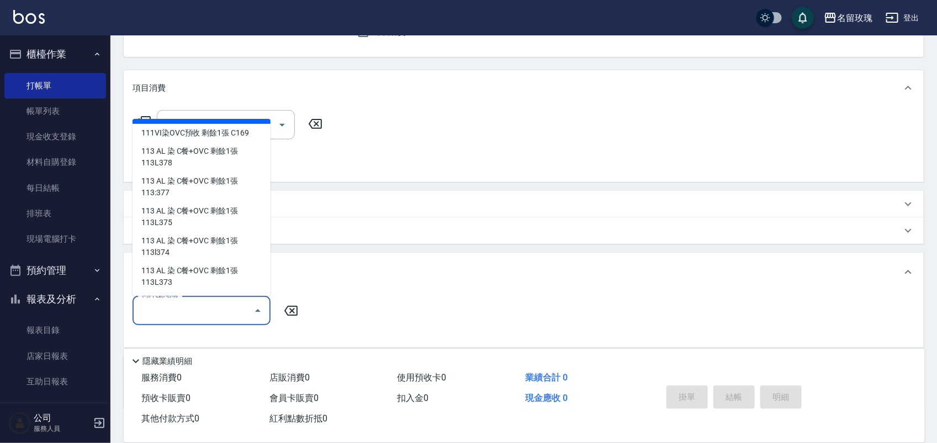
scroll to position [45, 0]
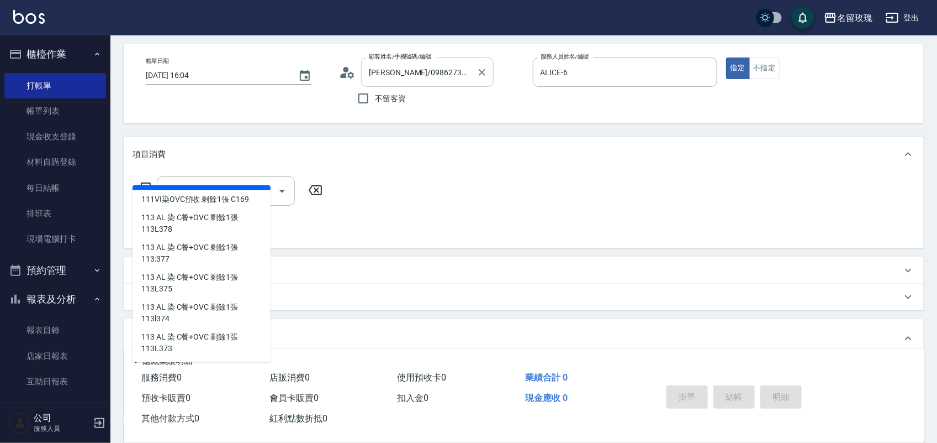
click at [492, 72] on div "葉美瑞/0986273992/355 顧客姓名/手機號碼/編號" at bounding box center [427, 71] width 133 height 29
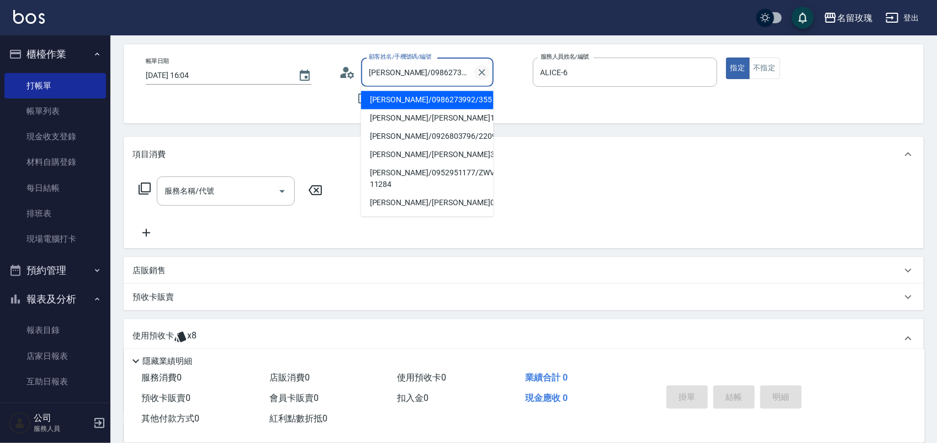
click at [485, 72] on icon "Clear" at bounding box center [482, 72] width 11 height 11
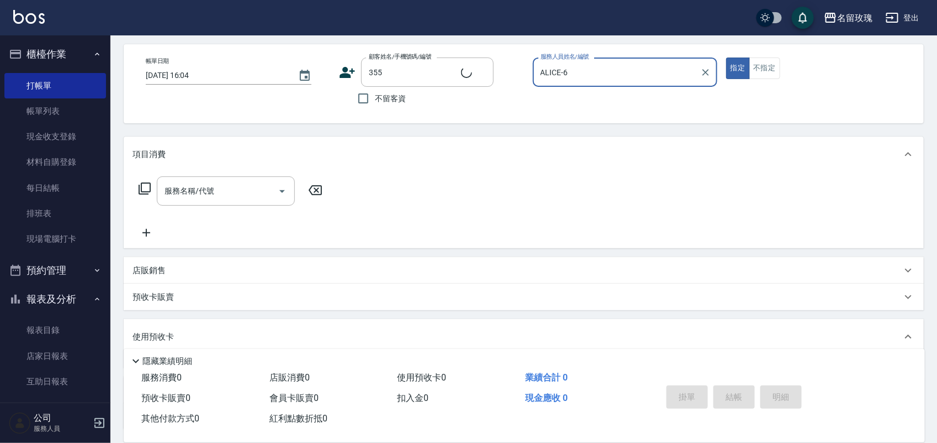
type input "葉美瑞/0986273992/355"
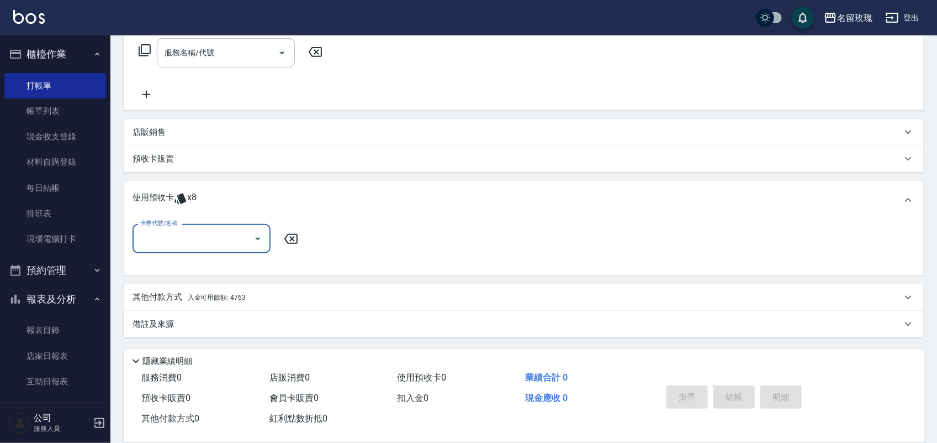
scroll to position [114, 0]
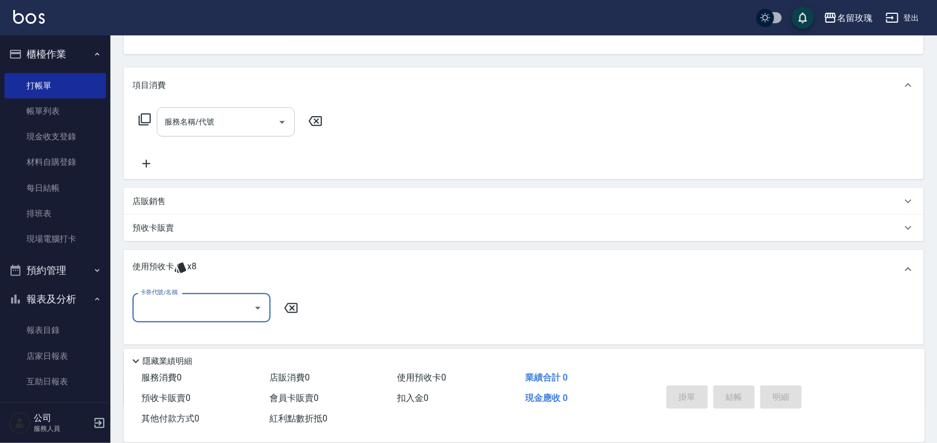
click at [264, 136] on div "服務名稱/代號" at bounding box center [226, 121] width 138 height 29
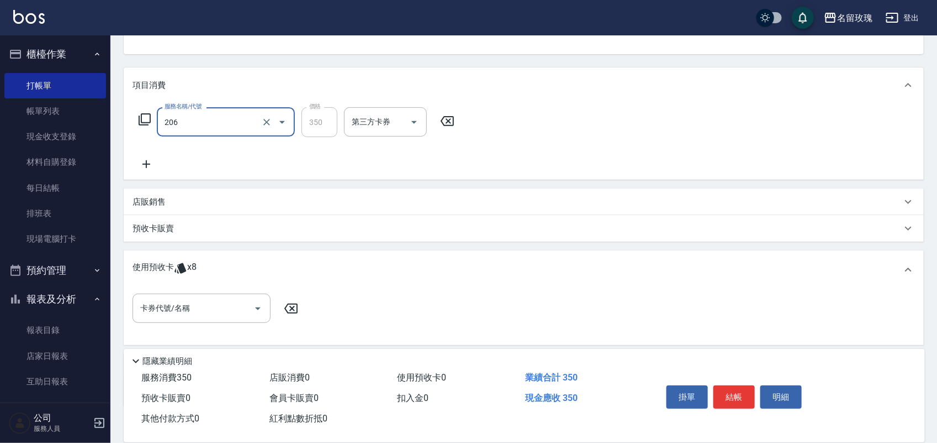
type input "洗髮精油(206)"
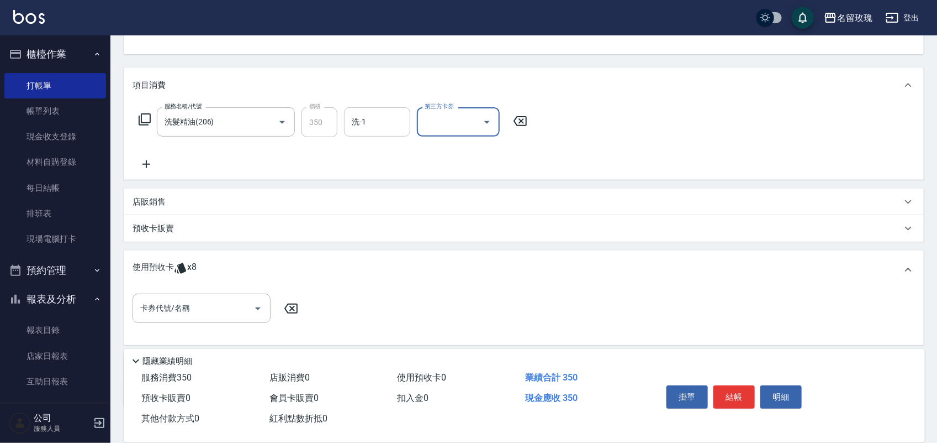
click at [379, 113] on input "洗-1" at bounding box center [377, 121] width 56 height 19
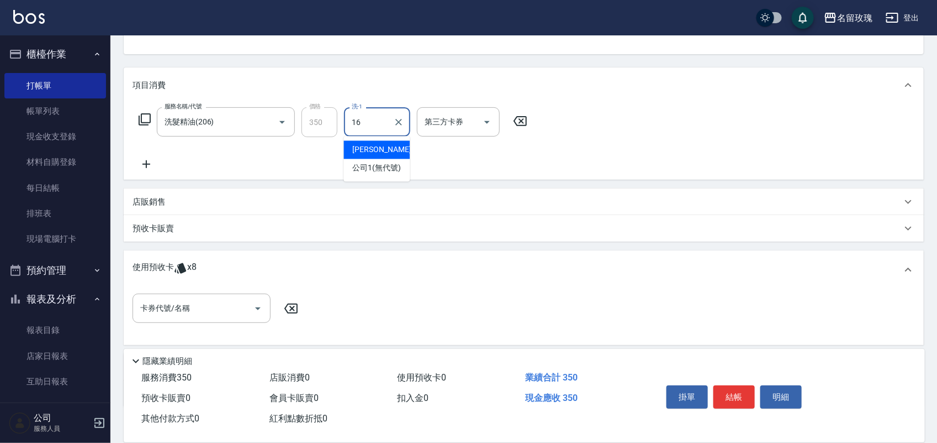
type input "佩蓉-16"
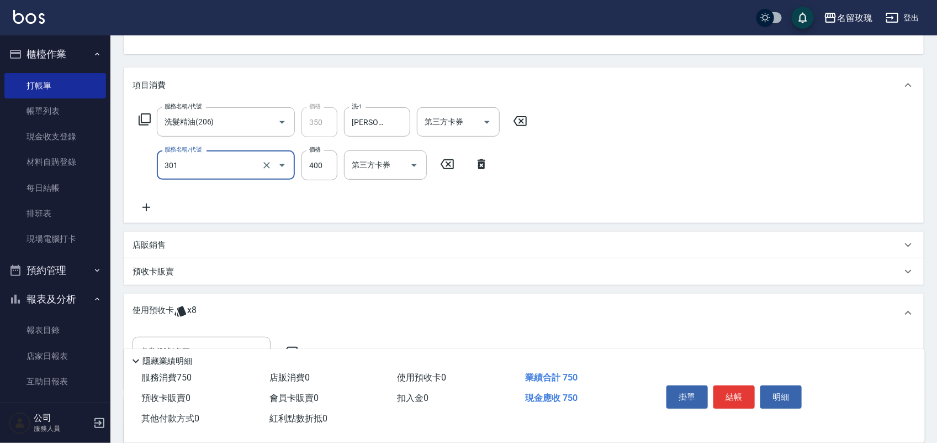
type input "剪髮(301)"
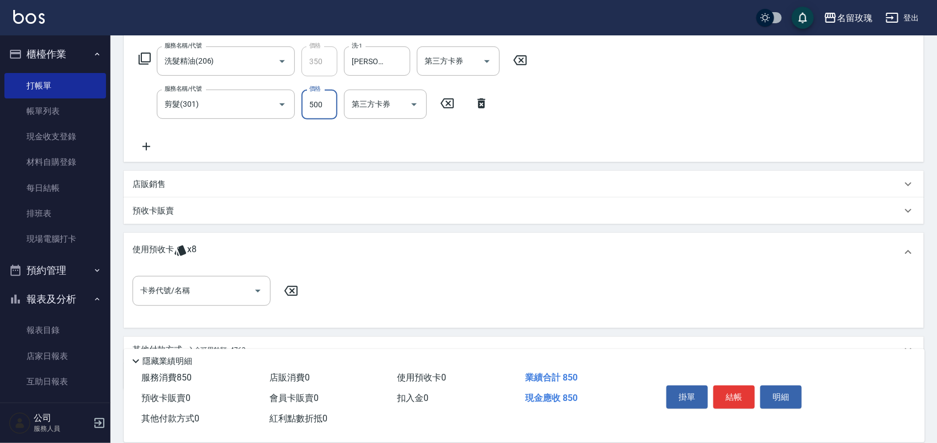
scroll to position [226, 0]
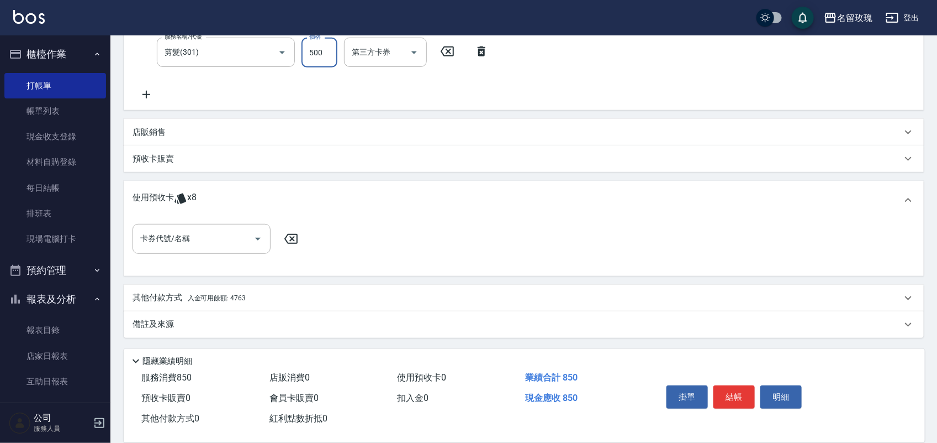
type input "500"
click at [250, 292] on div "其他付款方式 入金可用餘額: 4763" at bounding box center [518, 298] width 770 height 12
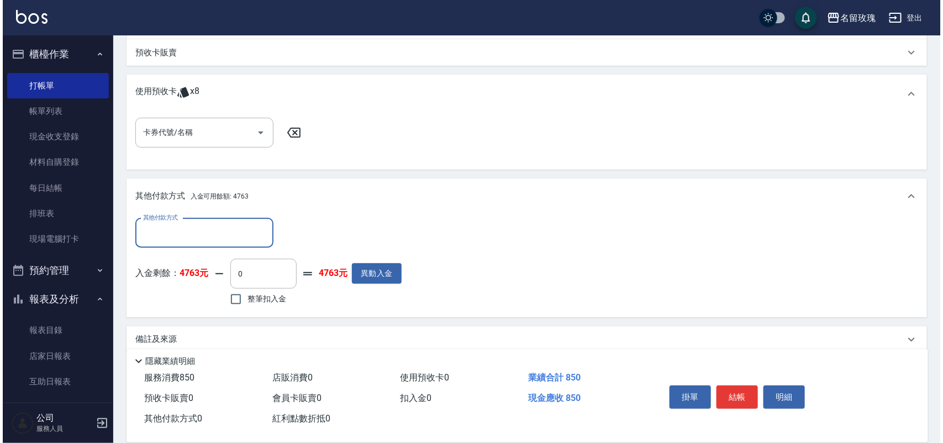
scroll to position [335, 0]
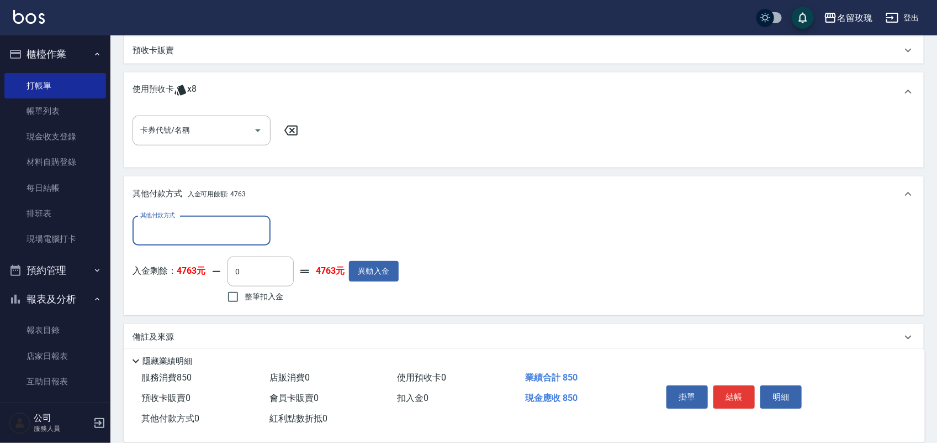
click at [252, 298] on span "整筆扣入金" at bounding box center [264, 297] width 39 height 12
click at [245, 298] on input "整筆扣入金" at bounding box center [233, 296] width 23 height 23
checkbox input "true"
type input "850"
click at [770, 387] on button "明細" at bounding box center [781, 396] width 41 height 23
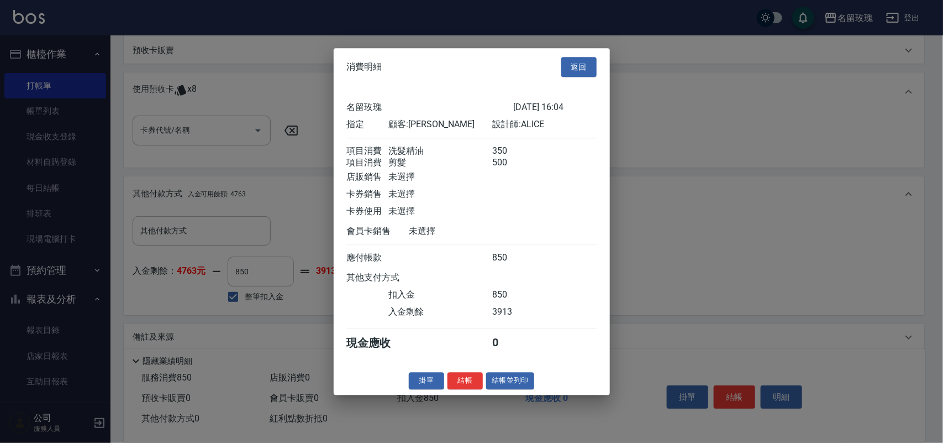
drag, startPoint x: 525, startPoint y: 393, endPoint x: 538, endPoint y: 388, distance: 13.6
click at [530, 389] on button "結帳並列印" at bounding box center [510, 380] width 48 height 17
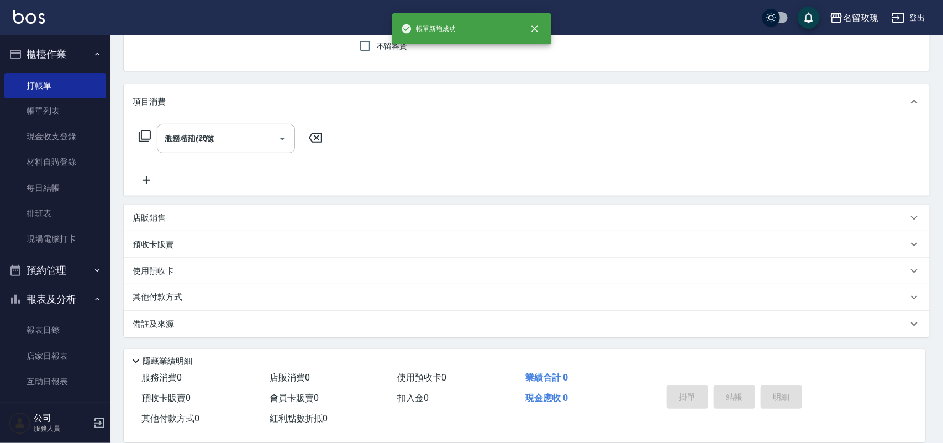
type input "2025/10/09 16:32"
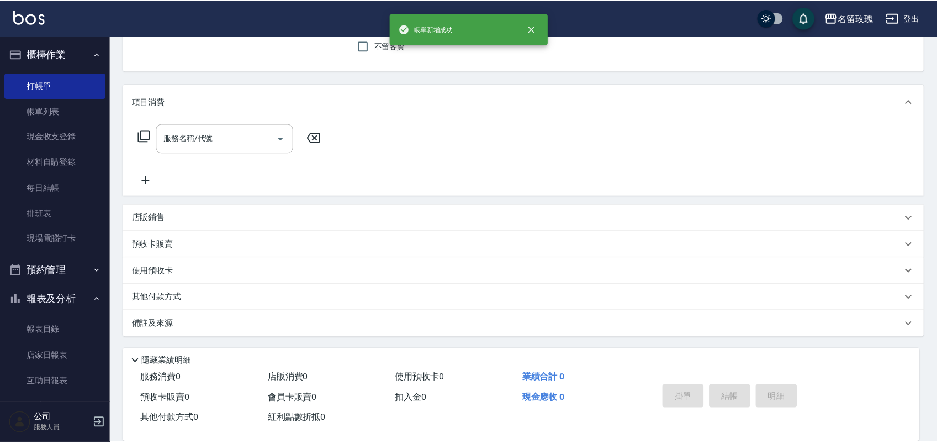
scroll to position [0, 0]
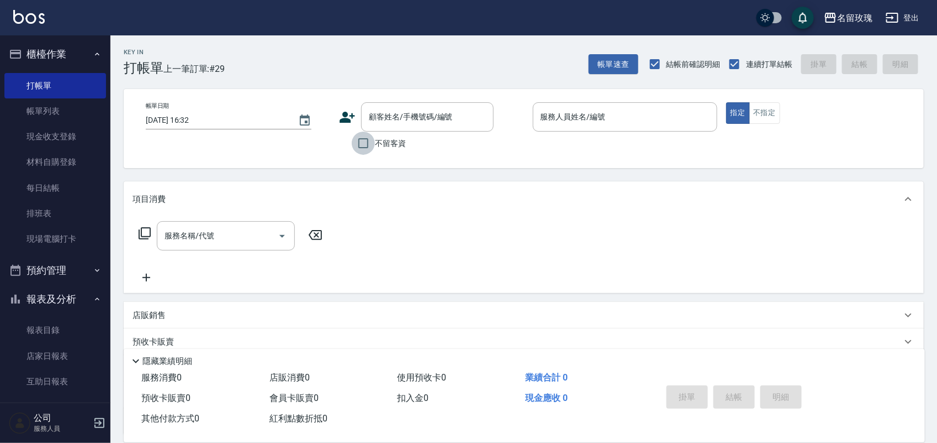
drag, startPoint x: 366, startPoint y: 141, endPoint x: 472, endPoint y: 134, distance: 106.3
click at [368, 141] on input "不留客資" at bounding box center [363, 142] width 23 height 23
checkbox input "true"
type input "簡廷瑋/0953553837/"
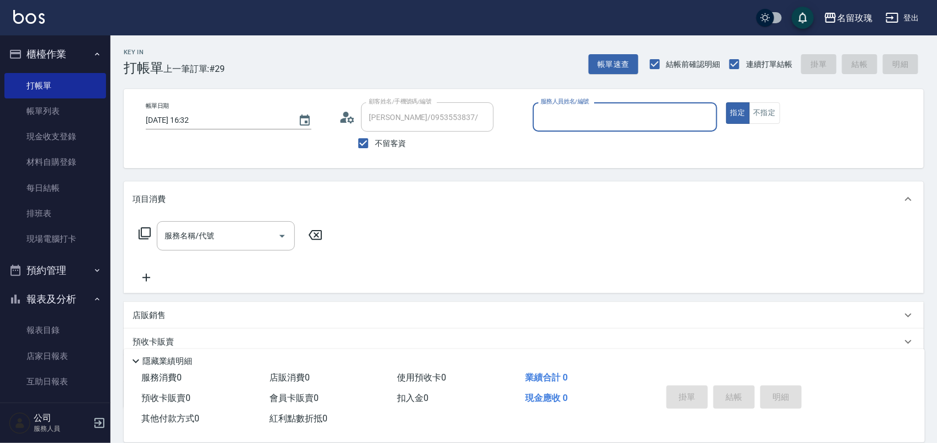
type input "ALICE-6"
click at [360, 145] on input "不留客資" at bounding box center [363, 142] width 23 height 23
checkbox input "false"
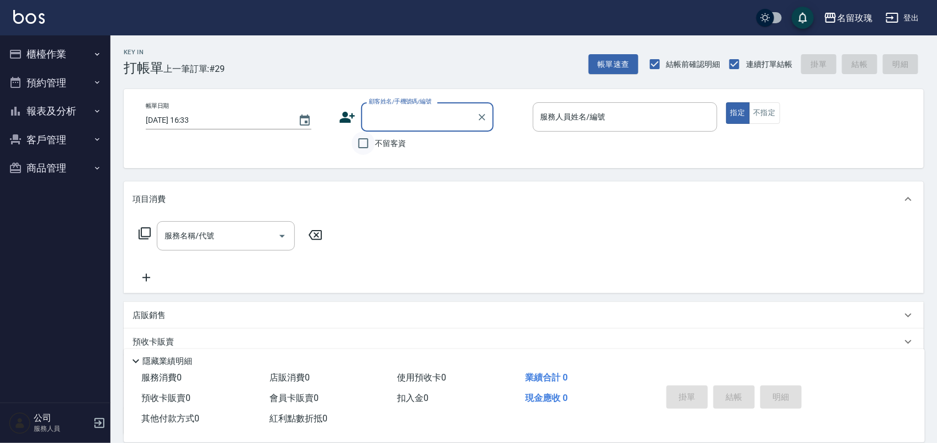
click at [360, 146] on input "不留客資" at bounding box center [363, 142] width 23 height 23
checkbox input "true"
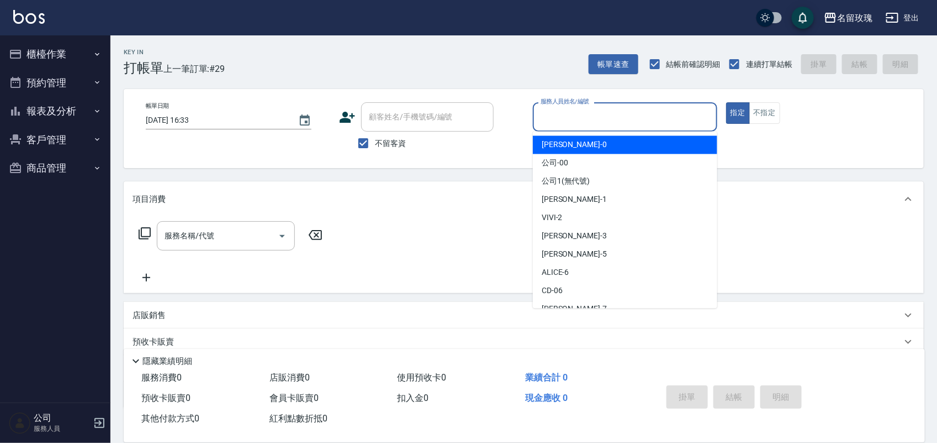
click at [635, 118] on input "服務人員姓名/編號" at bounding box center [625, 116] width 175 height 19
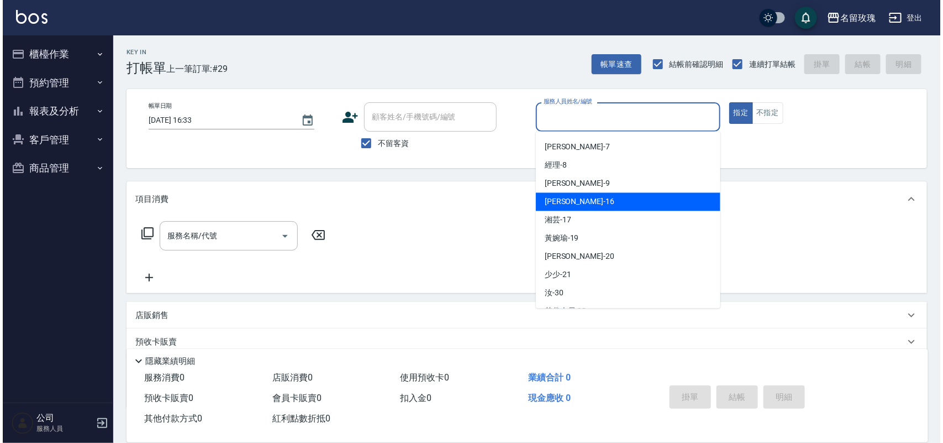
scroll to position [138, 0]
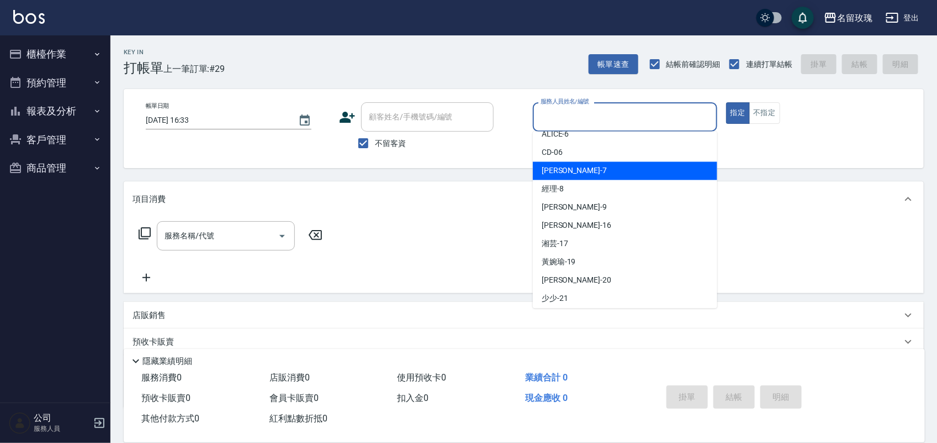
click at [605, 171] on div "[PERSON_NAME] -7" at bounding box center [625, 171] width 185 height 18
type input "[PERSON_NAME]-7"
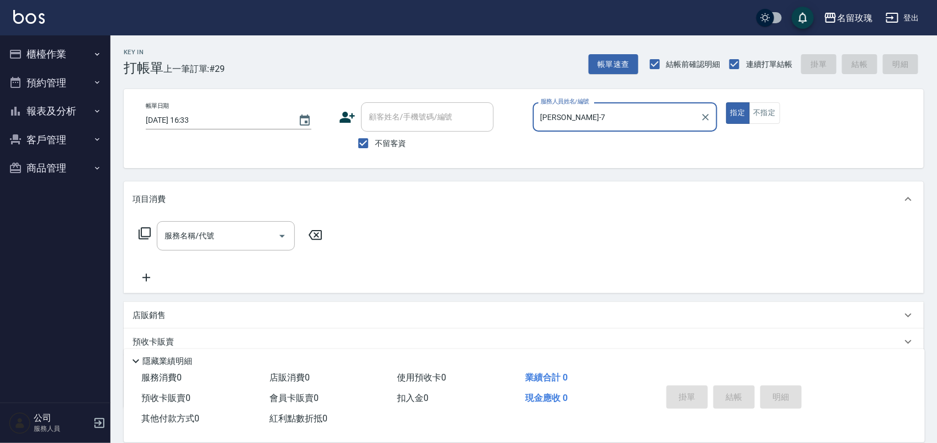
click at [145, 234] on icon at bounding box center [144, 232] width 13 height 13
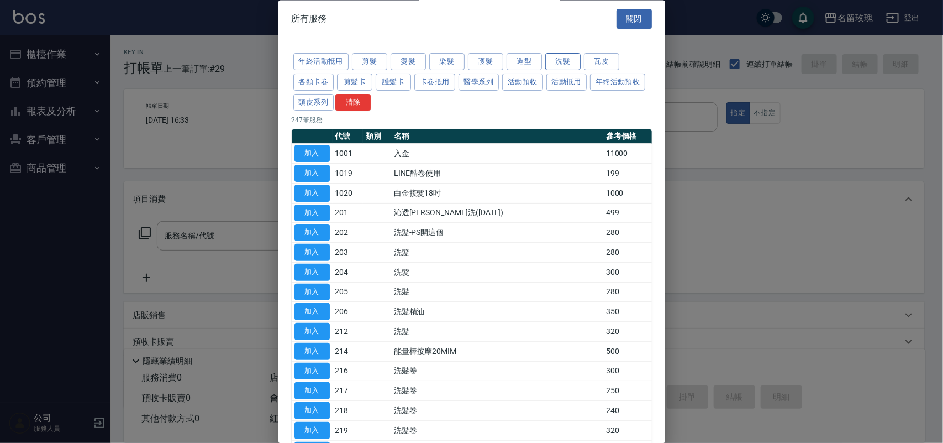
click at [564, 59] on button "洗髮" at bounding box center [562, 62] width 35 height 17
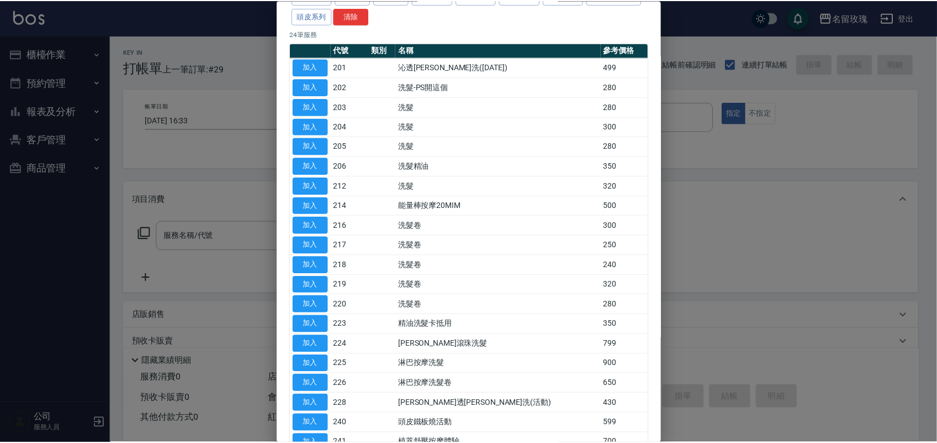
scroll to position [207, 0]
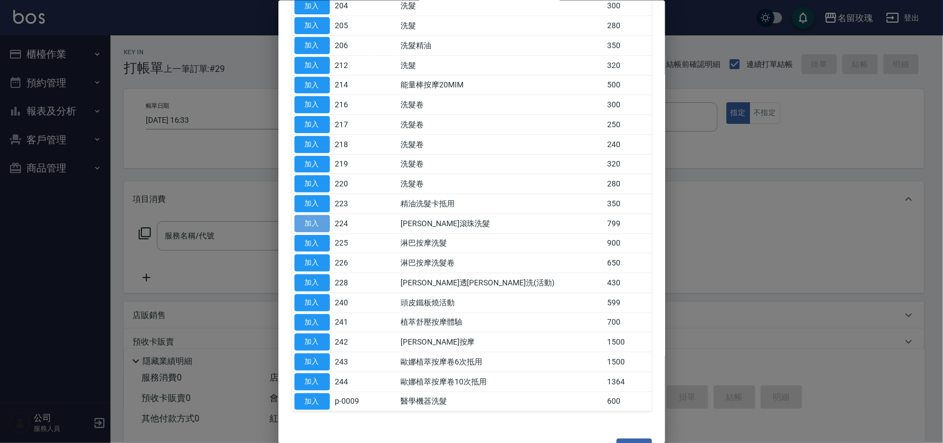
click at [303, 230] on button "加入" at bounding box center [311, 222] width 35 height 17
type input "[PERSON_NAME]滾珠洗髮(224)"
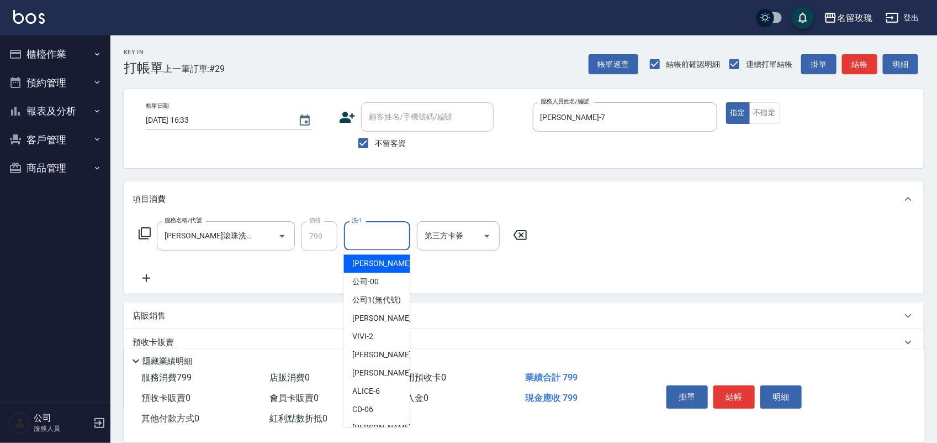
click at [371, 241] on input "洗-1" at bounding box center [377, 235] width 56 height 19
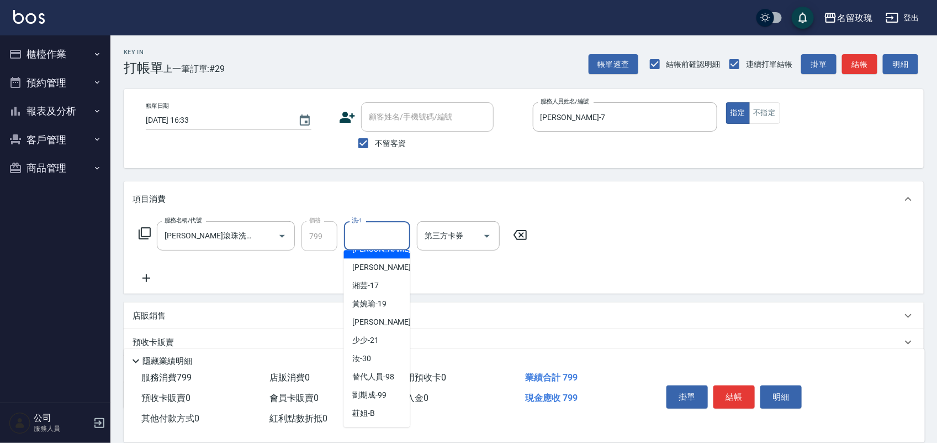
scroll to position [226, 0]
click at [376, 317] on span "[PERSON_NAME] -20" at bounding box center [388, 323] width 70 height 12
type input "[PERSON_NAME]-20"
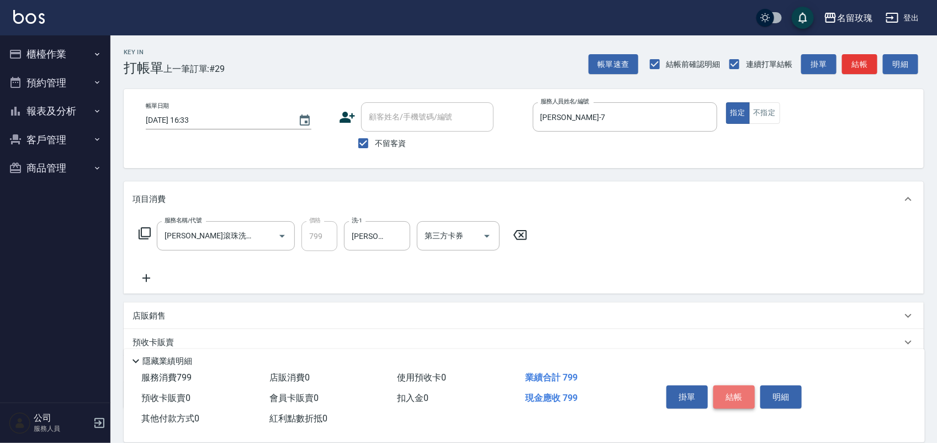
click at [734, 385] on button "結帳" at bounding box center [734, 396] width 41 height 23
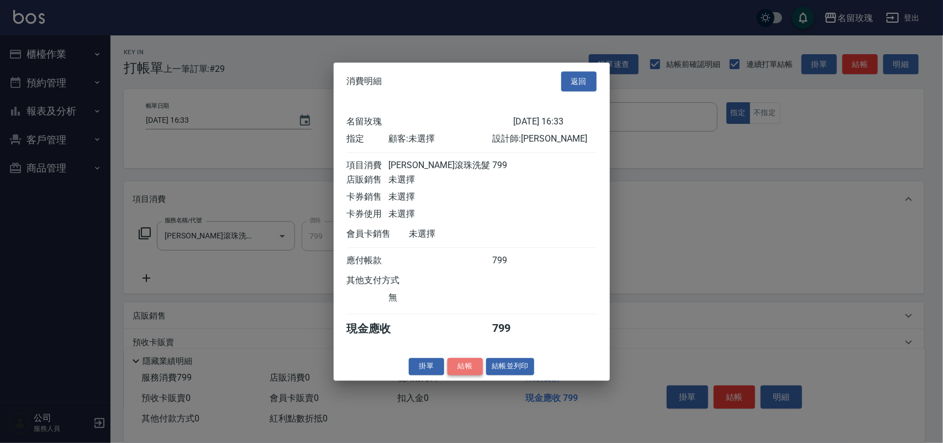
click at [453, 375] on button "結帳" at bounding box center [464, 365] width 35 height 17
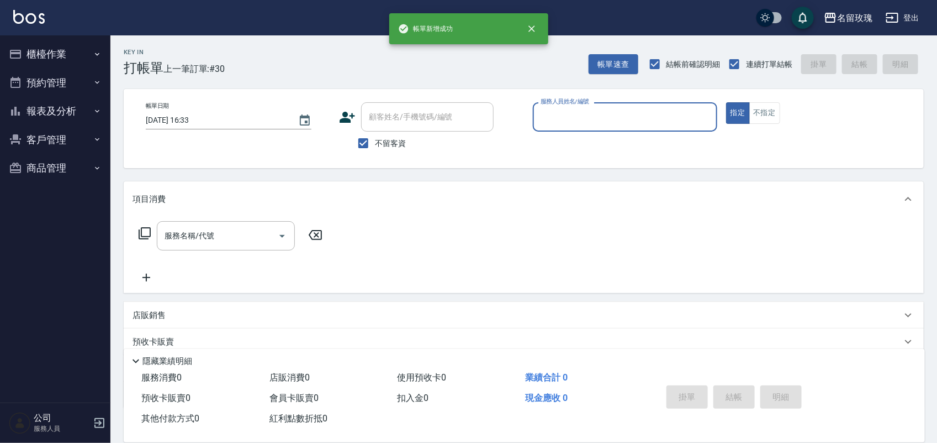
click at [55, 109] on button "報表及分析" at bounding box center [55, 111] width 102 height 29
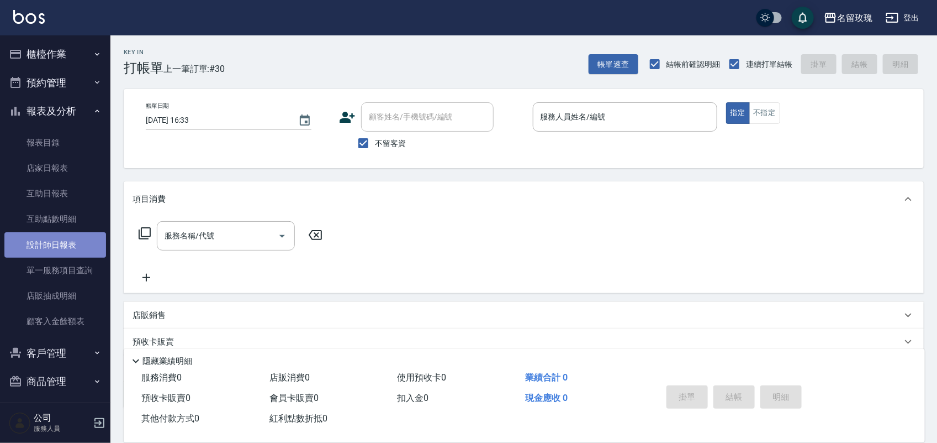
click at [55, 246] on link "設計師日報表" at bounding box center [55, 244] width 102 height 25
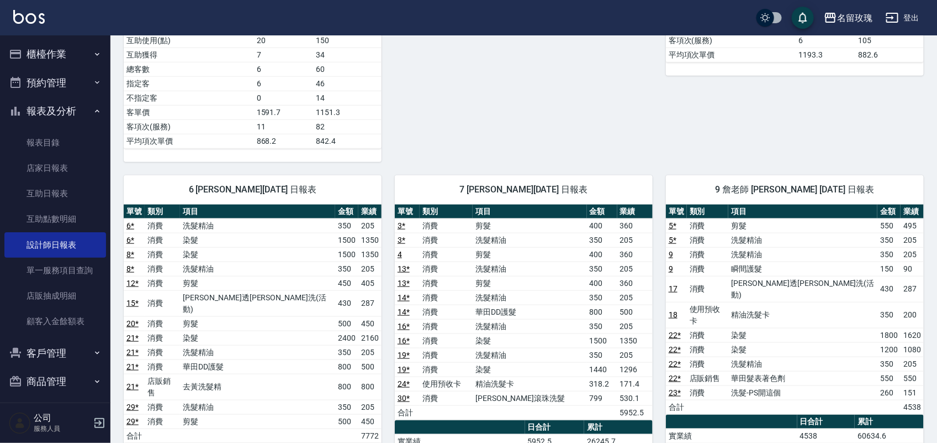
scroll to position [414, 0]
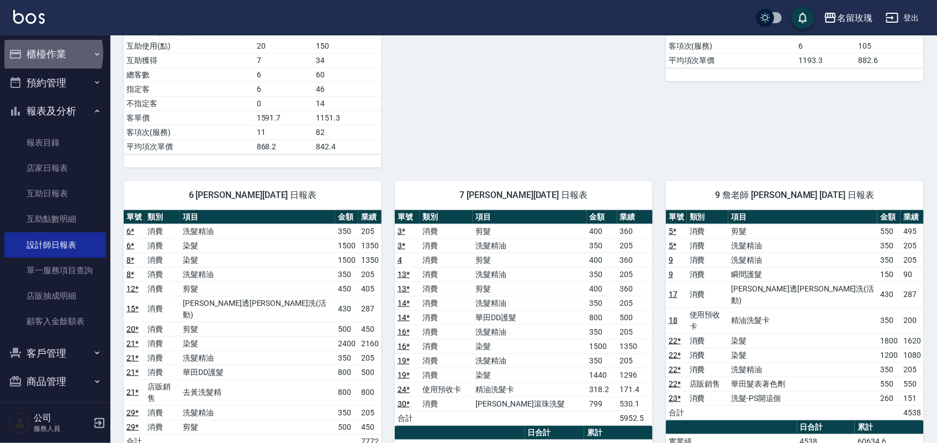
click at [37, 53] on button "櫃檯作業" at bounding box center [55, 54] width 102 height 29
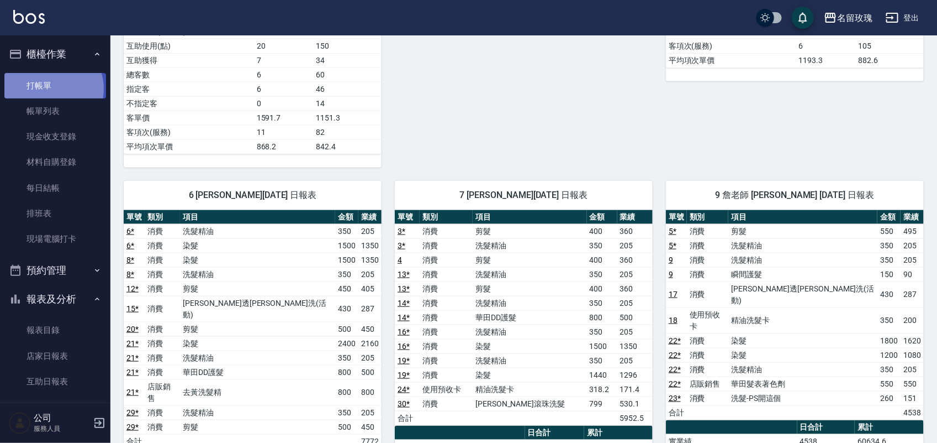
click at [48, 88] on link "打帳單" at bounding box center [55, 85] width 102 height 25
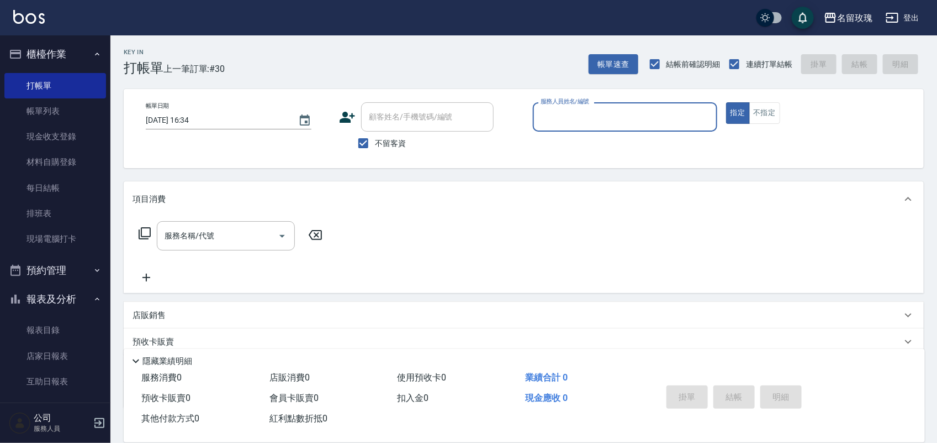
click at [335, 64] on div "Key In 打帳單 上一筆訂單:#30 帳單速查 結帳前確認明細 連續打單結帳 掛單 結帳 明細" at bounding box center [517, 55] width 814 height 40
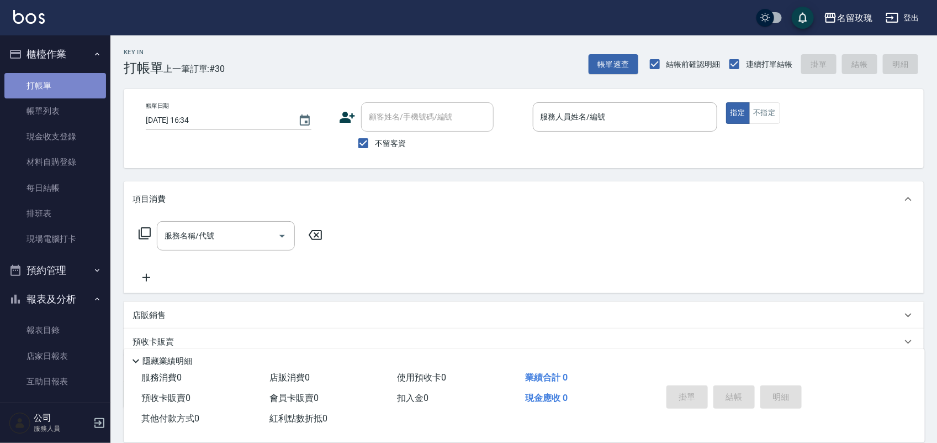
click at [57, 97] on link "打帳單" at bounding box center [55, 85] width 102 height 25
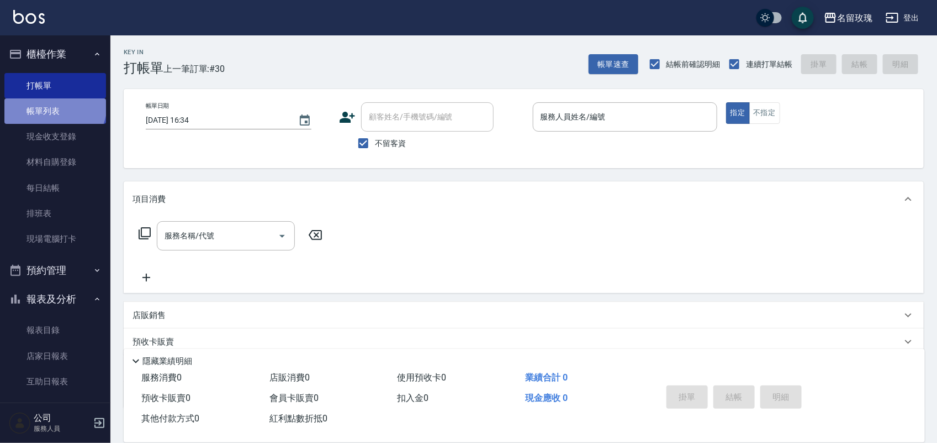
click at [54, 105] on link "帳單列表" at bounding box center [55, 110] width 102 height 25
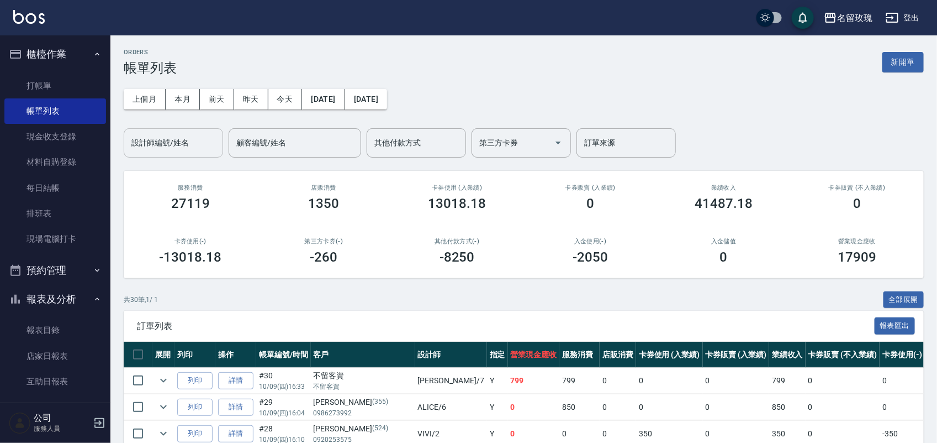
click at [192, 150] on input "設計師編號/姓名" at bounding box center [173, 142] width 89 height 19
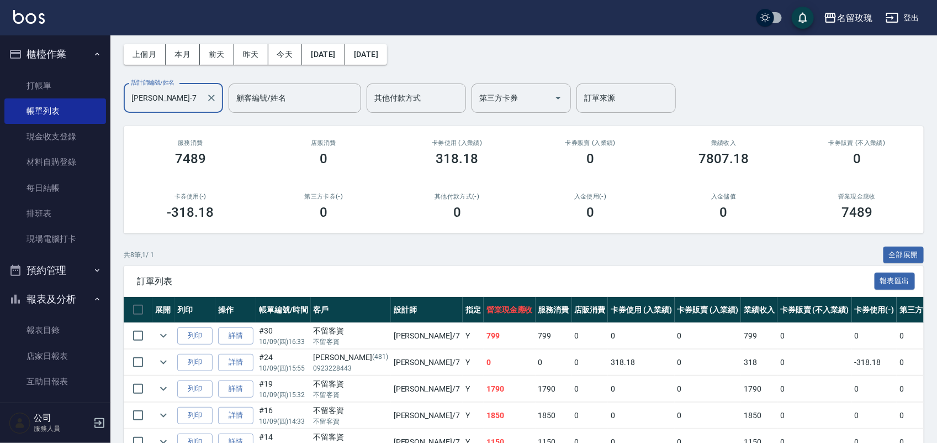
scroll to position [69, 0]
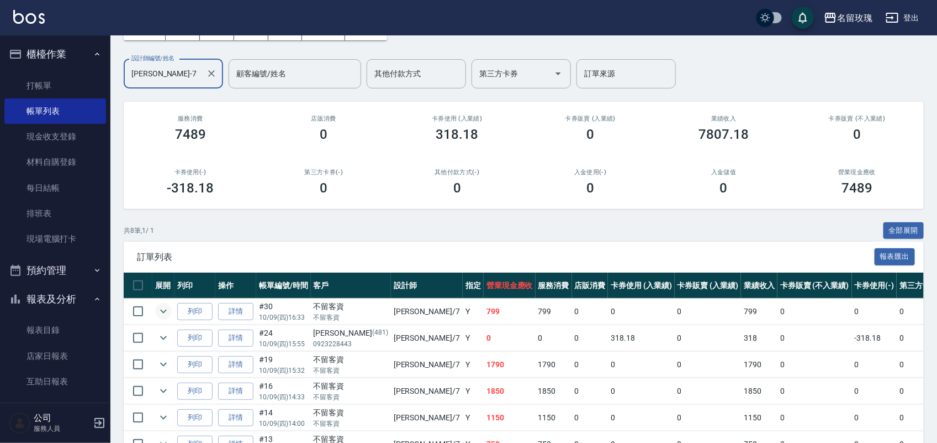
type input "[PERSON_NAME]-7"
click at [164, 313] on icon "expand row" at bounding box center [163, 310] width 13 height 13
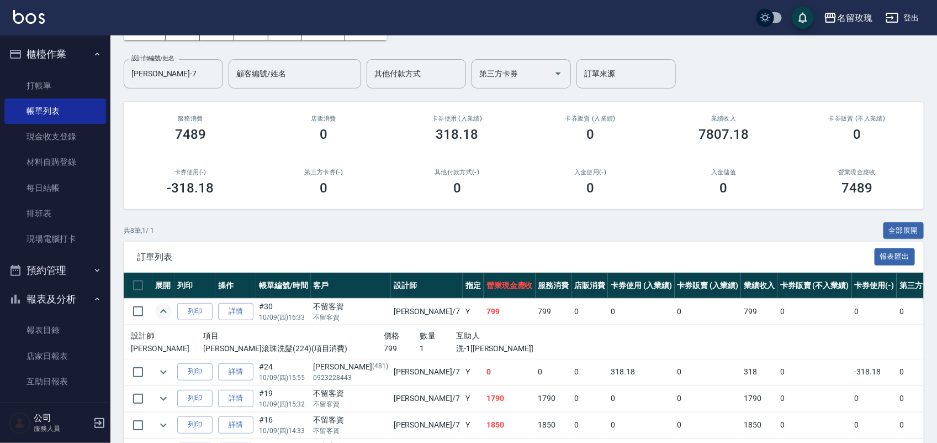
drag, startPoint x: 164, startPoint y: 313, endPoint x: 51, endPoint y: 341, distance: 115.6
click at [163, 313] on icon "expand row" at bounding box center [163, 310] width 13 height 13
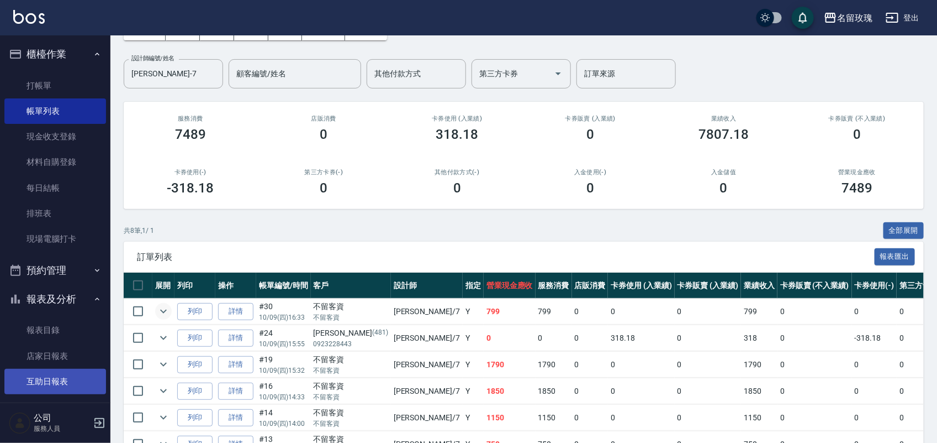
click at [25, 376] on link "互助日報表" at bounding box center [55, 380] width 102 height 25
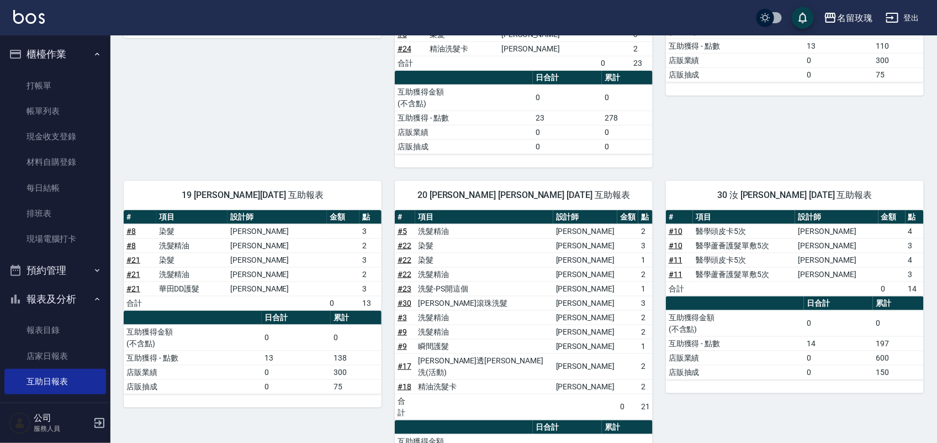
scroll to position [552, 0]
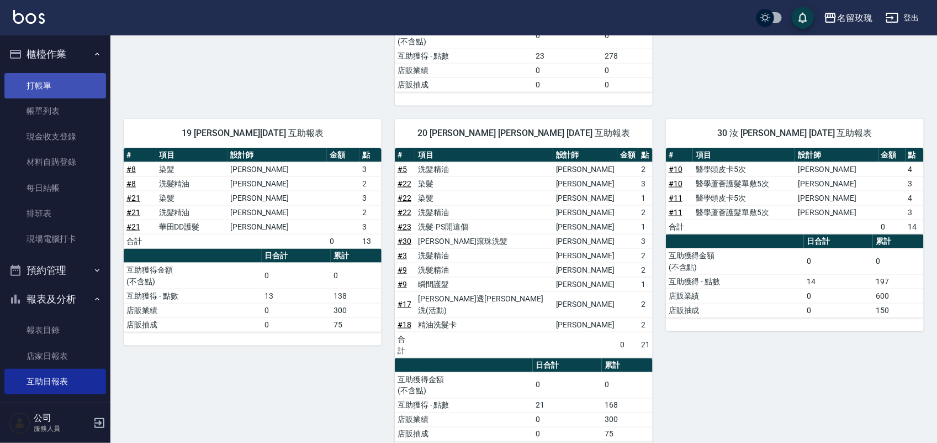
click at [48, 85] on link "打帳單" at bounding box center [55, 85] width 102 height 25
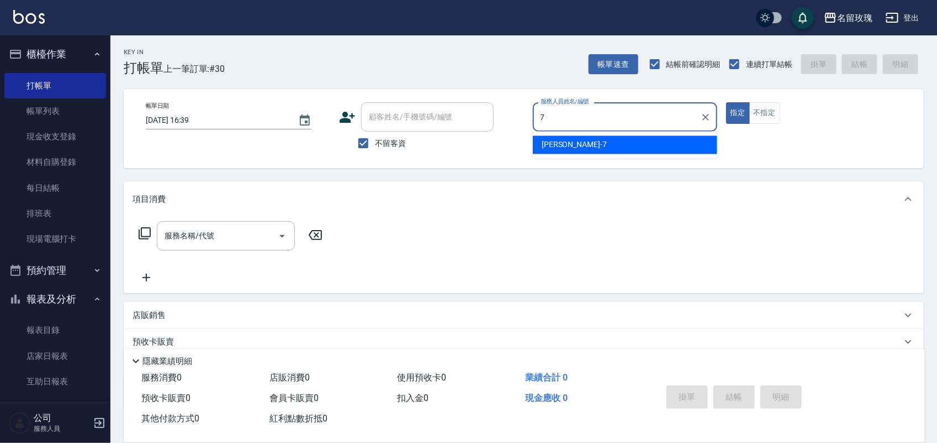
type input "[PERSON_NAME]-7"
type button "true"
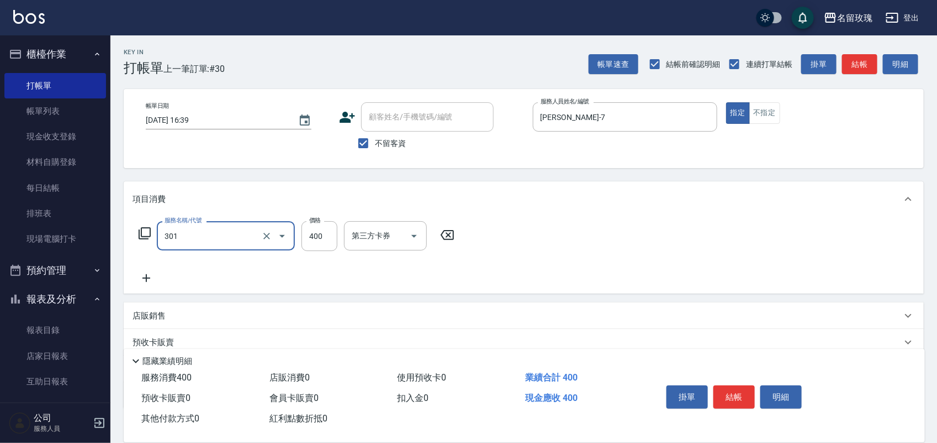
type input "剪髮(301)"
click at [141, 235] on icon at bounding box center [145, 233] width 12 height 12
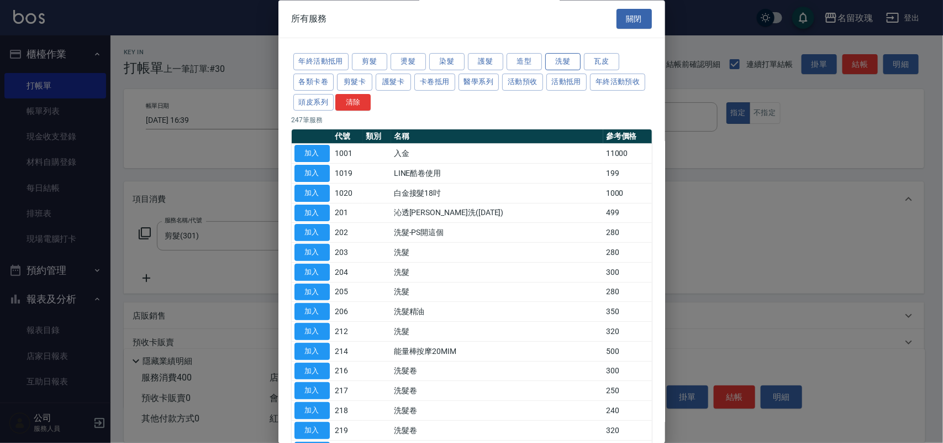
click at [559, 62] on button "洗髮" at bounding box center [562, 62] width 35 height 17
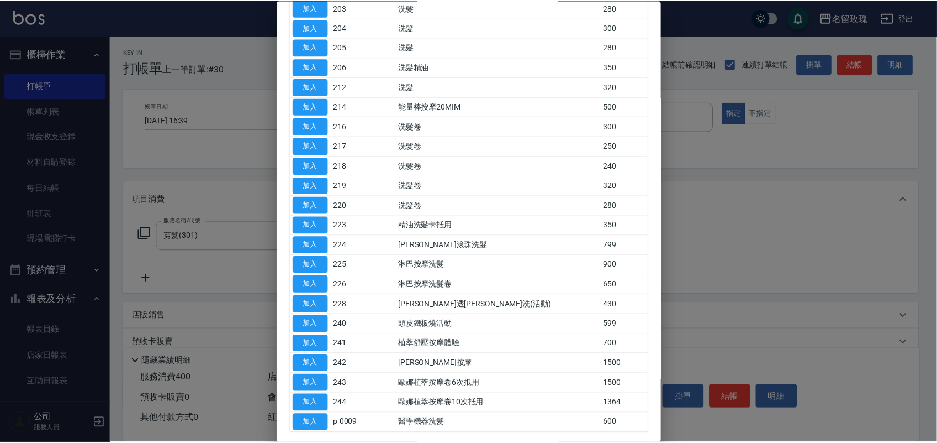
scroll to position [207, 0]
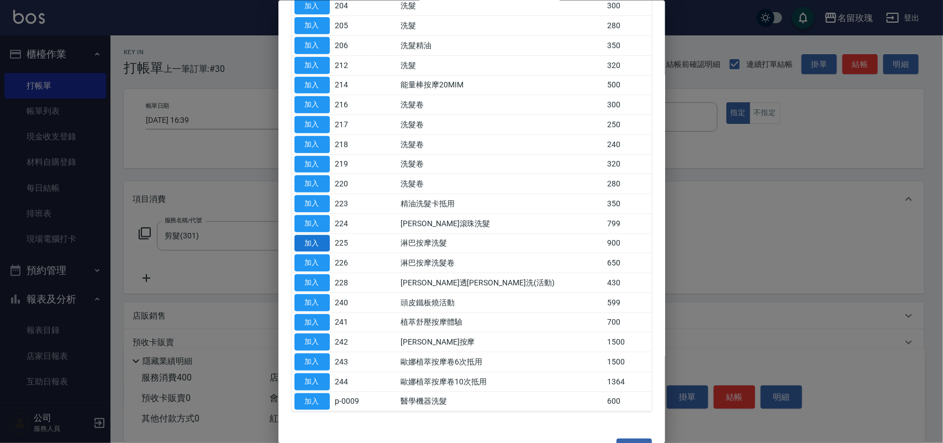
click at [317, 241] on button "加入" at bounding box center [311, 242] width 35 height 17
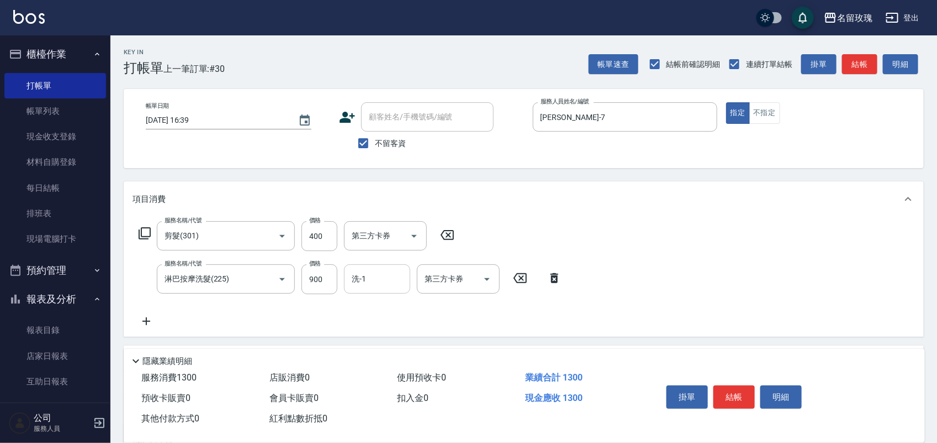
click at [351, 280] on input "洗-1" at bounding box center [377, 278] width 56 height 19
type input "[PERSON_NAME]-19"
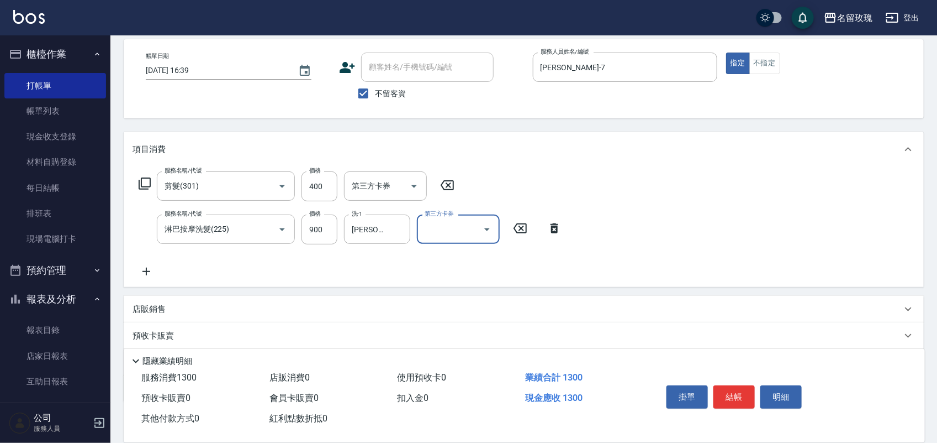
scroll to position [114, 0]
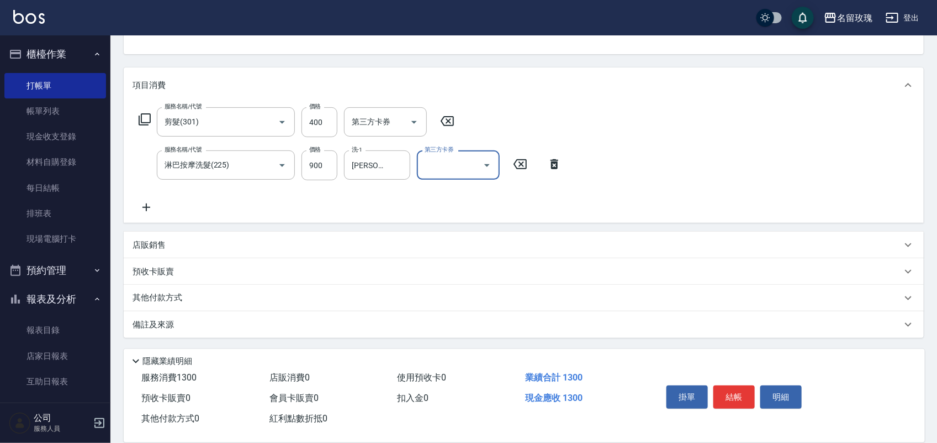
click at [242, 241] on div "店販銷售" at bounding box center [518, 245] width 770 height 12
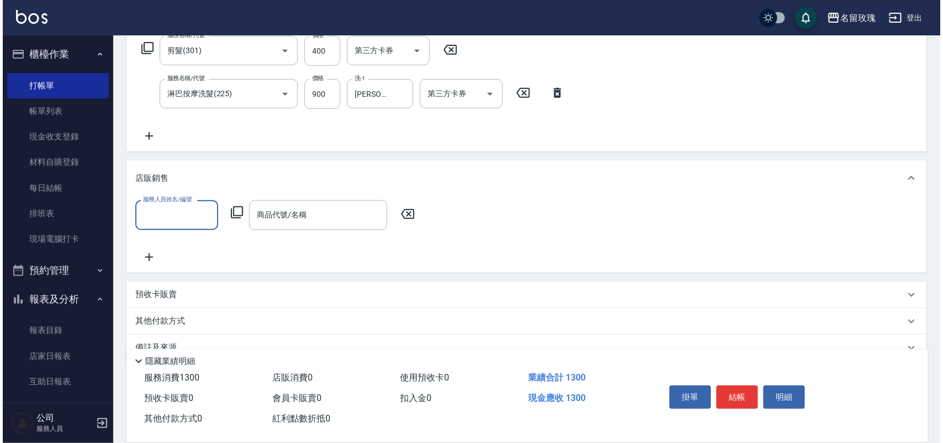
scroll to position [206, 0]
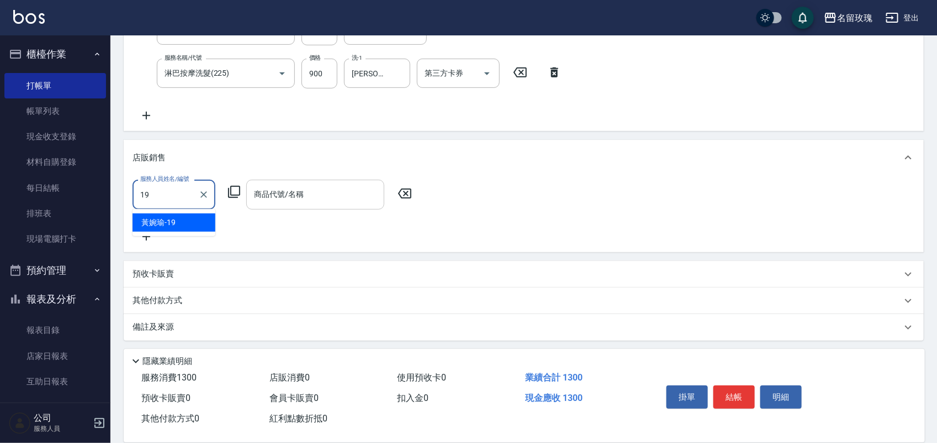
type input "[PERSON_NAME]-19"
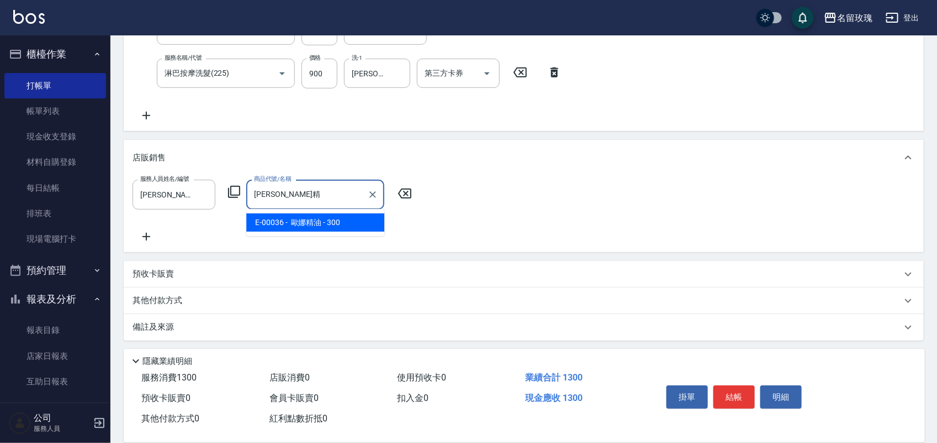
click at [365, 219] on span "E-00036 - 歐娜精油 - 300" at bounding box center [315, 222] width 138 height 18
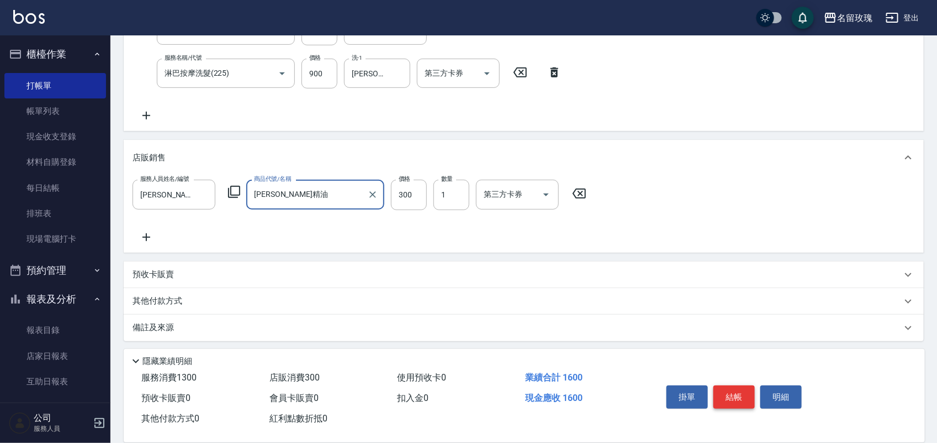
type input "[PERSON_NAME]精油"
click at [728, 387] on button "結帳" at bounding box center [734, 396] width 41 height 23
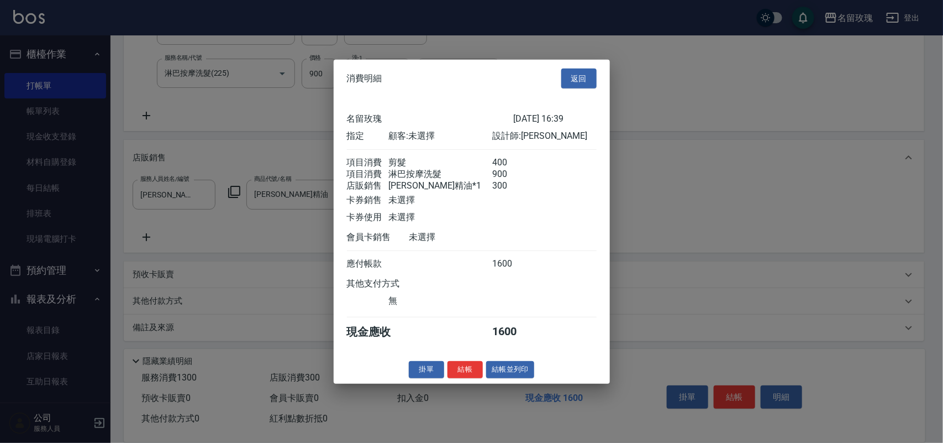
click at [514, 378] on button "結帳並列印" at bounding box center [510, 369] width 48 height 17
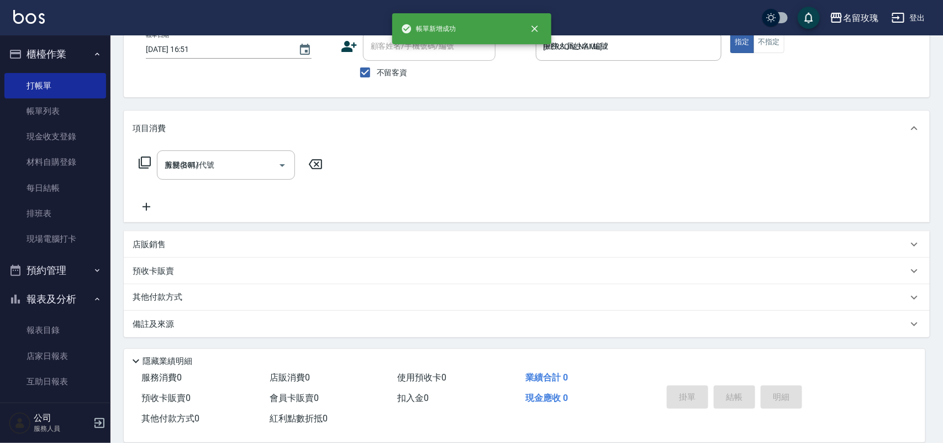
type input "[DATE] 16:51"
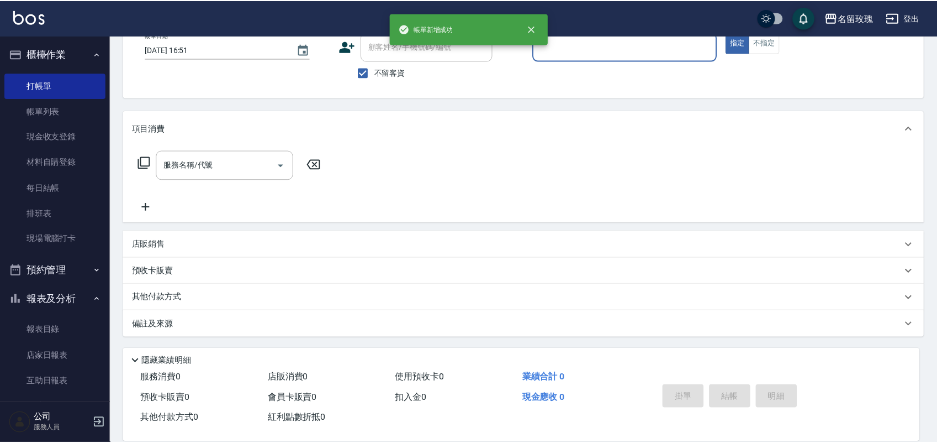
scroll to position [0, 0]
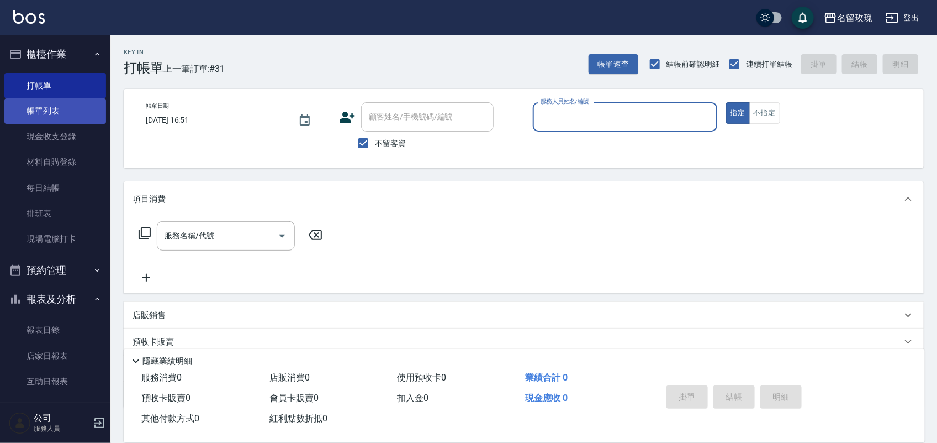
click at [40, 110] on link "帳單列表" at bounding box center [55, 110] width 102 height 25
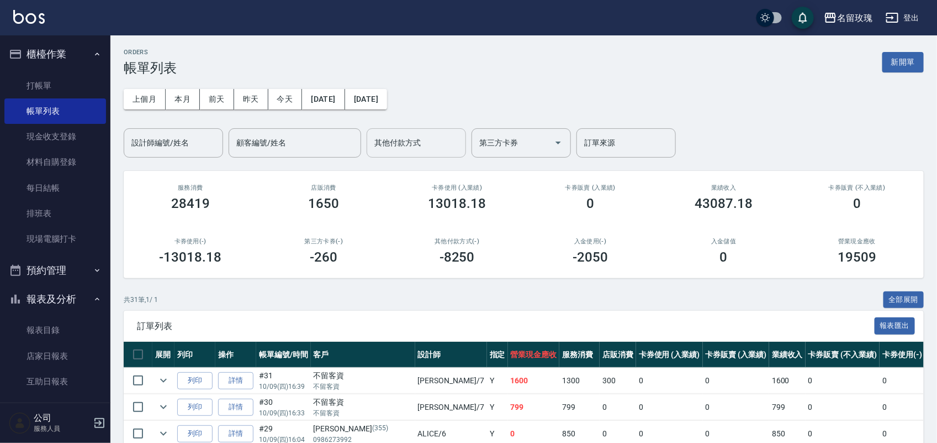
click at [429, 149] on input "其他付款方式" at bounding box center [416, 142] width 89 height 19
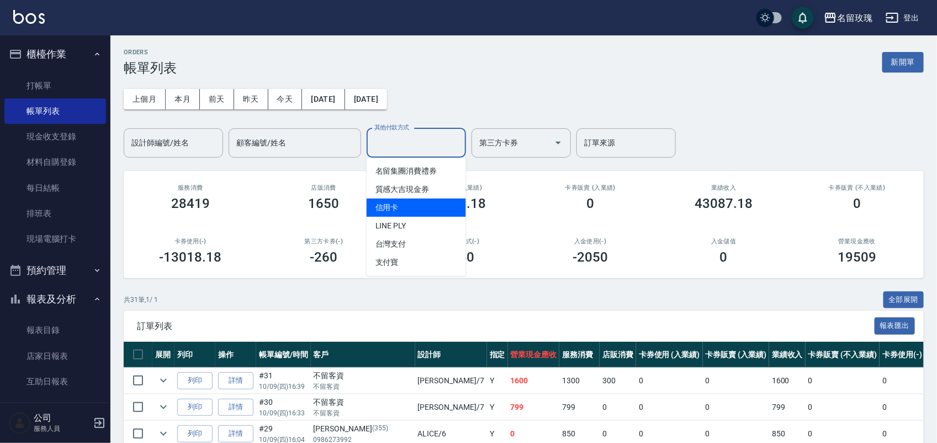
click at [410, 203] on span "信用卡" at bounding box center [416, 207] width 99 height 18
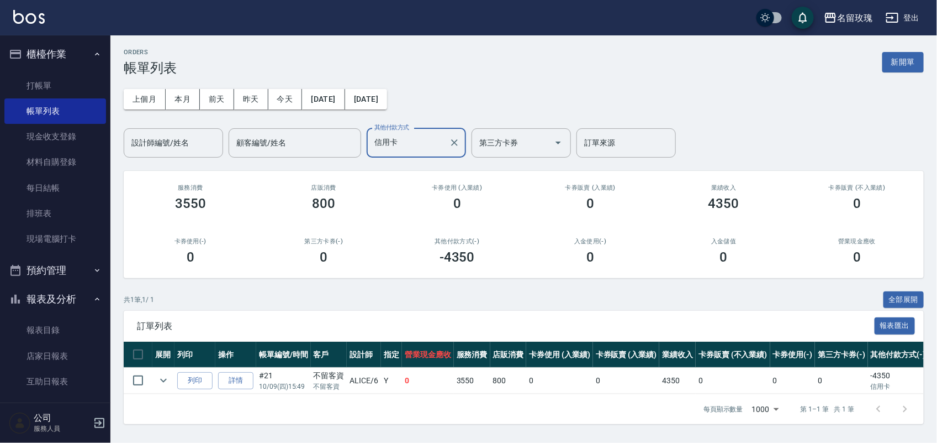
click at [417, 147] on input "信用卡" at bounding box center [408, 142] width 73 height 19
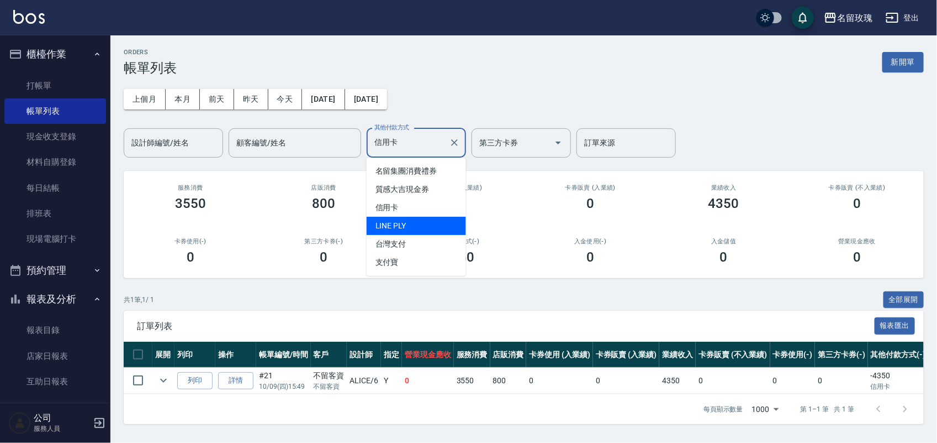
click at [423, 217] on span "LINE PLY" at bounding box center [416, 226] width 99 height 18
type input "LINE PLY"
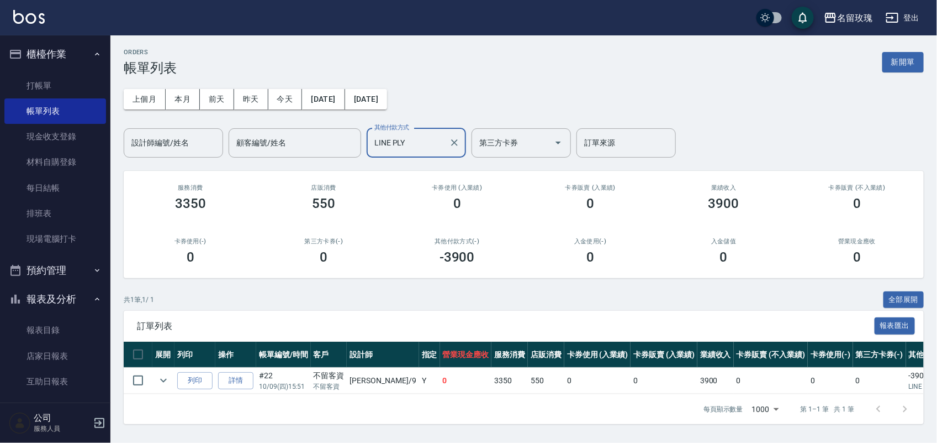
click at [52, 293] on button "報表及分析" at bounding box center [55, 299] width 102 height 29
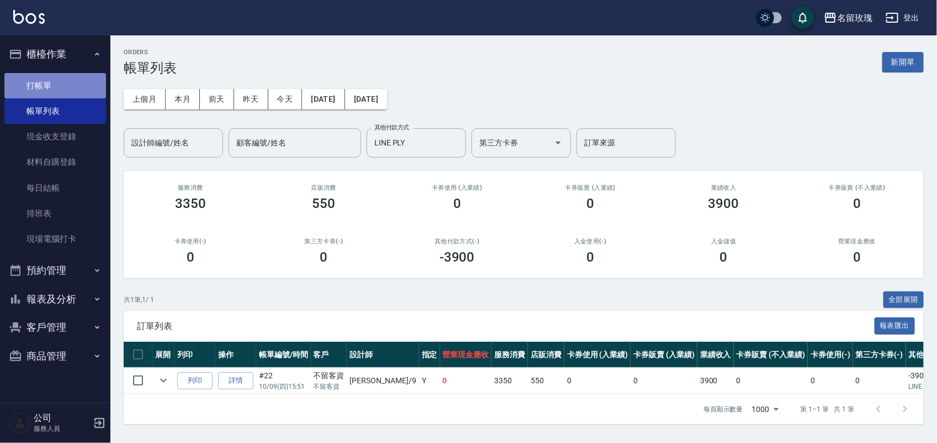
click at [67, 84] on link "打帳單" at bounding box center [55, 85] width 102 height 25
